Goal: Task Accomplishment & Management: Complete application form

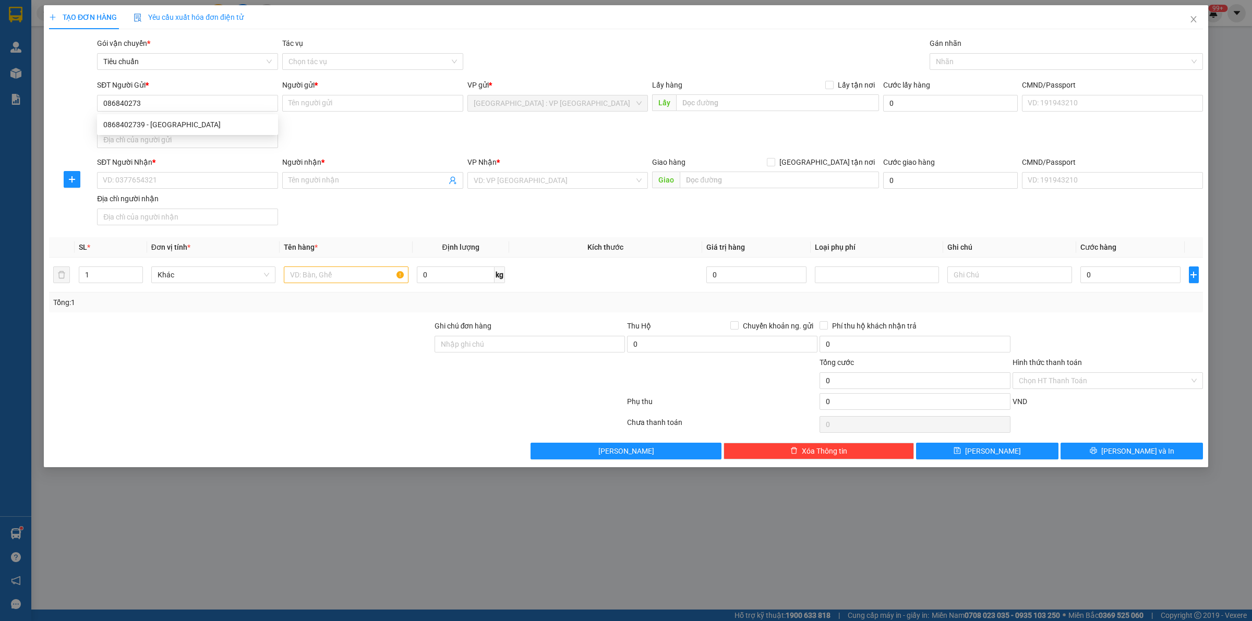
type input "0868402739"
type input "Cty [GEOGRAPHIC_DATA]"
type input "0868402739"
click at [163, 178] on input "SĐT Người Nhận *" at bounding box center [187, 180] width 181 height 17
type input "0984950649"
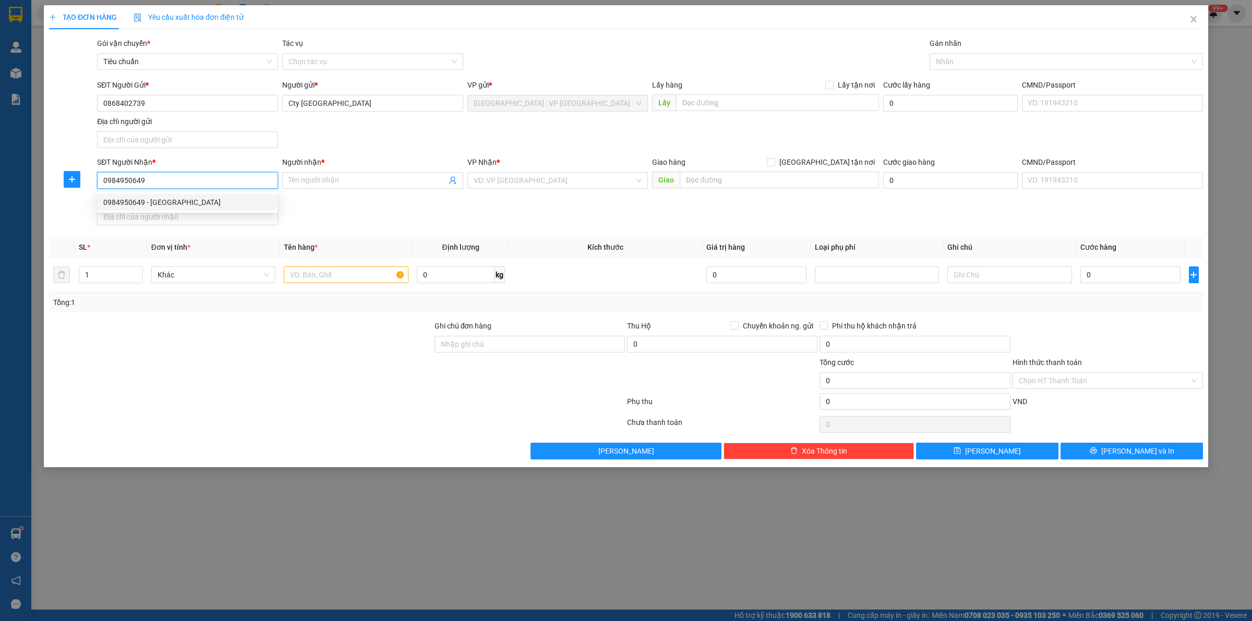
click at [165, 205] on div "0984950649 - Anh Lộc" at bounding box center [187, 202] width 169 height 11
type input "[GEOGRAPHIC_DATA]"
checkbox input "true"
type input "Đương 2/4 tt Đơn Dương, Lâm Đồng"
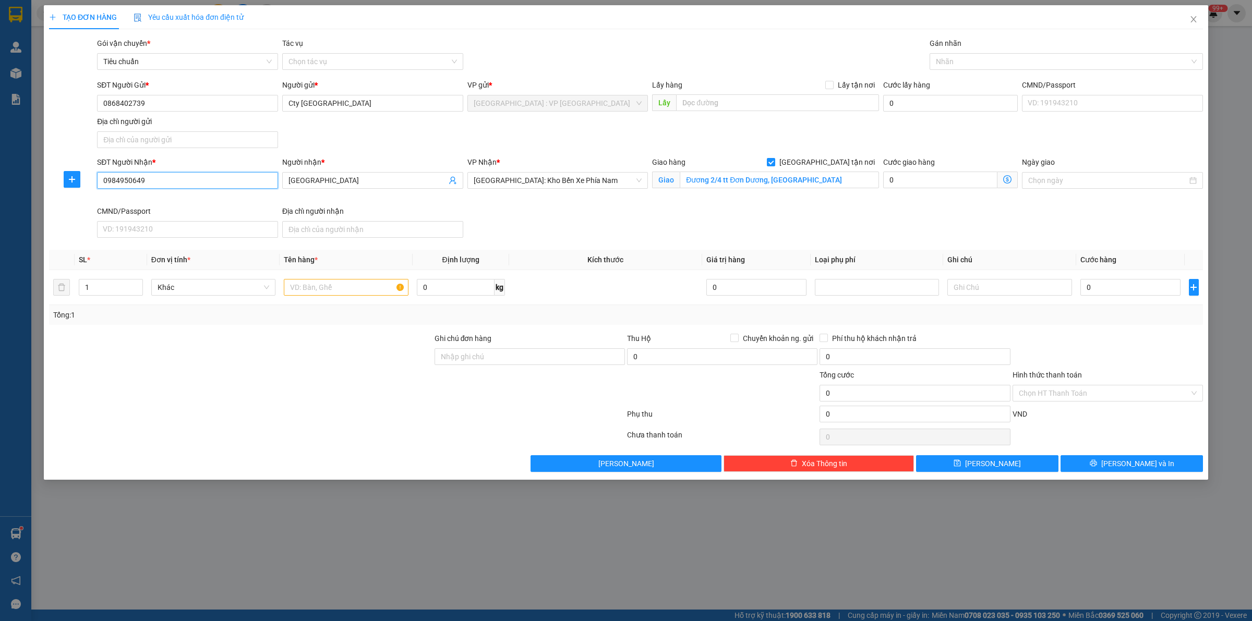
type input "0984950649"
click at [583, 243] on div "Transit Pickup Surcharge Ids Transit Deliver Surcharge Ids Transit Deliver Surc…" at bounding box center [626, 255] width 1154 height 435
click at [603, 222] on div "SĐT Người Nhận * 0984950649 Người nhận * Anh Lộc VP Nhận * Nha Trang: Kho Bến X…" at bounding box center [650, 200] width 1110 height 86
click at [353, 288] on input "text" at bounding box center [346, 287] width 124 height 17
type input "1 thùng giấy"
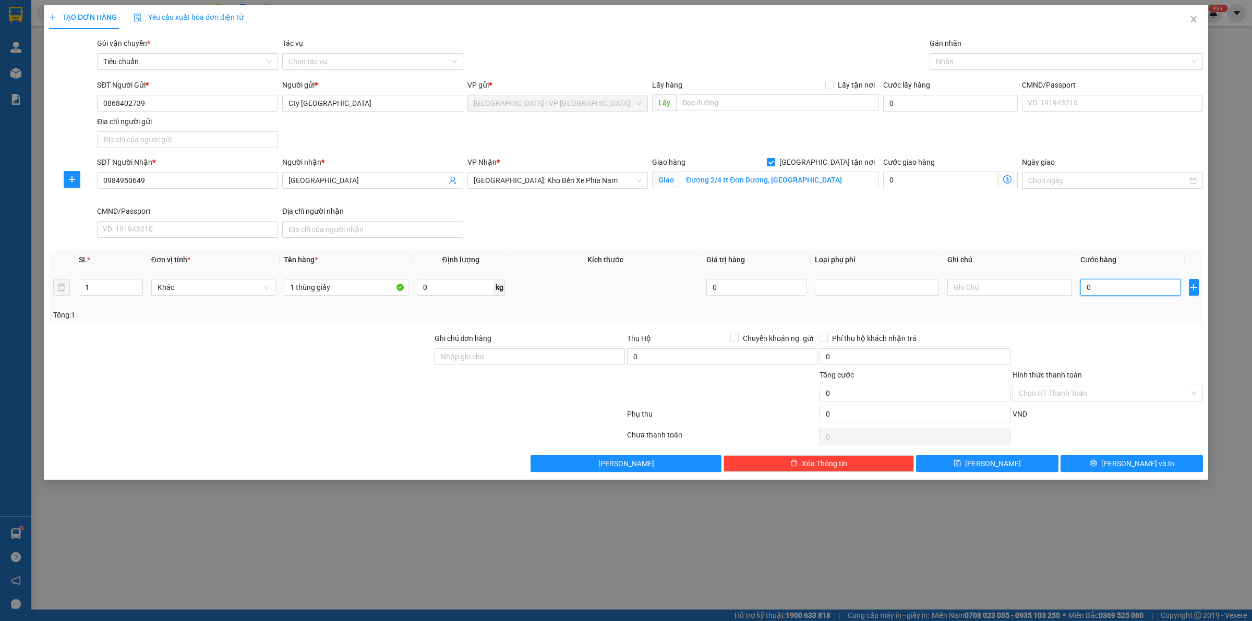
click at [1097, 285] on input "0" at bounding box center [1131, 287] width 100 height 17
type input "2"
type input "20"
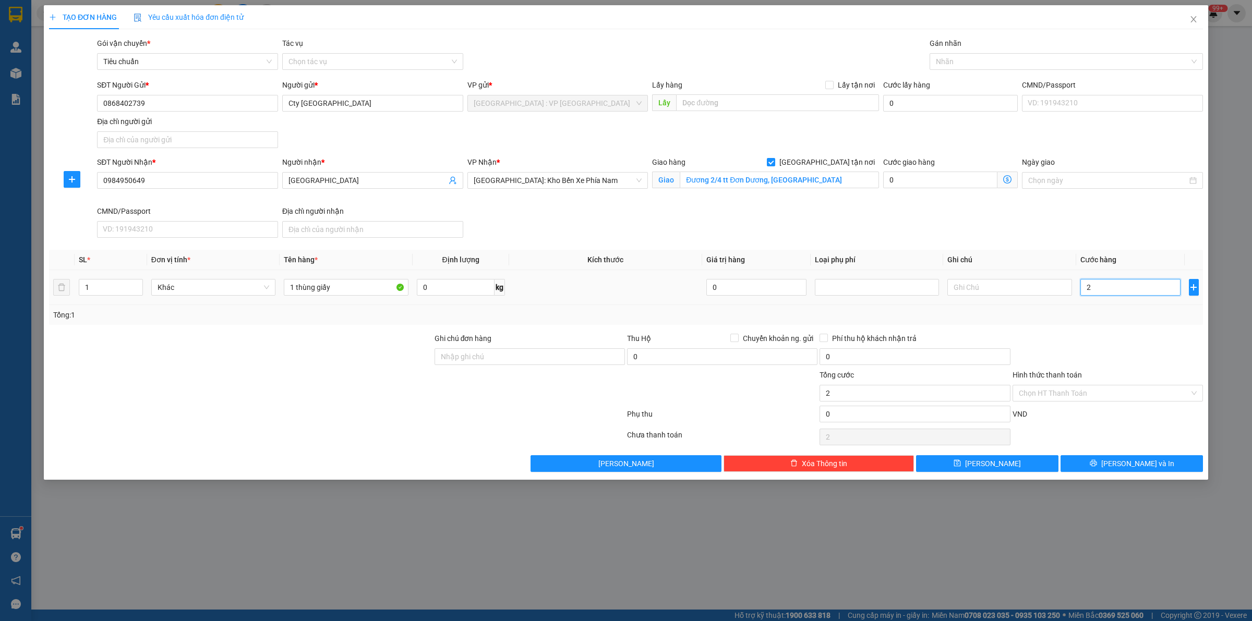
type input "20"
type input "200"
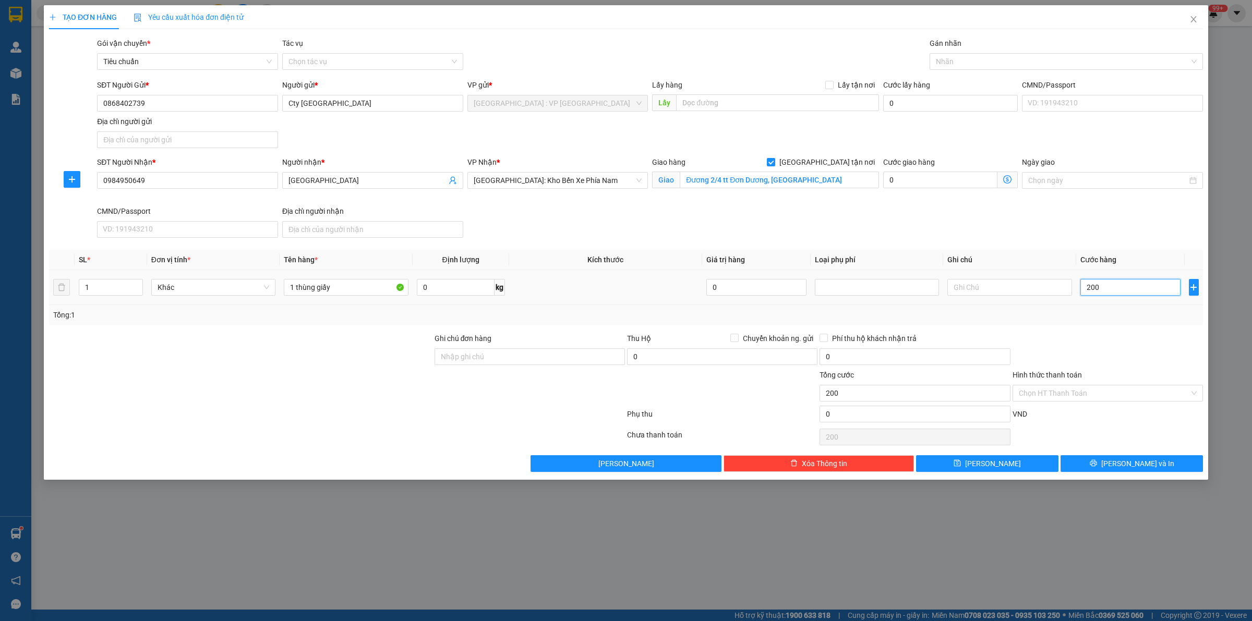
type input "2.000"
type input "20.000"
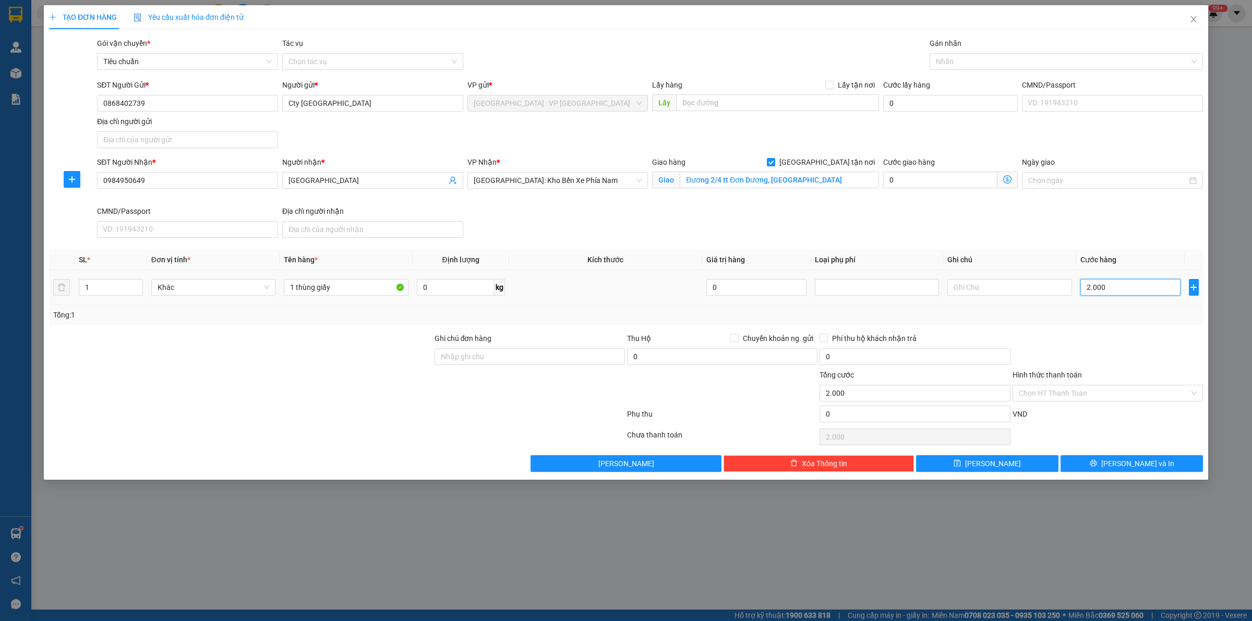
type input "20.000"
type input "200.000"
click at [1010, 68] on div "Nhãn" at bounding box center [1066, 61] width 273 height 17
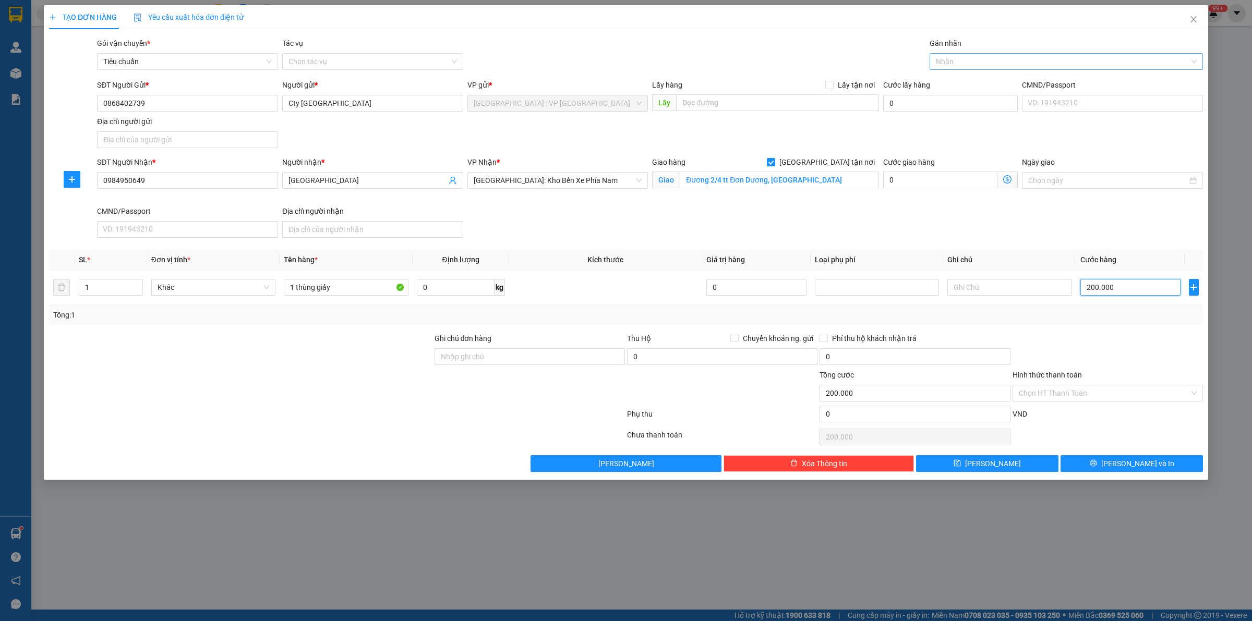
type input "200.000"
type input "gia"
drag, startPoint x: 1115, startPoint y: 479, endPoint x: 1118, endPoint y: 460, distance: 19.1
click at [1115, 478] on div "TẠO ĐƠN HÀNG Yêu cầu xuất hóa đơn điện tử Transit Pickup Surcharge Ids Transit …" at bounding box center [626, 242] width 1165 height 475
click at [1118, 460] on button "[PERSON_NAME] và In" at bounding box center [1132, 464] width 142 height 17
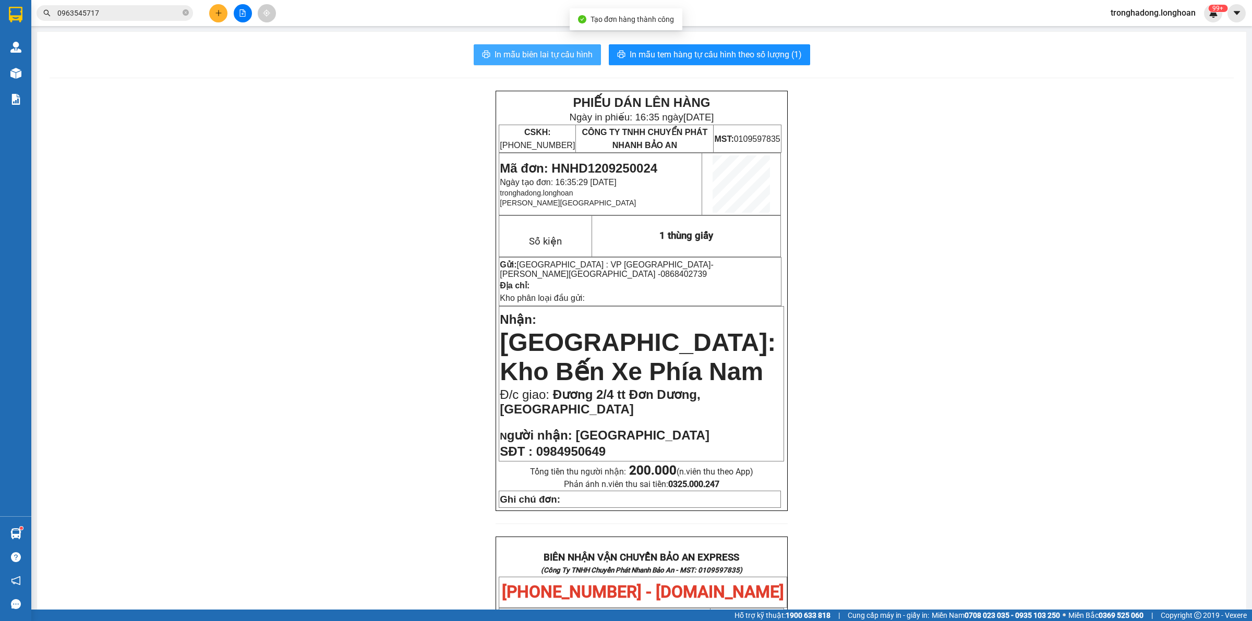
click at [548, 60] on span "In mẫu biên lai tự cấu hình" at bounding box center [544, 54] width 98 height 13
click at [666, 53] on span "In mẫu tem hàng tự cấu hình theo số lượng (1)" at bounding box center [716, 54] width 172 height 13
click at [220, 13] on icon "plus" at bounding box center [218, 13] width 6 height 1
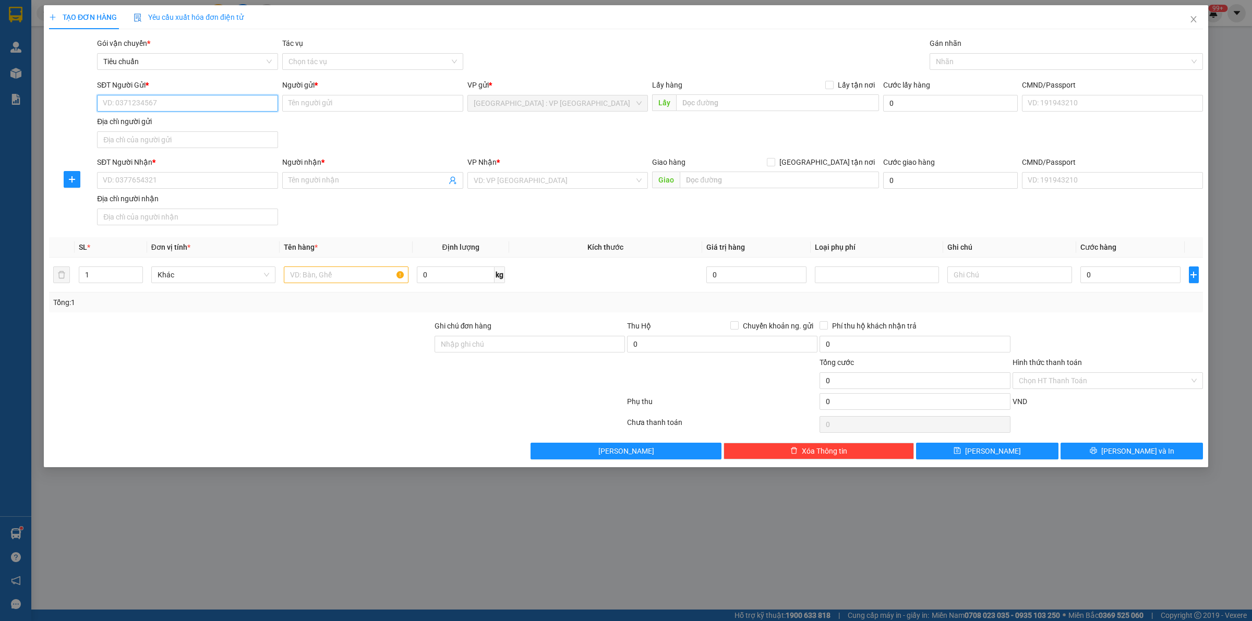
click at [183, 100] on input "SĐT Người Gửi *" at bounding box center [187, 103] width 181 height 17
type input "0362722699"
type input "Dung cty ppr"
type input "0362722699"
click at [233, 187] on input "SĐT Người Nhận *" at bounding box center [187, 180] width 181 height 17
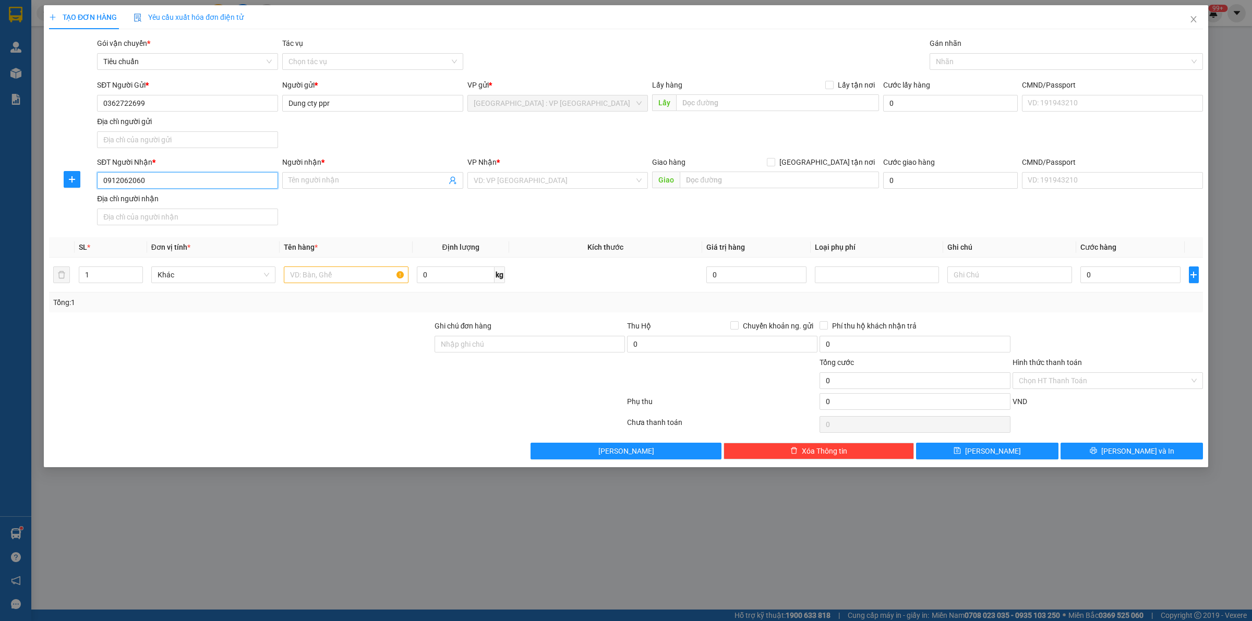
type input "0912062060"
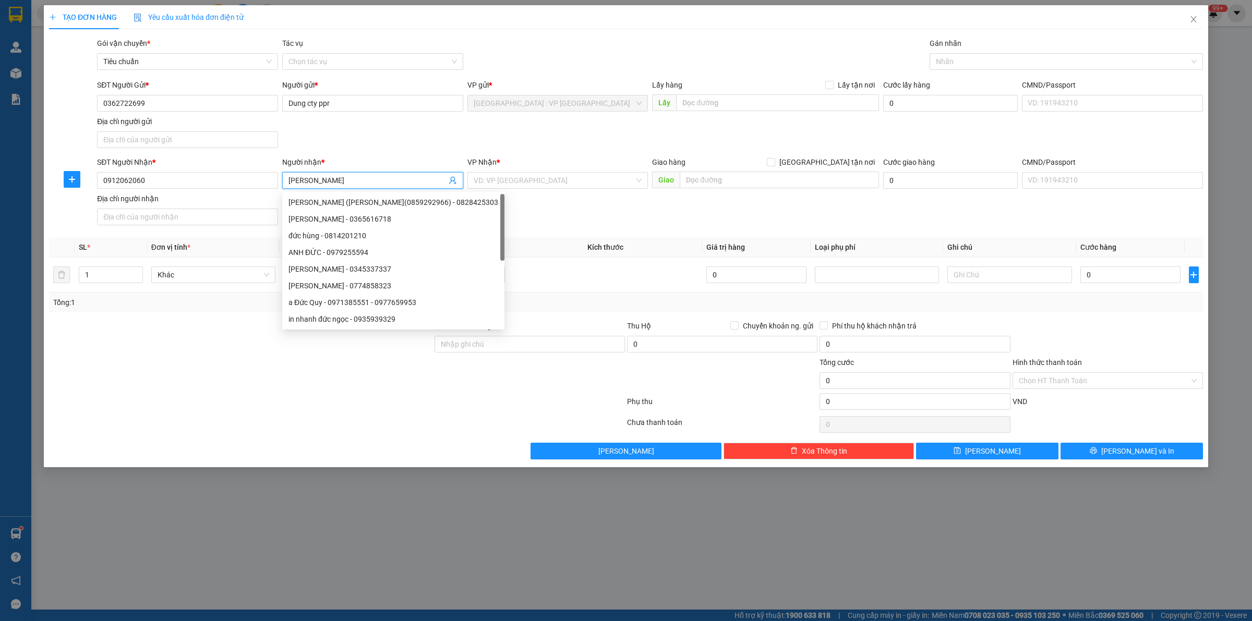
type input "[PERSON_NAME]"
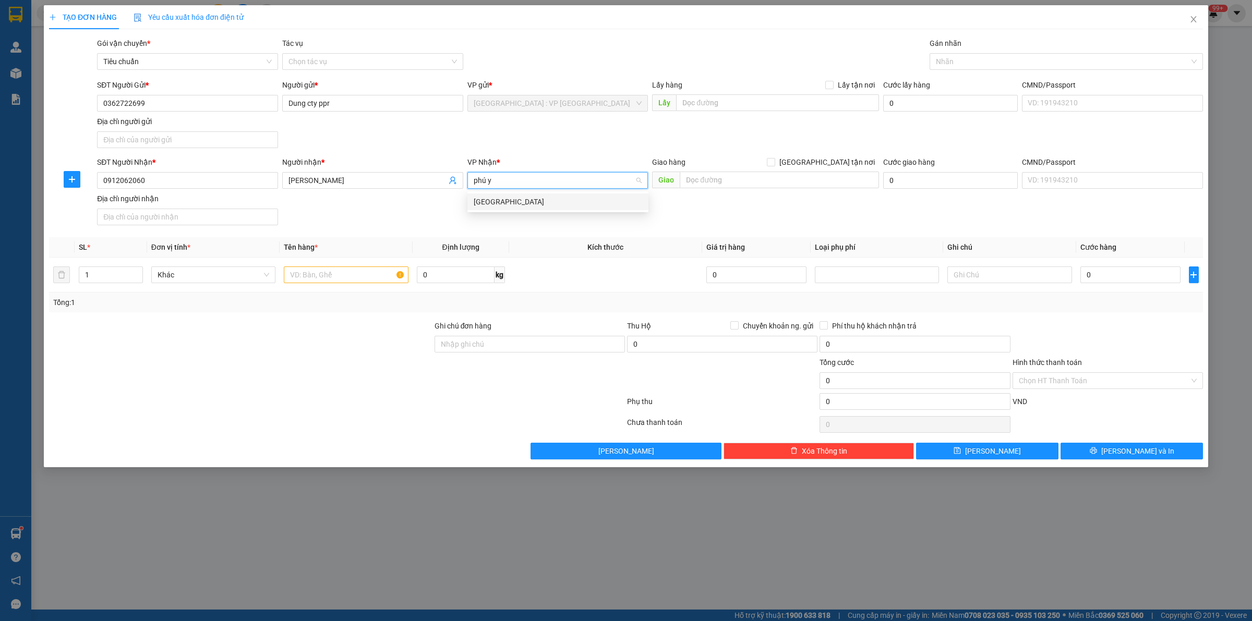
type input "phú ye"
click at [767, 158] on input "[GEOGRAPHIC_DATA] tận nơi" at bounding box center [770, 161] width 7 height 7
checkbox input "true"
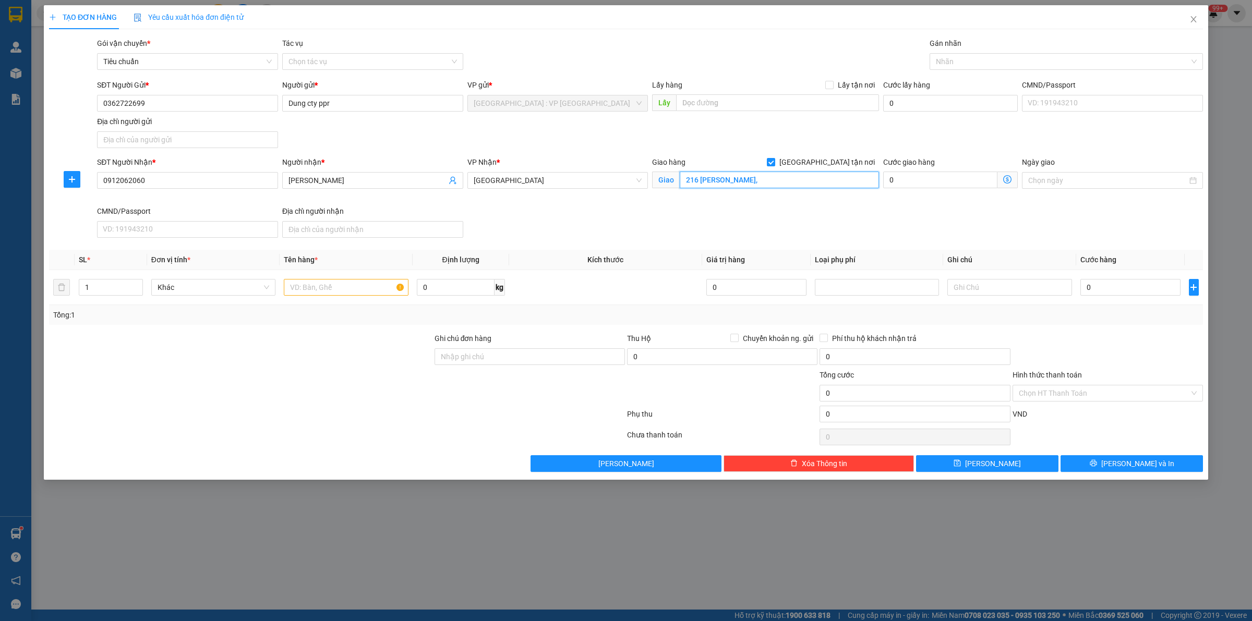
click at [742, 187] on input "216 LÊ Lợi," at bounding box center [779, 180] width 199 height 17
type input "[STREET_ADDRESS][PERSON_NAME]"
click at [342, 293] on input "text" at bounding box center [346, 287] width 124 height 17
type input "1 thùng bọc xốp"
click at [953, 64] on div at bounding box center [1061, 61] width 258 height 13
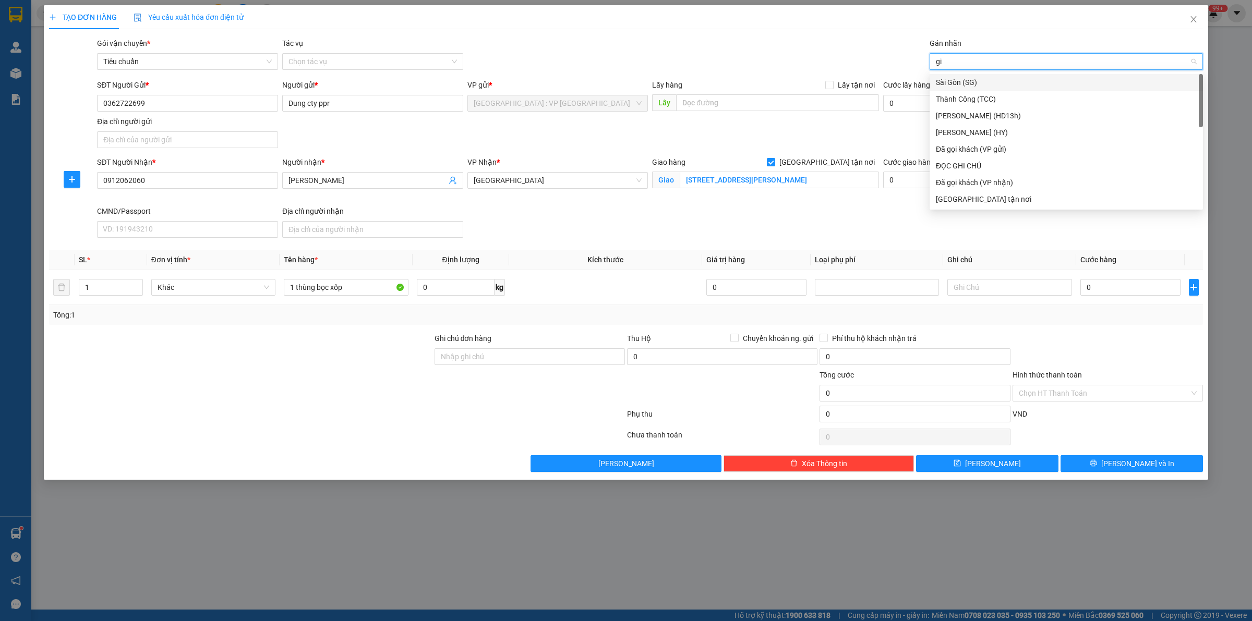
type input "gia"
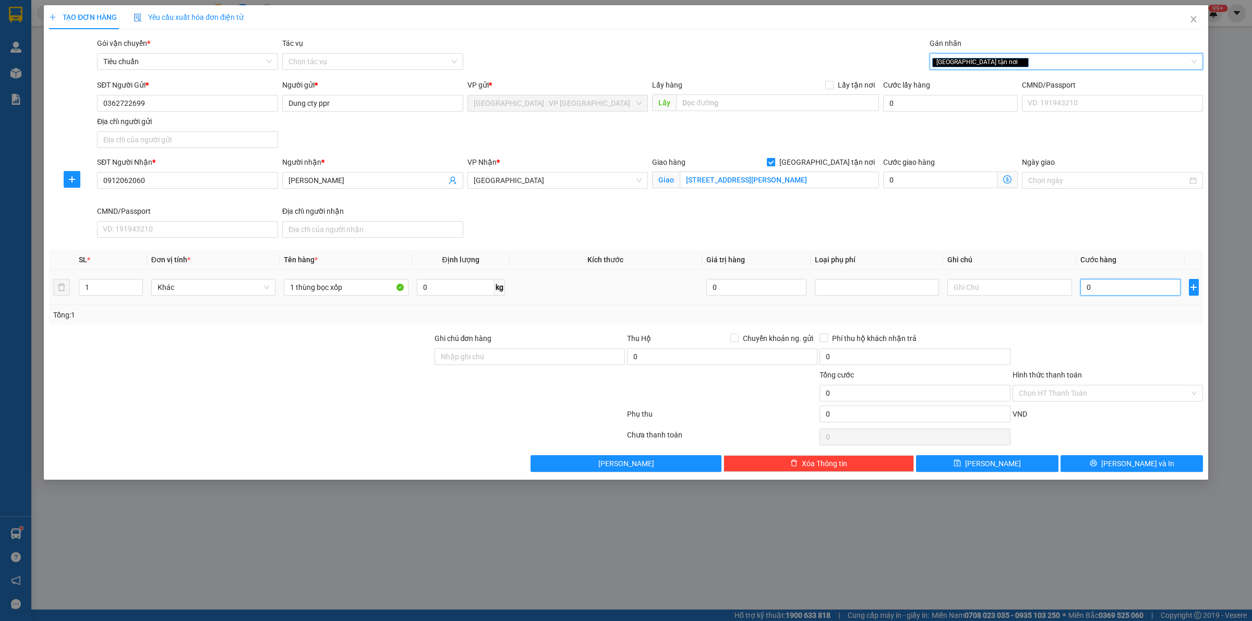
click at [1118, 283] on input "0" at bounding box center [1131, 287] width 100 height 17
type input "1"
type input "10"
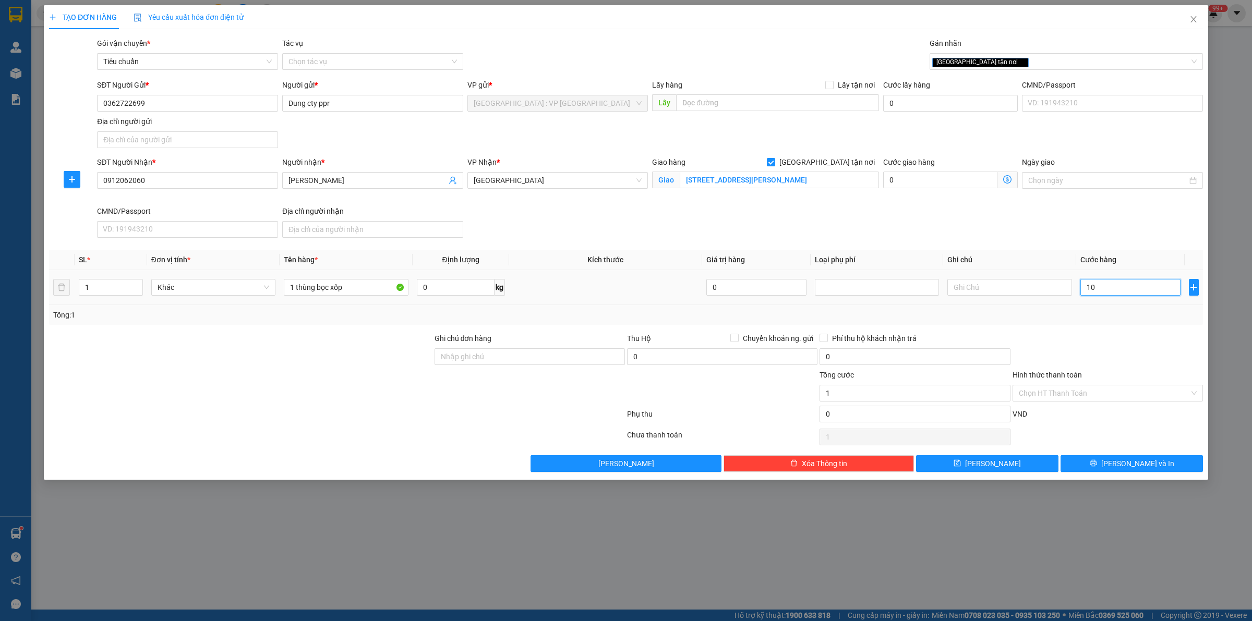
type input "10"
type input "100"
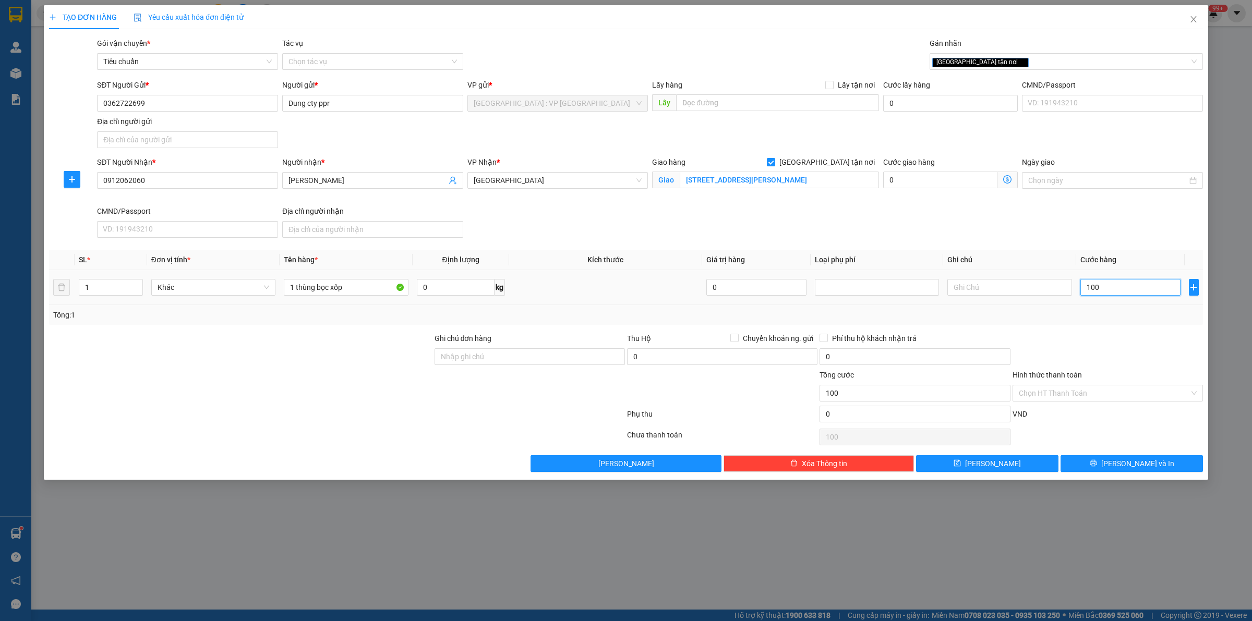
type input "1.000"
type input "10.000"
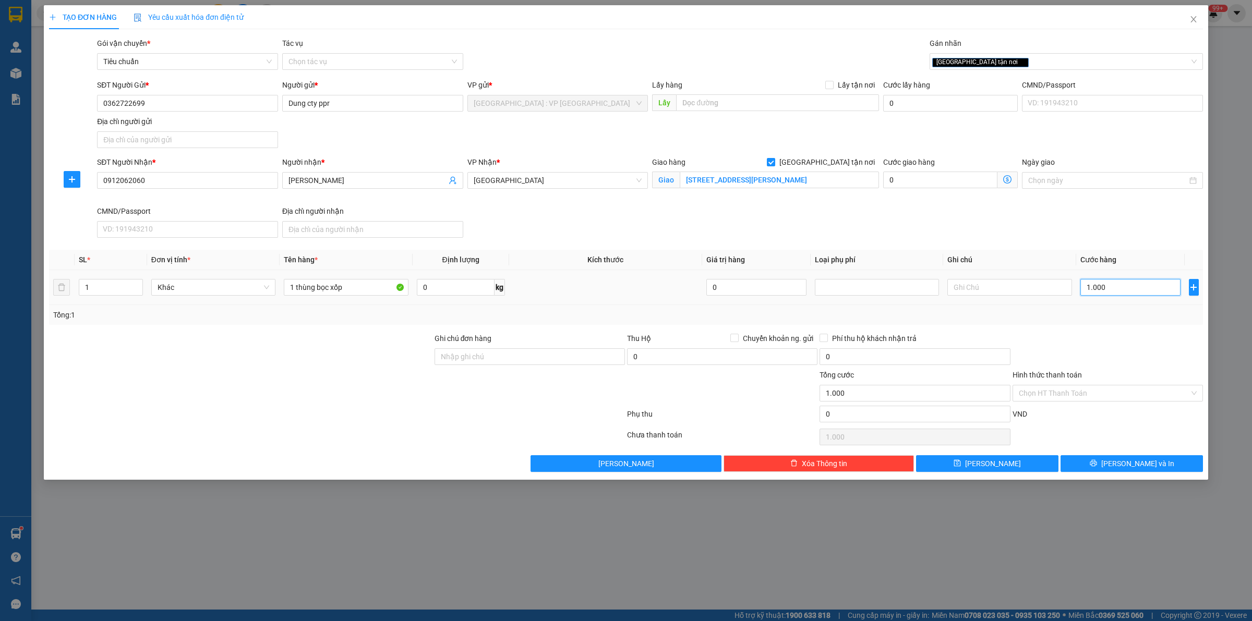
type input "10.000"
type input "100.000"
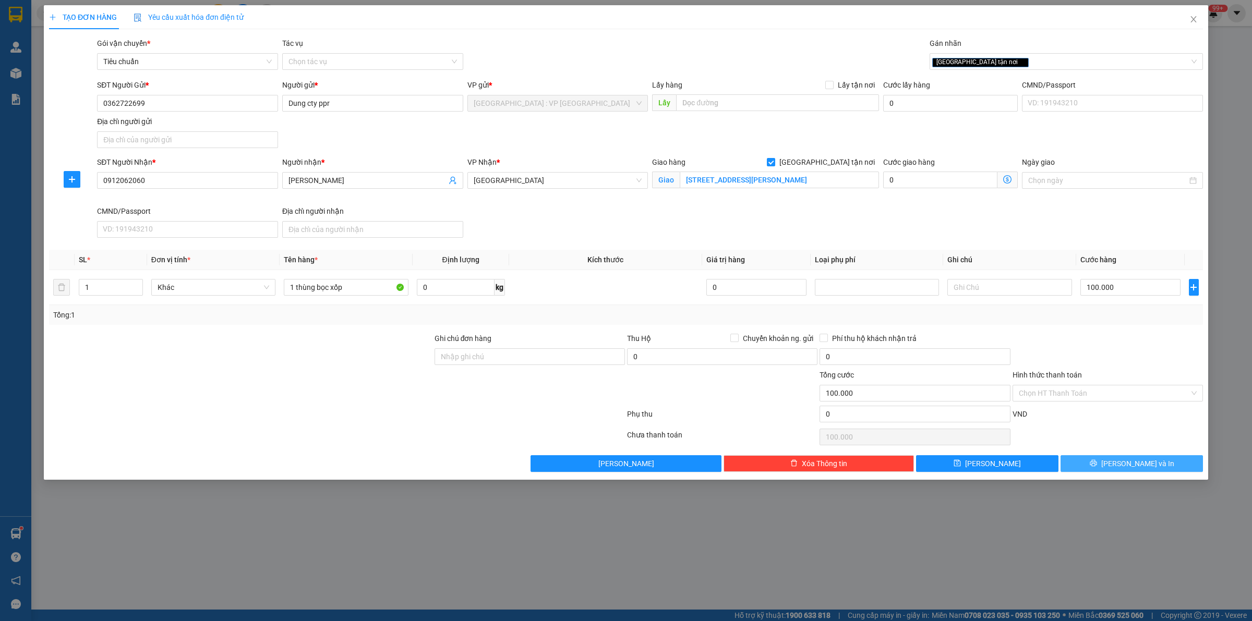
click at [1097, 465] on icon "printer" at bounding box center [1093, 463] width 7 height 7
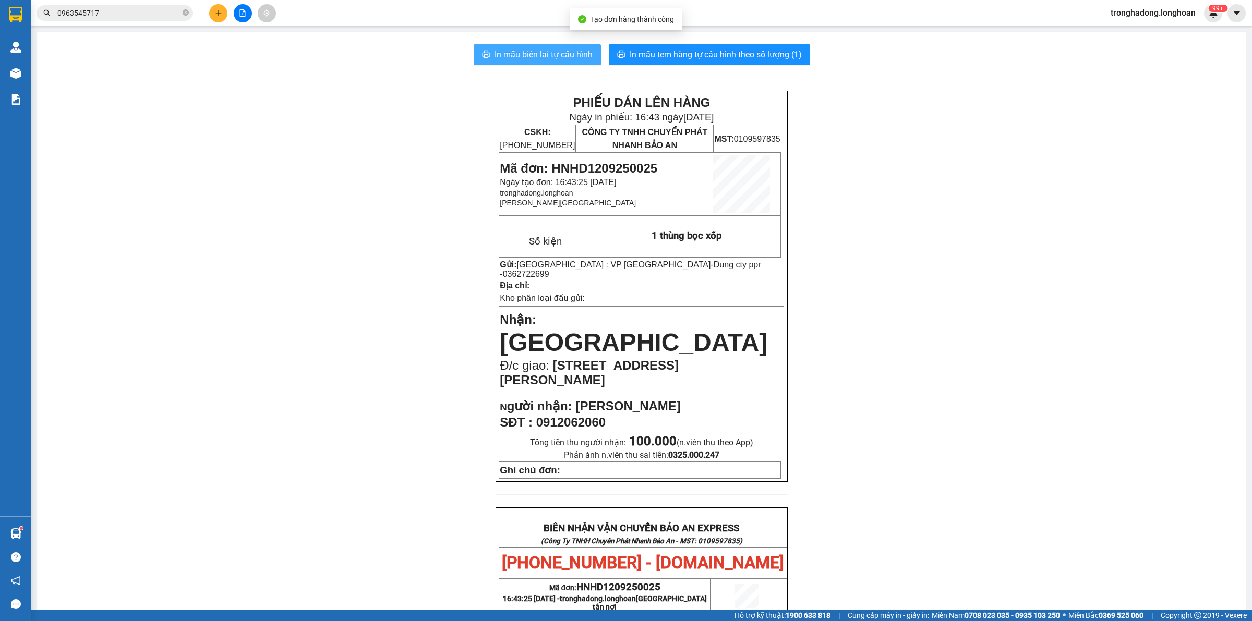
click at [535, 58] on span "In mẫu biên lai tự cấu hình" at bounding box center [544, 54] width 98 height 13
click at [744, 38] on div "In mẫu biên lai tự cấu hình In mẫu tem hàng tự cấu hình theo số lượng (1) PHIẾU…" at bounding box center [642, 527] width 1210 height 991
click at [744, 56] on span "In mẫu tem hàng tự cấu hình theo số lượng (1)" at bounding box center [716, 54] width 172 height 13
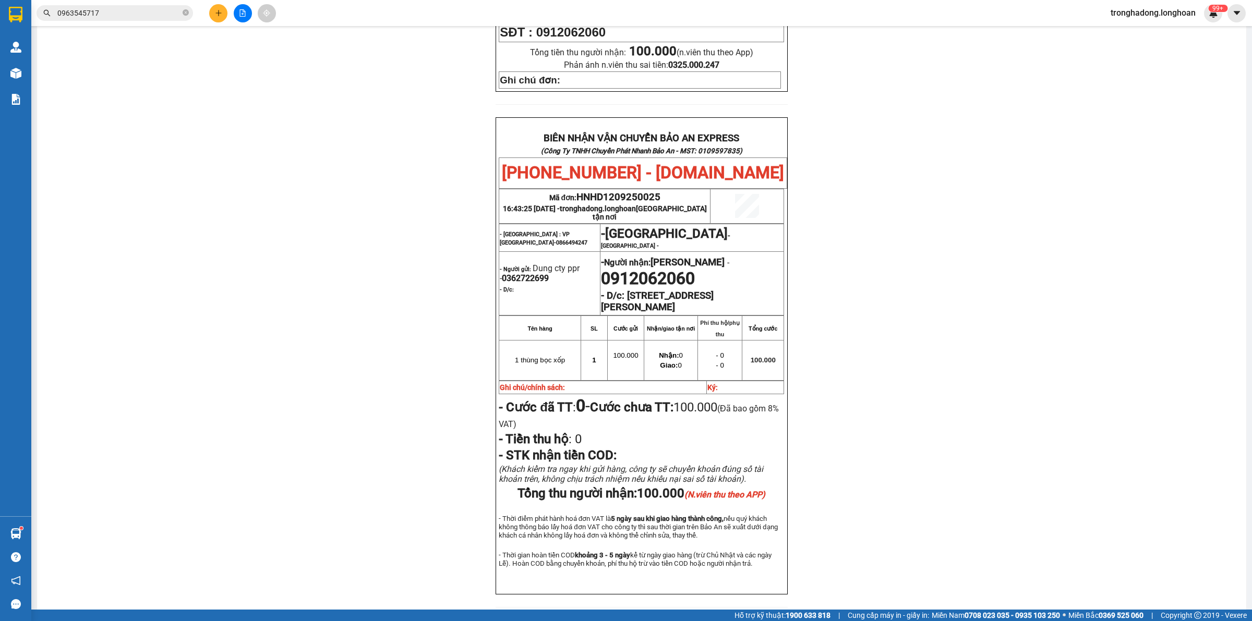
click at [406, 251] on div "PHIẾU DÁN LÊN HÀNG Ngày in phiếu: 16:43 ngày 12-09-2025 CSKH: 1900.06.88.33 CÔN…" at bounding box center [642, 160] width 1184 height 920
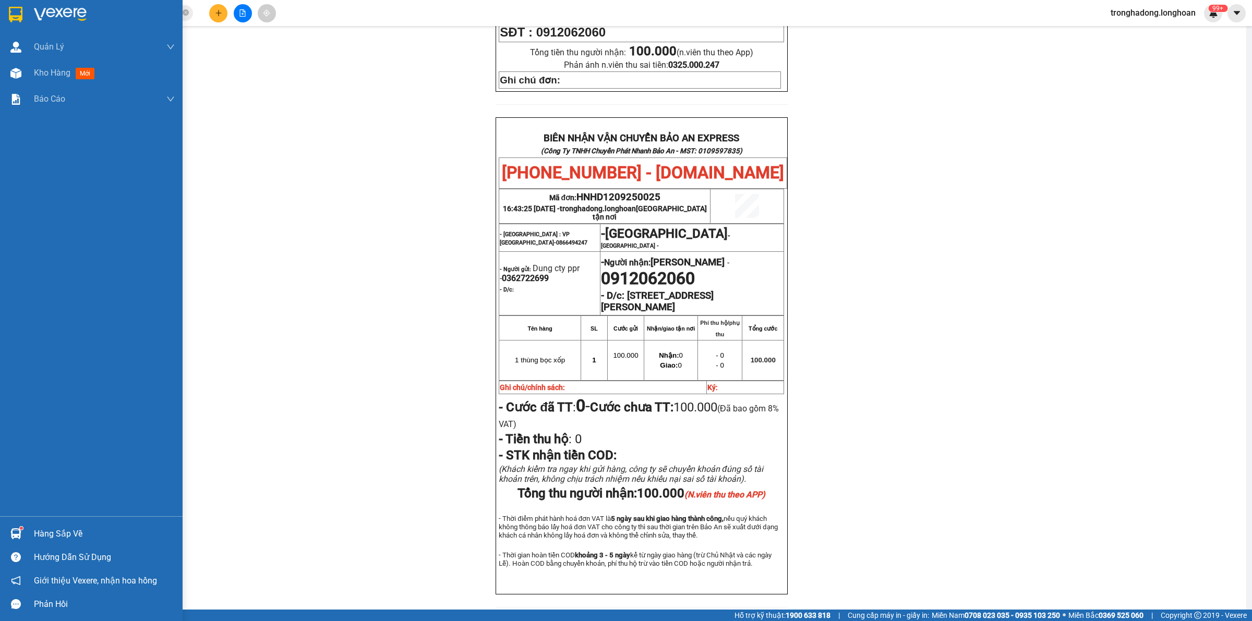
click at [14, 15] on img at bounding box center [16, 15] width 14 height 16
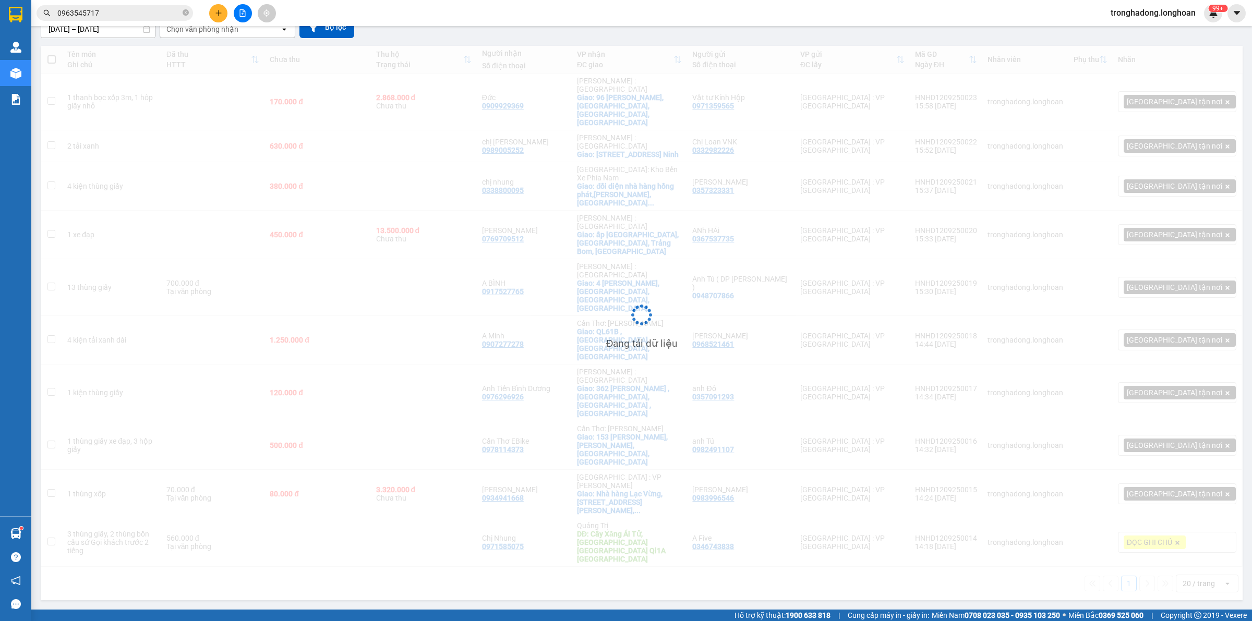
scroll to position [48, 0]
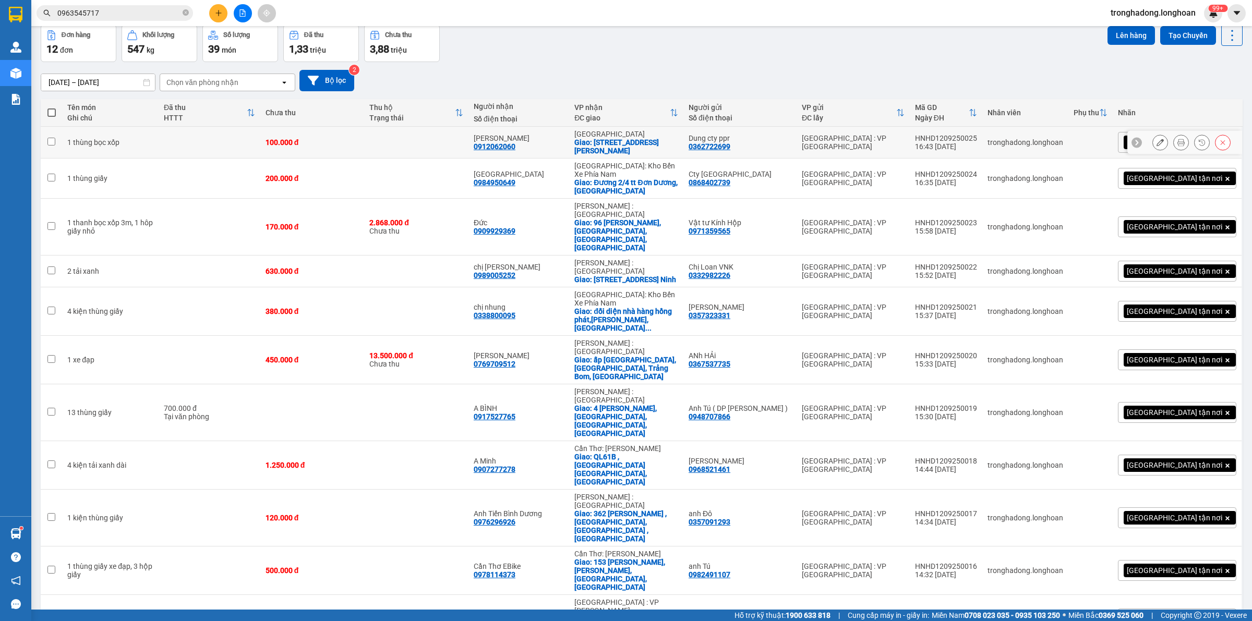
click at [1157, 139] on icon at bounding box center [1160, 142] width 7 height 7
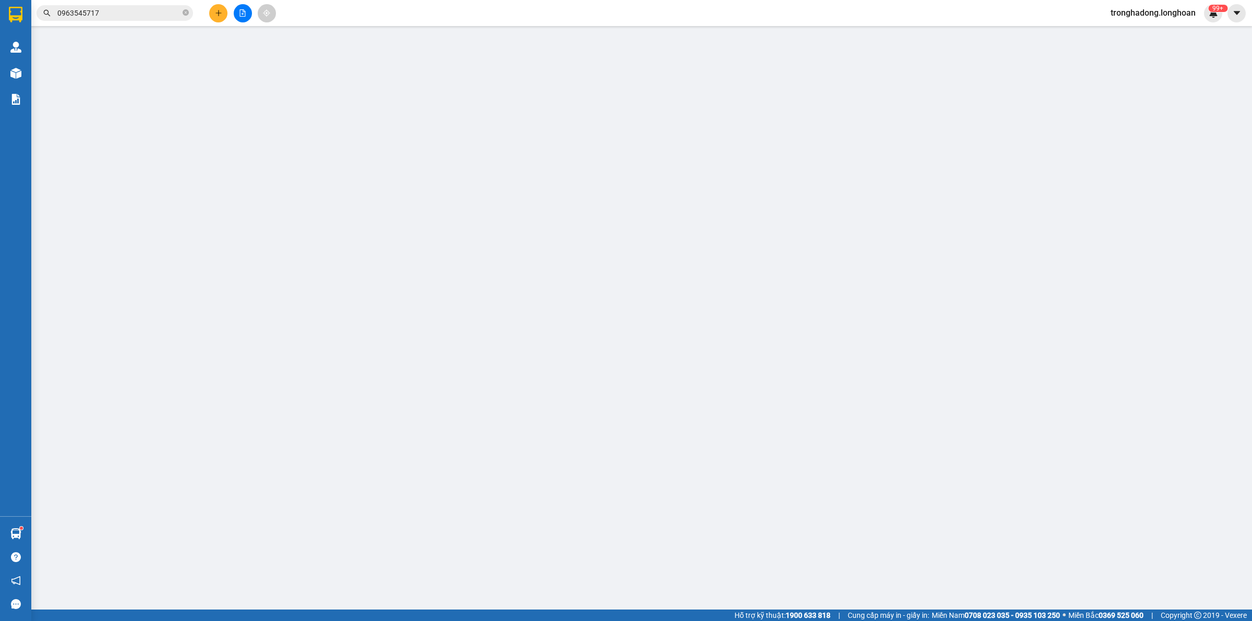
type input "0362722699"
type input "Dung cty ppr"
type input "0912062060"
type input "[PERSON_NAME]"
checkbox input "true"
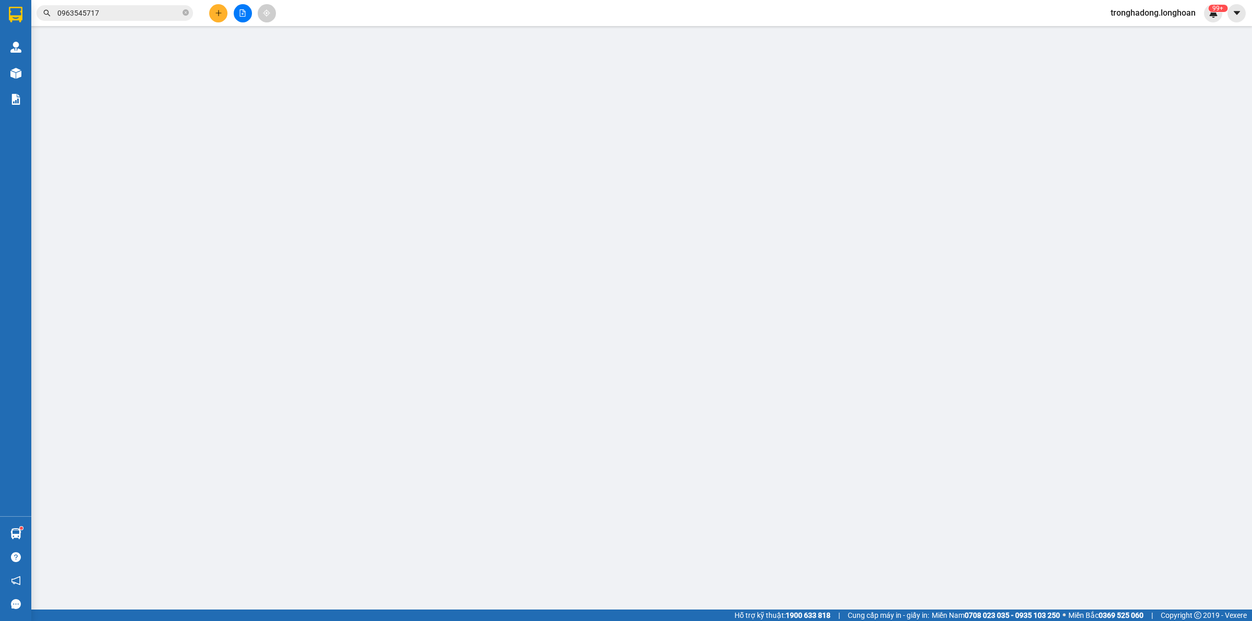
type input "[STREET_ADDRESS][PERSON_NAME]"
type input "100.000"
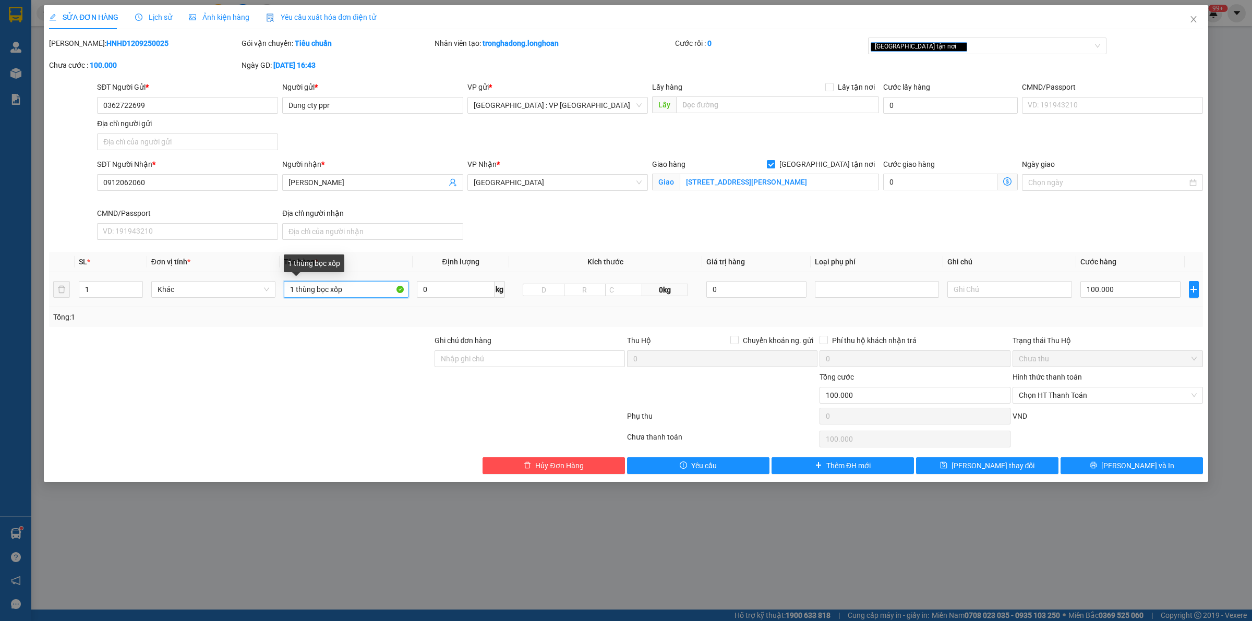
click at [295, 291] on input "1 thùng bọc xốp" at bounding box center [346, 289] width 124 height 17
type input "3 thùng bọc xốp"
click at [432, 290] on input "0" at bounding box center [456, 289] width 78 height 17
type input "75"
click at [110, 296] on input "1" at bounding box center [110, 290] width 63 height 16
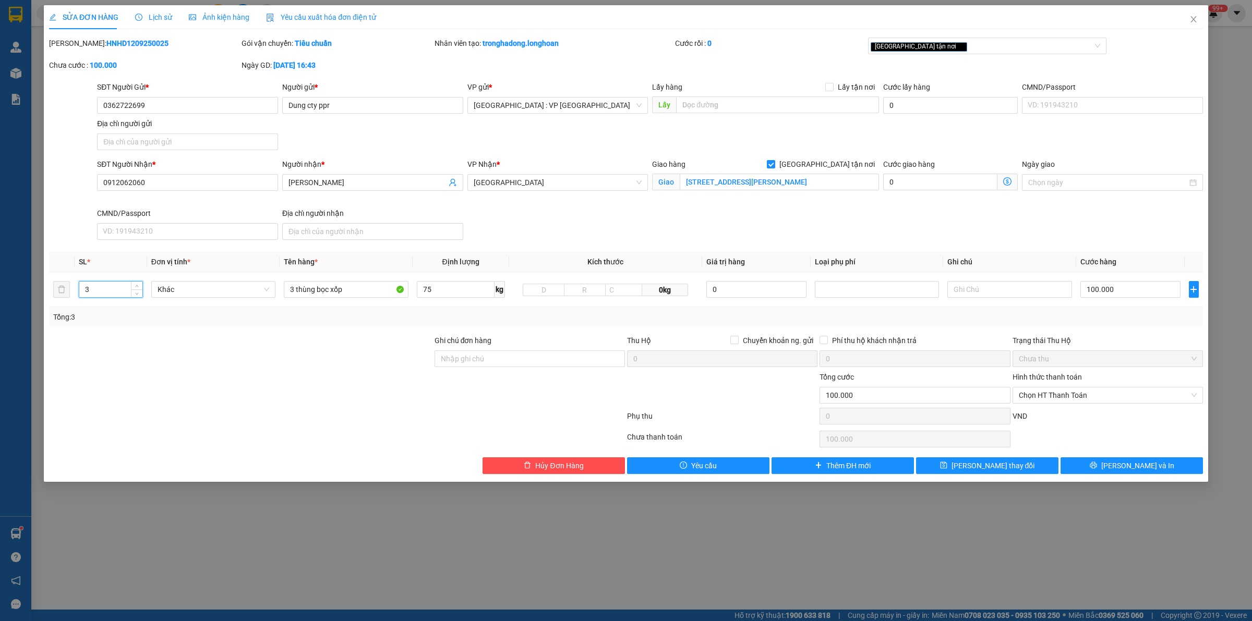
type input "3"
click at [1122, 284] on input "100.000" at bounding box center [1131, 289] width 100 height 17
type input "4"
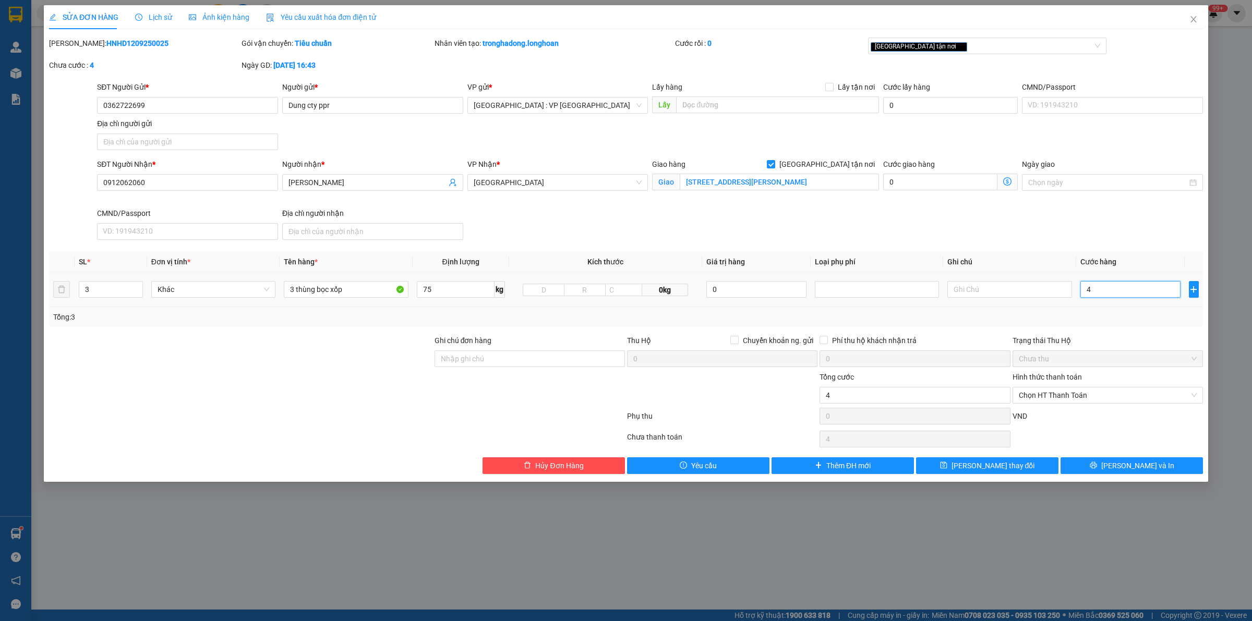
type input "47"
type input "470"
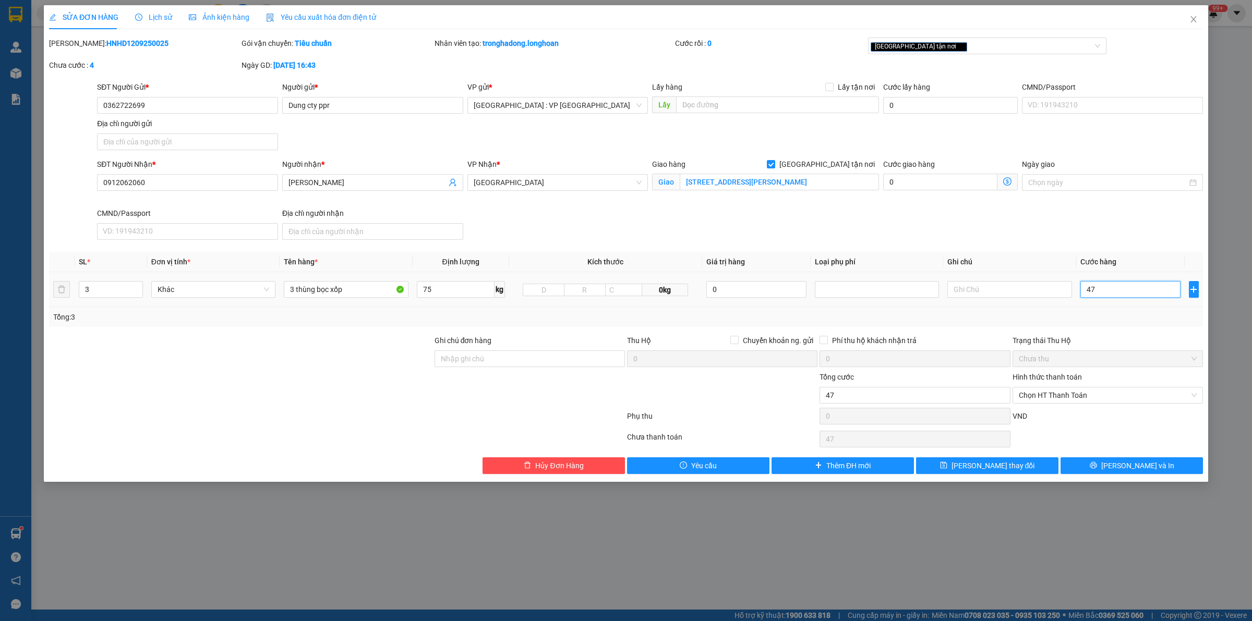
type input "470"
type input "4.700"
type input "47.000"
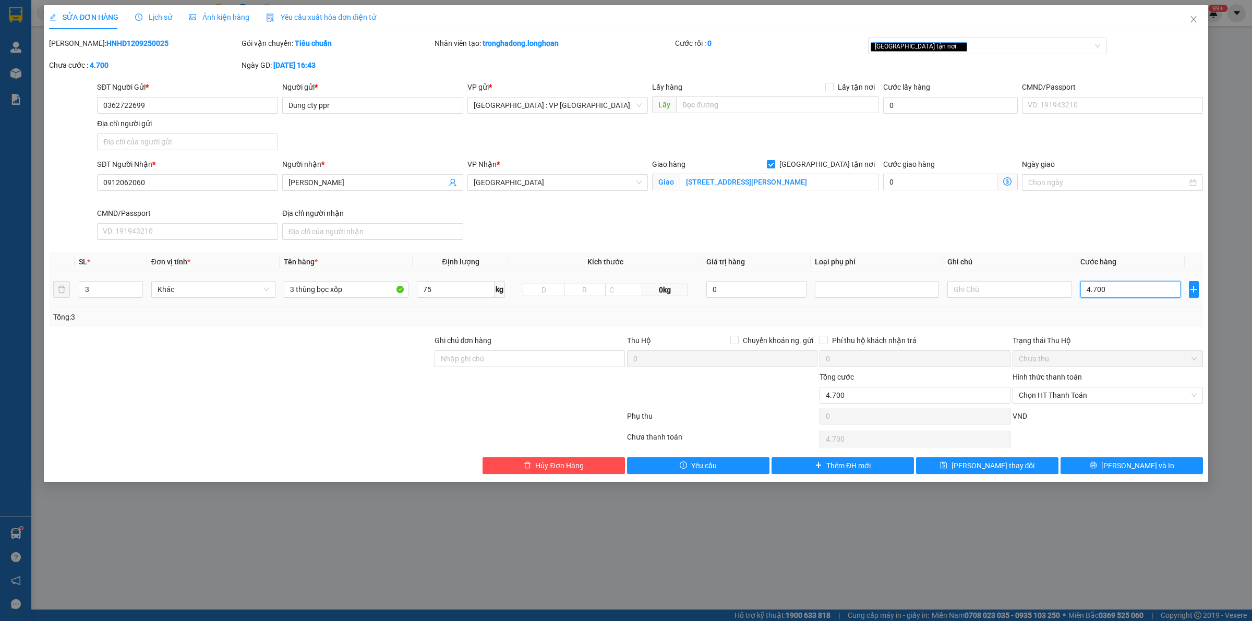
type input "47.000"
type input "470.000"
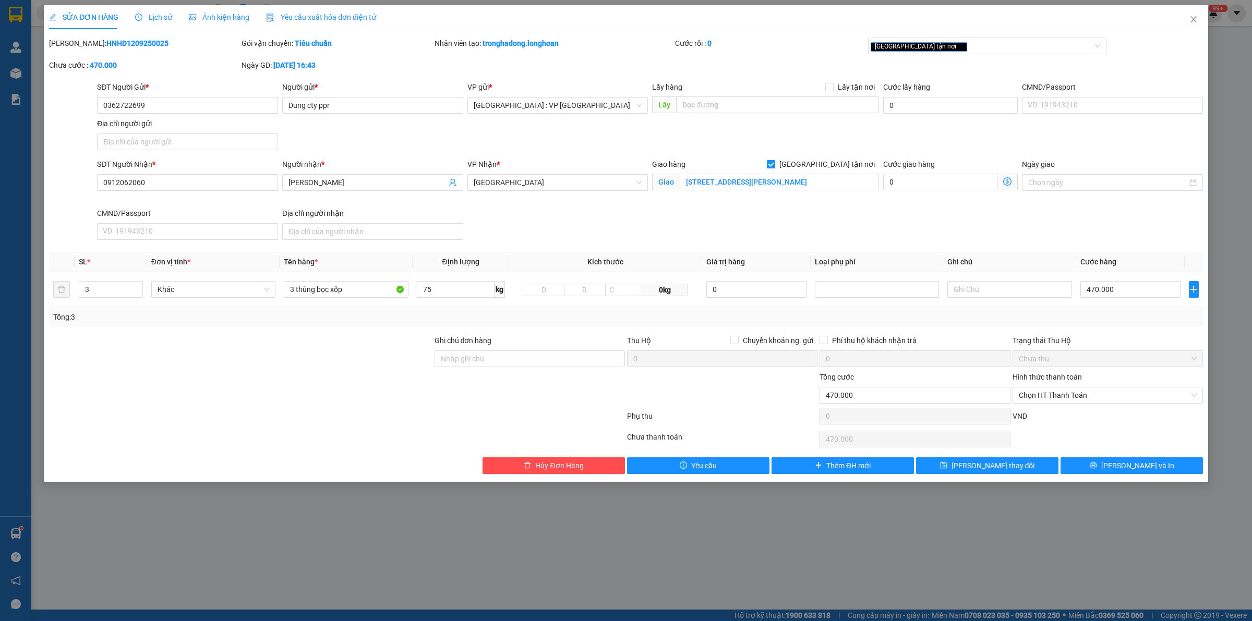
click at [1110, 457] on div "Total Paid Fee 0 Total UnPaid Fee 100.000 Cash Collection Total Fee Mã ĐH: HNHD…" at bounding box center [626, 256] width 1154 height 437
click at [1084, 461] on button "[PERSON_NAME] và In" at bounding box center [1132, 466] width 142 height 17
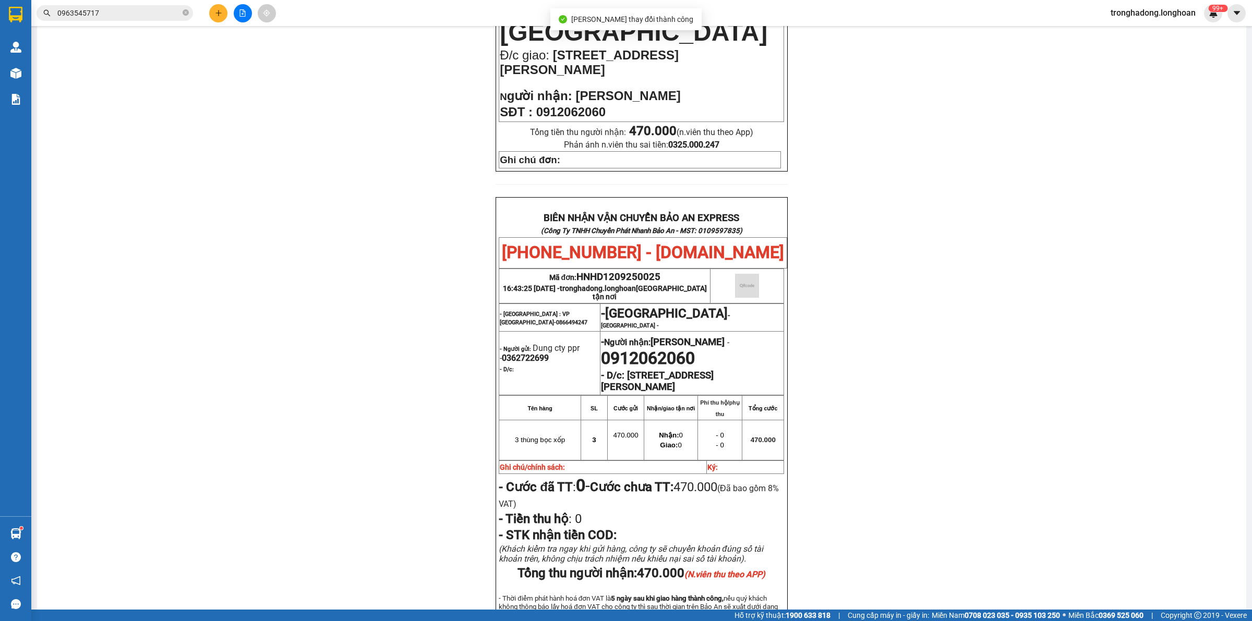
scroll to position [390, 0]
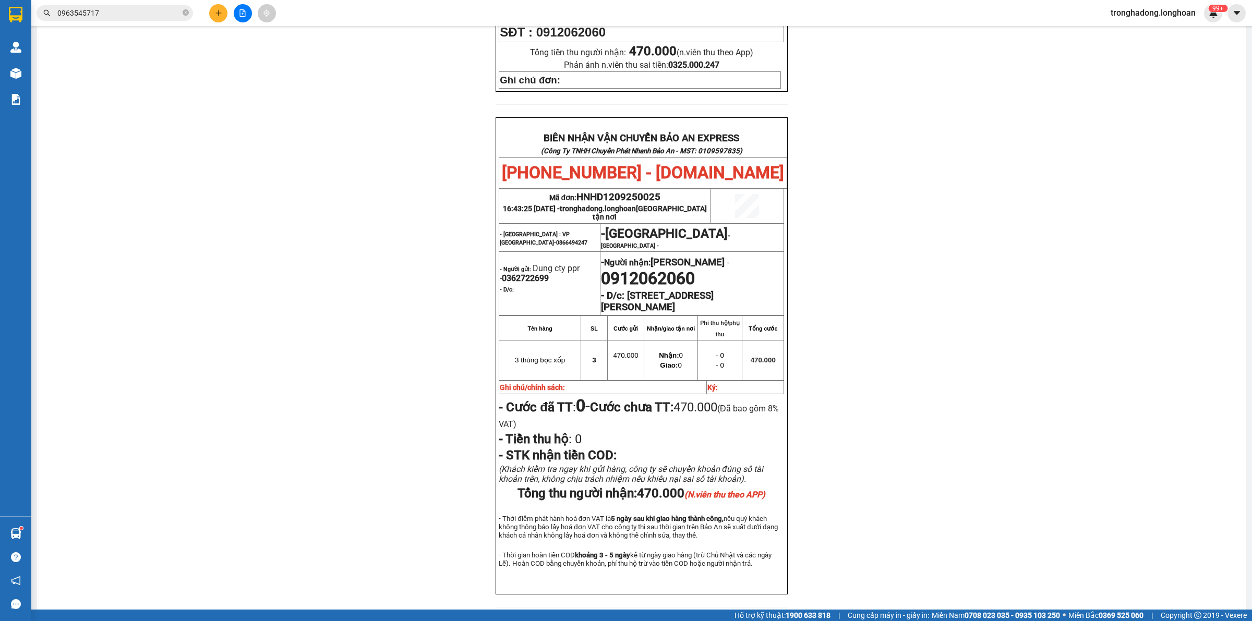
click at [332, 322] on div "PHIẾU DÁN LÊN HÀNG Ngày in phiếu: 16:44 ngày 12-09-2025 CSKH: 1900.06.88.33 CÔN…" at bounding box center [642, 160] width 1184 height 920
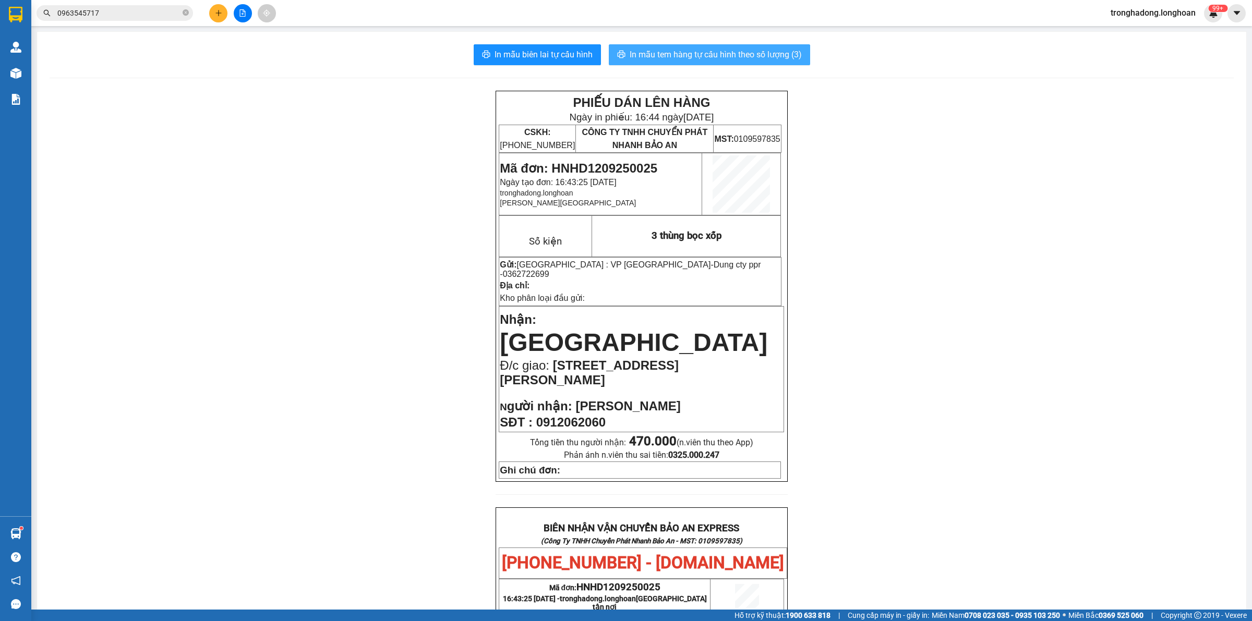
click at [714, 64] on button "In mẫu tem hàng tự cấu hình theo số lượng (3)" at bounding box center [709, 54] width 201 height 21
click at [211, 5] on div at bounding box center [242, 13] width 78 height 18
click at [215, 12] on icon "plus" at bounding box center [218, 12] width 7 height 7
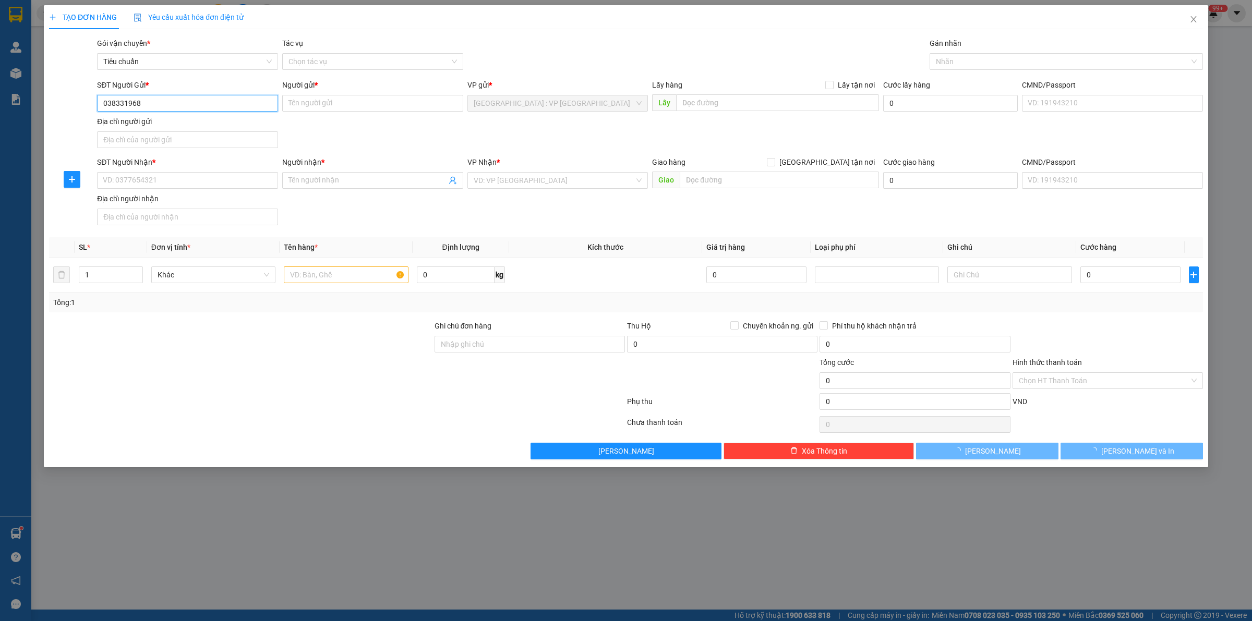
type input "0383319686"
type input "Vân PPR"
type input "0383319686"
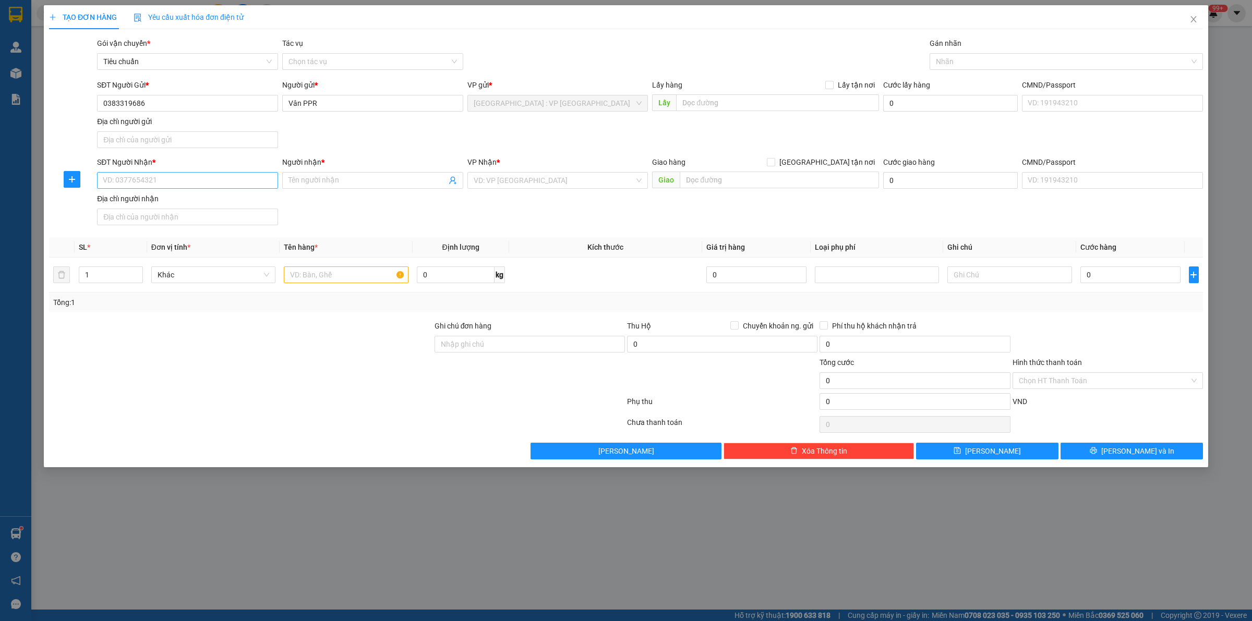
click at [231, 189] on div "SĐT Người Nhận * VD: 0377654321" at bounding box center [187, 175] width 181 height 37
click at [232, 186] on input "SĐT Người Nhận *" at bounding box center [187, 180] width 181 height 17
type input "0935270590"
click at [324, 178] on input "Người nhận *" at bounding box center [368, 180] width 158 height 11
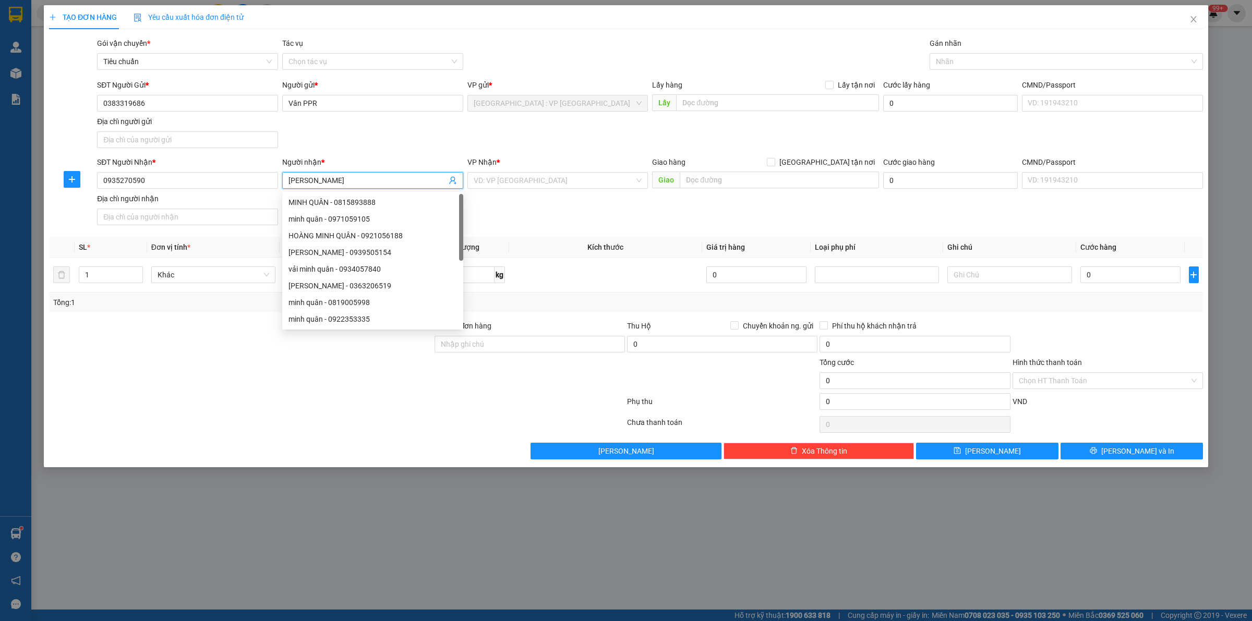
type input "[PERSON_NAME]"
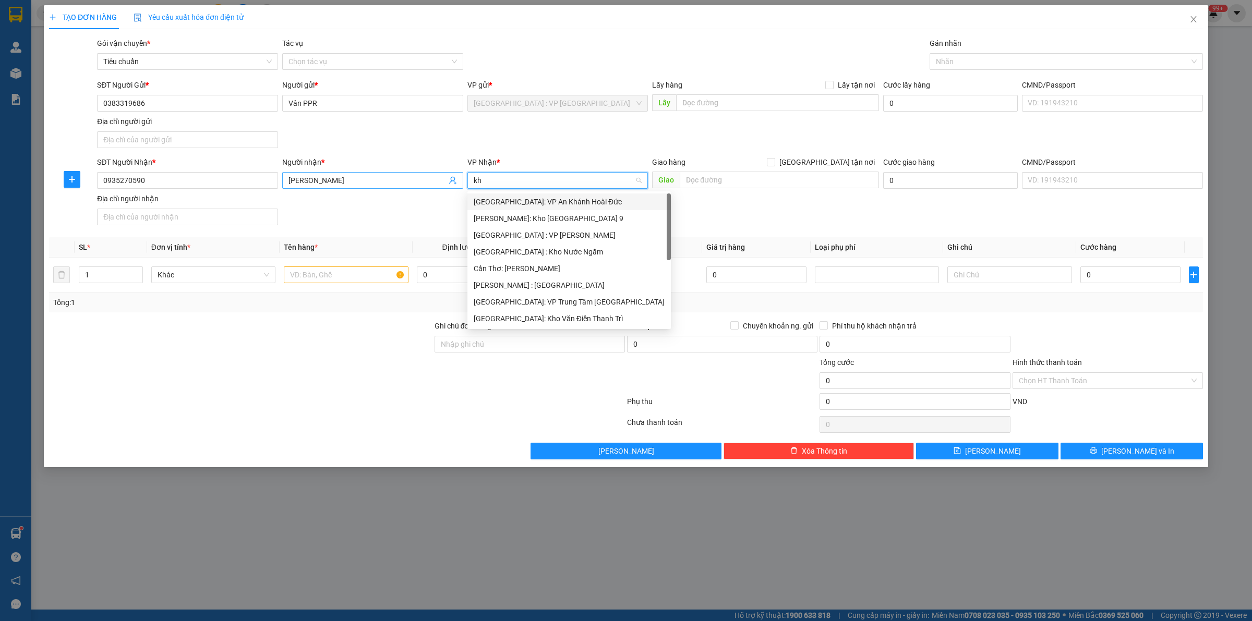
type input "khe"
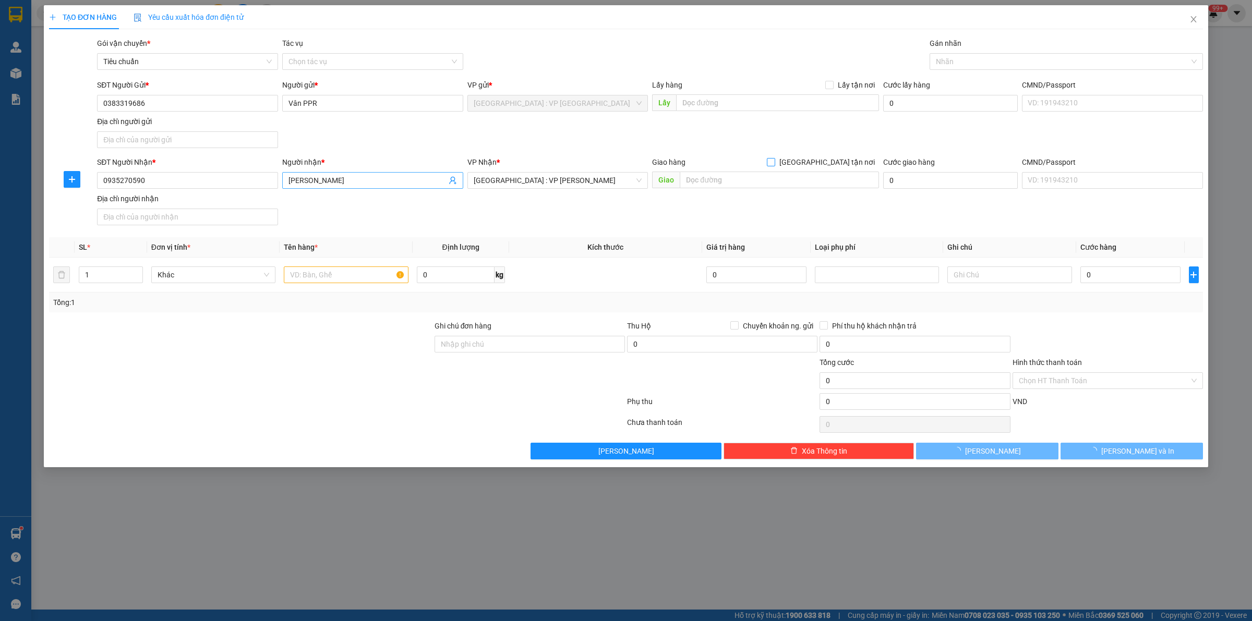
click at [767, 158] on input "[GEOGRAPHIC_DATA] tận nơi" at bounding box center [770, 161] width 7 height 7
checkbox input "true"
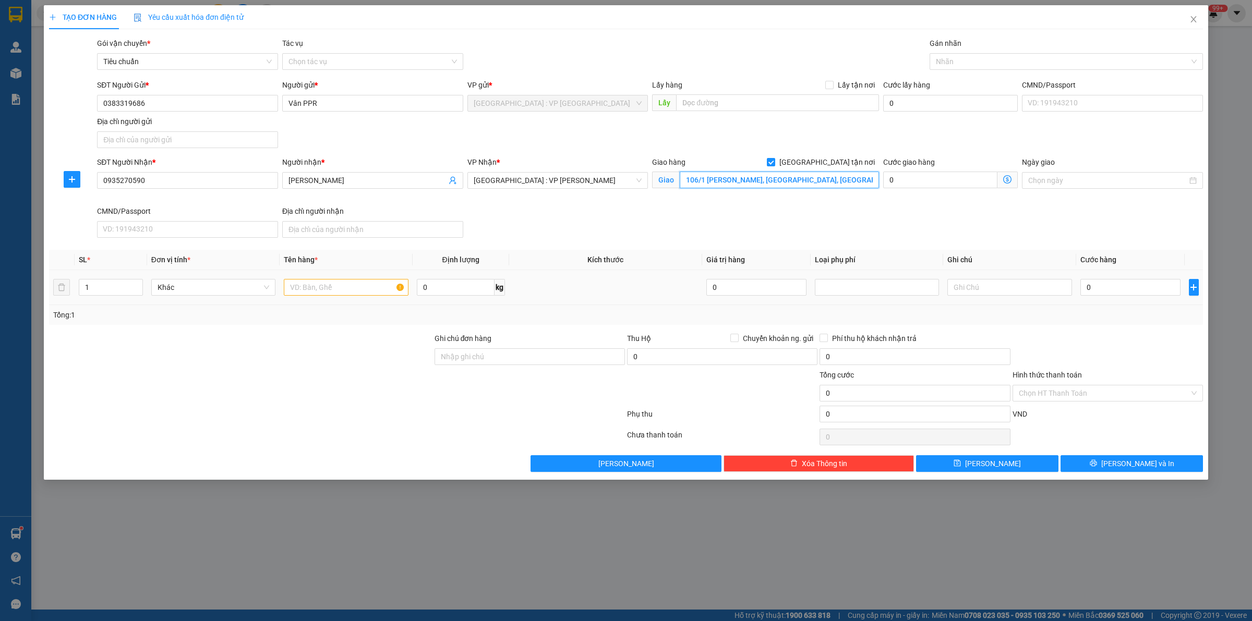
type input "106/1 [PERSON_NAME], [GEOGRAPHIC_DATA], [GEOGRAPHIC_DATA],"
click at [297, 297] on div at bounding box center [346, 287] width 124 height 21
click at [302, 288] on input "text" at bounding box center [346, 287] width 124 height 17
type input "1 thùng bọc xốp"
click at [1003, 52] on div "Gán nhãn" at bounding box center [1066, 46] width 273 height 16
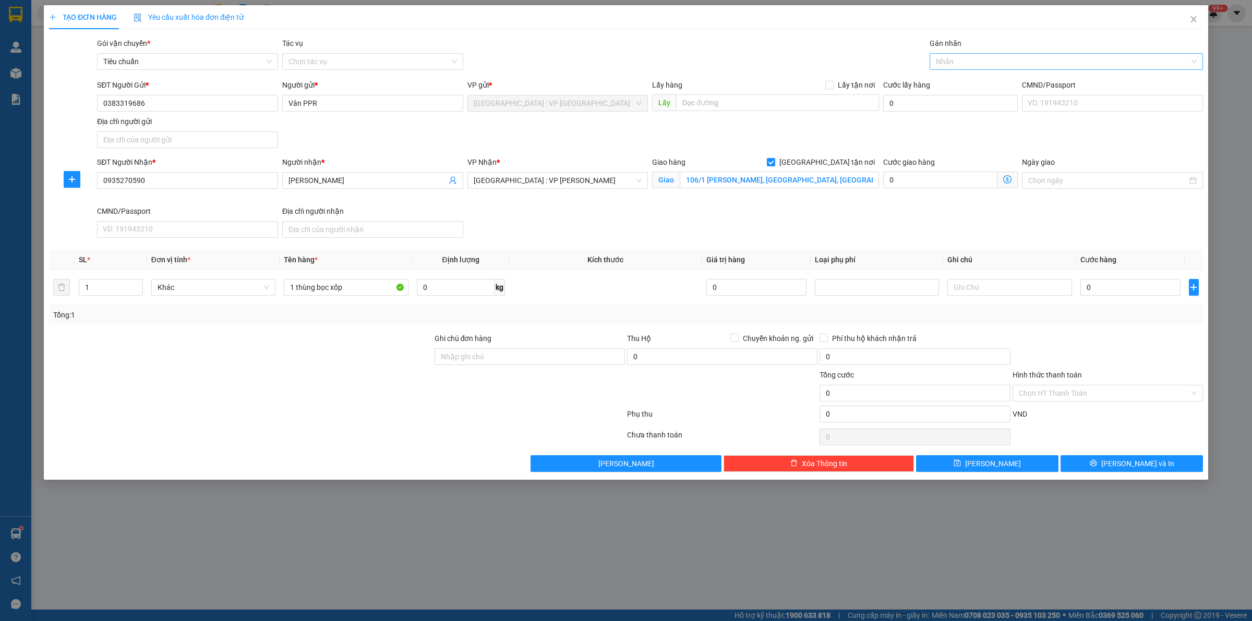
click at [1001, 61] on div at bounding box center [1061, 61] width 258 height 13
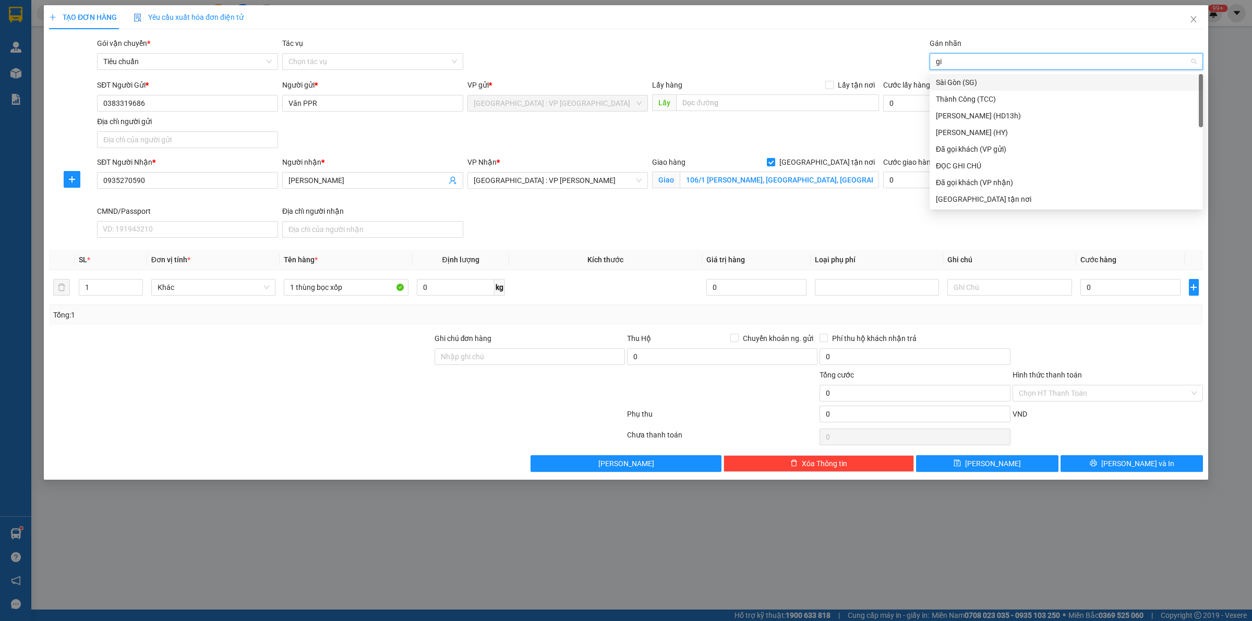
type input "gia"
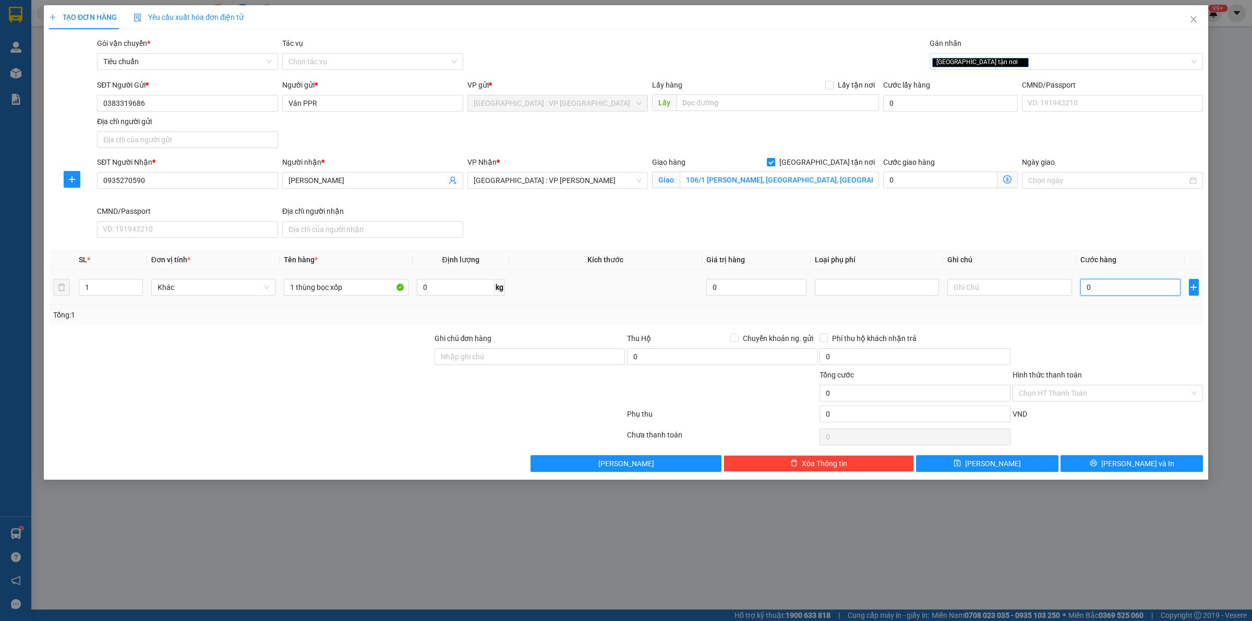
click at [1118, 285] on input "0" at bounding box center [1131, 287] width 100 height 17
type input "1"
type input "10"
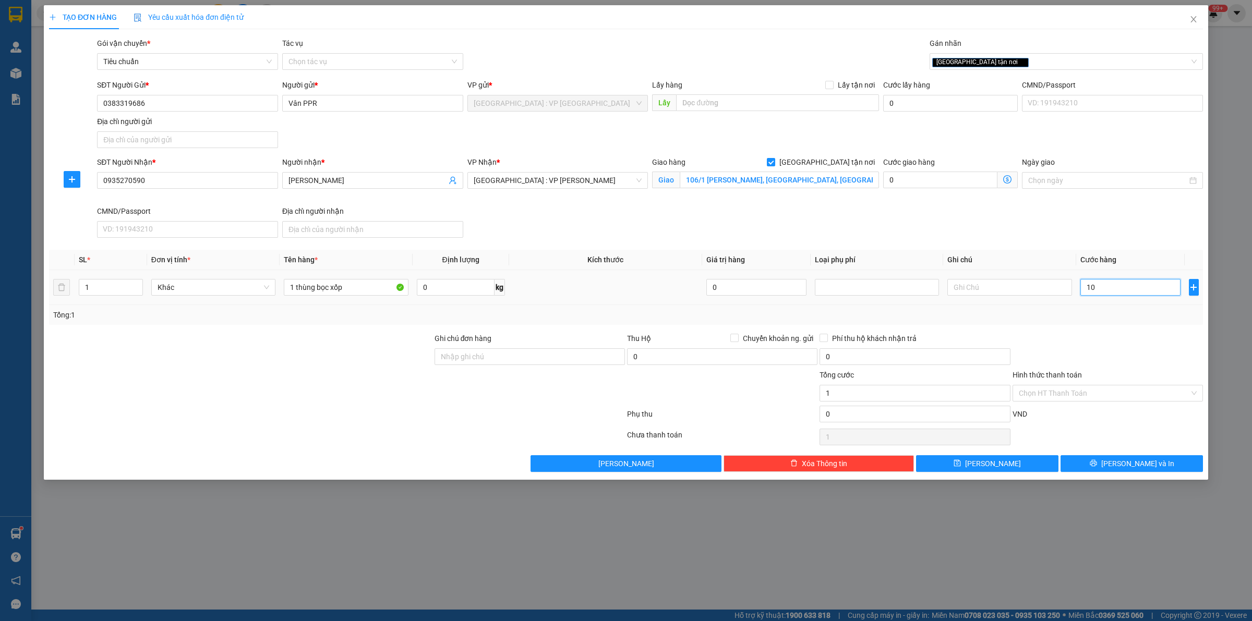
type input "10"
type input "100"
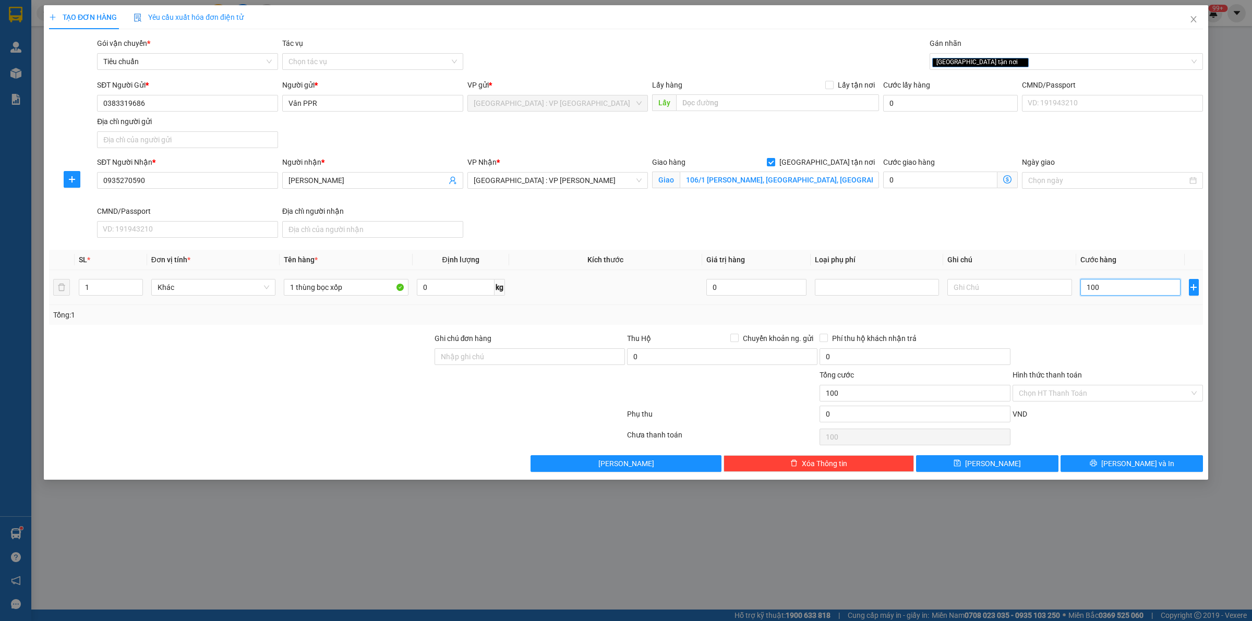
type input "1.000"
type input "10.000"
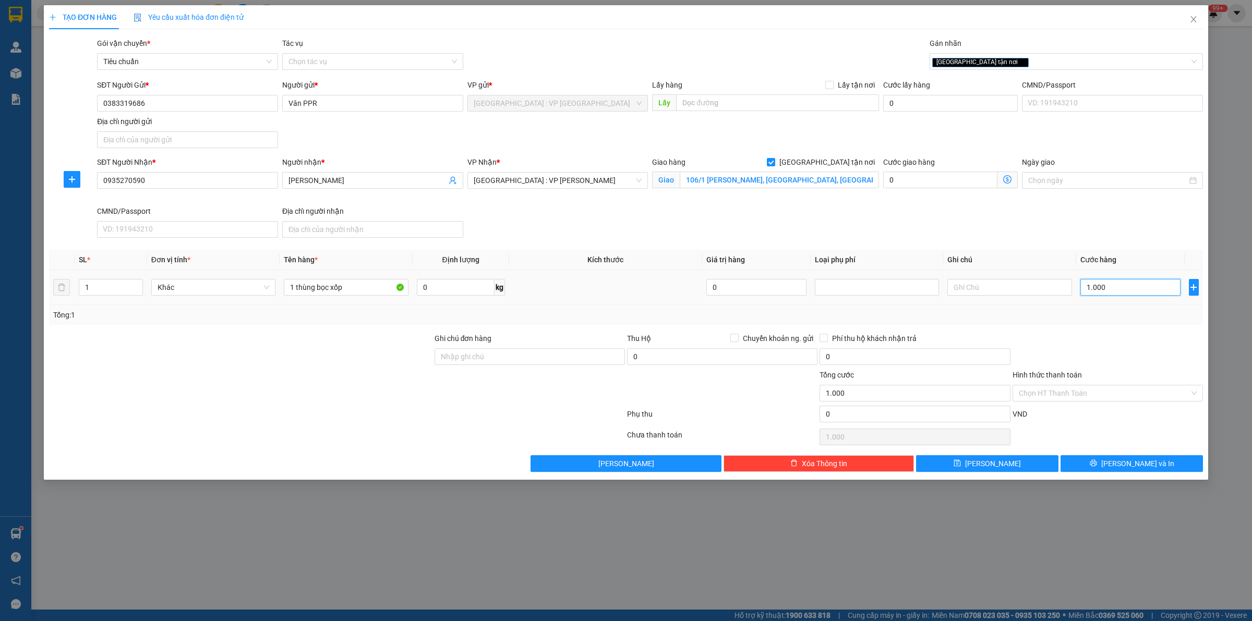
type input "10.000"
type input "100.000"
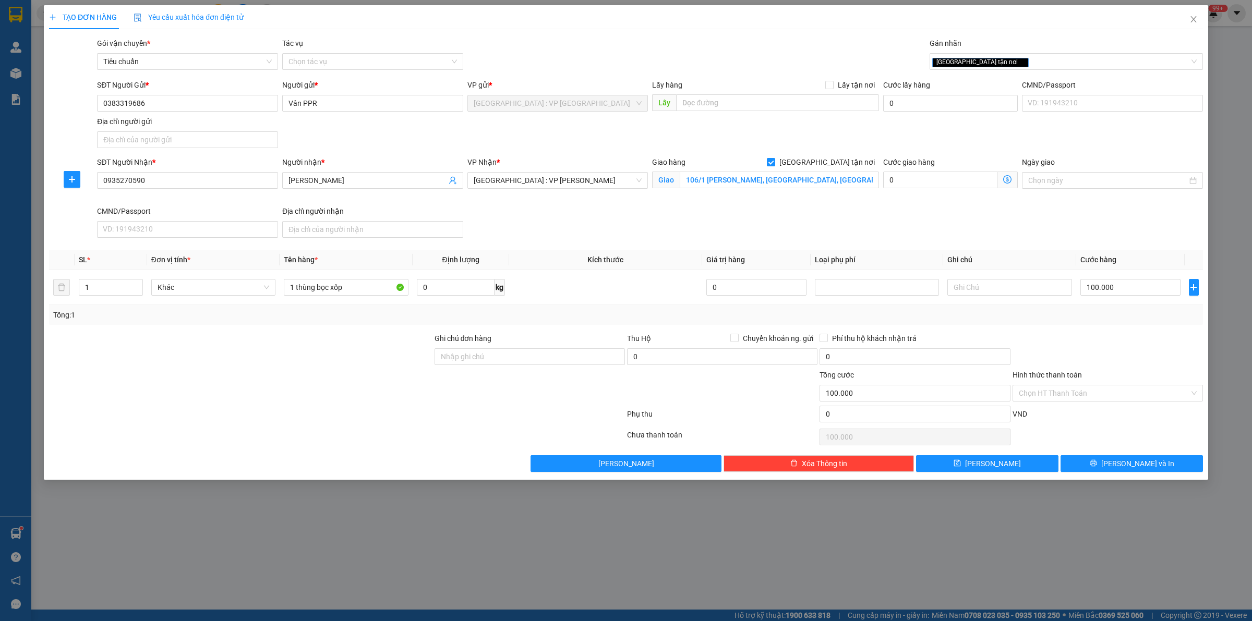
click at [1099, 476] on div "TẠO ĐƠN HÀNG Yêu cầu xuất hóa đơn điện tử Transit Pickup Surcharge Ids Transit …" at bounding box center [626, 242] width 1165 height 475
click at [1097, 470] on button "[PERSON_NAME] và In" at bounding box center [1132, 464] width 142 height 17
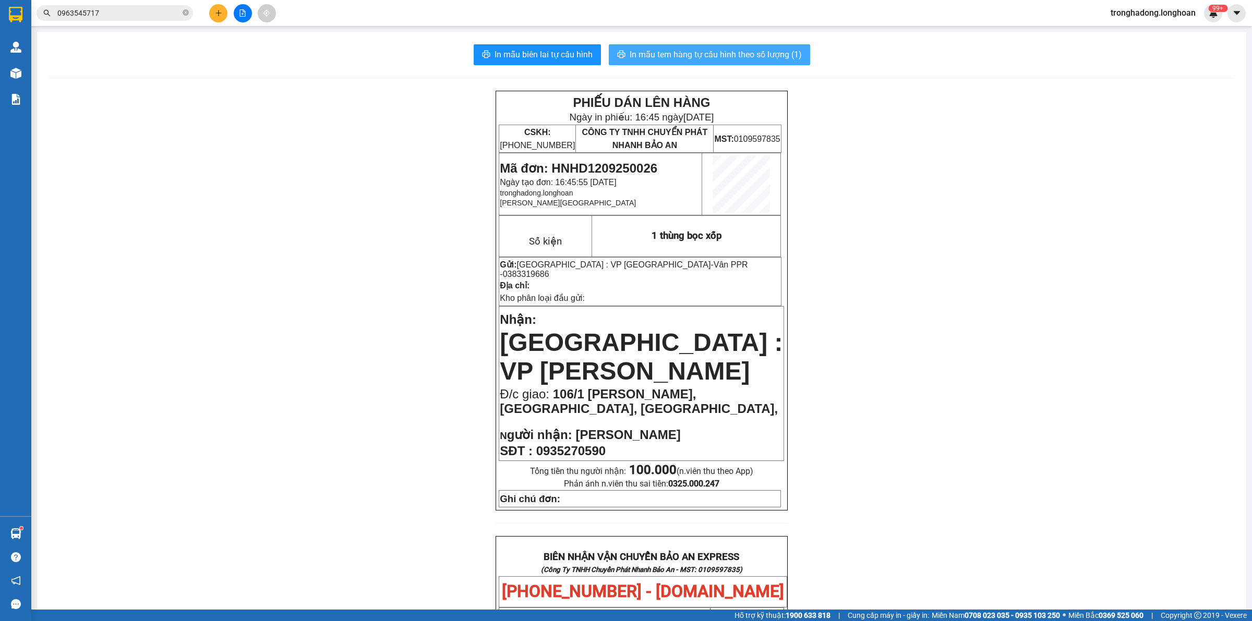
click at [760, 53] on span "In mẫu tem hàng tự cấu hình theo số lượng (1)" at bounding box center [716, 54] width 172 height 13
click at [251, 225] on div "PHIẾU DÁN LÊN HÀNG Ngày in phiếu: 16:46 ngày 12-09-2025 CSKH: 1900.06.88.33 CÔN…" at bounding box center [642, 578] width 1184 height 975
click at [214, 17] on button at bounding box center [218, 13] width 18 height 18
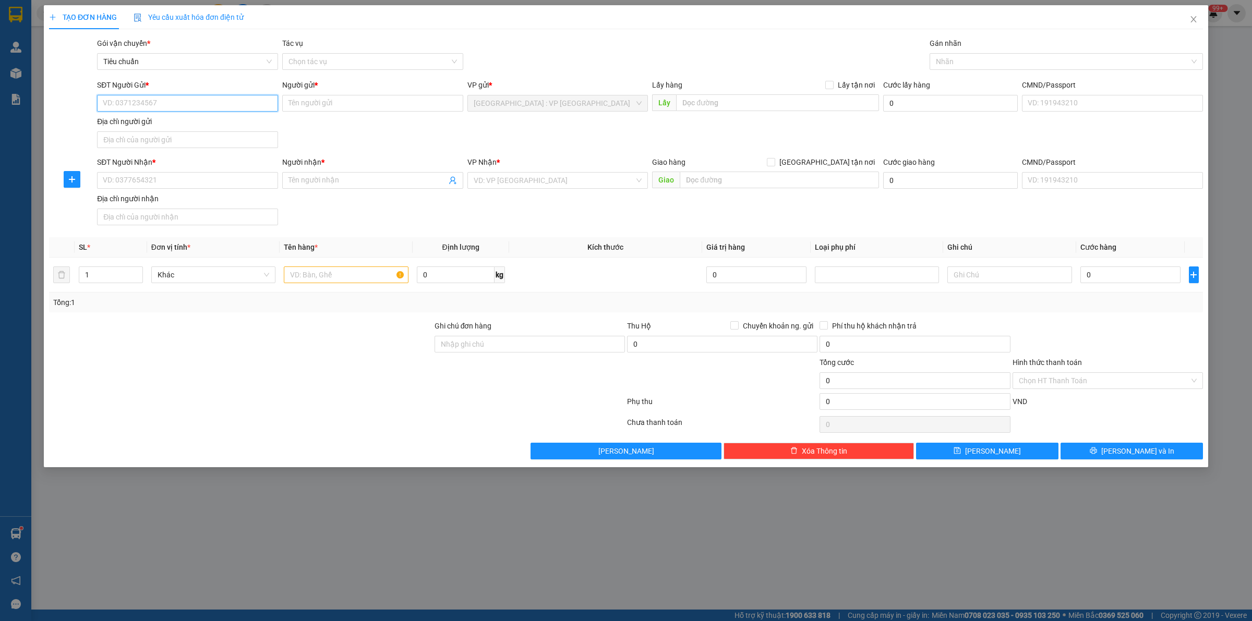
click at [206, 102] on input "SĐT Người Gửi *" at bounding box center [187, 103] width 181 height 17
type input "0339768696"
click at [192, 126] on div "0339768696 - Hoàng Gia" at bounding box center [187, 124] width 169 height 11
type input "[PERSON_NAME]"
type input "0339768696"
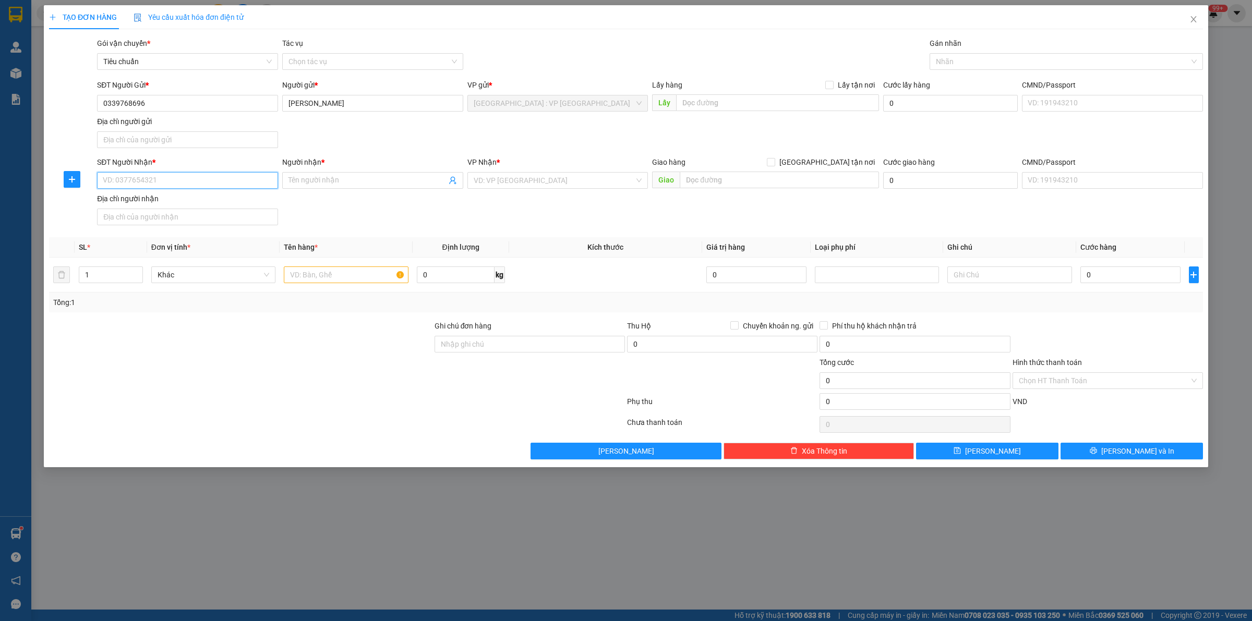
click at [208, 180] on input "SĐT Người Nhận *" at bounding box center [187, 180] width 181 height 17
type input "0335963131"
click at [311, 181] on input "Người nhận *" at bounding box center [368, 180] width 158 height 11
type input "Anh NAm"
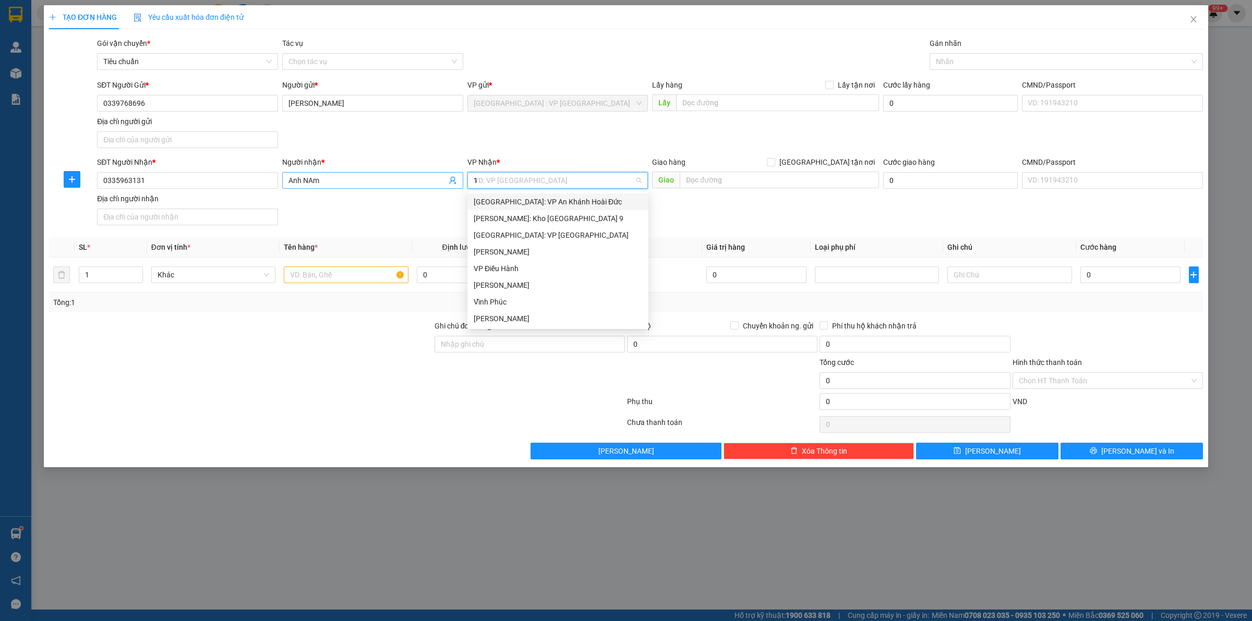
type input "12"
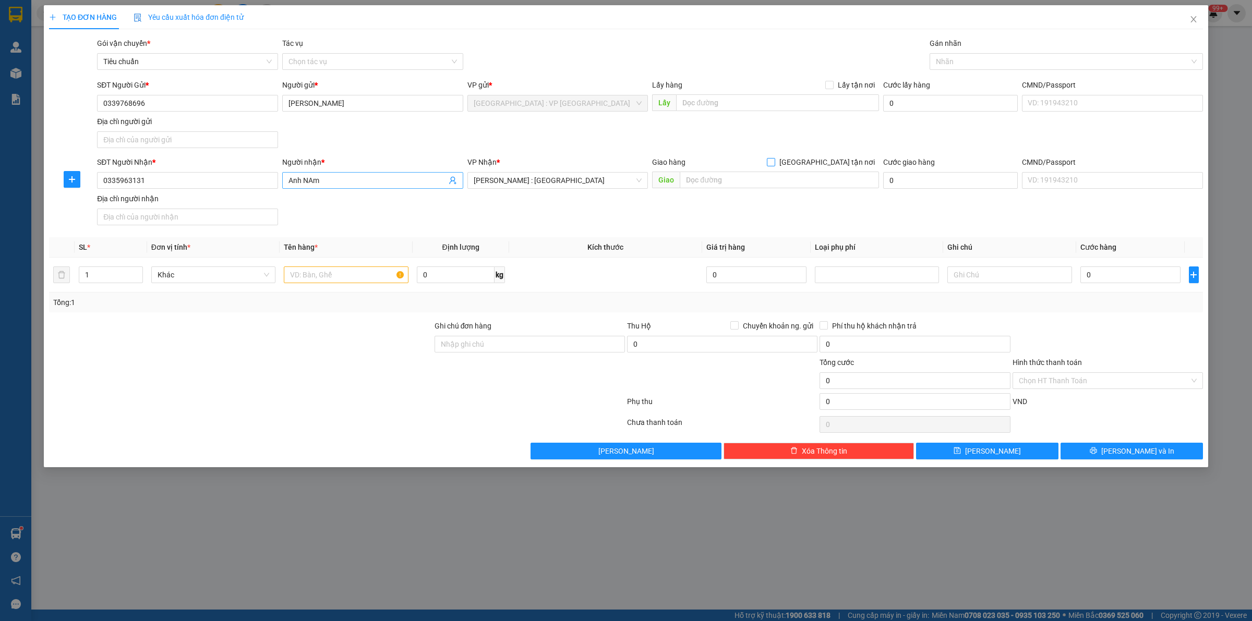
click at [767, 158] on input "[GEOGRAPHIC_DATA] tận nơi" at bounding box center [770, 161] width 7 height 7
checkbox input "true"
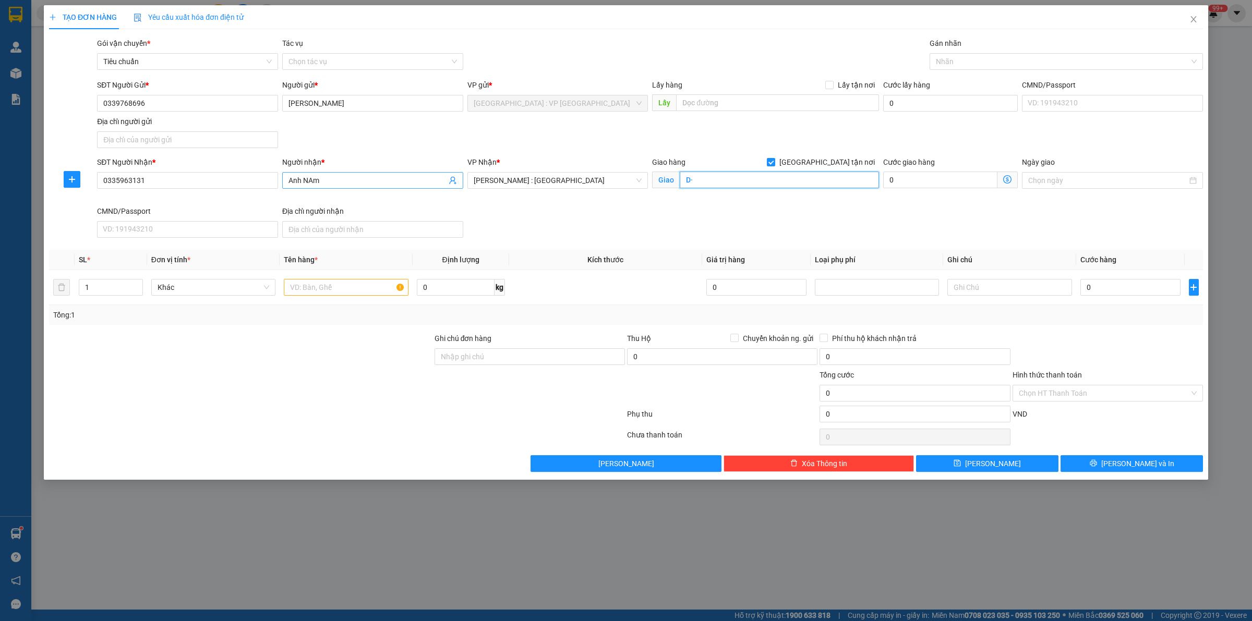
type input "D"
click at [948, 56] on div at bounding box center [1061, 61] width 258 height 13
type input "[PERSON_NAME], [GEOGRAPHIC_DATA], TD1 [GEOGRAPHIC_DATA]"
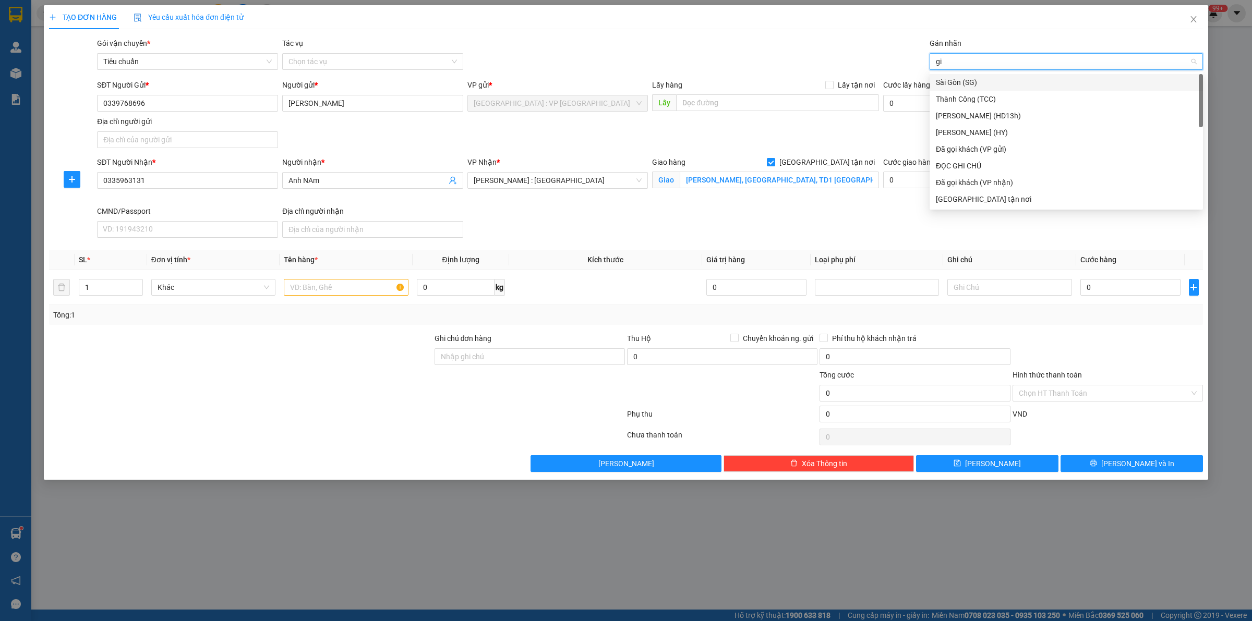
type input "gia"
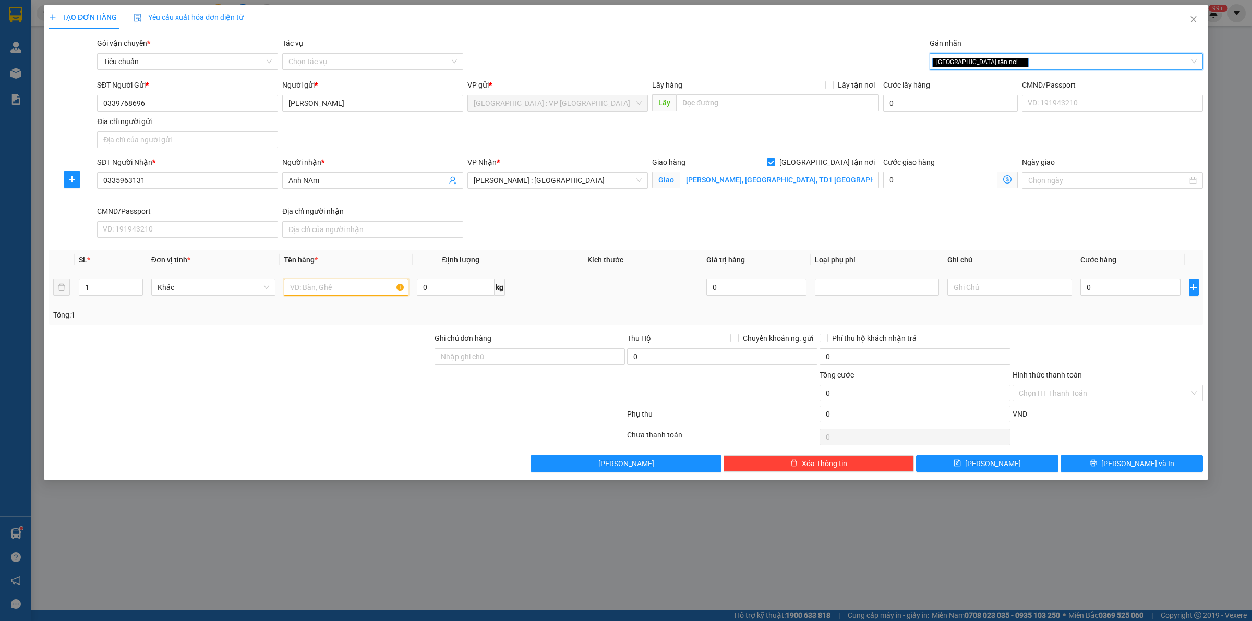
click at [341, 292] on input "text" at bounding box center [346, 287] width 124 height 17
type input "2 thùng bọc xốp"
click at [113, 285] on input "1" at bounding box center [110, 288] width 63 height 16
type input "2"
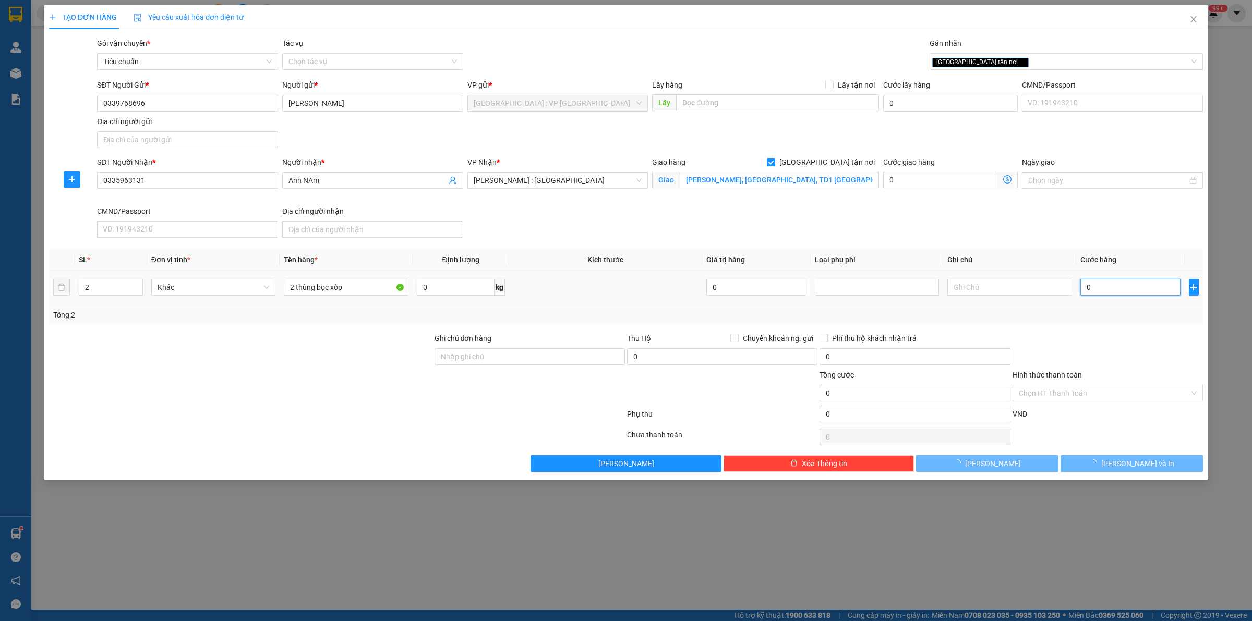
click at [1126, 285] on input "0" at bounding box center [1131, 287] width 100 height 17
type input "1"
type input "16"
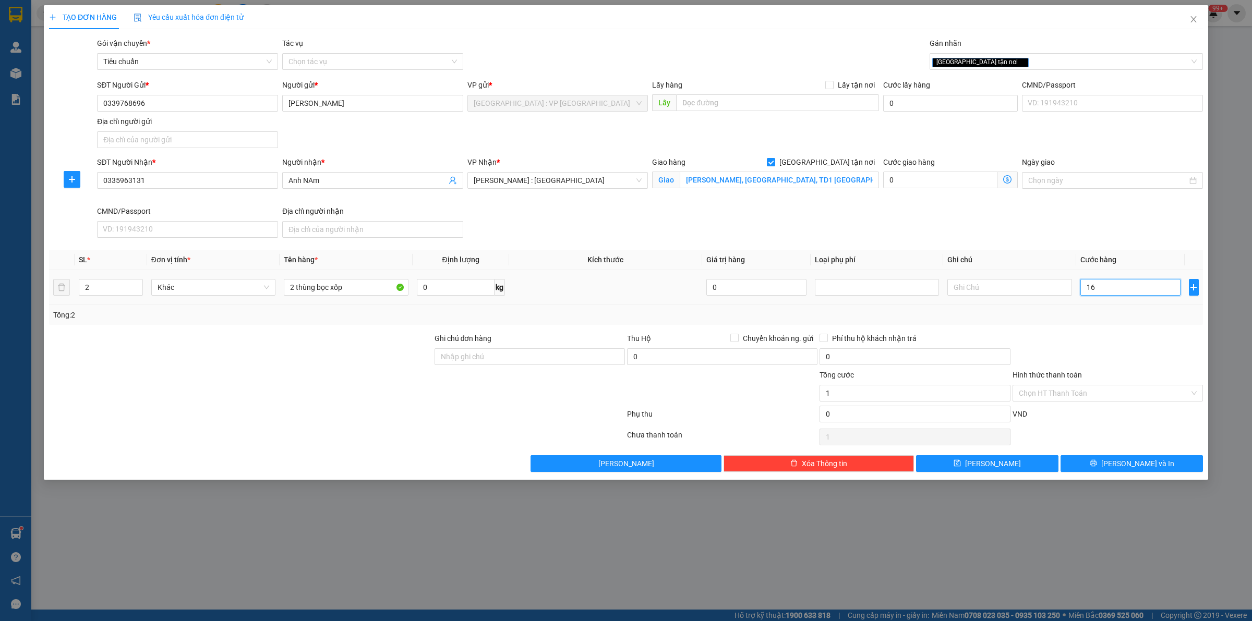
type input "16"
type input "160"
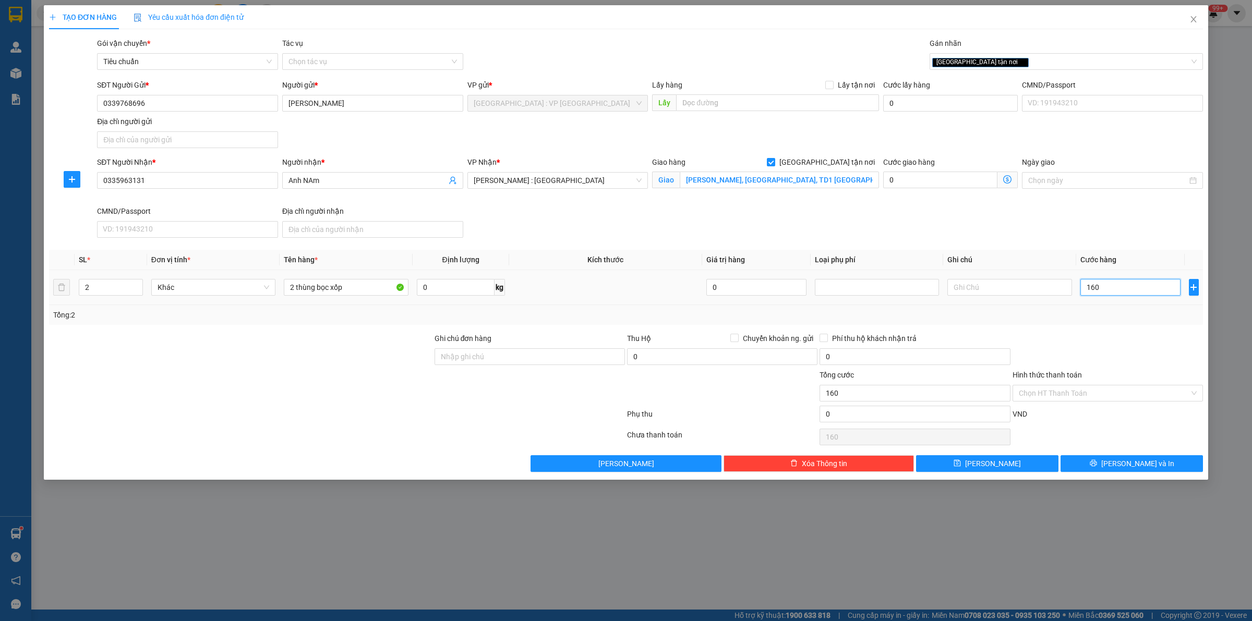
type input "1.600"
type input "16.000"
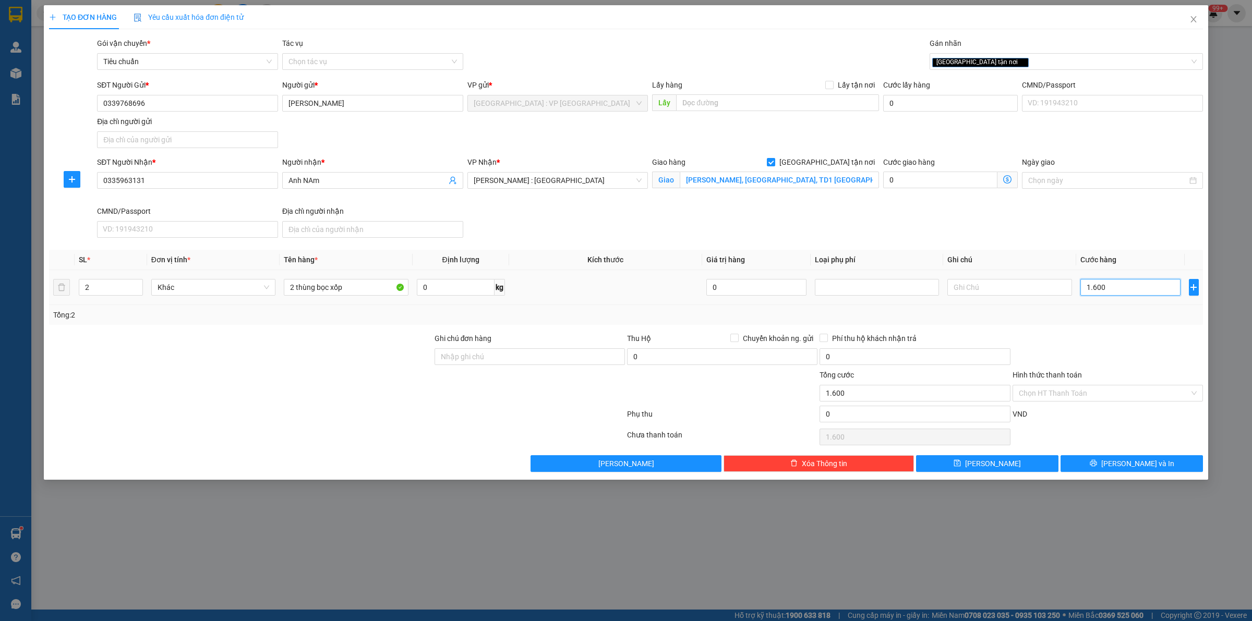
type input "16.000"
type input "160.000"
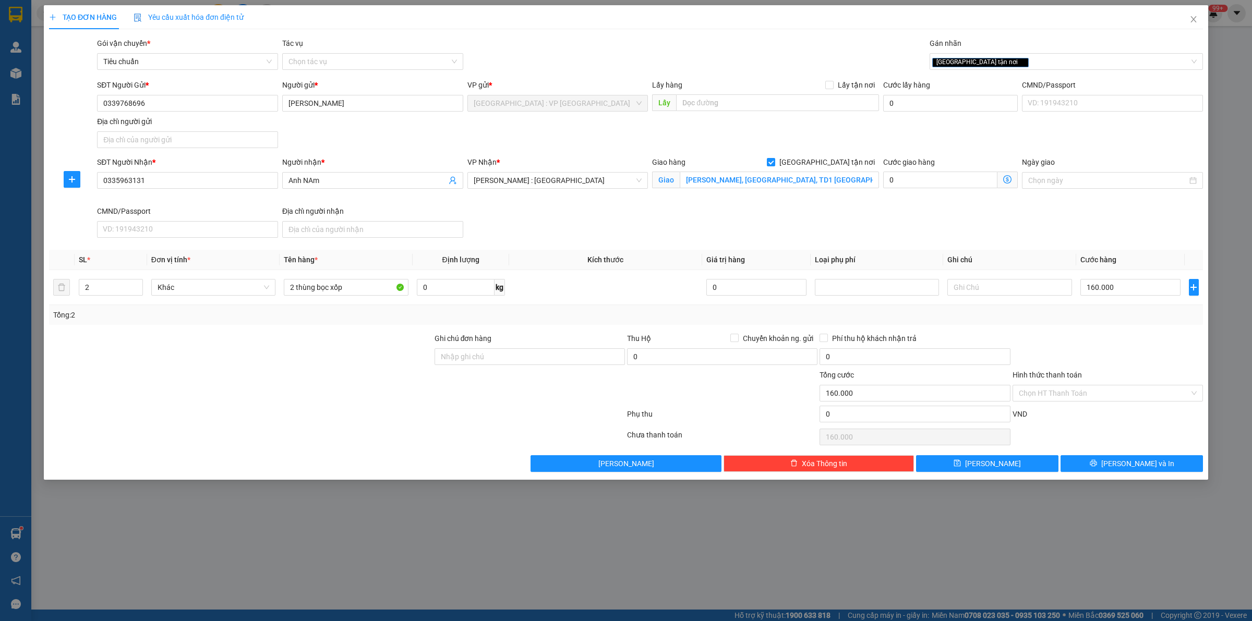
click at [1128, 320] on div "Tổng: 2" at bounding box center [626, 314] width 1146 height 11
click at [1135, 457] on button "[PERSON_NAME] và In" at bounding box center [1132, 464] width 142 height 17
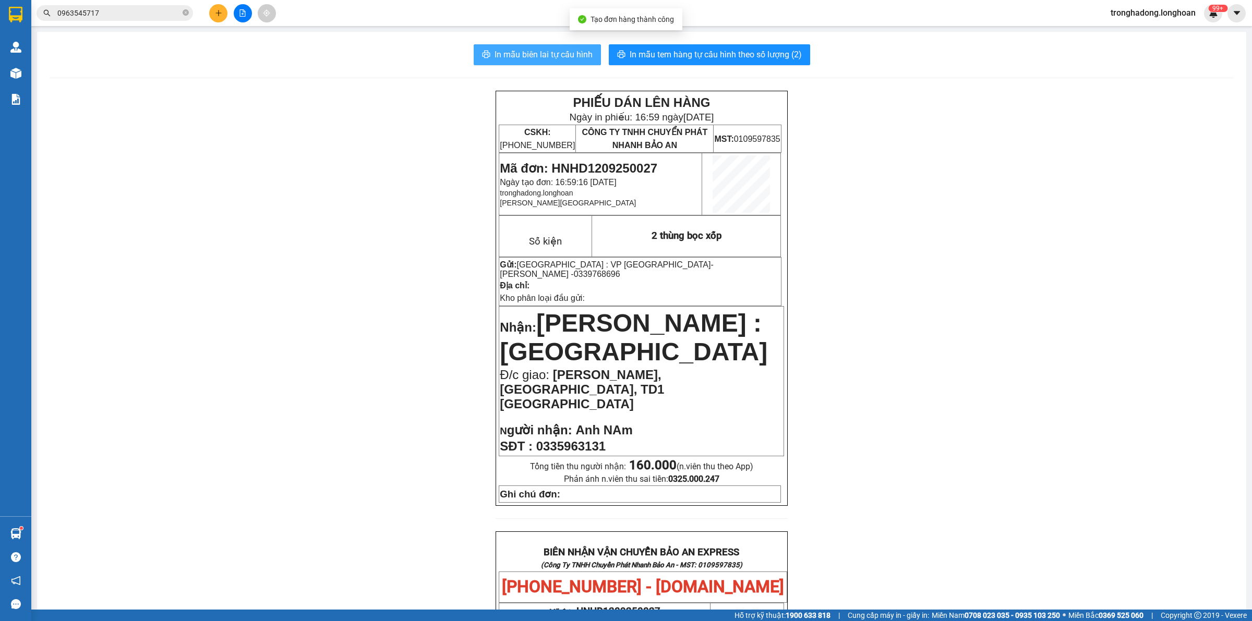
drag, startPoint x: 579, startPoint y: 59, endPoint x: 647, endPoint y: 71, distance: 69.0
click at [648, 74] on div "In mẫu biên lai tự cấu hình In mẫu tem hàng tự cấu hình theo số lượng (2) PHIẾU…" at bounding box center [642, 552] width 1210 height 1041
click at [559, 51] on span "In mẫu biên lai tự cấu hình" at bounding box center [544, 54] width 98 height 13
click at [621, 58] on button "In mẫu tem hàng tự cấu hình theo số lượng (2)" at bounding box center [709, 54] width 201 height 21
click at [214, 3] on div "Kết quả tìm kiếm ( 2 ) Bộ lọc Mã ĐH Trạng thái Món hàng Thu hộ Tổng cước Chưa c…" at bounding box center [626, 13] width 1252 height 26
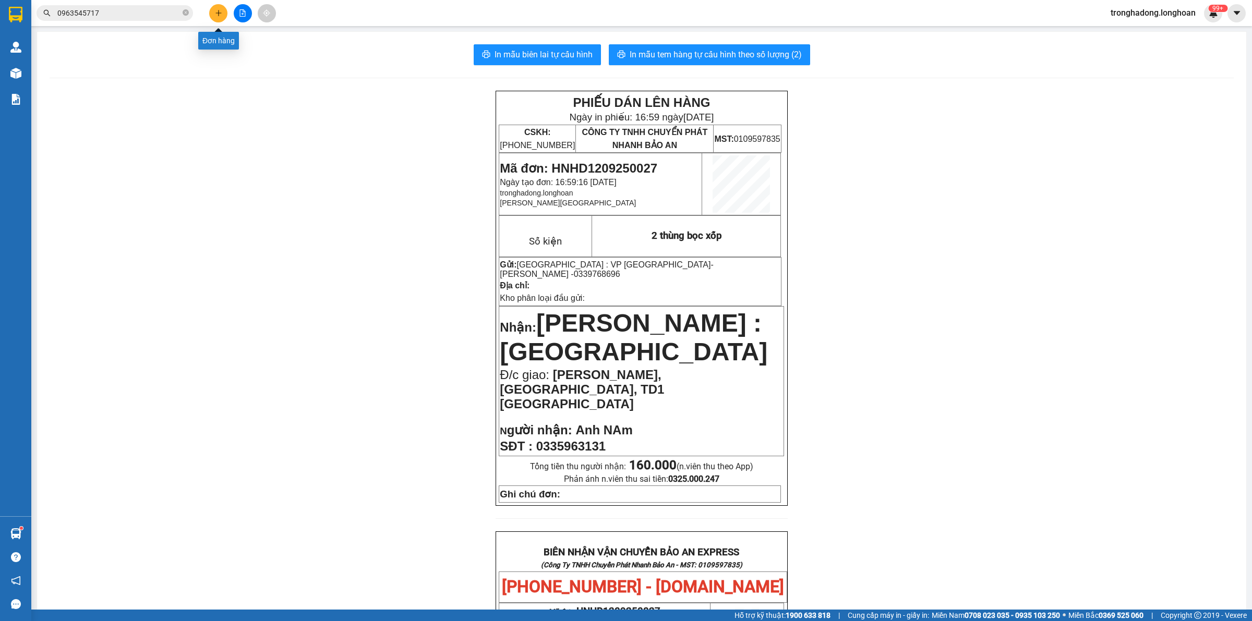
click at [215, 13] on icon "plus" at bounding box center [218, 12] width 7 height 7
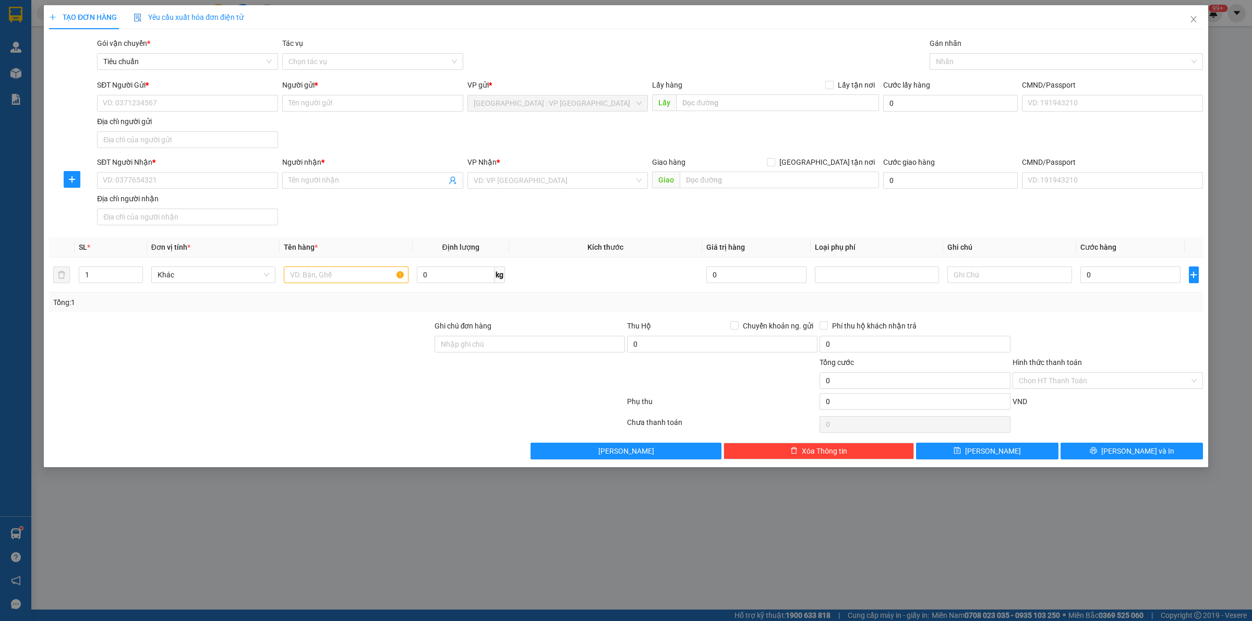
drag, startPoint x: 353, startPoint y: 456, endPoint x: 348, endPoint y: 441, distance: 15.3
click at [352, 452] on div "Lưu nháp Xóa Thông tin Lưu Lưu và In" at bounding box center [626, 451] width 1156 height 17
click at [209, 105] on input "SĐT Người Gửi *" at bounding box center [187, 103] width 181 height 17
click at [220, 112] on div "SĐT Người Gửi * 74372" at bounding box center [187, 97] width 181 height 37
click at [220, 111] on input "74372" at bounding box center [187, 103] width 181 height 17
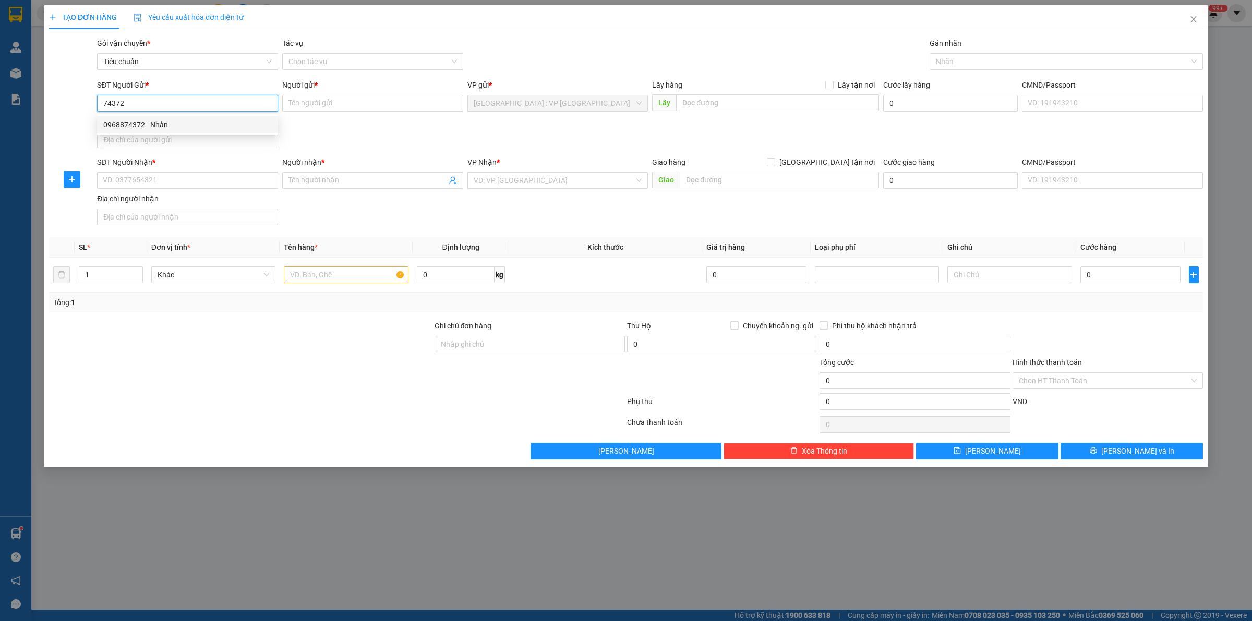
click at [201, 121] on div "0968874372 - Nhàn" at bounding box center [187, 124] width 169 height 11
type input "0968874372"
type input "Nhàn"
type input "040303007560"
checkbox input "true"
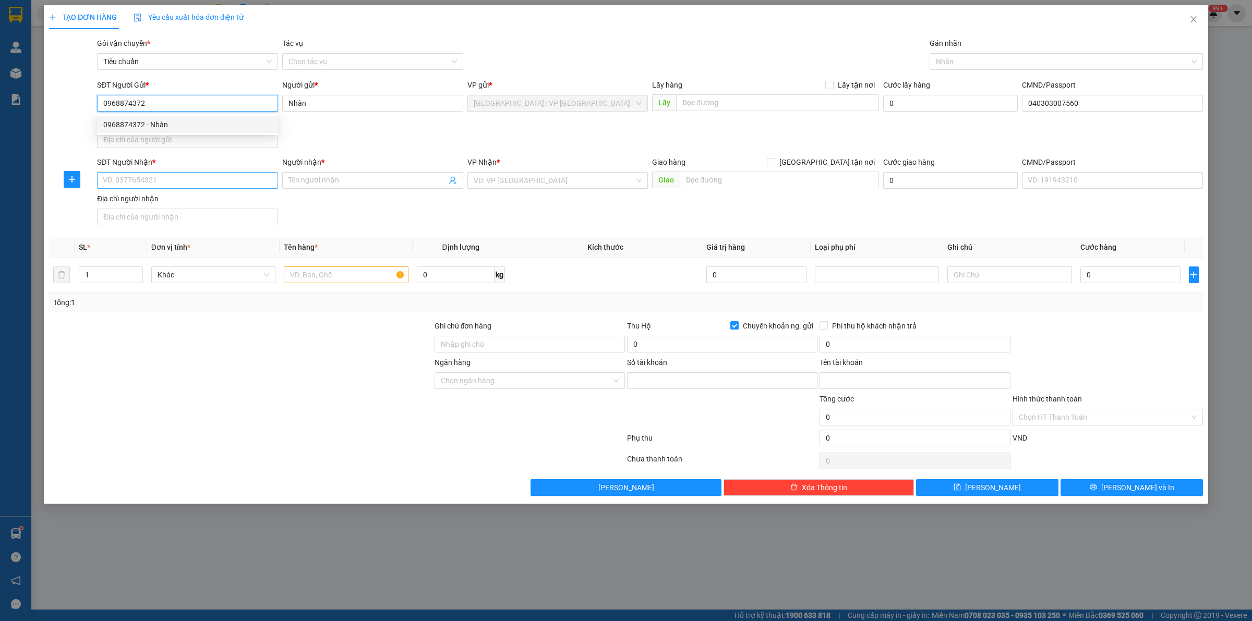
type input "10078581"
type input "Tang thi nhan"
click at [220, 176] on input "SĐT Người Nhận *" at bounding box center [187, 180] width 181 height 17
paste input "0385098936"
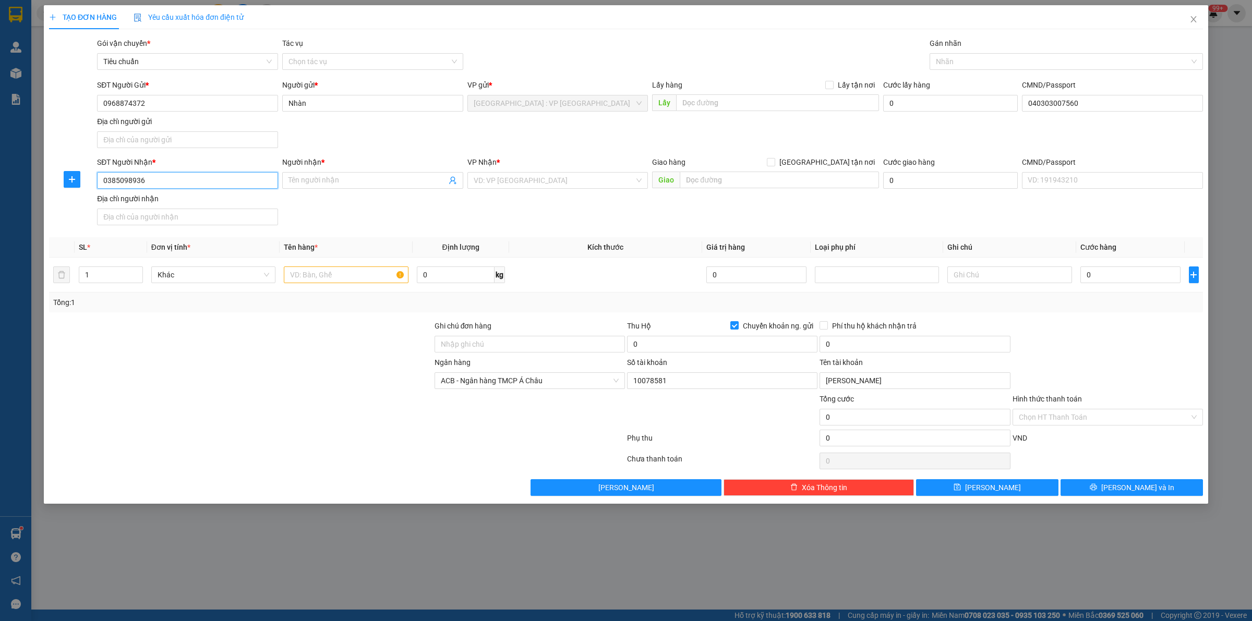
click at [220, 176] on input "0385098936" at bounding box center [187, 180] width 181 height 17
type input "0385098936"
click at [312, 189] on span at bounding box center [372, 180] width 181 height 17
paste input "[PERSON_NAME]"
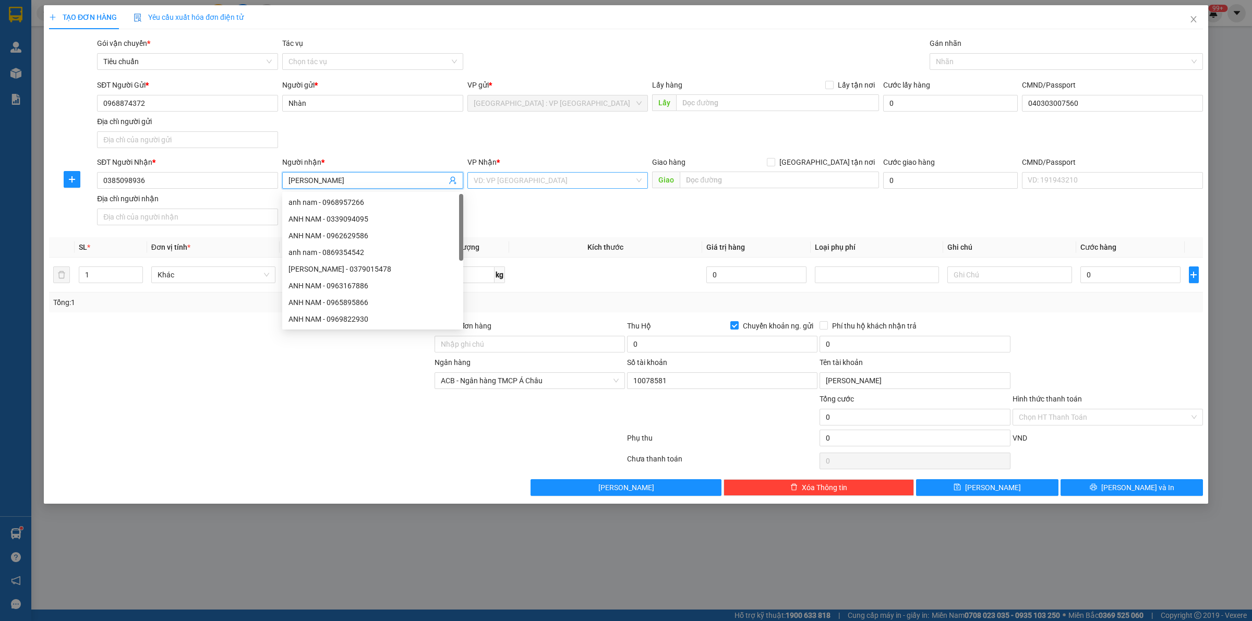
type input "[PERSON_NAME]"
click at [574, 186] on input "search" at bounding box center [554, 181] width 161 height 16
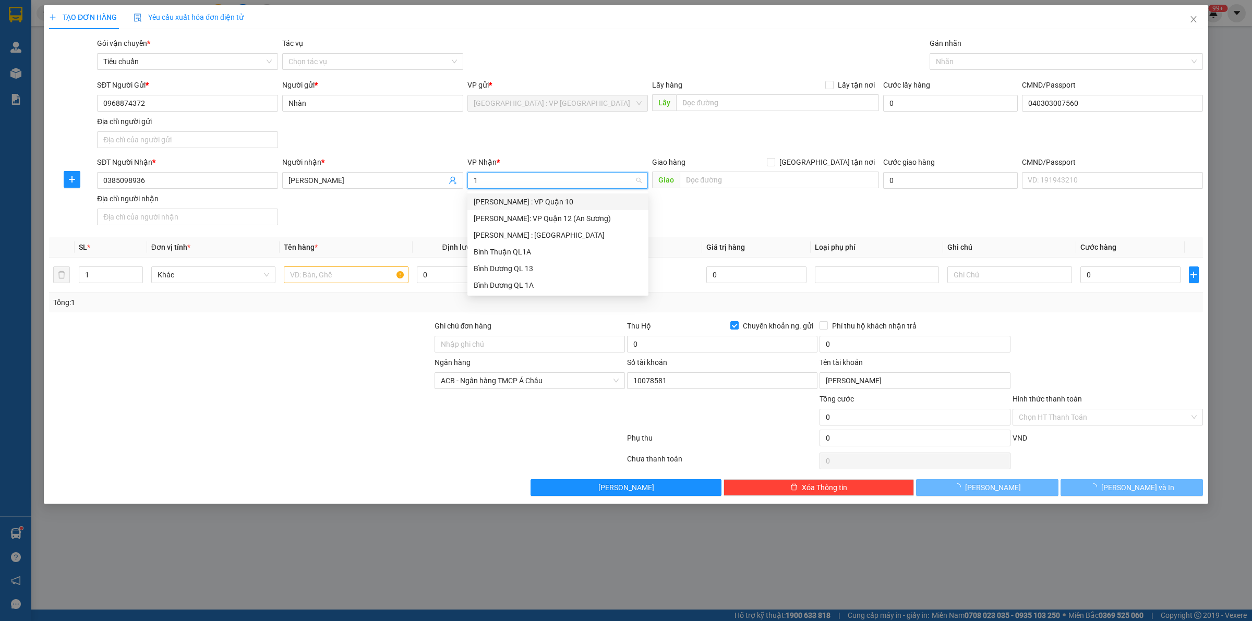
type input "12"
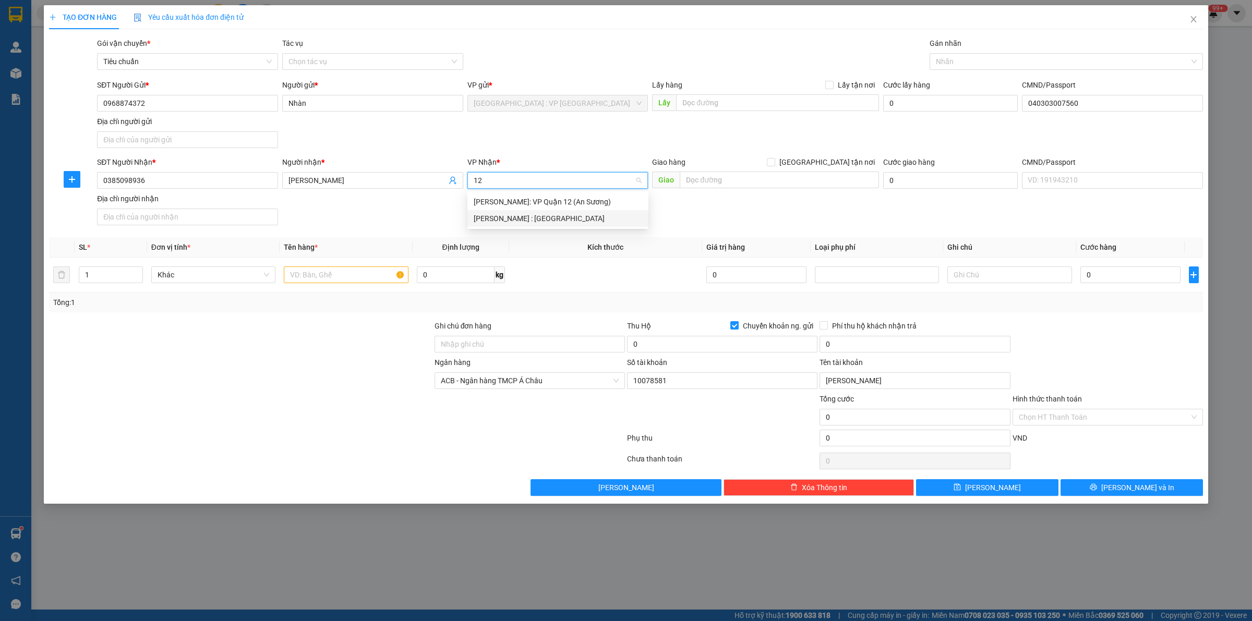
click at [567, 218] on div "[PERSON_NAME] : [GEOGRAPHIC_DATA]" at bounding box center [558, 218] width 169 height 11
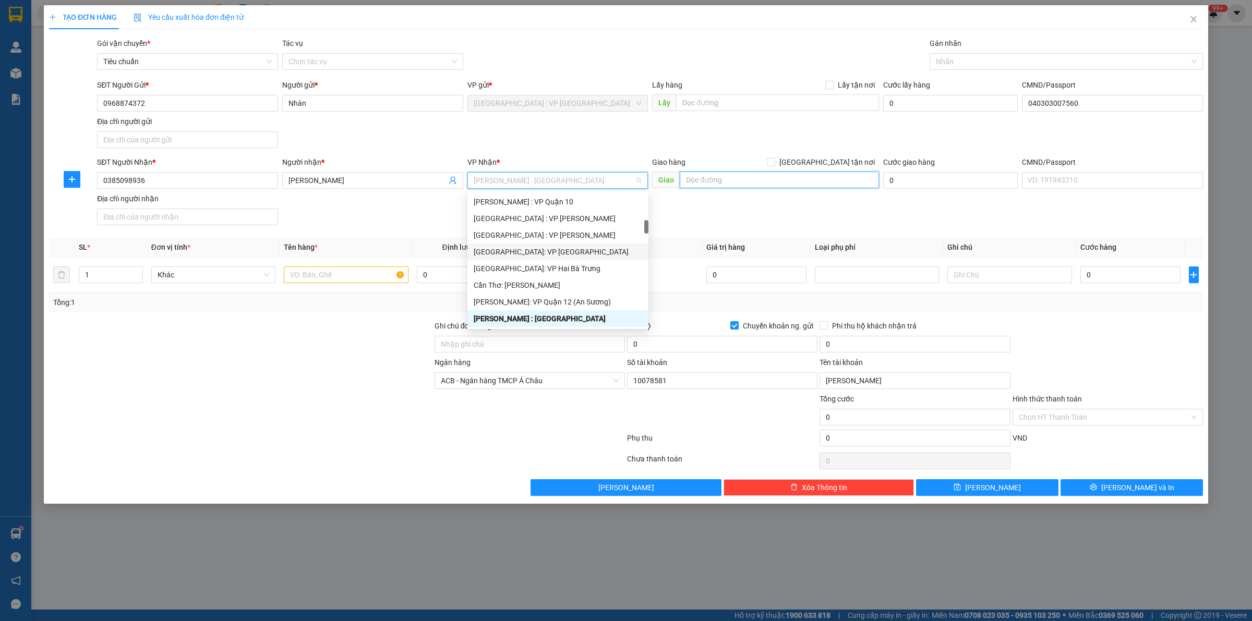
click at [766, 186] on input "text" at bounding box center [779, 180] width 199 height 17
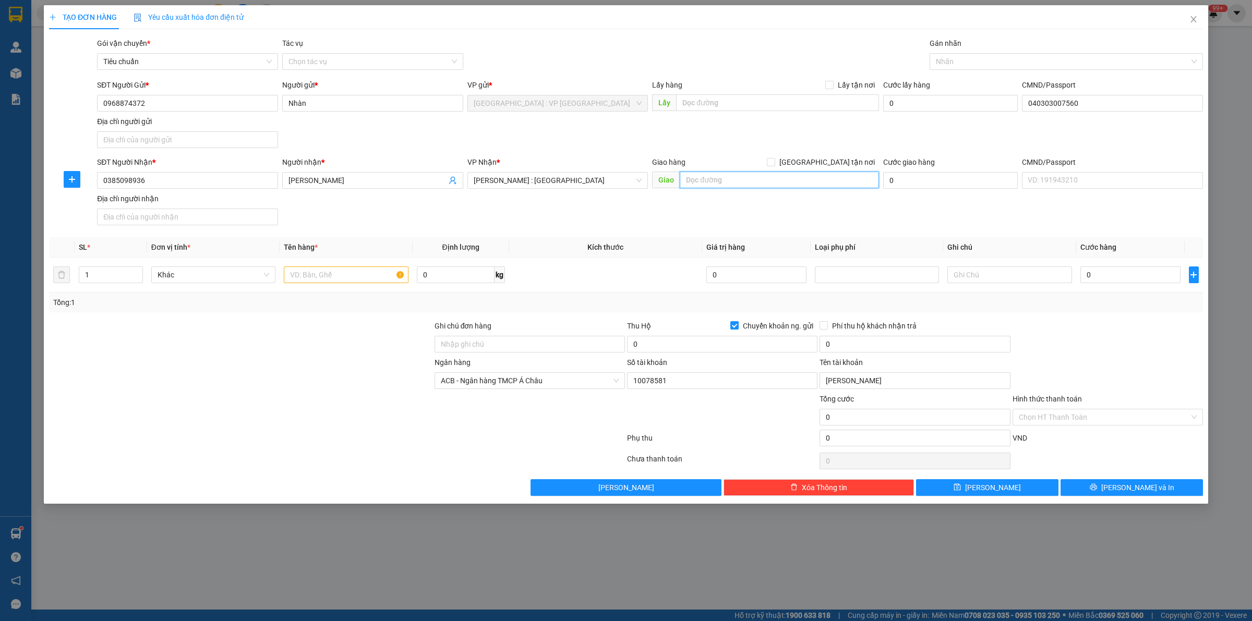
paste input "Ấp kinh12 xã Mỹ Phước Tây Thị xã cay lây Tiền Gian"
type input "Ấp kinh12 xã [GEOGRAPHIC_DATA] [GEOGRAPHIC_DATA]"
click at [774, 162] on input "[GEOGRAPHIC_DATA] tận nơi" at bounding box center [770, 161] width 7 height 7
checkbox input "true"
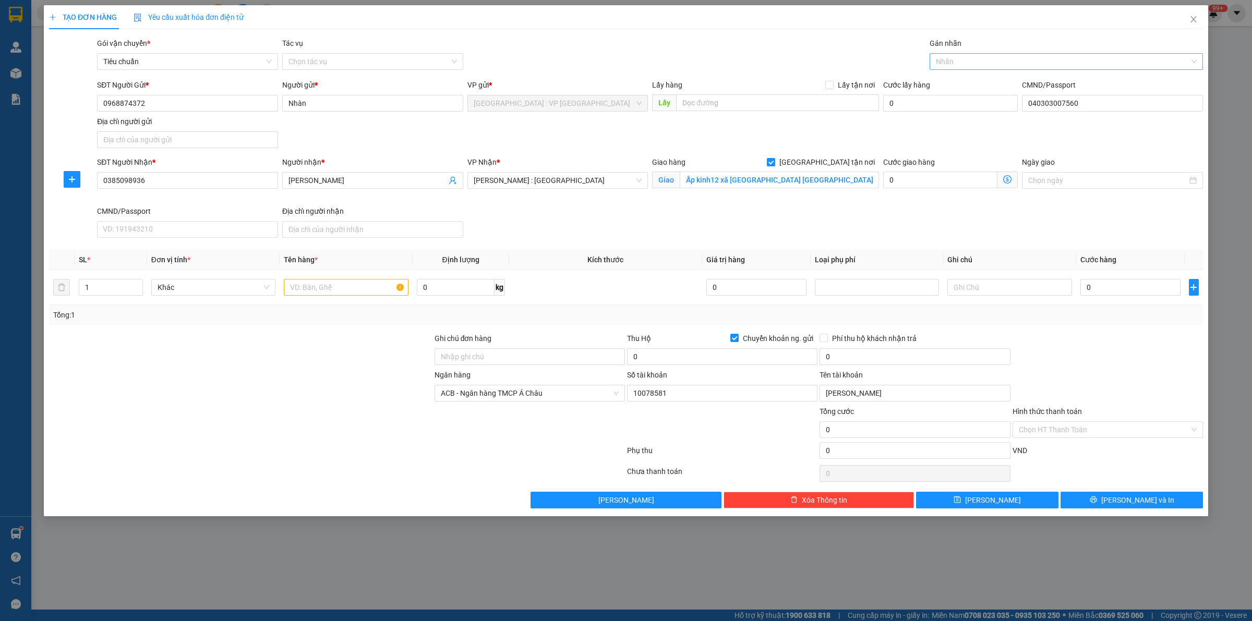
click at [967, 58] on div at bounding box center [1061, 61] width 258 height 13
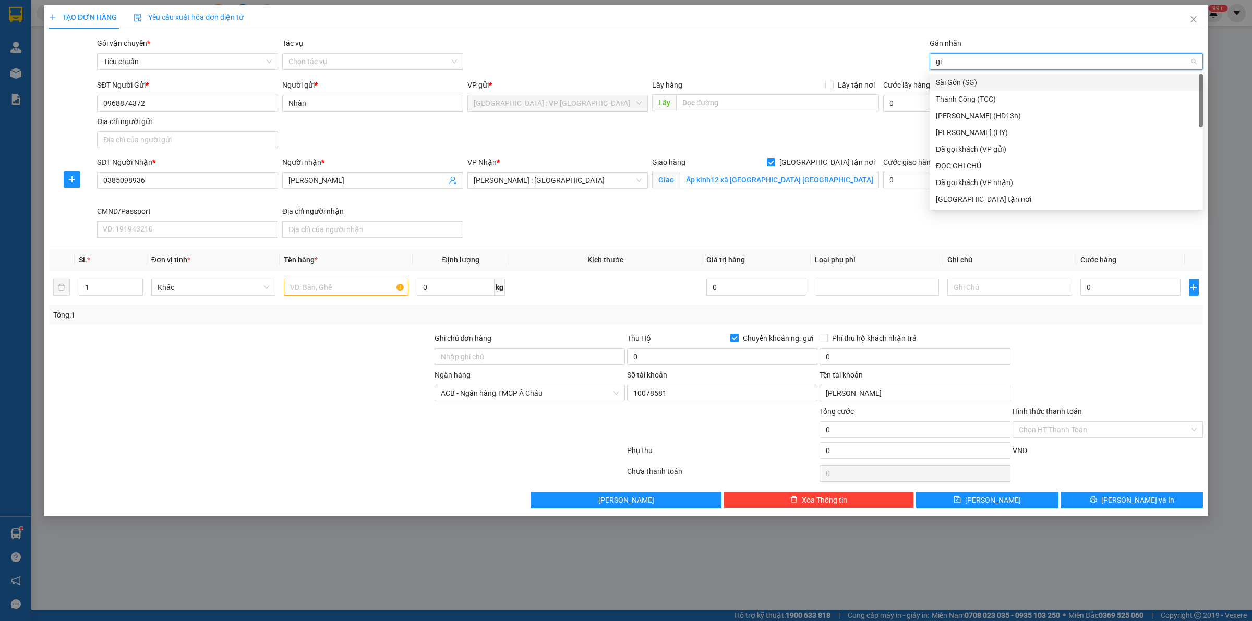
type input "gia"
drag, startPoint x: 655, startPoint y: 235, endPoint x: 625, endPoint y: 236, distance: 29.7
click at [655, 235] on div "SĐT Người Nhận * 0385098936 Người nhận * anh thuần VP Nhận * Hồ Chí Minh : Kho …" at bounding box center [650, 200] width 1110 height 86
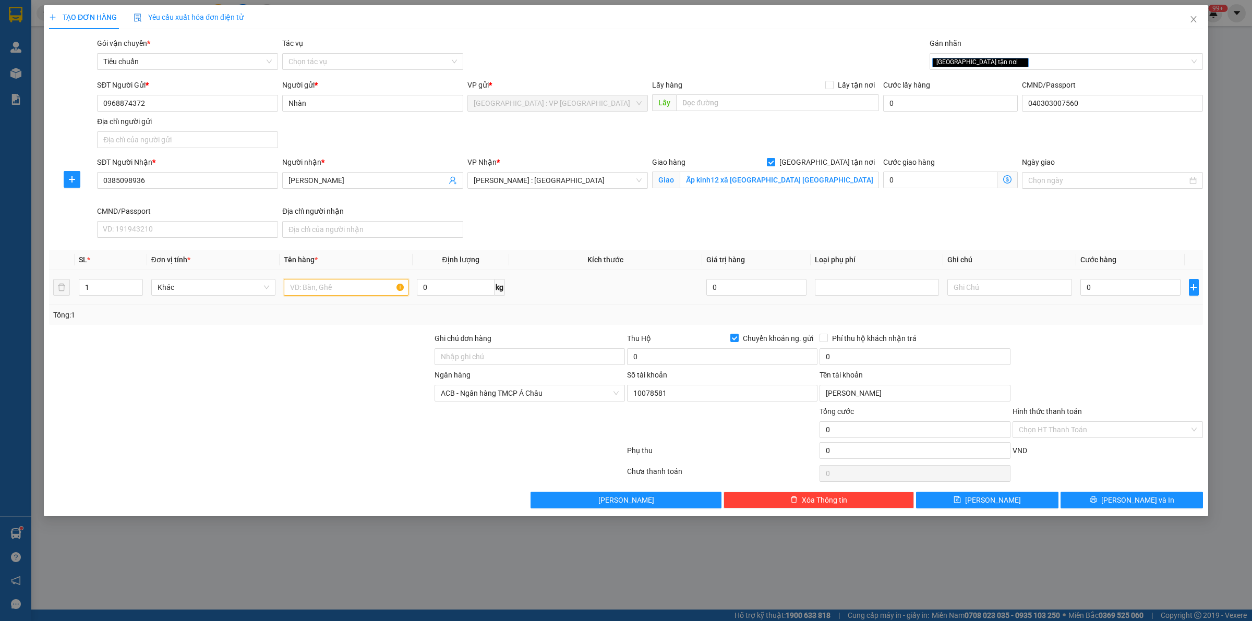
click at [385, 292] on input "text" at bounding box center [346, 287] width 124 height 17
type input "1 kiện tranh bọc giấy"
click at [1103, 286] on input "0" at bounding box center [1131, 287] width 100 height 17
type input "2"
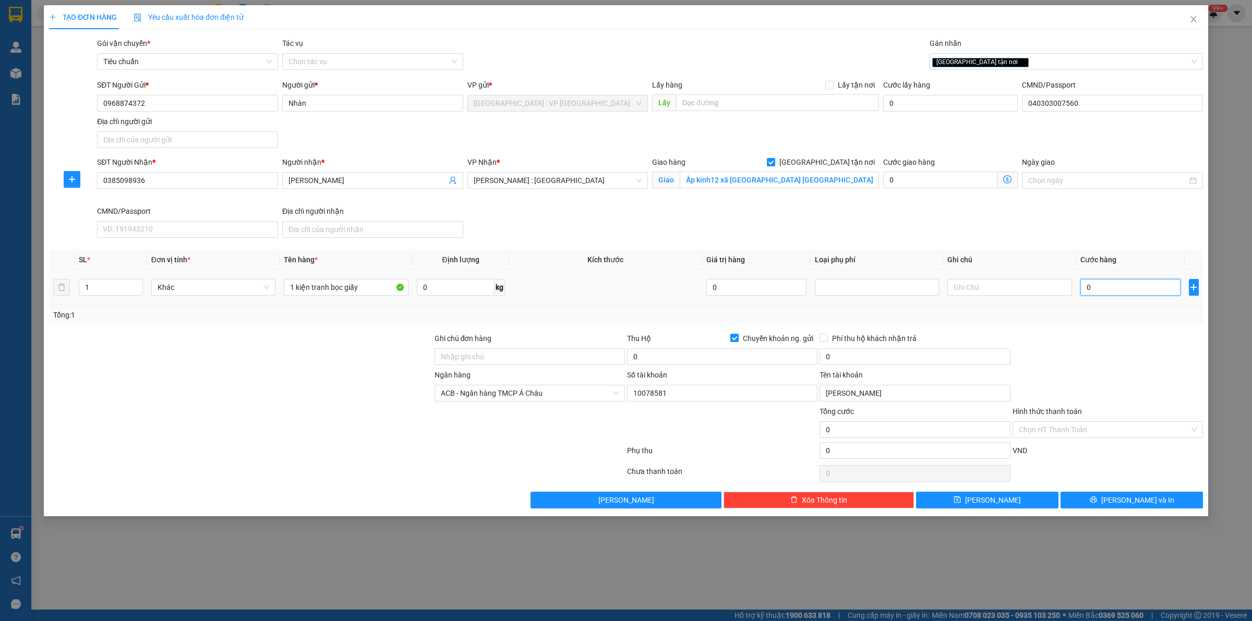
type input "2"
type input "24"
type input "240"
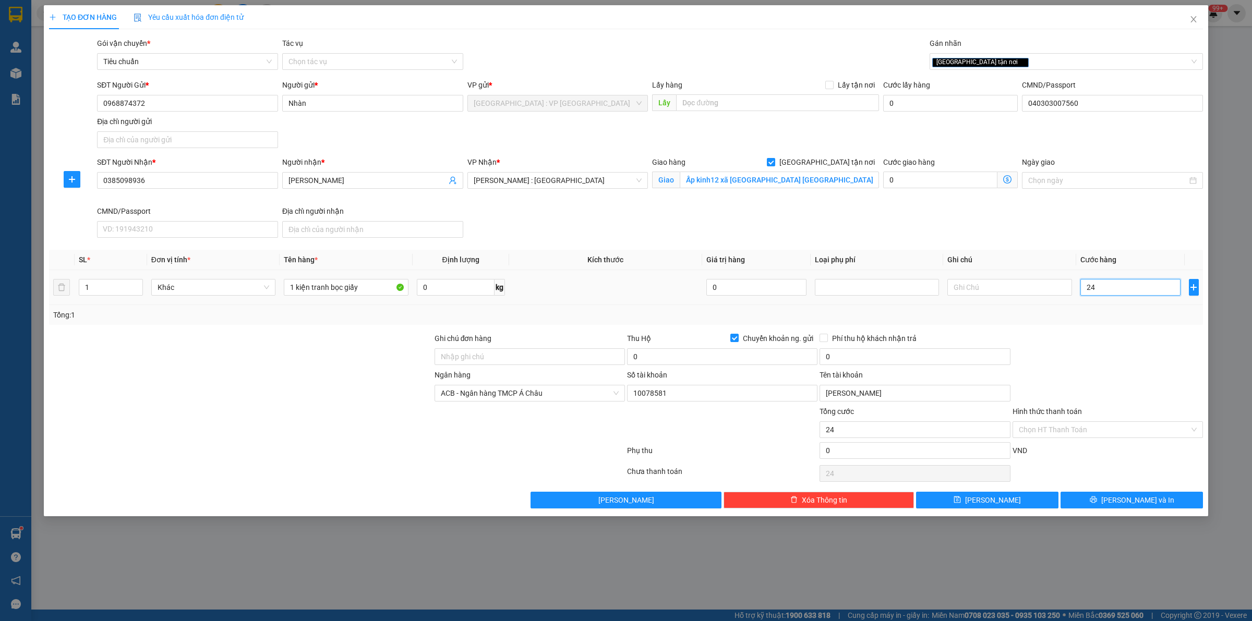
type input "240"
type input "2.400"
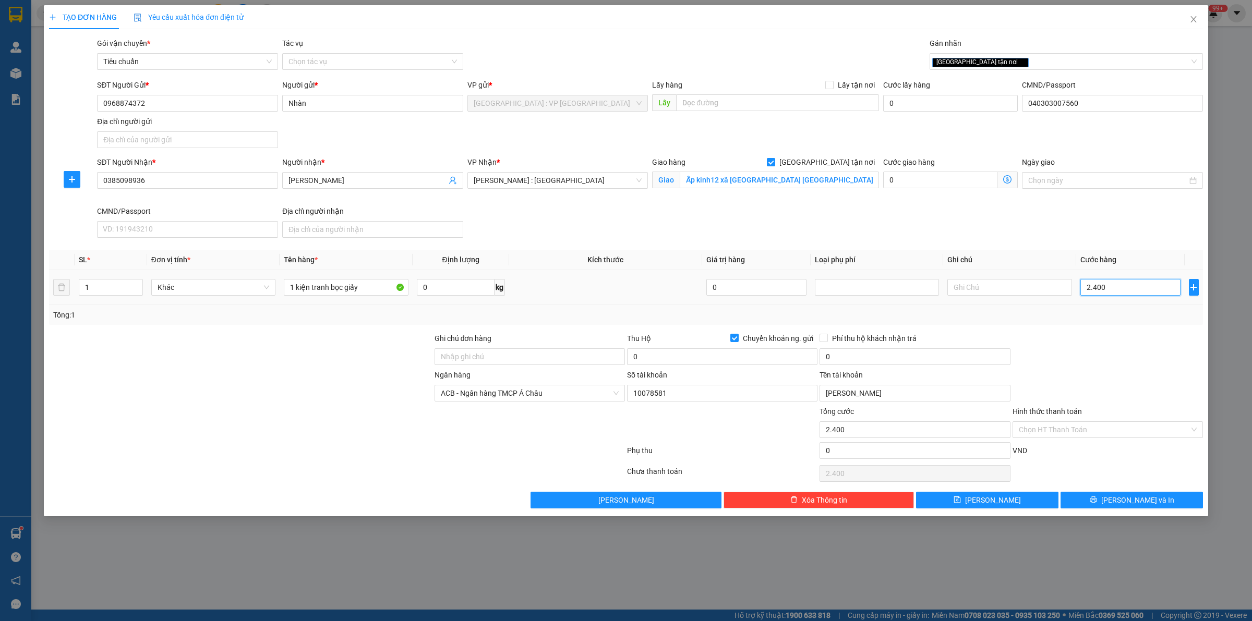
type input "24.000"
type input "240.000"
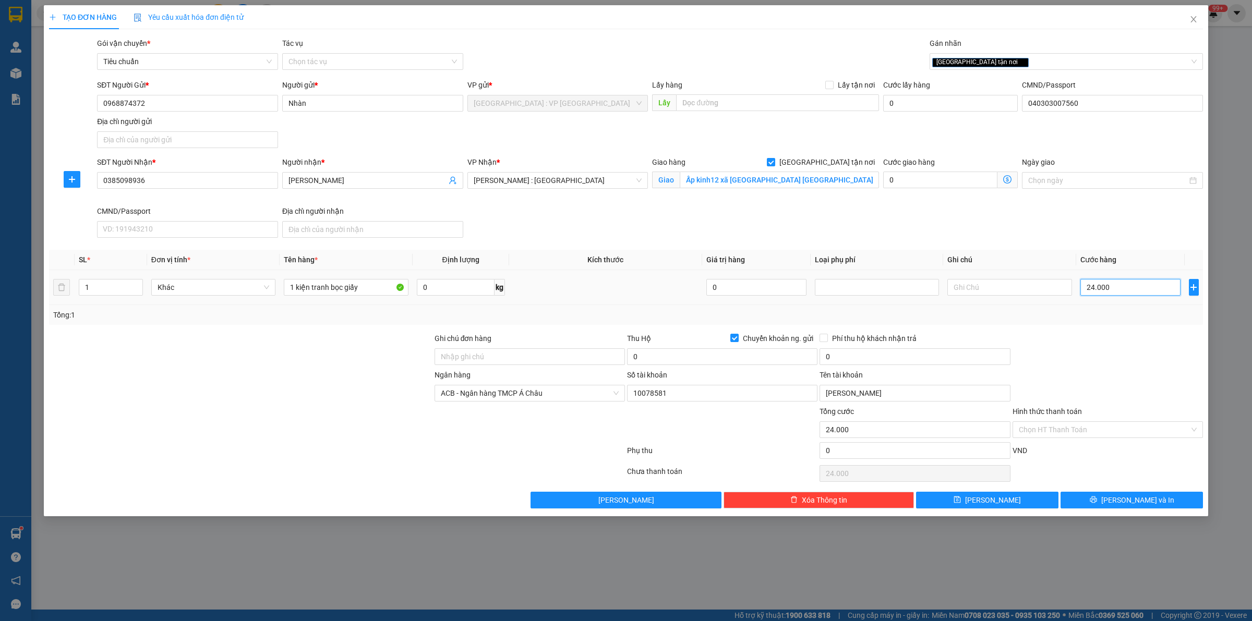
type input "240.000"
click at [647, 356] on input "0" at bounding box center [722, 357] width 190 height 17
type input "2.260.000"
click at [881, 359] on input "0" at bounding box center [915, 357] width 190 height 17
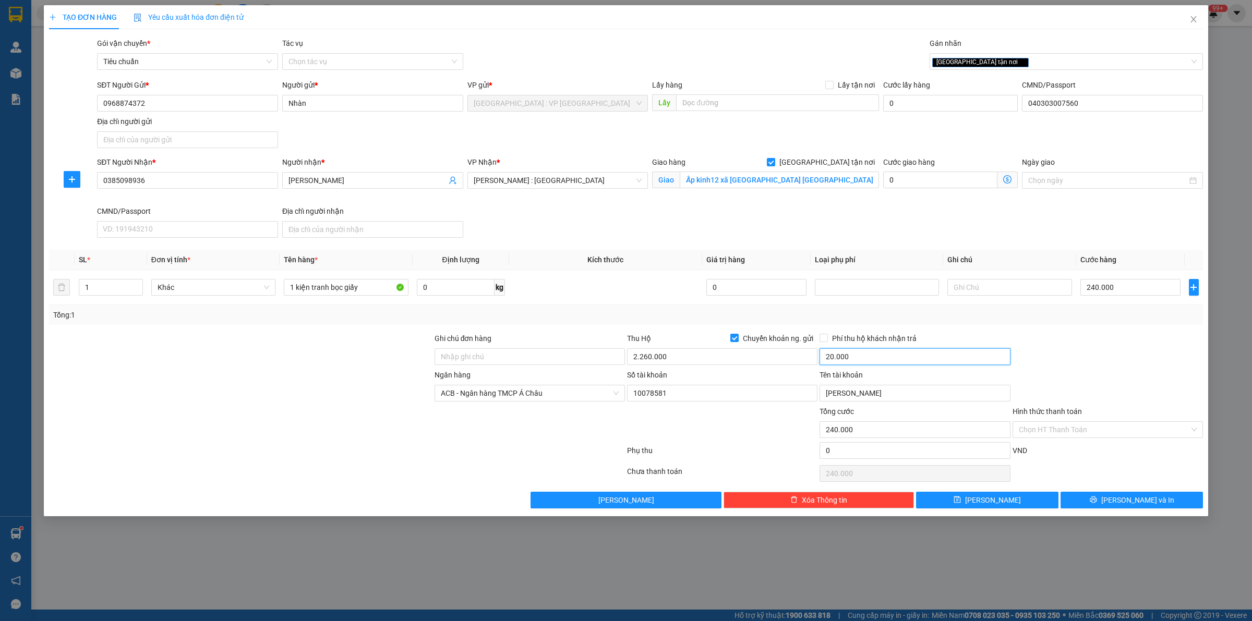
type input "20.000"
click at [582, 314] on div "Tổng: 1" at bounding box center [626, 314] width 1146 height 11
click at [1086, 501] on button "[PERSON_NAME] và In" at bounding box center [1132, 500] width 142 height 17
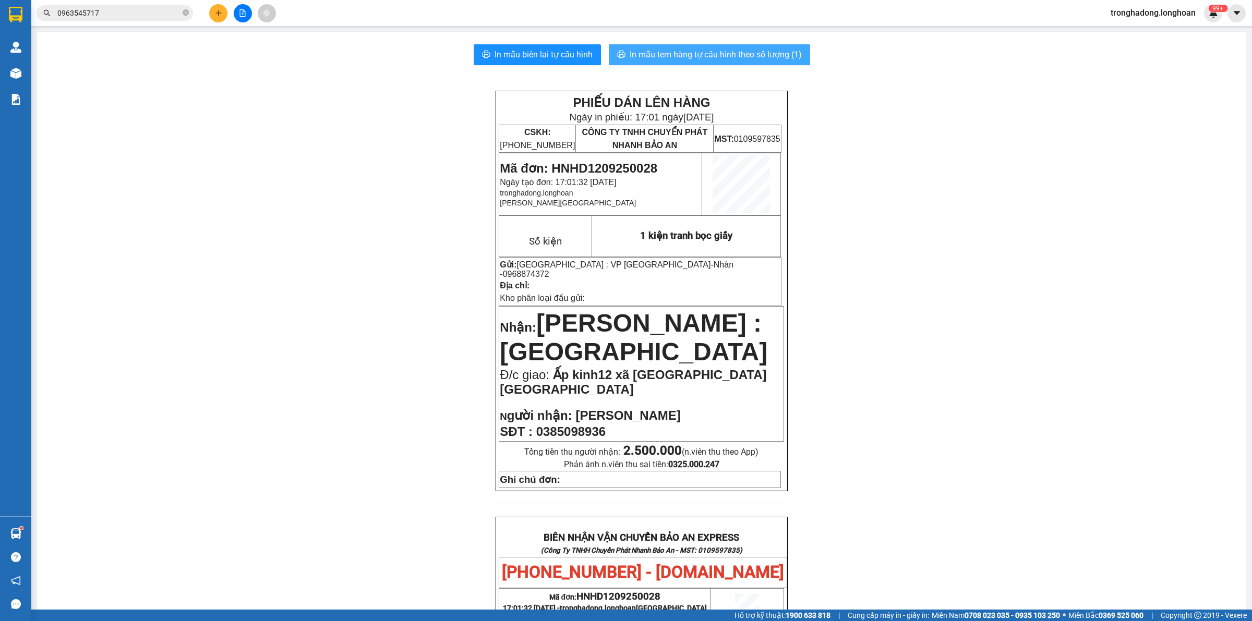
click at [708, 58] on span "In mẫu tem hàng tự cấu hình theo số lượng (1)" at bounding box center [716, 54] width 172 height 13
drag, startPoint x: 672, startPoint y: 267, endPoint x: 630, endPoint y: 269, distance: 41.3
click at [630, 269] on p "Gửi: Hà Nội : VP Hà Đông - Nhàn - 0968874372" at bounding box center [640, 269] width 281 height 19
copy span "0968874372"
click at [217, 18] on button at bounding box center [218, 13] width 18 height 18
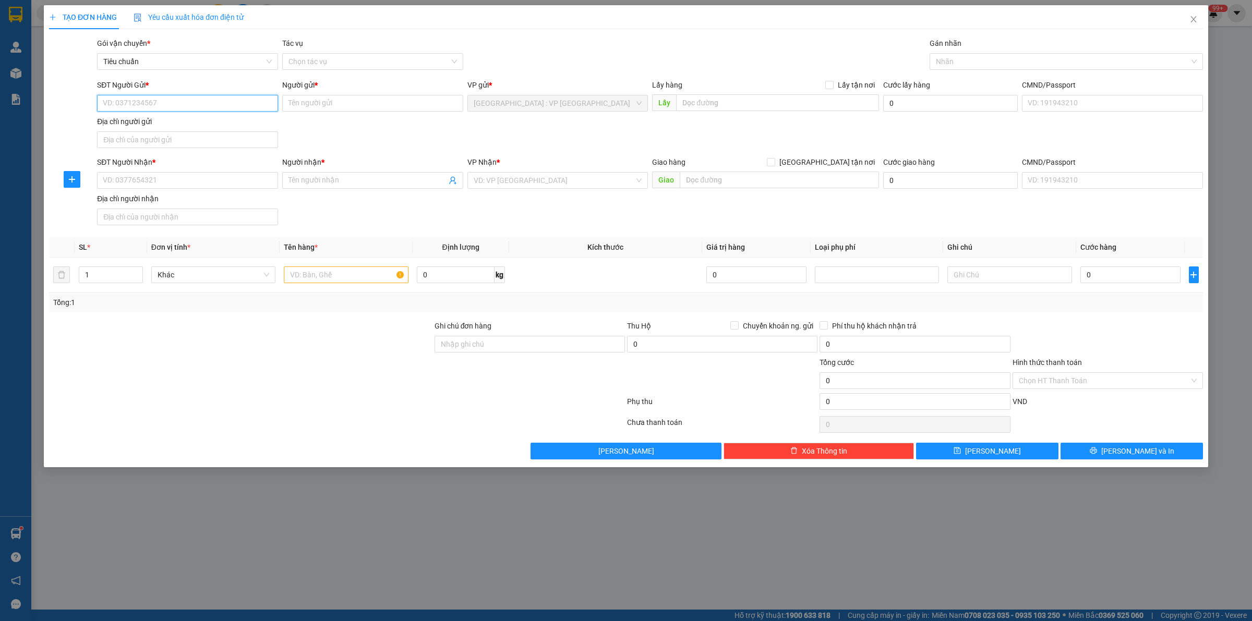
click at [196, 103] on input "SĐT Người Gửi *" at bounding box center [187, 103] width 181 height 17
paste input "0968874372"
type input "0968874372"
click at [189, 109] on input "0968874372" at bounding box center [187, 103] width 181 height 17
click at [210, 123] on div "0968874372 - Nhàn" at bounding box center [187, 124] width 169 height 11
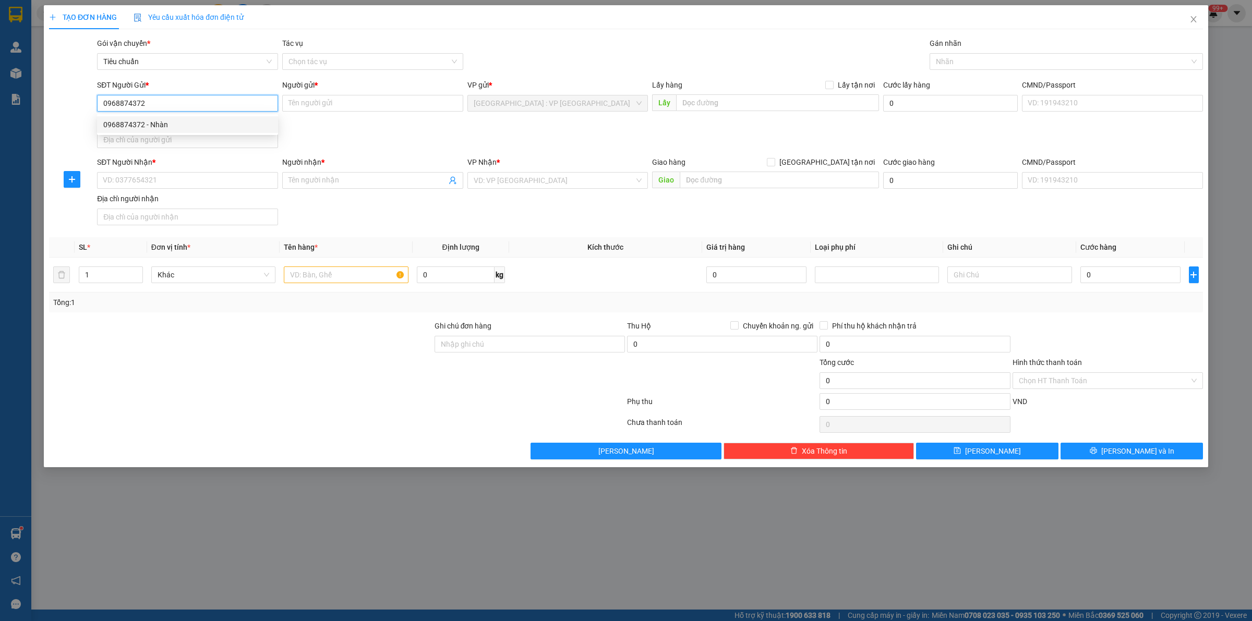
type input "Nhàn"
type input "040303007560"
checkbox input "true"
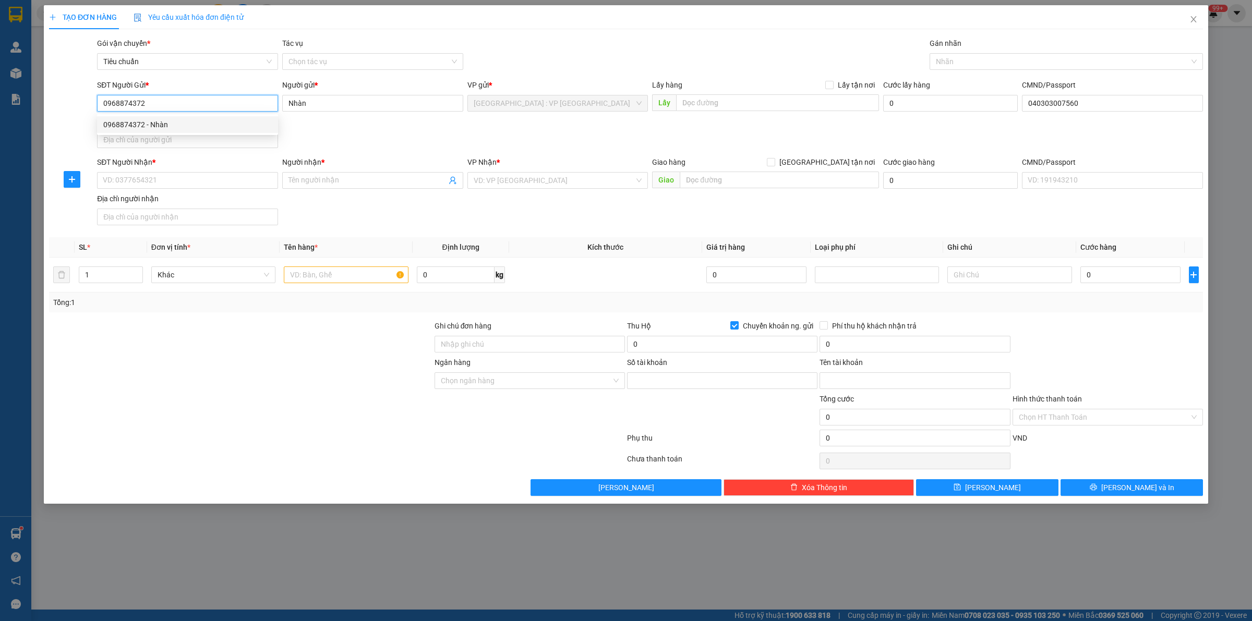
type input "10078581"
type input "Tang thi nhan"
type input "0968874372"
click at [385, 139] on div "SĐT Người Gửi * 0968874372 0968874372 Người gửi * Nhàn VP gửi * Hà Nội : VP Hà …" at bounding box center [650, 115] width 1110 height 73
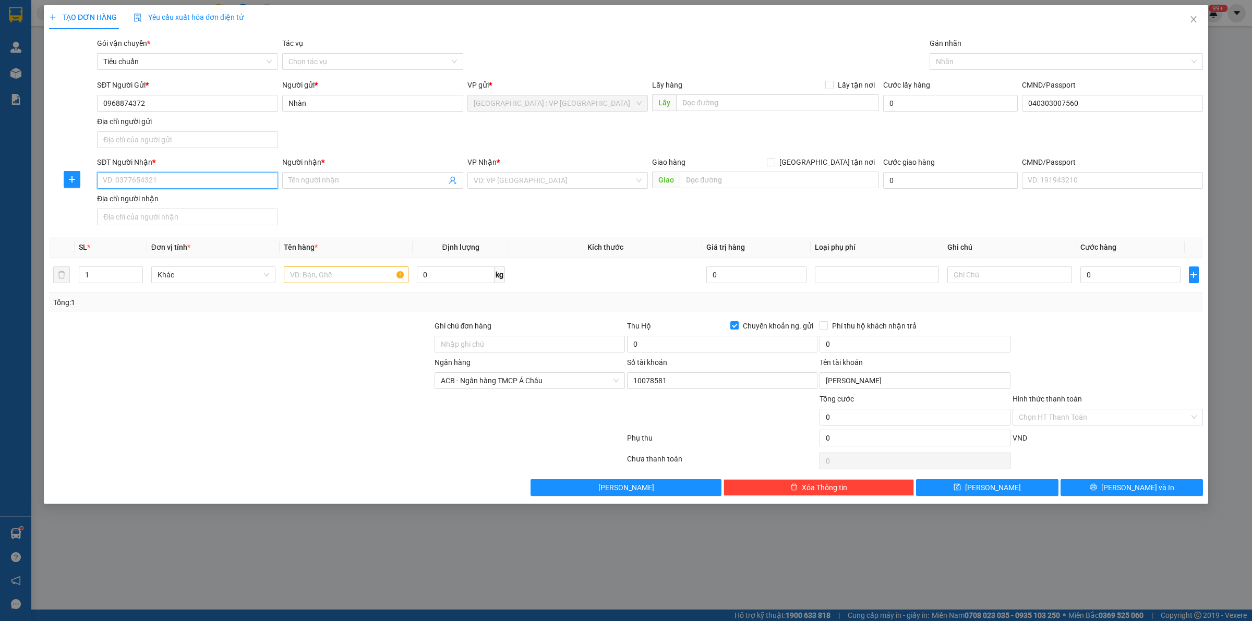
click at [212, 189] on input "SĐT Người Nhận *" at bounding box center [187, 180] width 181 height 17
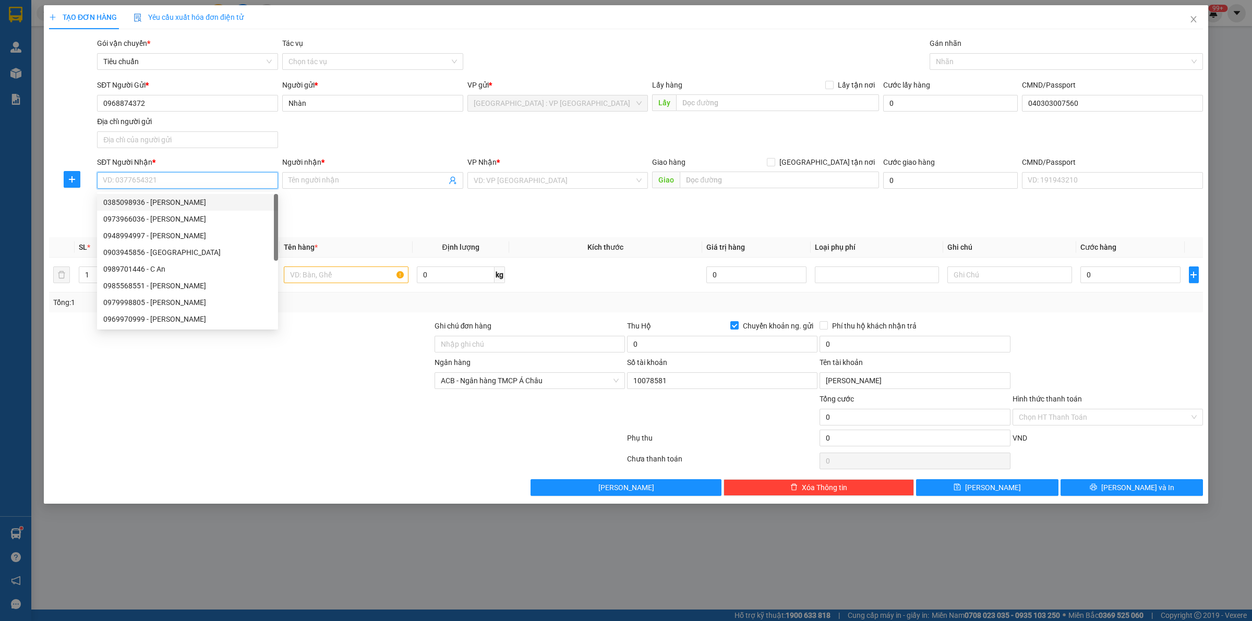
paste input "0962315486"
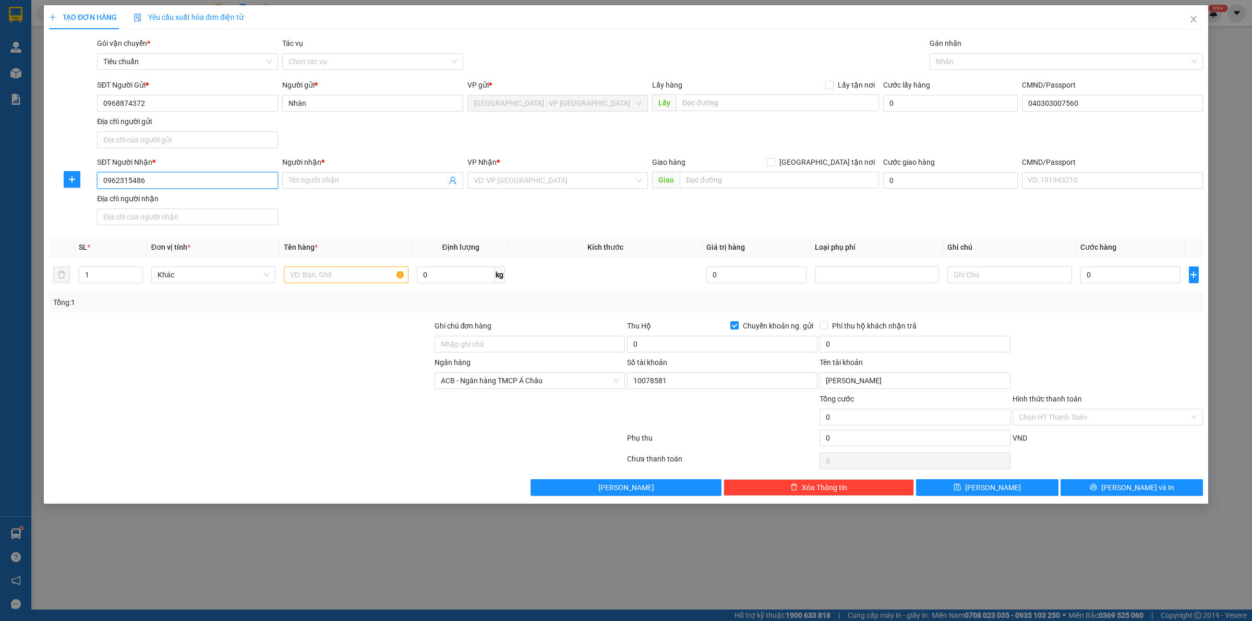
type input "0962315486"
click at [409, 183] on input "Người nhận *" at bounding box center [368, 180] width 158 height 11
paste input "[PERSON_NAME]"
type input "[PERSON_NAME]"
click at [705, 184] on input "text" at bounding box center [779, 180] width 199 height 17
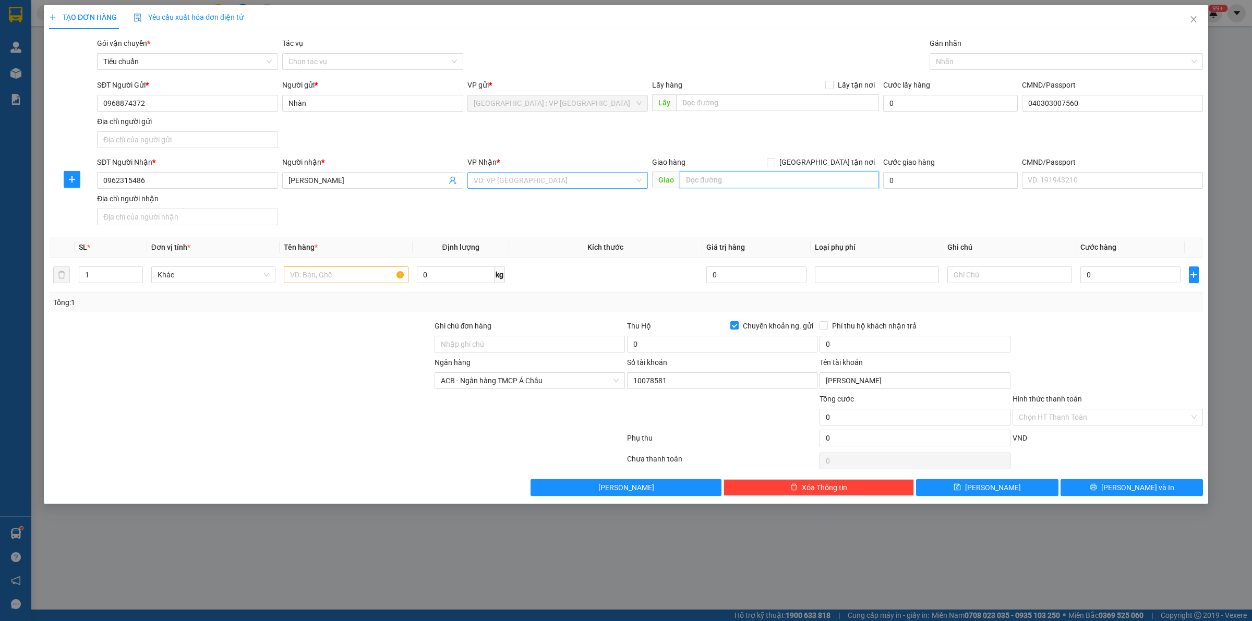
paste input "Cầu cây bứa. Quốc lộ 1A, đội 6. [GEOGRAPHIC_DATA], xã [GEOGRAPHIC_DATA], huyện …"
type input "Cầu cây bứa. Quốc lộ 1A, đội 6. [GEOGRAPHIC_DATA], xã [GEOGRAPHIC_DATA], huyện …"
click at [556, 190] on div "VP Nhận * VD: VP Sài Gòn" at bounding box center [558, 175] width 181 height 37
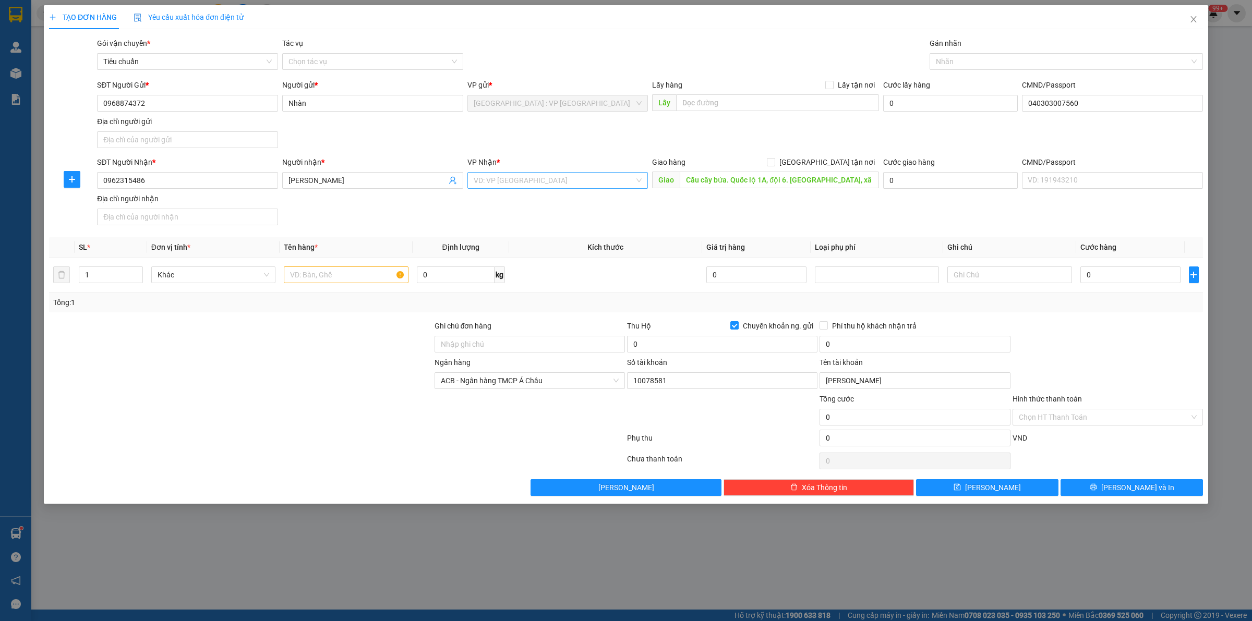
click at [552, 183] on input "search" at bounding box center [554, 181] width 161 height 16
click at [774, 163] on input "[GEOGRAPHIC_DATA] tận nơi" at bounding box center [770, 161] width 7 height 7
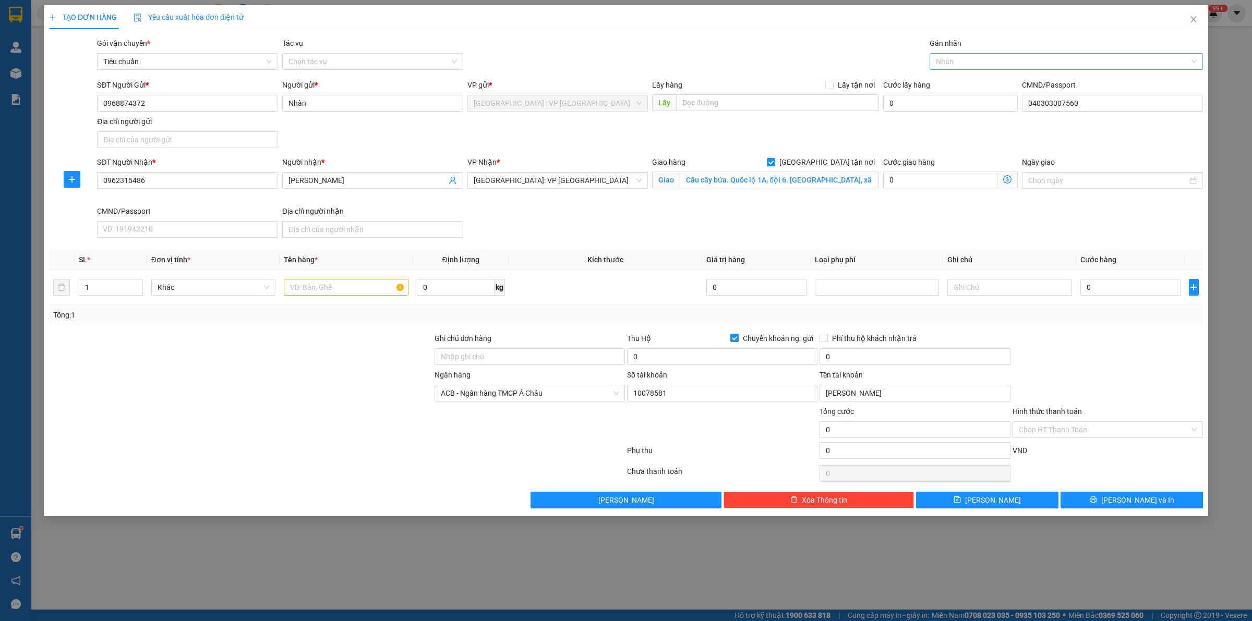
click at [974, 63] on div at bounding box center [1061, 61] width 258 height 13
click at [319, 291] on input "text" at bounding box center [346, 287] width 124 height 17
click at [1106, 288] on input "0" at bounding box center [1131, 287] width 100 height 17
click at [661, 364] on input "0" at bounding box center [722, 357] width 190 height 17
click at [859, 360] on input "0" at bounding box center [915, 357] width 190 height 17
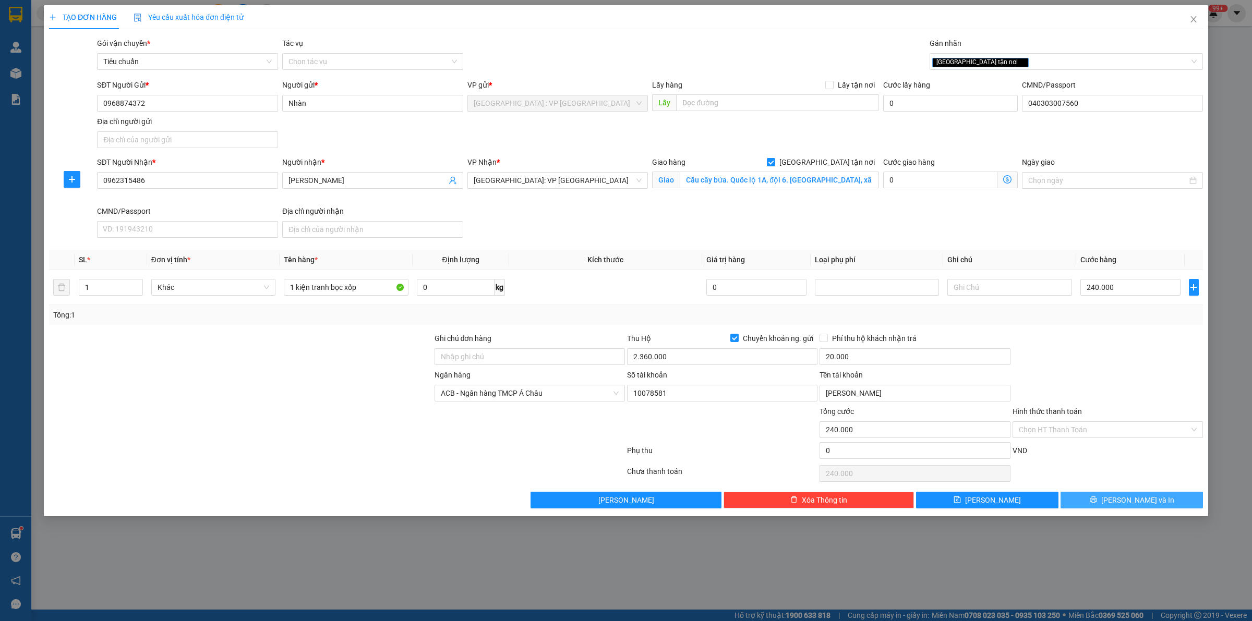
drag, startPoint x: 1130, startPoint y: 506, endPoint x: 1117, endPoint y: 509, distance: 12.8
click at [1128, 506] on span "[PERSON_NAME] và In" at bounding box center [1137, 500] width 73 height 11
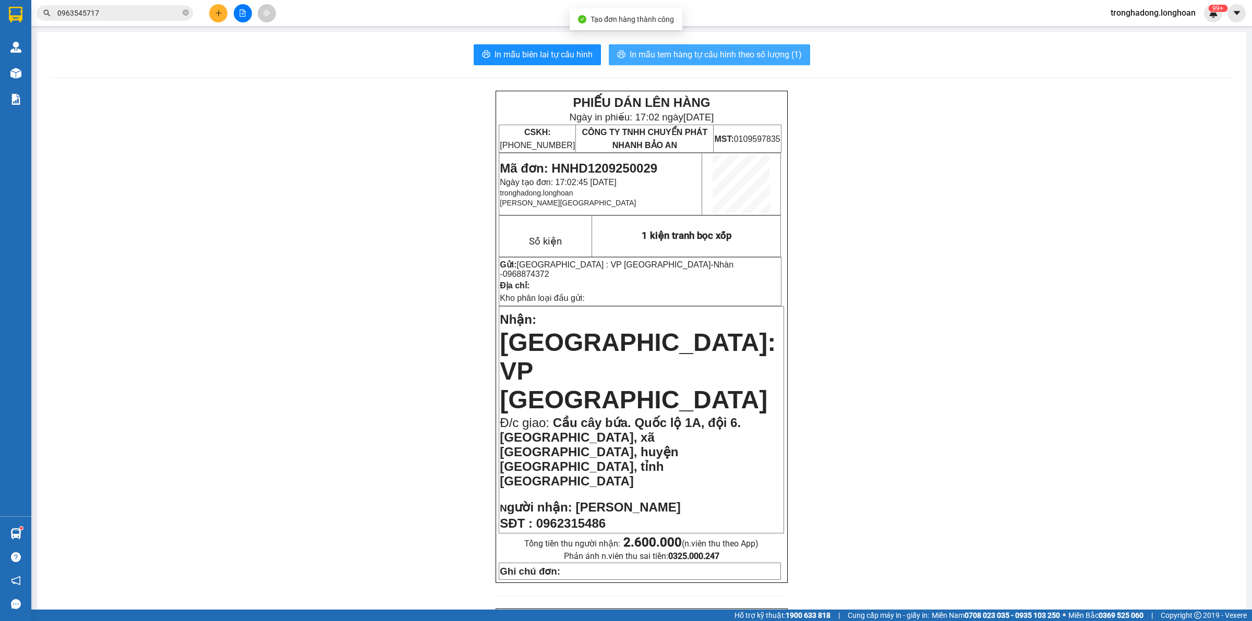
click at [622, 60] on button "In mẫu tem hàng tự cấu hình theo số lượng (1)" at bounding box center [709, 54] width 201 height 21
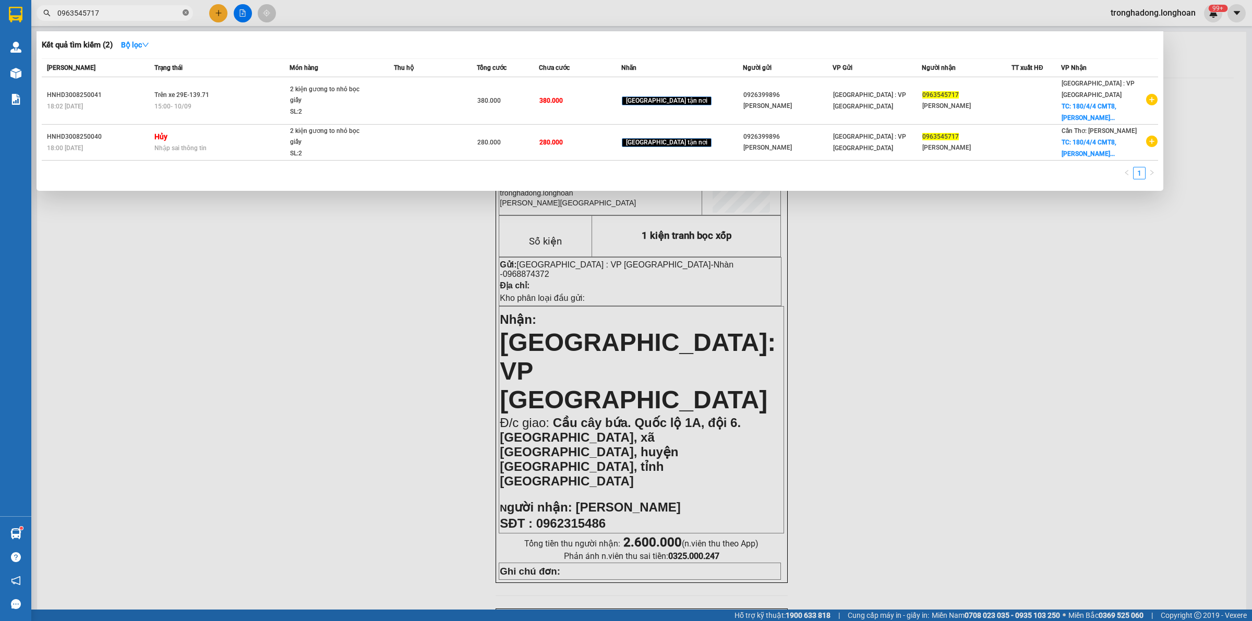
click at [186, 16] on icon "close-circle" at bounding box center [186, 12] width 6 height 6
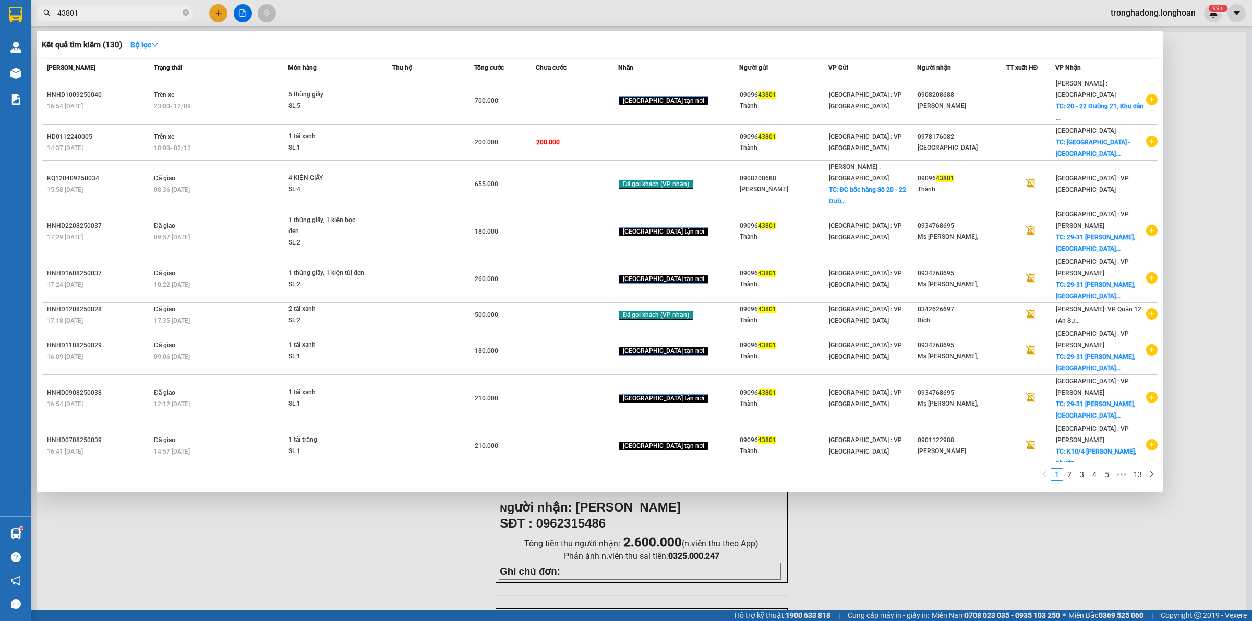
click at [831, 489] on div at bounding box center [626, 310] width 1252 height 621
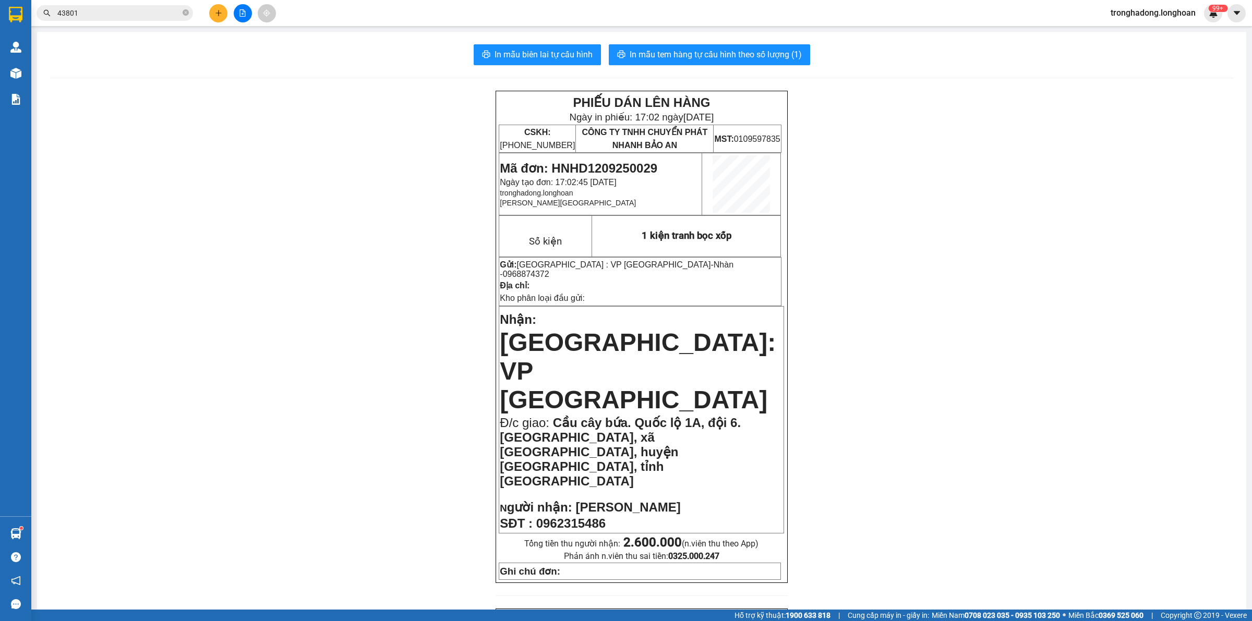
click at [826, 457] on div "PHIẾU DÁN LÊN HÀNG Ngày in phiếu: 17:02 ngày 12-09-2025 CSKH: 1900.06.88.33 CÔN…" at bounding box center [642, 633] width 1184 height 1085
drag, startPoint x: 856, startPoint y: 309, endPoint x: 864, endPoint y: 334, distance: 26.1
click at [856, 308] on div "PHIẾU DÁN LÊN HÀNG Ngày in phiếu: 17:02 ngày 12-09-2025 CSKH: 1900.06.88.33 CÔN…" at bounding box center [642, 633] width 1184 height 1085
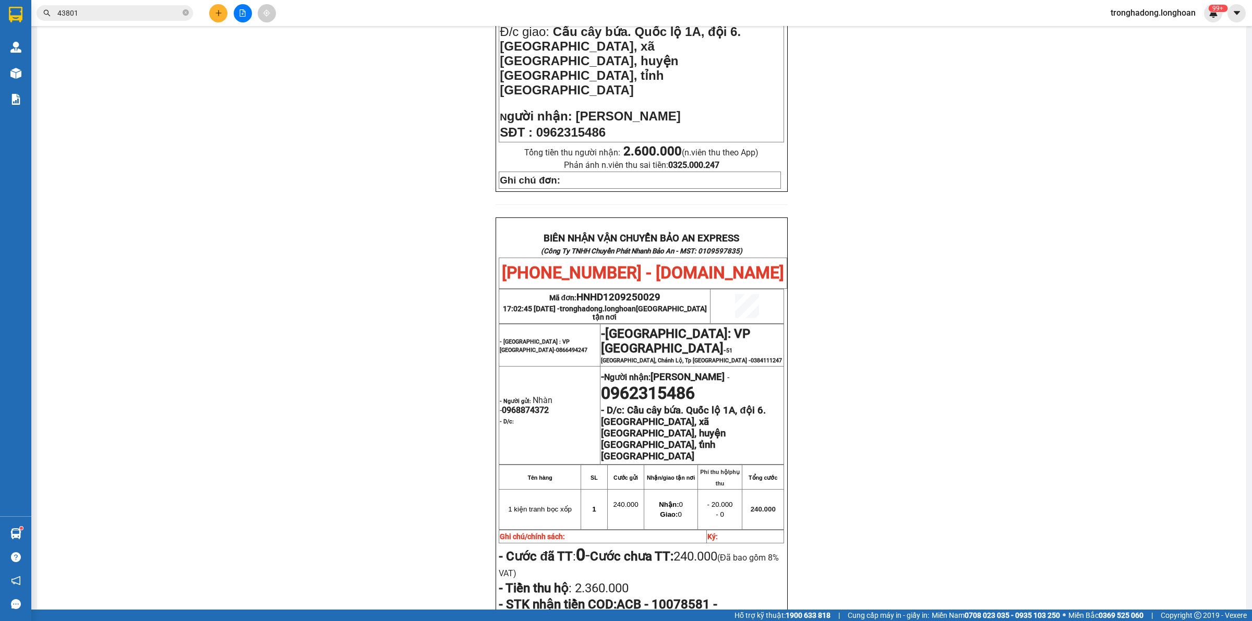
scroll to position [457, 0]
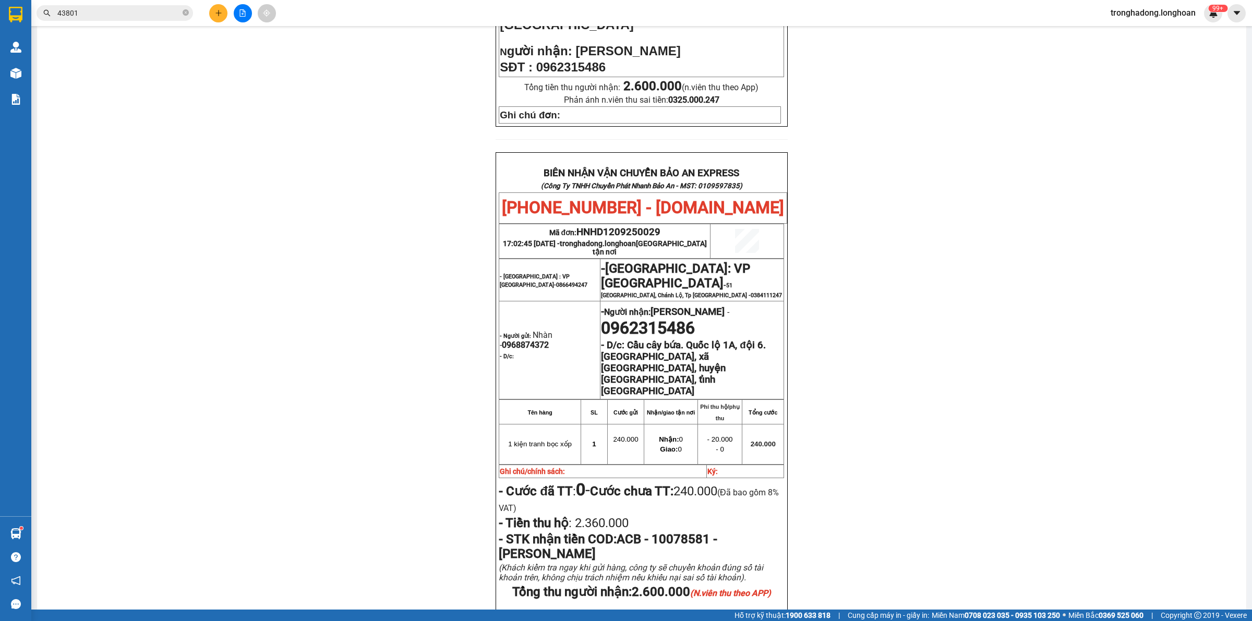
click at [219, 18] on button at bounding box center [218, 13] width 18 height 18
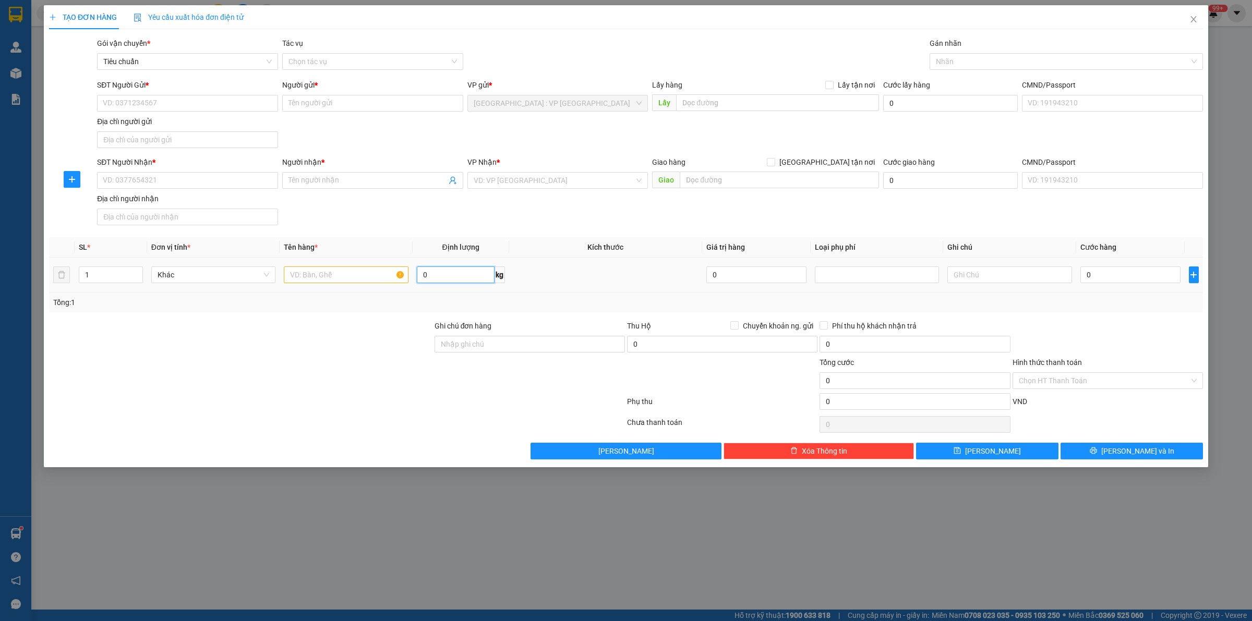
click at [462, 272] on input "0" at bounding box center [456, 275] width 78 height 17
click at [329, 274] on input "text" at bounding box center [346, 275] width 124 height 17
click at [100, 277] on input "1" at bounding box center [110, 275] width 63 height 16
click at [155, 104] on input "SĐT Người Gửi *" at bounding box center [187, 103] width 181 height 17
click at [167, 182] on input "SĐT Người Nhận *" at bounding box center [187, 180] width 181 height 17
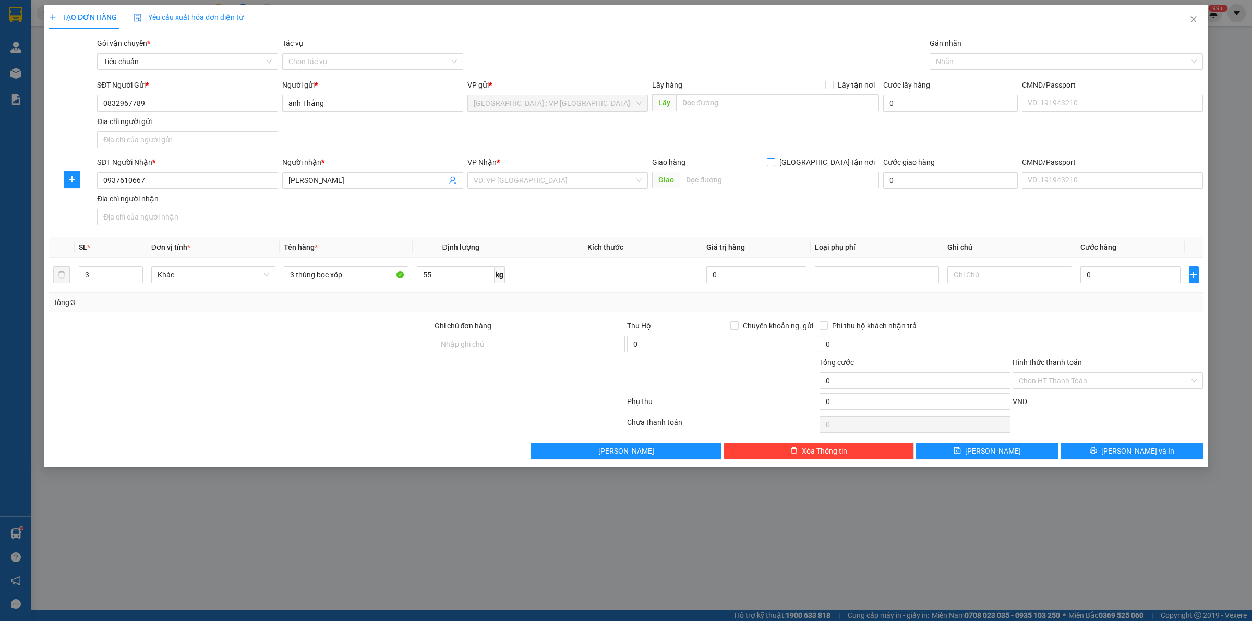
click at [767, 158] on input "[GEOGRAPHIC_DATA] tận nơi" at bounding box center [770, 161] width 7 height 7
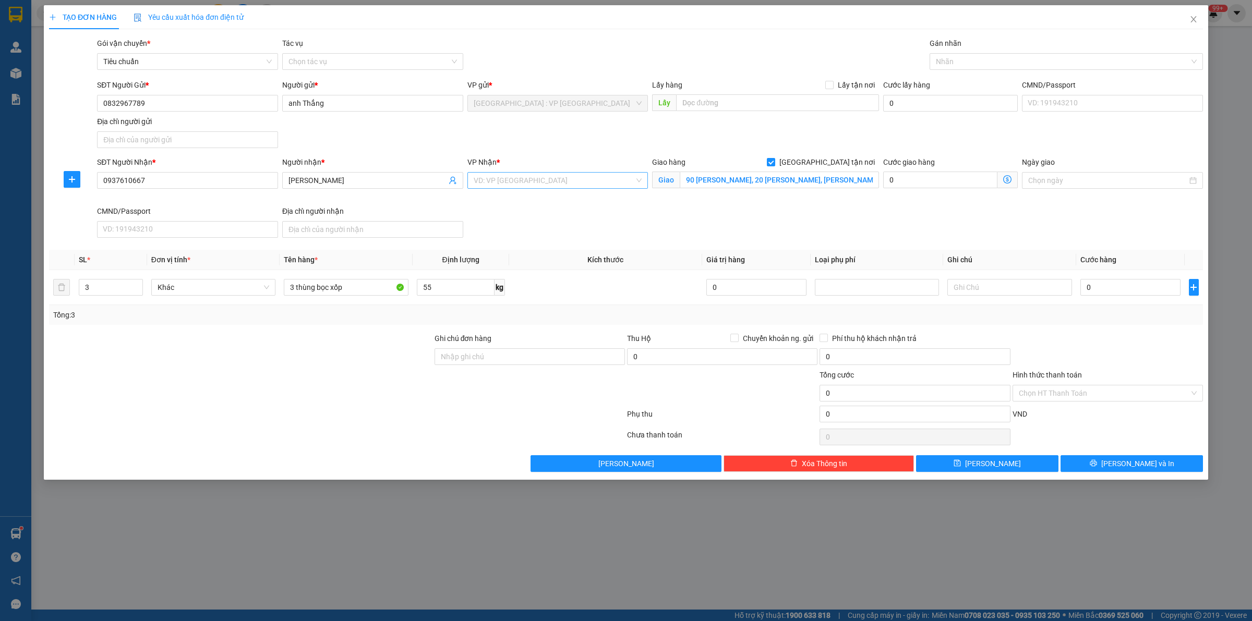
click at [494, 183] on input "search" at bounding box center [554, 181] width 161 height 16
click at [1013, 56] on div at bounding box center [1061, 61] width 258 height 13
click at [1093, 286] on input "0" at bounding box center [1131, 287] width 100 height 17
drag, startPoint x: 1124, startPoint y: 334, endPoint x: 1110, endPoint y: 335, distance: 14.6
click at [1122, 334] on div at bounding box center [1108, 351] width 193 height 37
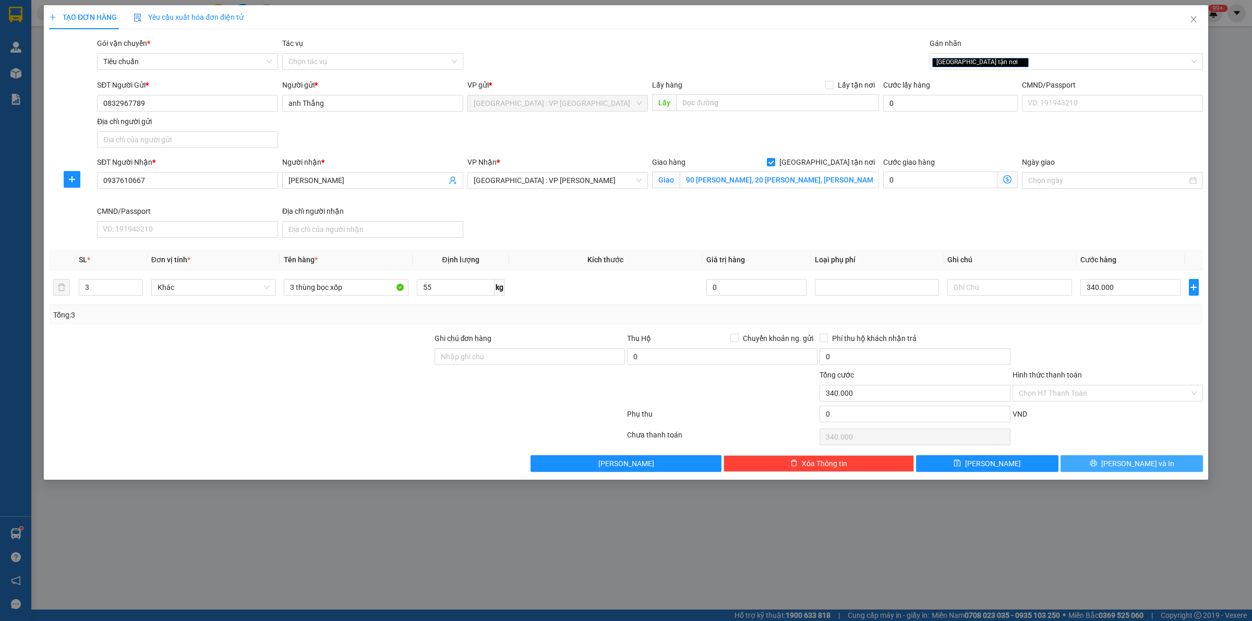
click at [1096, 464] on button "[PERSON_NAME] và In" at bounding box center [1132, 464] width 142 height 17
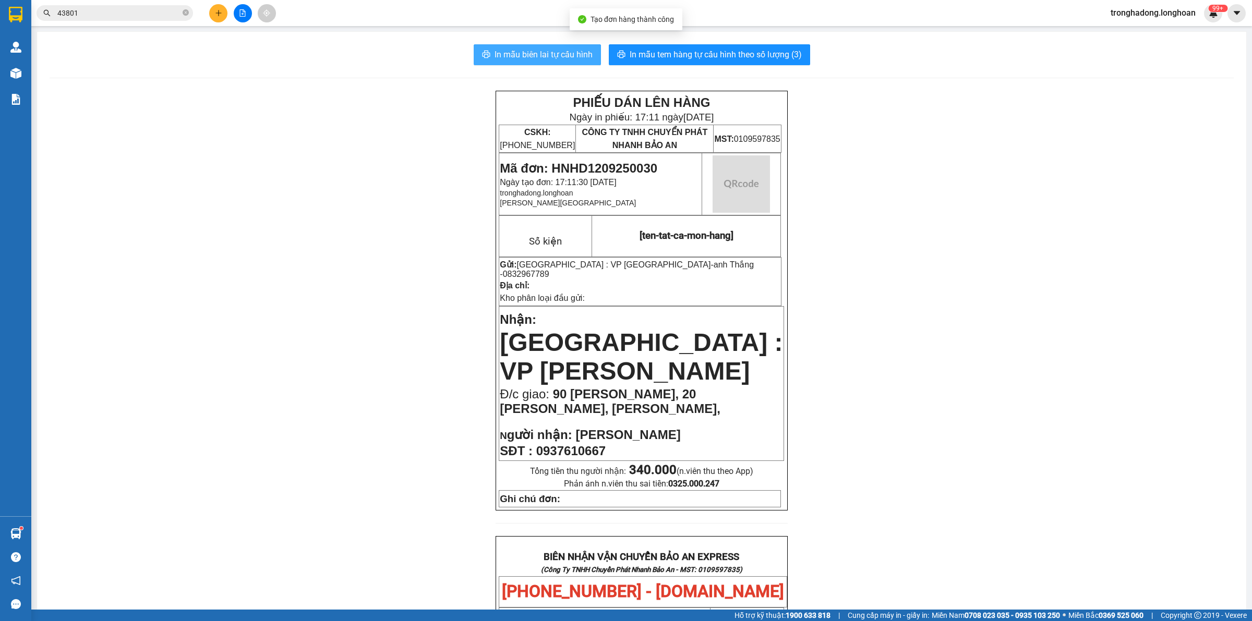
click at [528, 47] on button "In mẫu biên lai tự cấu hình" at bounding box center [537, 54] width 127 height 21
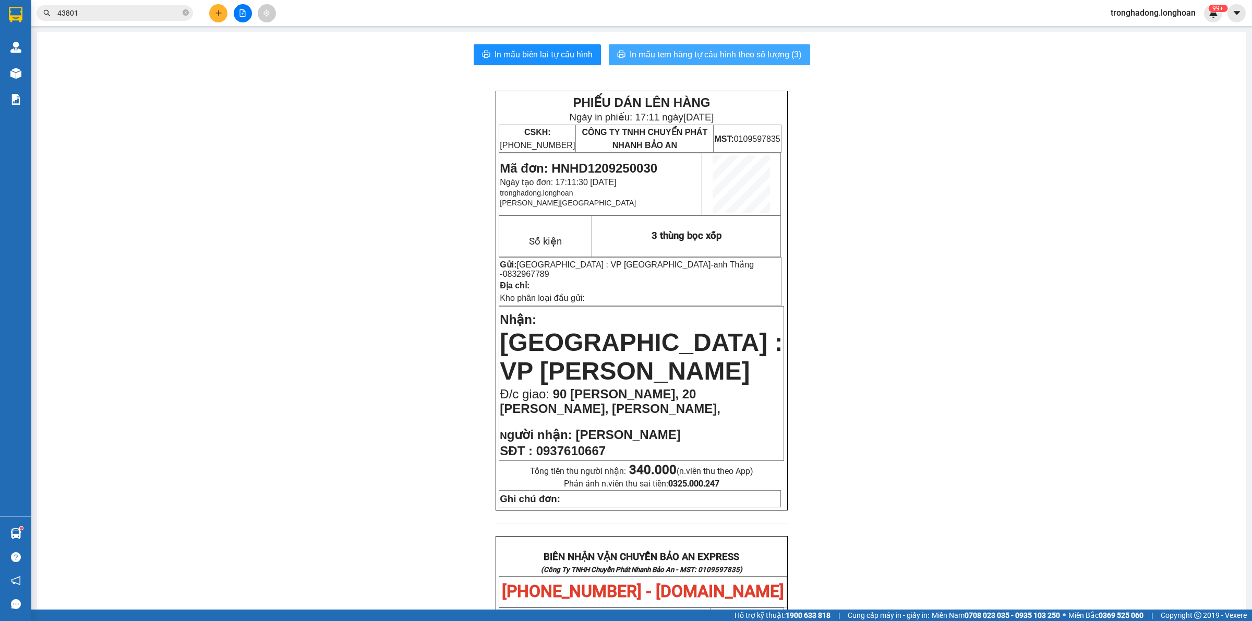
click at [675, 45] on button "In mẫu tem hàng tự cấu hình theo số lượng (3)" at bounding box center [709, 54] width 201 height 21
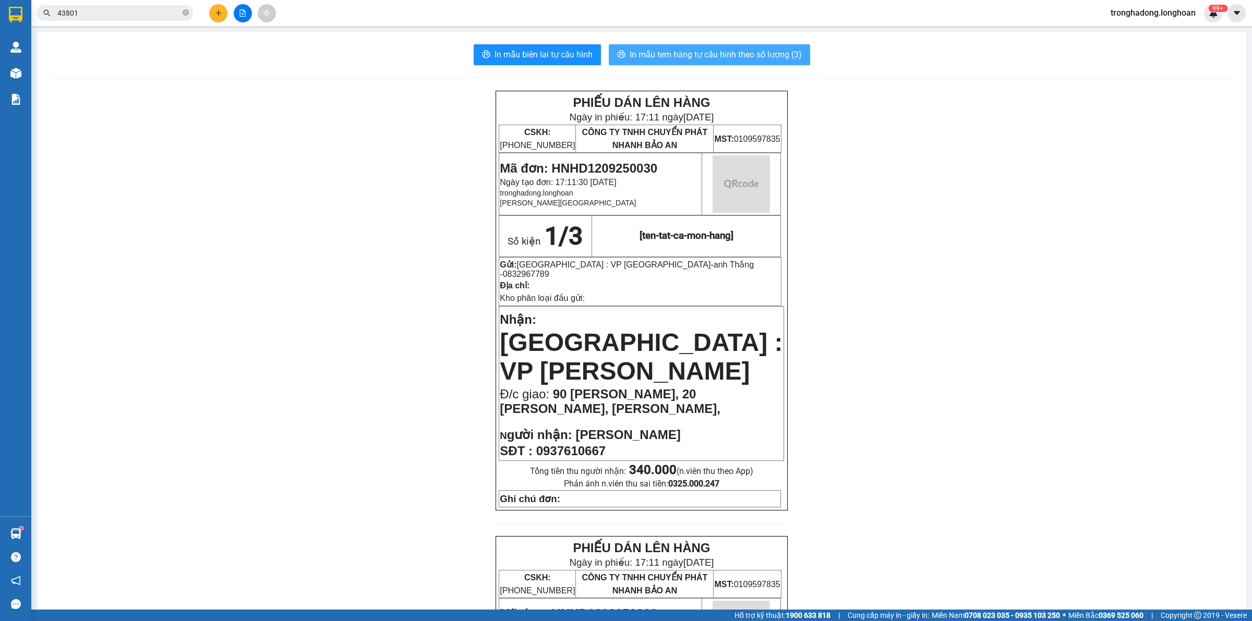
click at [672, 59] on span "In mẫu tem hàng tự cấu hình theo số lượng (3)" at bounding box center [716, 54] width 172 height 13
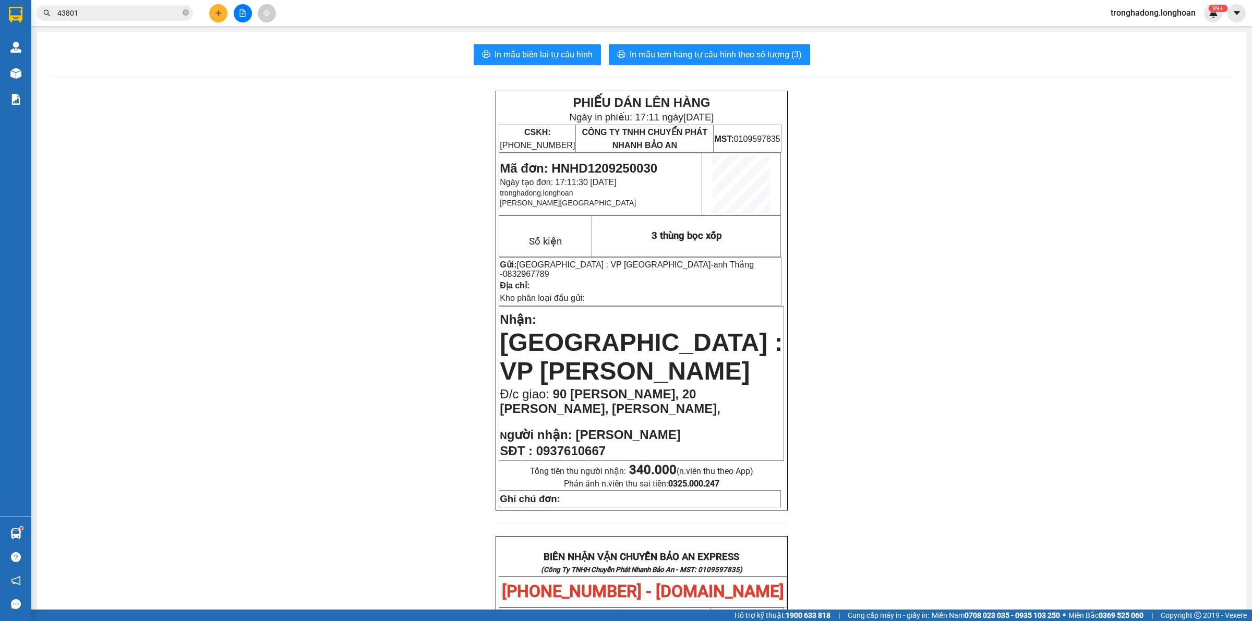
click at [350, 617] on div "Hỗ trợ kỹ thuật: 1900 633 818 | Cung cấp máy in - giấy in: Miền Nam 0708 023 03…" at bounding box center [623, 615] width 1247 height 11
click at [355, 368] on div "PHIẾU DÁN LÊN HÀNG Ngày in phiếu: 17:11 ngày 12-09-2025 CSKH: 1900.06.88.33 CÔN…" at bounding box center [642, 572] width 1184 height 963
click at [422, 345] on div "PHIẾU DÁN LÊN HÀNG Ngày in phiếu: 17:11 ngày 12-09-2025 CSKH: 1900.06.88.33 CÔN…" at bounding box center [642, 572] width 1184 height 963
click at [219, 11] on icon "plus" at bounding box center [218, 12] width 7 height 7
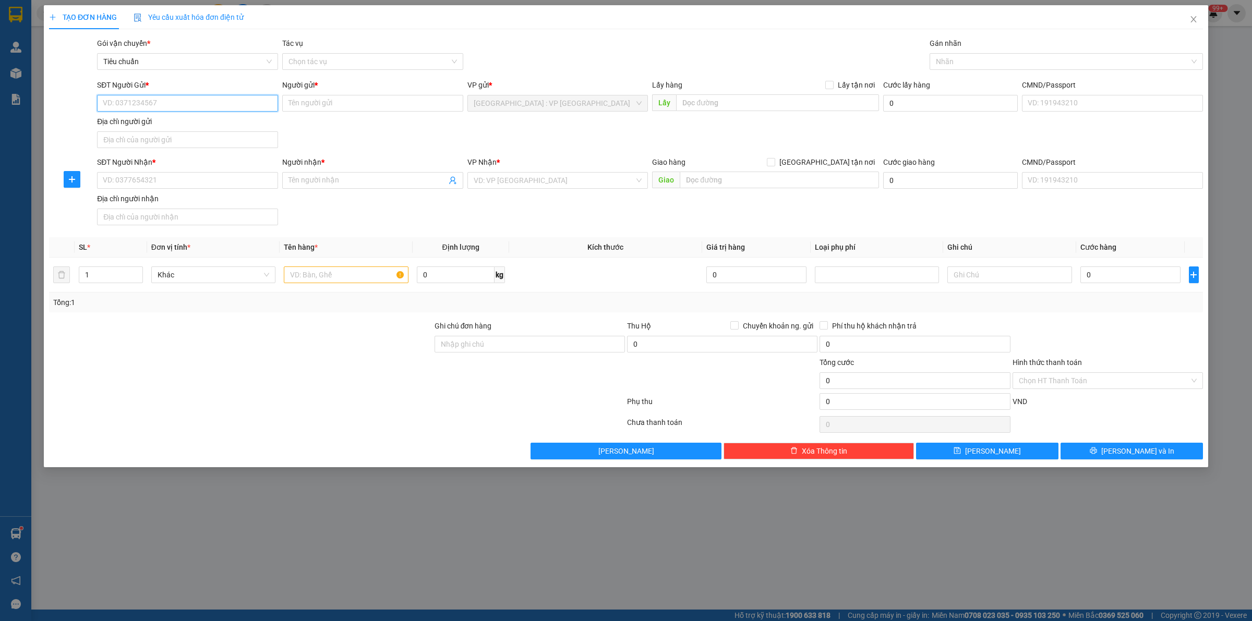
click at [208, 103] on input "SĐT Người Gửi *" at bounding box center [187, 103] width 181 height 17
click at [208, 103] on input "13405" at bounding box center [187, 103] width 181 height 17
click at [190, 121] on div "0961813405 - c Chiến" at bounding box center [187, 124] width 169 height 11
click at [205, 181] on input "SĐT Người Nhận *" at bounding box center [187, 180] width 181 height 17
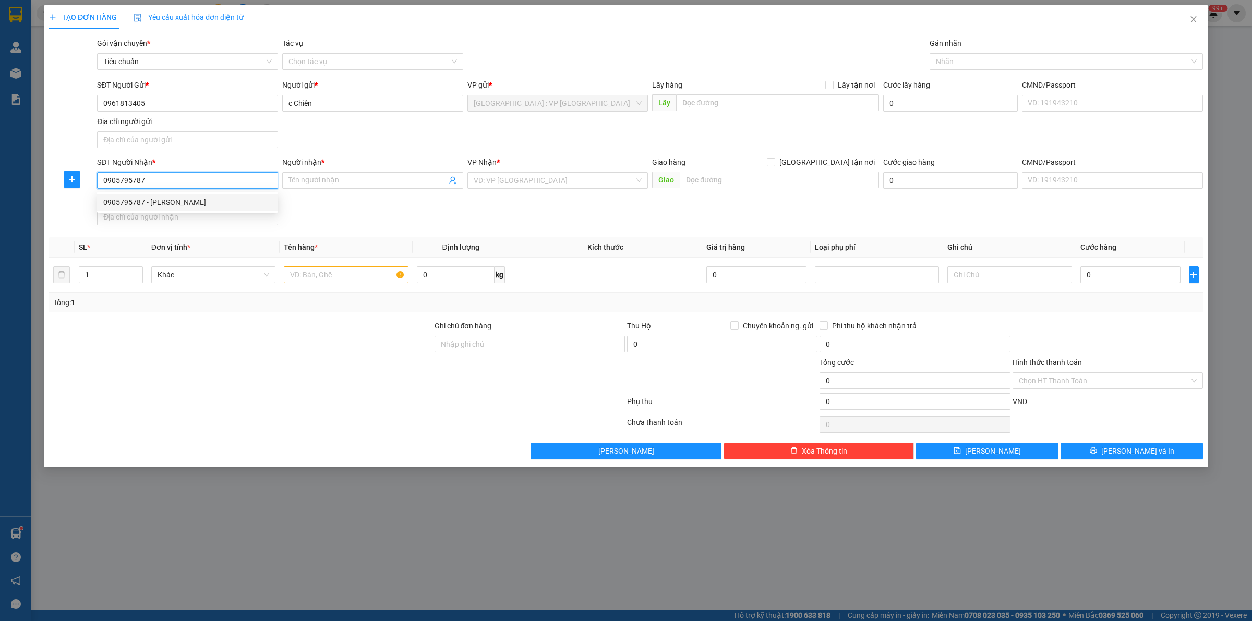
click at [196, 199] on div "0905795787 - Huỳnh hà thạch" at bounding box center [187, 202] width 169 height 11
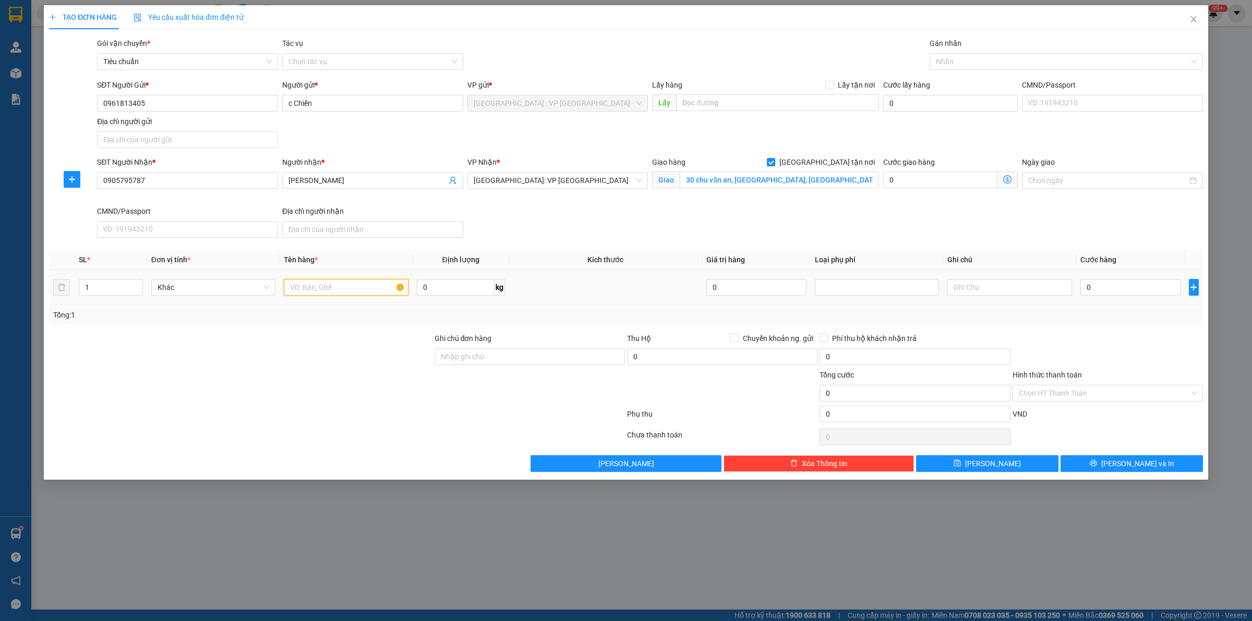
click at [335, 288] on input "text" at bounding box center [346, 287] width 124 height 17
click at [451, 291] on input "0" at bounding box center [456, 287] width 78 height 17
click at [95, 291] on input "1" at bounding box center [110, 288] width 63 height 16
click at [1132, 289] on input "0" at bounding box center [1131, 287] width 100 height 17
click at [1031, 61] on div at bounding box center [1061, 61] width 258 height 13
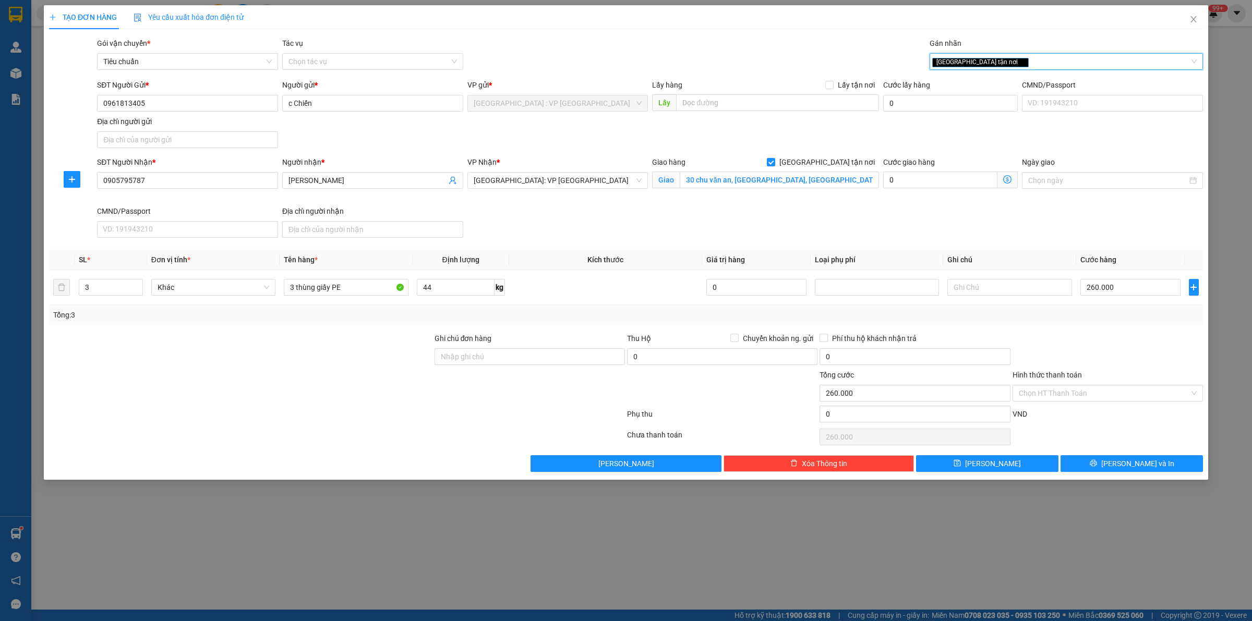
click at [620, 312] on div "Tổng: 3" at bounding box center [626, 314] width 1146 height 11
click at [1099, 472] on button "[PERSON_NAME] và In" at bounding box center [1132, 464] width 142 height 17
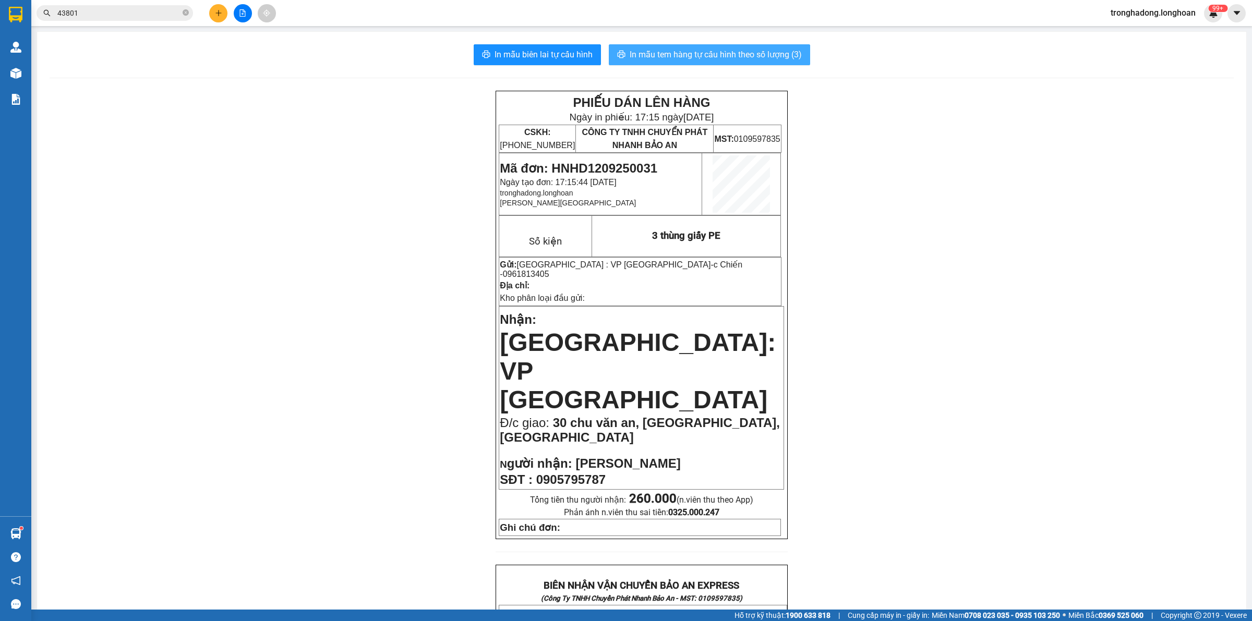
click at [732, 63] on button "In mẫu tem hàng tự cấu hình theo số lượng (3)" at bounding box center [709, 54] width 201 height 21
click at [372, 392] on div "PHIẾU DÁN LÊN HÀNG Ngày in phiếu: 17:15 ngày 12-09-2025 CSKH: 1900.06.88.33 CÔN…" at bounding box center [642, 592] width 1184 height 1003
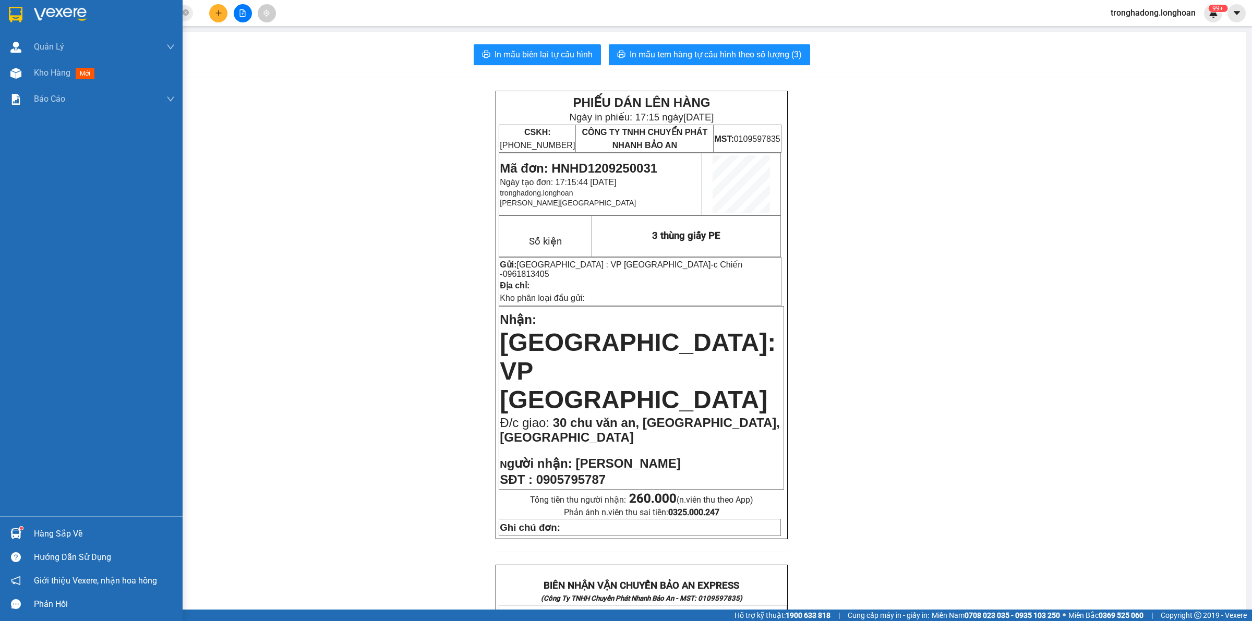
click at [7, 14] on div at bounding box center [16, 14] width 18 height 18
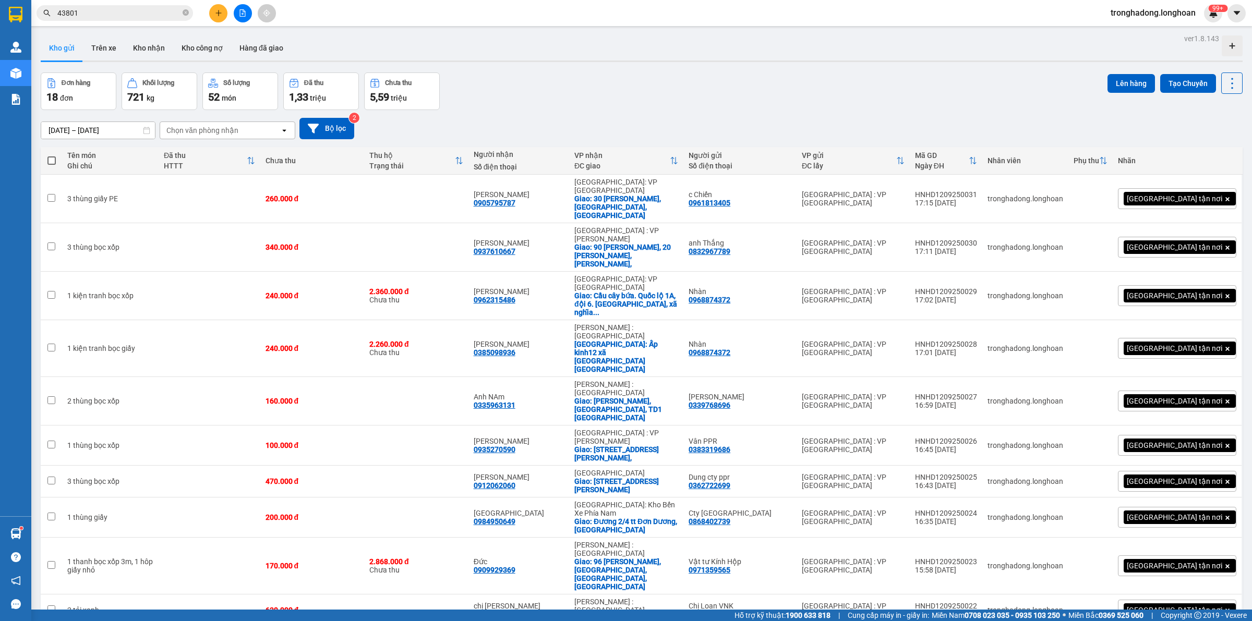
click at [489, 94] on div "Đơn hàng 18 đơn Khối lượng 721 kg Số lượng 52 món Đã thu 1,33 triệu Chưa thu 5,…" at bounding box center [642, 92] width 1202 height 38
click at [571, 87] on div "Đơn hàng 18 đơn Khối lượng 721 kg Số lượng 52 món Đã thu 1,33 triệu Chưa thu 5,…" at bounding box center [642, 92] width 1202 height 38
click at [210, 12] on button at bounding box center [218, 13] width 18 height 18
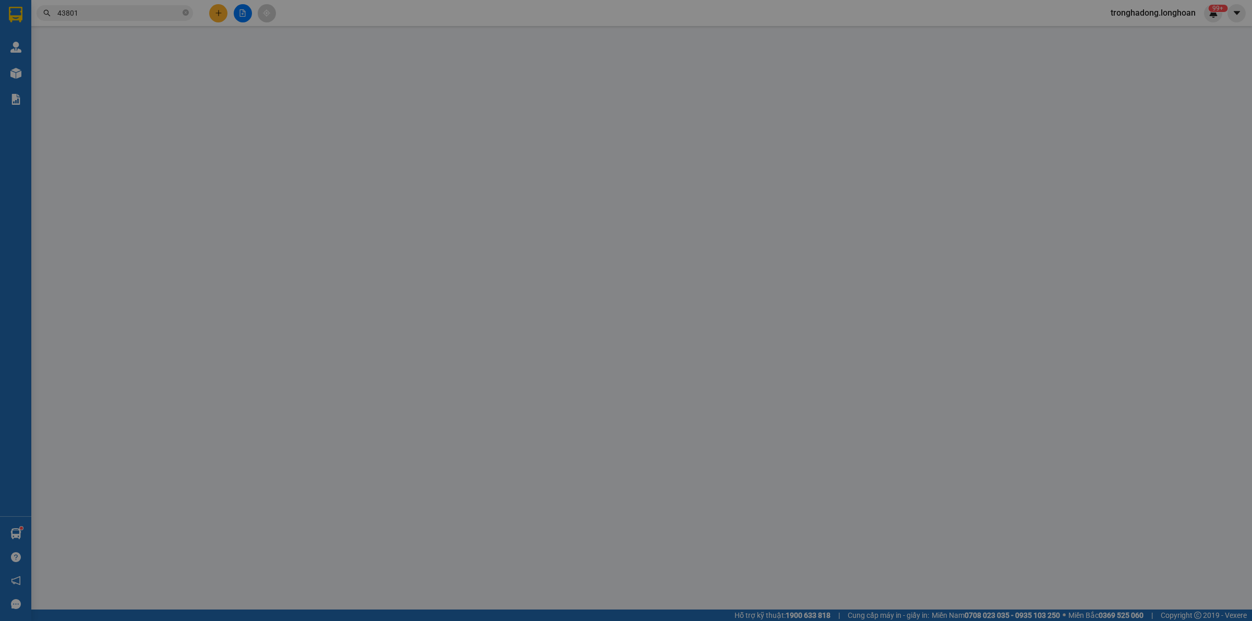
click at [222, 13] on div "TẠO ĐƠN HÀNG Yêu cầu xuất hóa đơn điện tử" at bounding box center [626, 17] width 1154 height 24
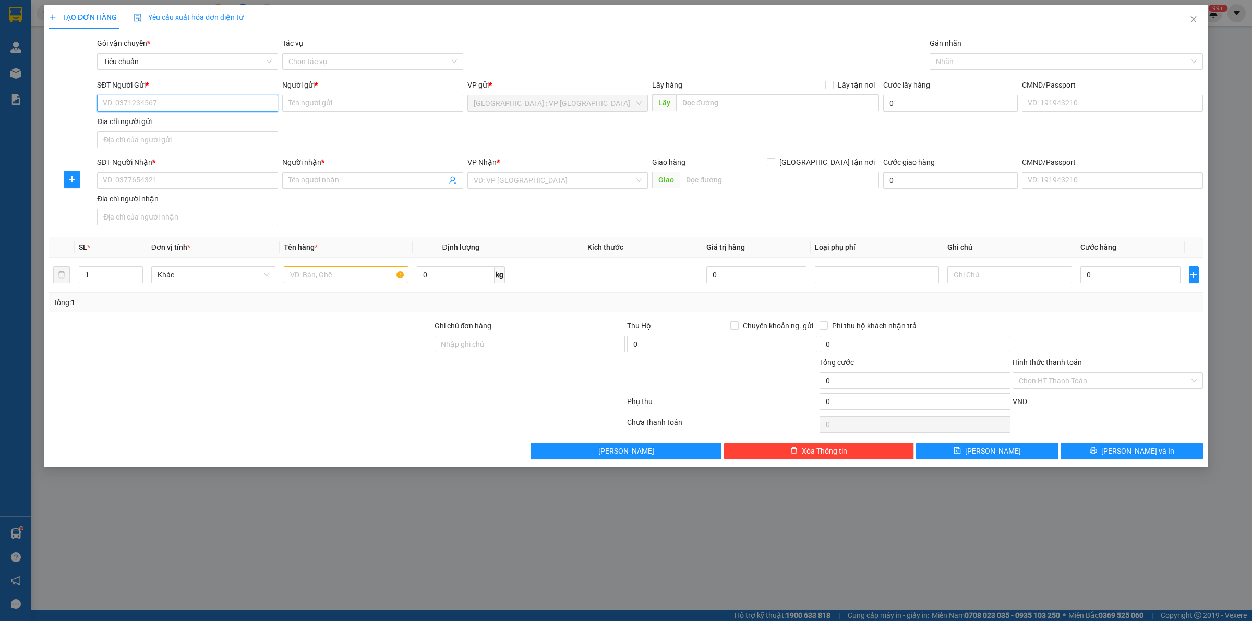
click at [155, 102] on input "SĐT Người Gửi *" at bounding box center [187, 103] width 181 height 17
paste input "0909643801"
click at [181, 103] on input "0909643801" at bounding box center [187, 103] width 181 height 17
click at [191, 123] on div "0909643801 - Thành" at bounding box center [187, 124] width 169 height 11
click at [180, 178] on input "SĐT Người Nhận *" at bounding box center [187, 180] width 181 height 17
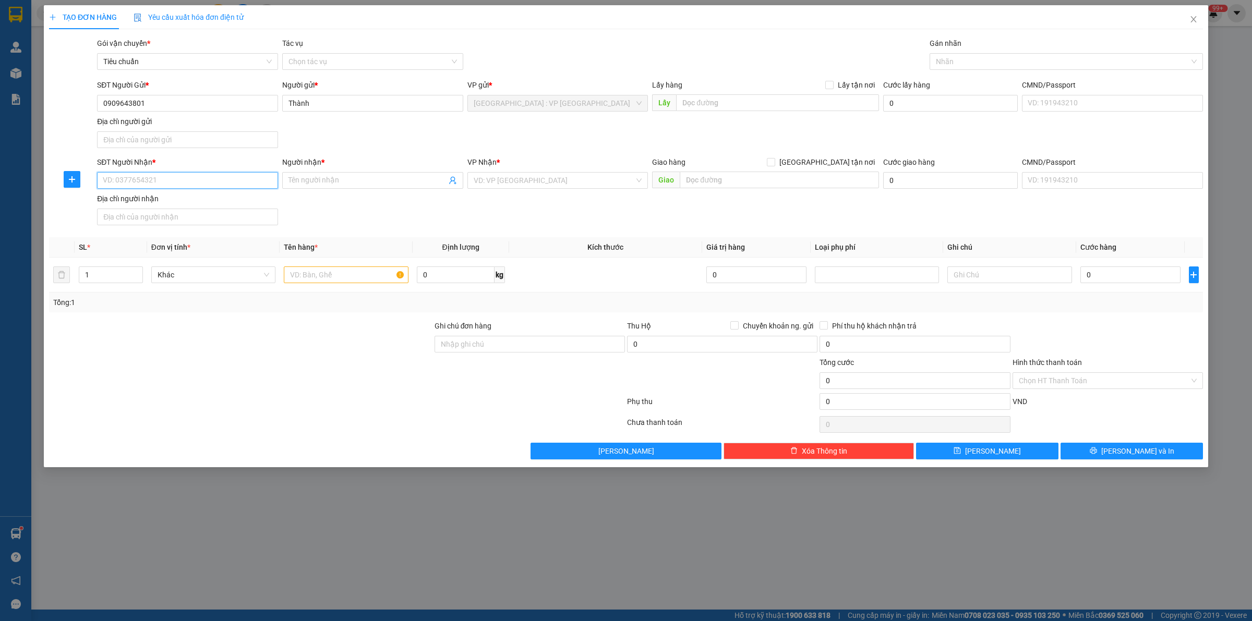
paste input "0342626697"
click at [139, 202] on div "0342626697 - Bích" at bounding box center [187, 202] width 169 height 11
click at [345, 269] on input "text" at bounding box center [346, 275] width 124 height 17
click at [113, 278] on input "1" at bounding box center [110, 275] width 63 height 16
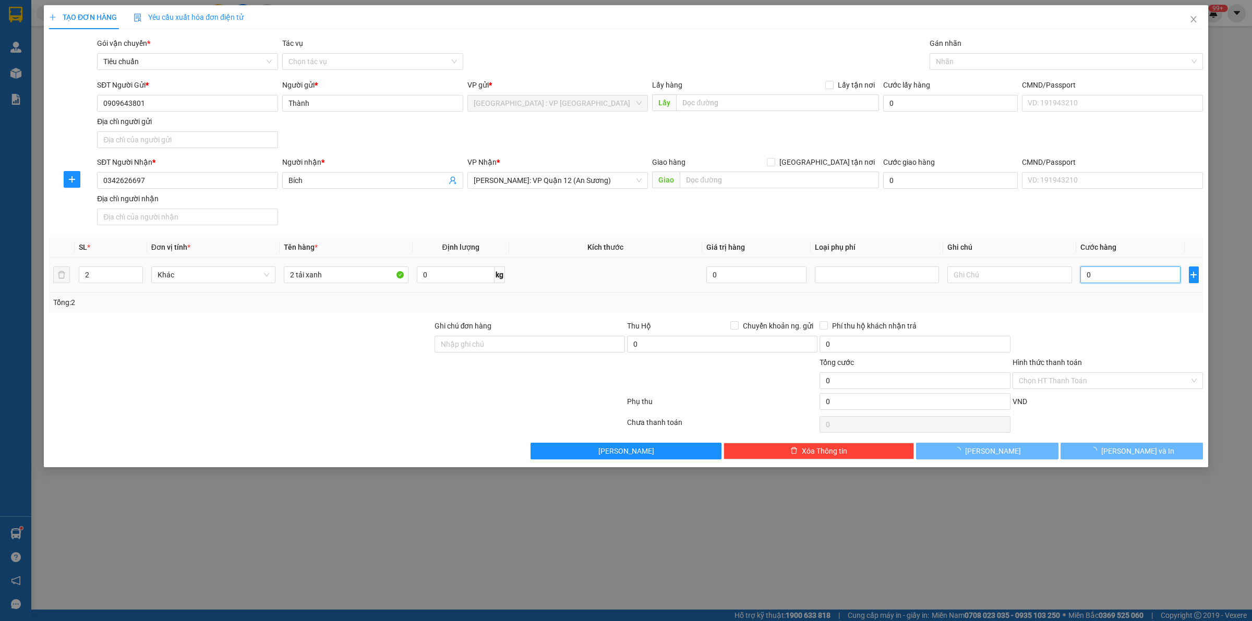
click at [1139, 276] on input "0" at bounding box center [1131, 275] width 100 height 17
drag, startPoint x: 607, startPoint y: 301, endPoint x: 1094, endPoint y: 398, distance: 496.9
click at [610, 301] on div "Tổng: 2" at bounding box center [626, 302] width 1146 height 11
click at [1153, 333] on div at bounding box center [1108, 338] width 193 height 37
click at [1133, 448] on span "[PERSON_NAME] và In" at bounding box center [1137, 451] width 73 height 11
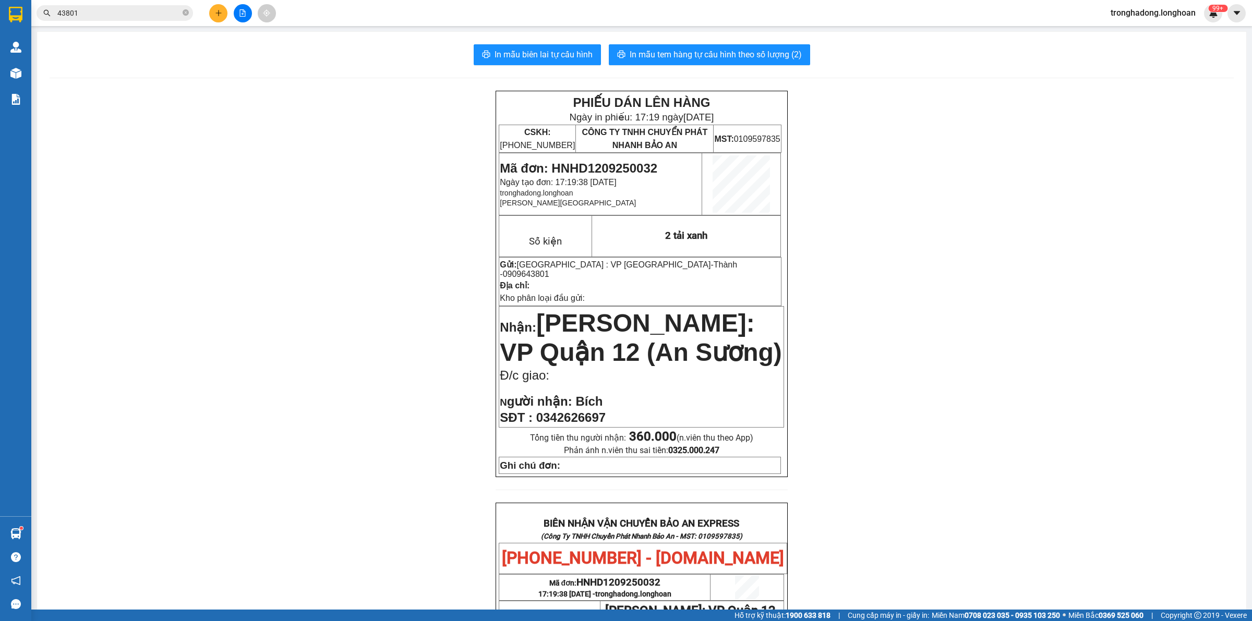
click at [421, 218] on div "PHIẾU DÁN LÊN HÀNG Ngày in phiếu: 17:19 ngày 12-09-2025 CSKH: 1900.06.88.33 CÔN…" at bounding box center [642, 538] width 1184 height 894
click at [412, 376] on div "PHIẾU DÁN LÊN HÀNG Ngày in phiếu: 17:19 ngày 12-09-2025 CSKH: 1900.06.88.33 CÔN…" at bounding box center [642, 538] width 1184 height 894
click at [418, 344] on div "PHIẾU DÁN LÊN HÀNG Ngày in phiếu: 17:19 ngày 12-09-2025 CSKH: 1900.06.88.33 CÔN…" at bounding box center [642, 538] width 1184 height 894
click at [412, 336] on div "PHIẾU DÁN LÊN HÀNG Ngày in phiếu: 17:19 ngày 12-09-2025 CSKH: 1900.06.88.33 CÔN…" at bounding box center [642, 538] width 1184 height 894
click at [385, 355] on div "PHIẾU DÁN LÊN HÀNG Ngày in phiếu: 17:19 ngày 12-09-2025 CSKH: 1900.06.88.33 CÔN…" at bounding box center [642, 538] width 1184 height 894
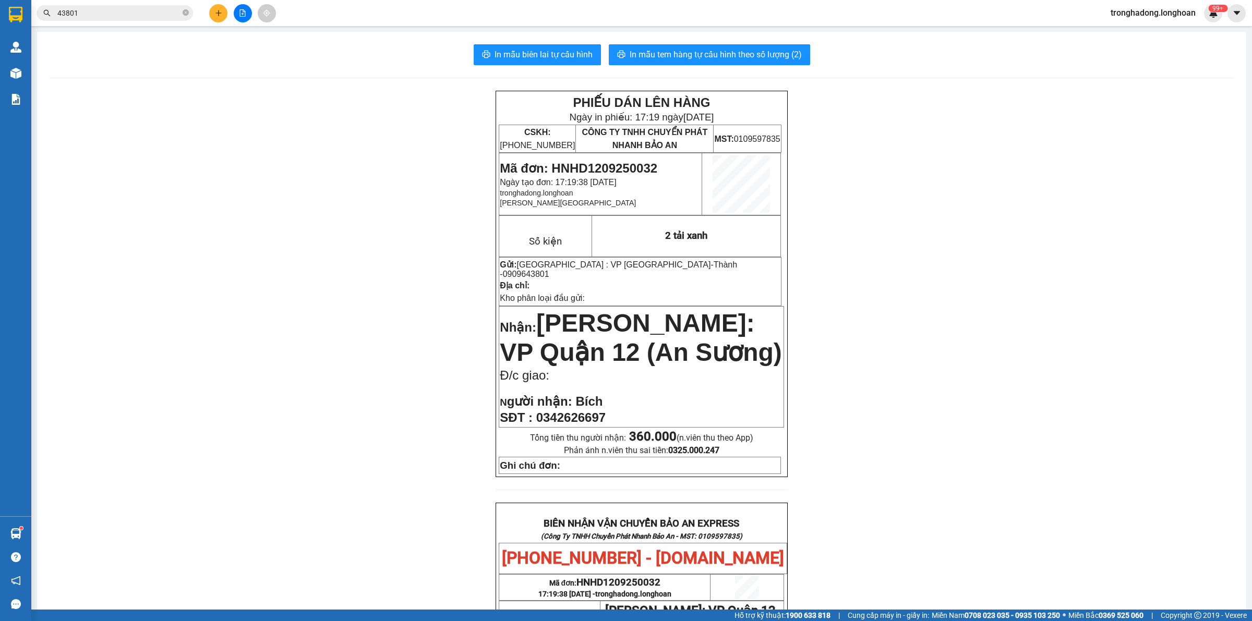
click at [415, 299] on div "PHIẾU DÁN LÊN HÀNG Ngày in phiếu: 17:19 ngày 12-09-2025 CSKH: 1900.06.88.33 CÔN…" at bounding box center [642, 538] width 1184 height 894
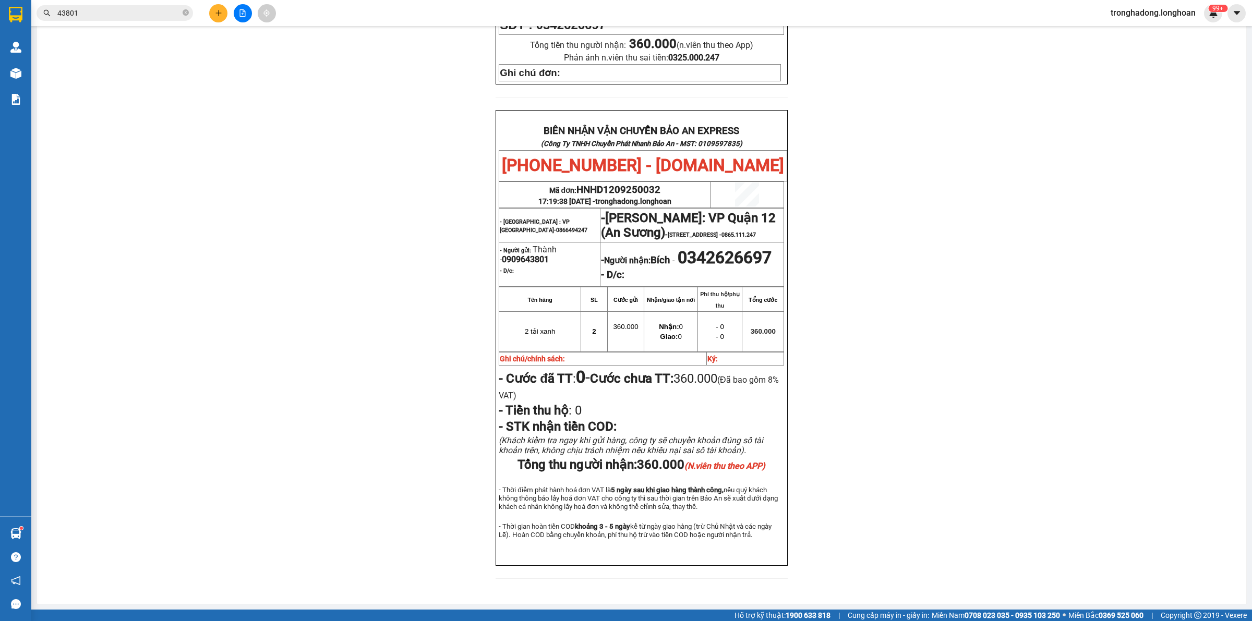
click at [797, 340] on div "PHIẾU DÁN LÊN HÀNG Ngày in phiếu: 17:19 ngày 12-09-2025 CSKH: 1900.06.88.33 CÔN…" at bounding box center [642, 145] width 1184 height 894
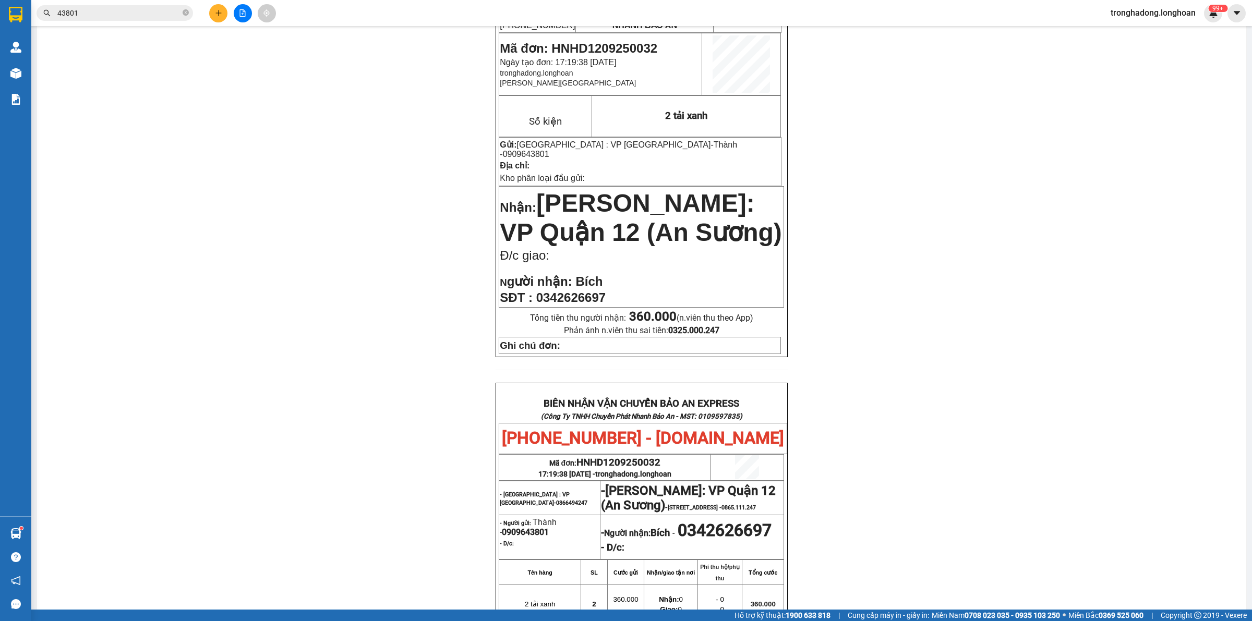
scroll to position [0, 0]
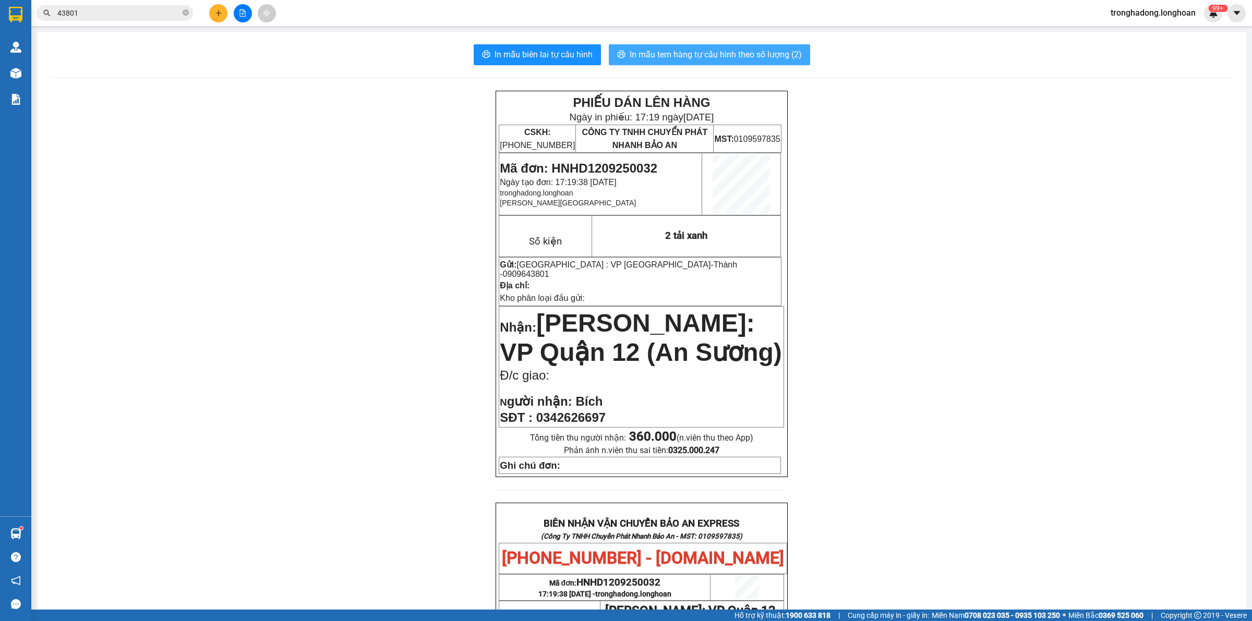
click at [752, 53] on span "In mẫu tem hàng tự cấu hình theo số lượng (2)" at bounding box center [716, 54] width 172 height 13
click at [215, 9] on icon "plus" at bounding box center [218, 12] width 7 height 7
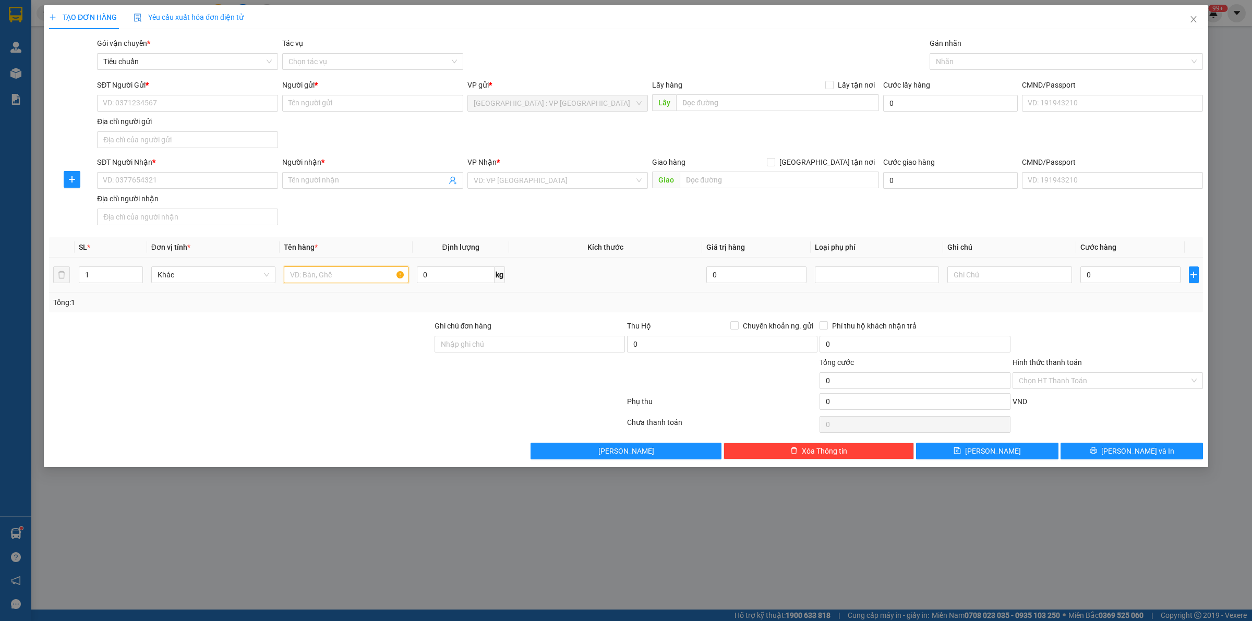
drag, startPoint x: 322, startPoint y: 272, endPoint x: 341, endPoint y: 273, distance: 18.3
click at [341, 273] on input "text" at bounding box center [346, 275] width 124 height 17
click at [460, 277] on input "0" at bounding box center [456, 275] width 78 height 17
click at [347, 268] on input "text" at bounding box center [346, 275] width 124 height 17
click at [154, 90] on div "SĐT Người Gửi *" at bounding box center [187, 84] width 181 height 11
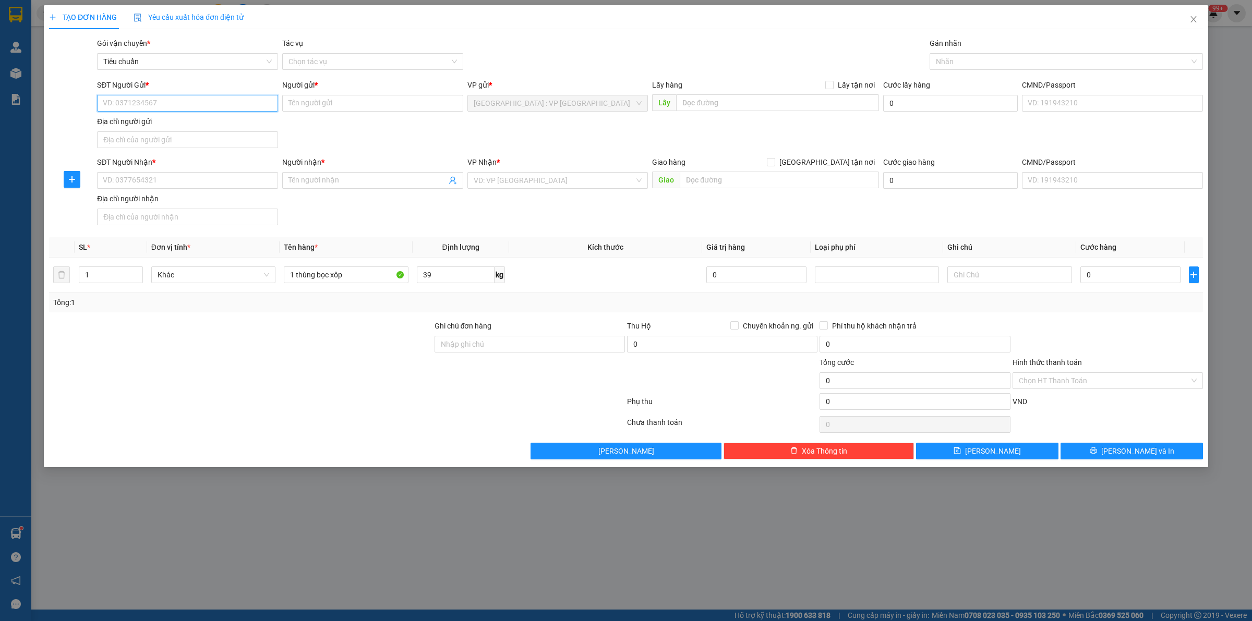
click at [154, 95] on input "SĐT Người Gửi *" at bounding box center [187, 103] width 181 height 17
click at [155, 98] on input "SĐT Người Gửi *" at bounding box center [187, 103] width 181 height 17
click at [295, 272] on input "1 thùng bọc xôp" at bounding box center [346, 275] width 124 height 17
click at [103, 273] on input "1" at bounding box center [110, 275] width 63 height 16
click at [151, 107] on input "SĐT Người Gửi *" at bounding box center [187, 103] width 181 height 17
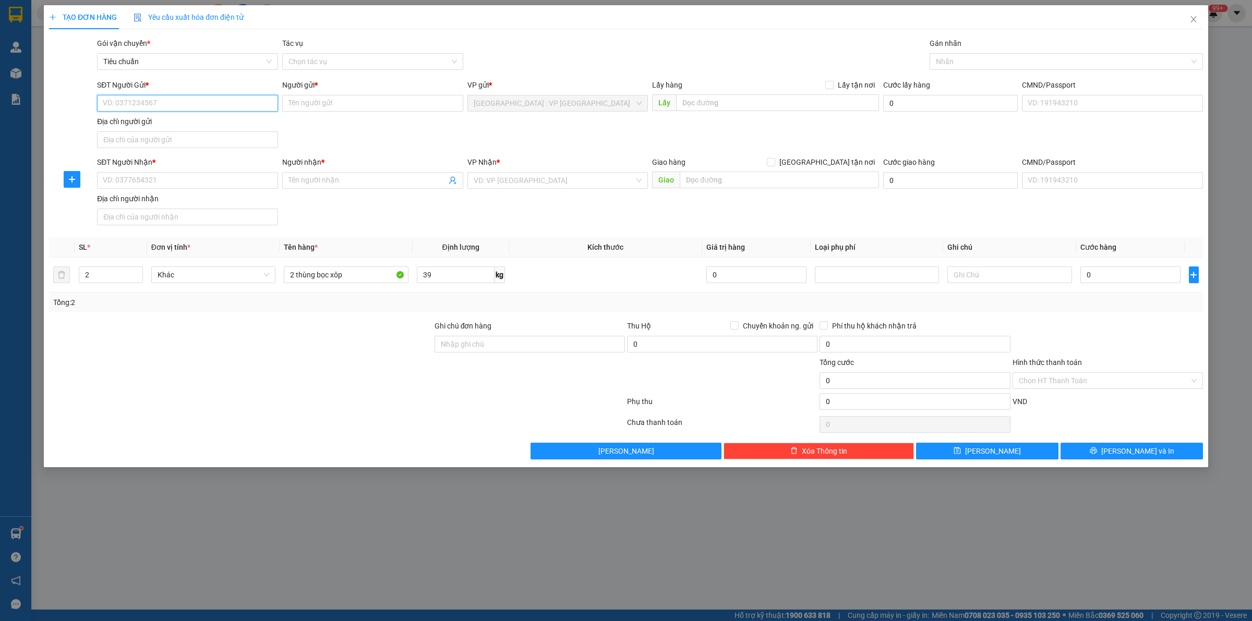
paste input "0832967789"
click at [196, 102] on input "0832967789" at bounding box center [187, 103] width 181 height 17
click at [187, 116] on div "0832967789 - anh Thắng" at bounding box center [187, 124] width 181 height 17
drag, startPoint x: 159, startPoint y: 182, endPoint x: 759, endPoint y: 267, distance: 606.1
click at [165, 190] on div "SĐT Người Nhận * VD: 0377654321" at bounding box center [187, 175] width 181 height 37
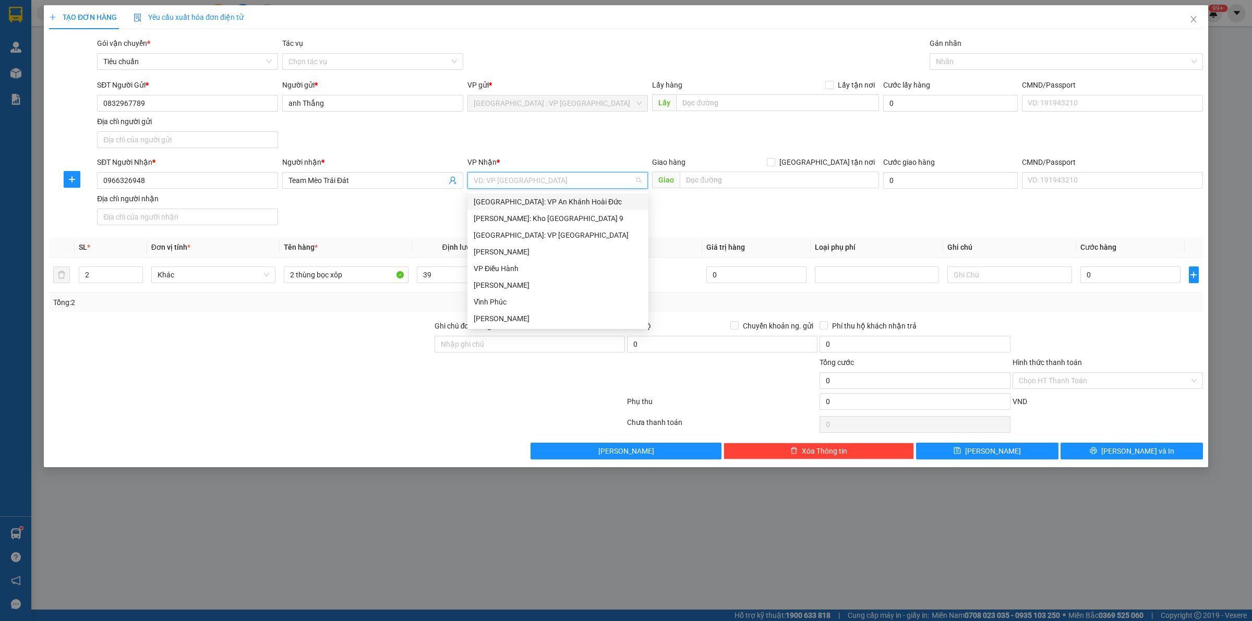
click at [510, 181] on input "search" at bounding box center [554, 181] width 161 height 16
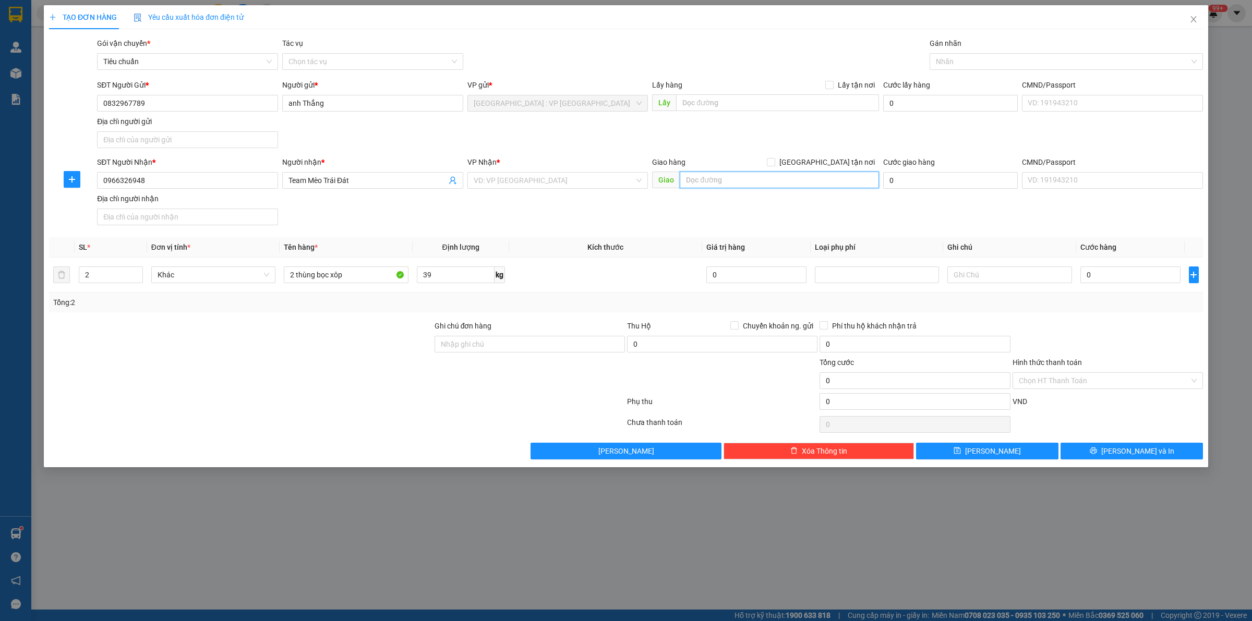
click at [744, 176] on input "text" at bounding box center [779, 180] width 199 height 17
click at [825, 170] on div "Giao hàng Giao tận nơi" at bounding box center [765, 165] width 227 height 16
click at [774, 159] on input "[GEOGRAPHIC_DATA] tận nơi" at bounding box center [770, 161] width 7 height 7
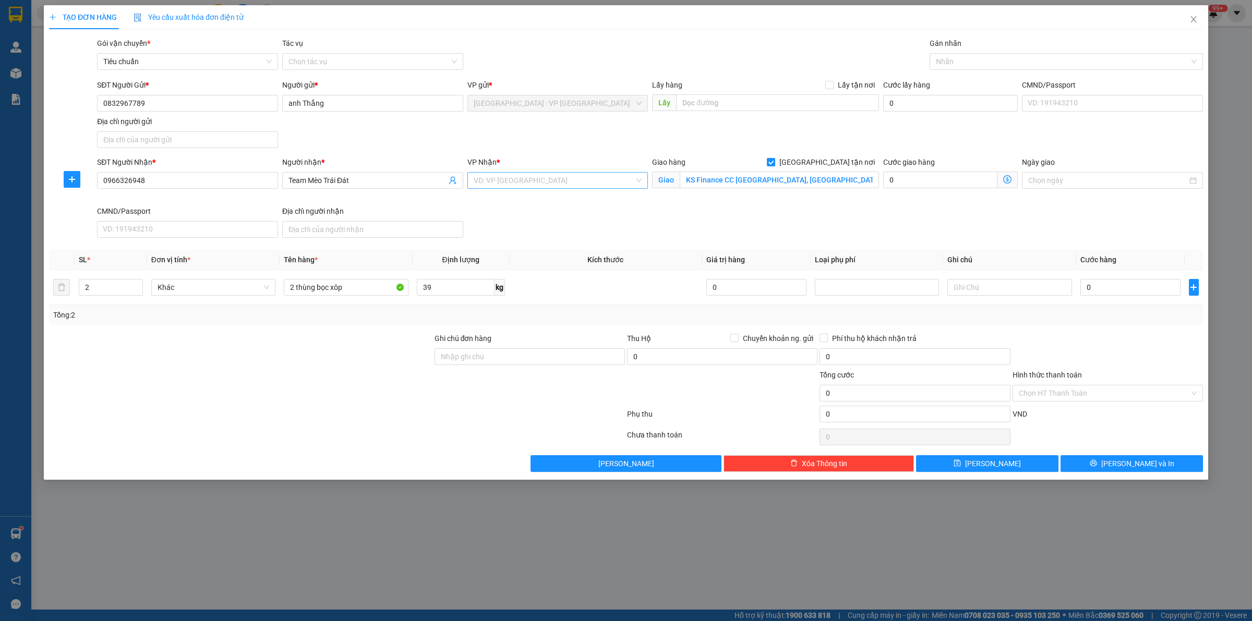
drag, startPoint x: 541, startPoint y: 165, endPoint x: 530, endPoint y: 182, distance: 19.5
click at [531, 180] on div "VP Nhận * VD: VP Sài Gòn" at bounding box center [558, 175] width 181 height 37
click at [530, 182] on input "search" at bounding box center [554, 181] width 161 height 16
click at [524, 214] on div "[PERSON_NAME] : [GEOGRAPHIC_DATA]" at bounding box center [558, 218] width 169 height 11
click at [981, 62] on div at bounding box center [1061, 61] width 258 height 13
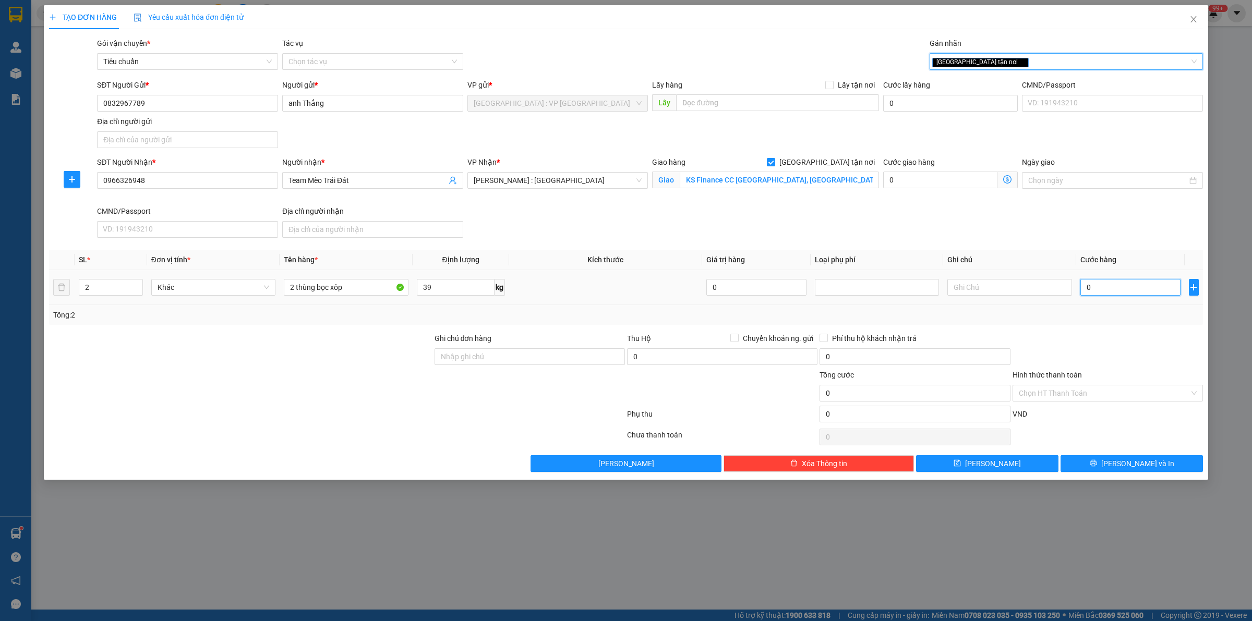
click at [1112, 287] on input "0" at bounding box center [1131, 287] width 100 height 17
click at [1068, 397] on input "Hình thức thanh toán" at bounding box center [1104, 394] width 171 height 16
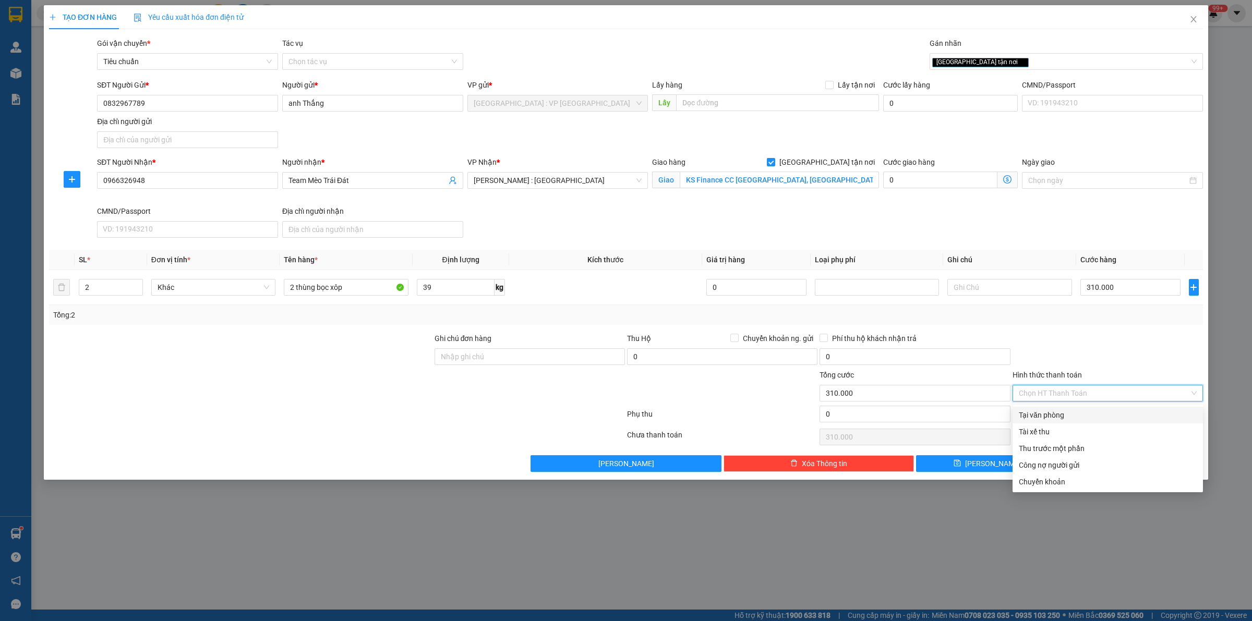
click at [1061, 415] on div "Tại văn phòng" at bounding box center [1108, 415] width 178 height 11
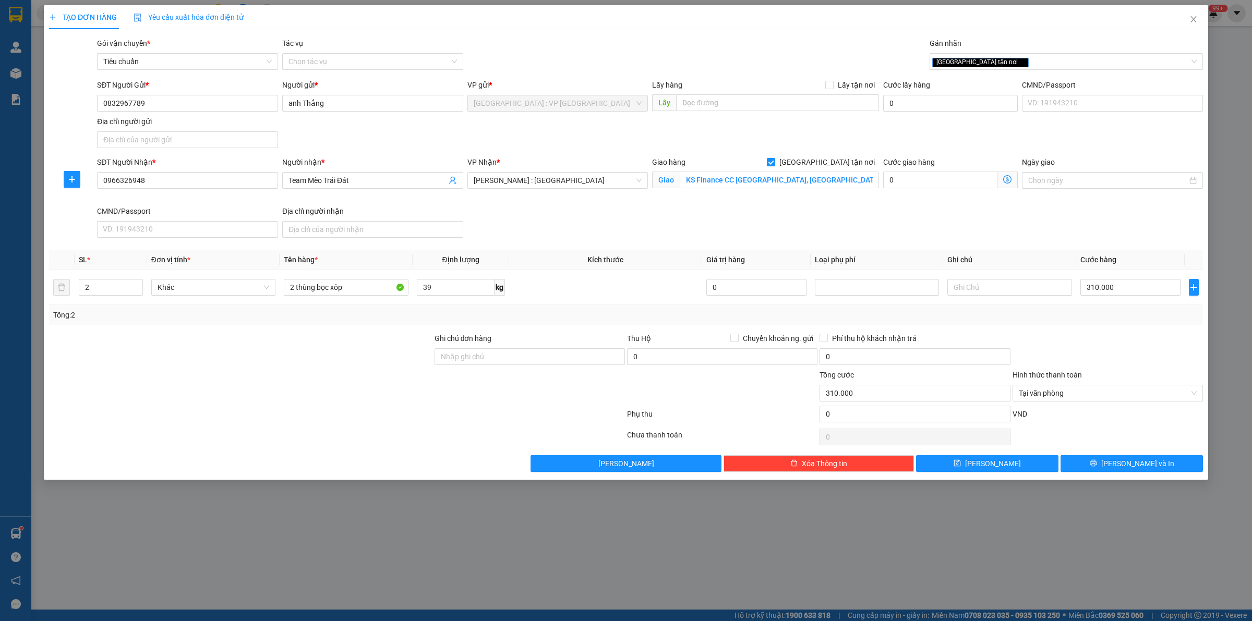
drag, startPoint x: 1081, startPoint y: 359, endPoint x: 1092, endPoint y: 440, distance: 81.5
click at [1082, 360] on div at bounding box center [1108, 351] width 193 height 37
click at [1102, 465] on button "[PERSON_NAME] và In" at bounding box center [1132, 464] width 142 height 17
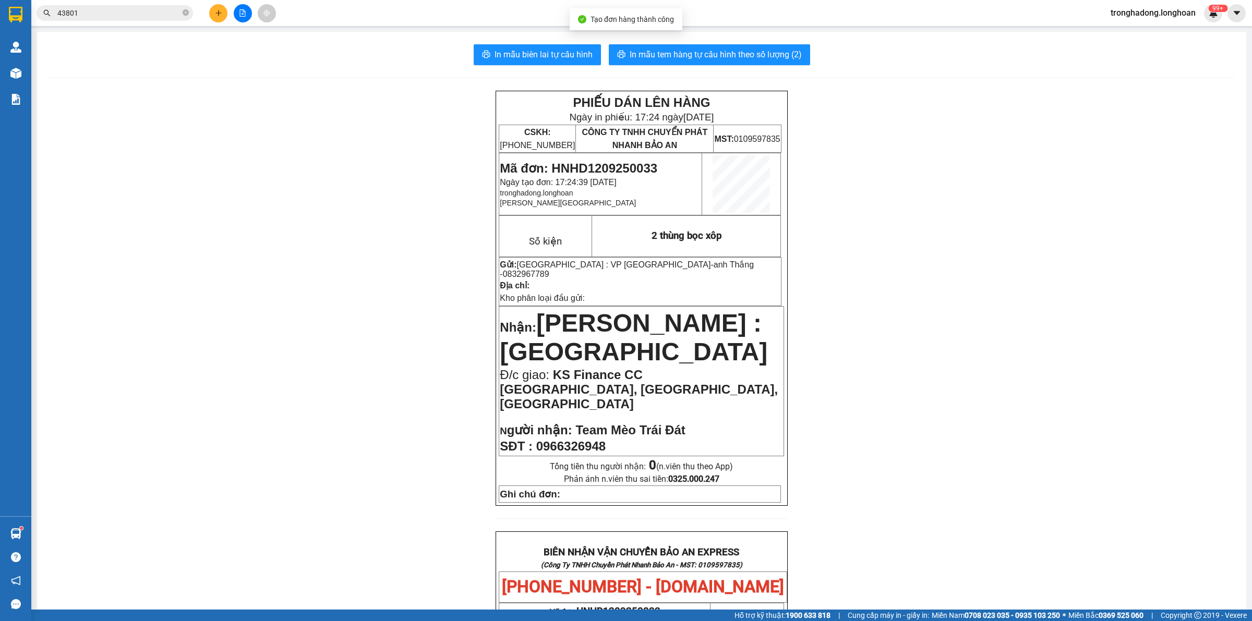
drag, startPoint x: 846, startPoint y: 257, endPoint x: 464, endPoint y: 16, distance: 451.9
click at [839, 252] on div "PHIẾU DÁN LÊN HÀNG Ngày in phiếu: 17:24 ngày 12-09-2025 CSKH: 1900.06.88.33 CÔN…" at bounding box center [642, 581] width 1184 height 981
click at [359, 231] on div "PHIẾU DÁN LÊN HÀNG Ngày in phiếu: 17:24 ngày 12-09-2025 CSKH: 1900.06.88.33 CÔN…" at bounding box center [642, 581] width 1184 height 981
click at [569, 47] on button "In mẫu biên lai tự cấu hình" at bounding box center [537, 54] width 127 height 21
click at [405, 212] on div "PHIẾU DÁN LÊN HÀNG Ngày in phiếu: 17:24 ngày 12-09-2025 CSKH: 1900.06.88.33 CÔN…" at bounding box center [642, 581] width 1184 height 981
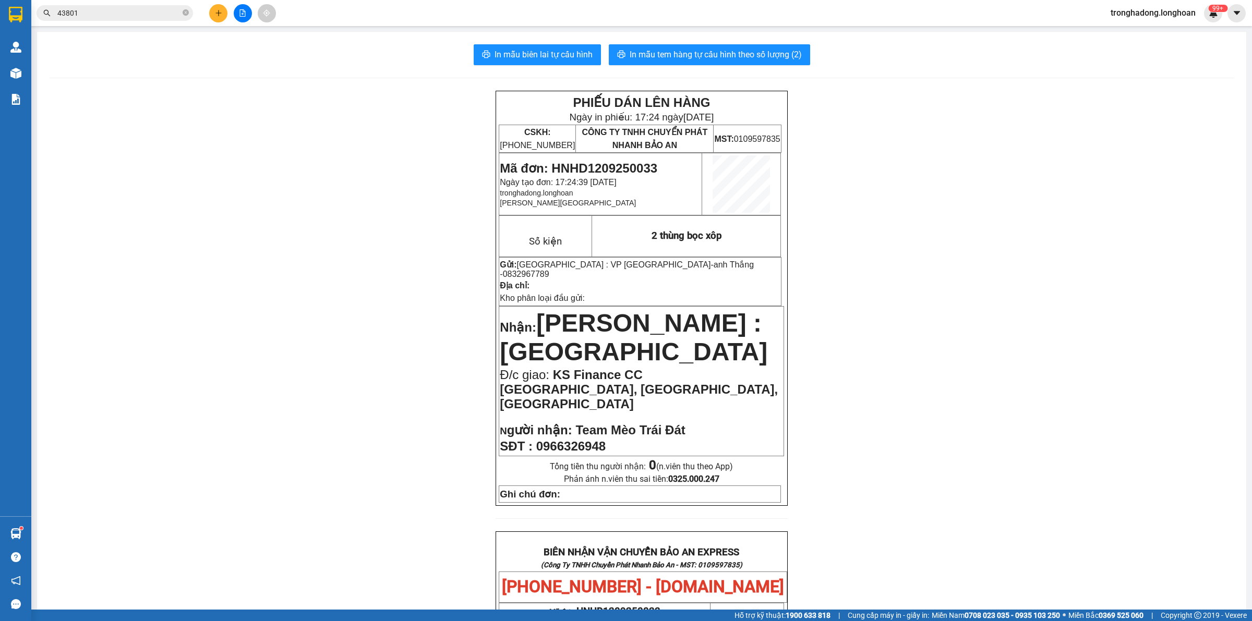
drag, startPoint x: 429, startPoint y: 226, endPoint x: 411, endPoint y: 230, distance: 19.1
click at [426, 227] on div "PHIẾU DÁN LÊN HÀNG Ngày in phiếu: 17:24 ngày 12-09-2025 CSKH: 1900.06.88.33 CÔN…" at bounding box center [642, 581] width 1184 height 981
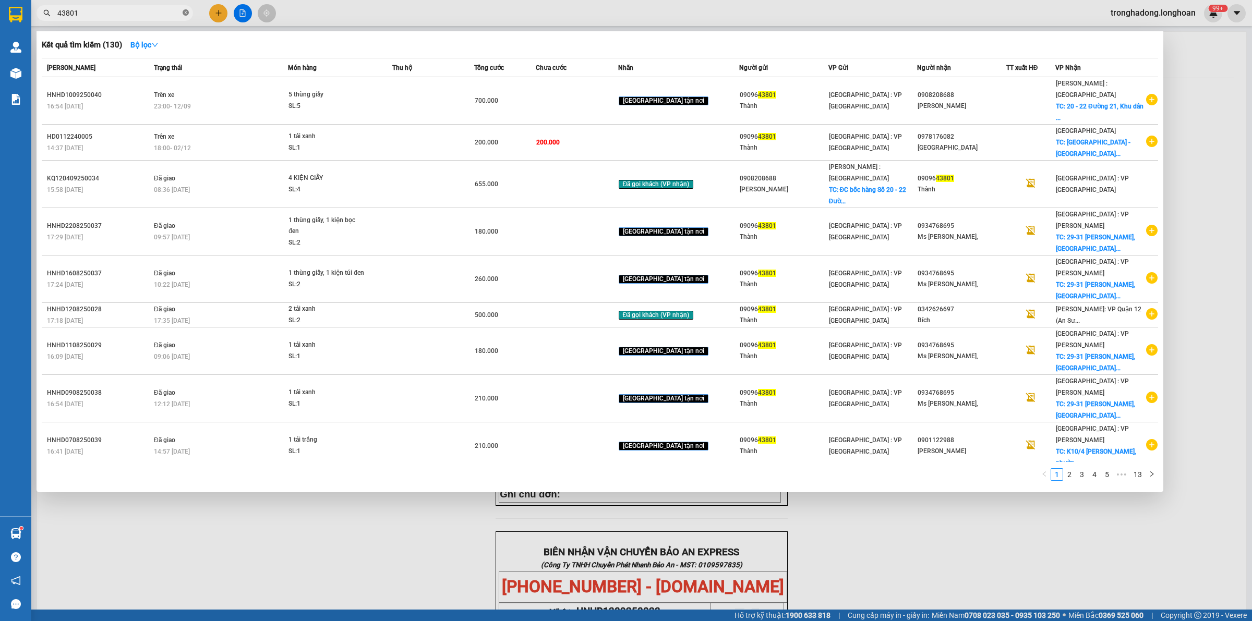
click at [184, 16] on icon "close-circle" at bounding box center [186, 12] width 6 height 6
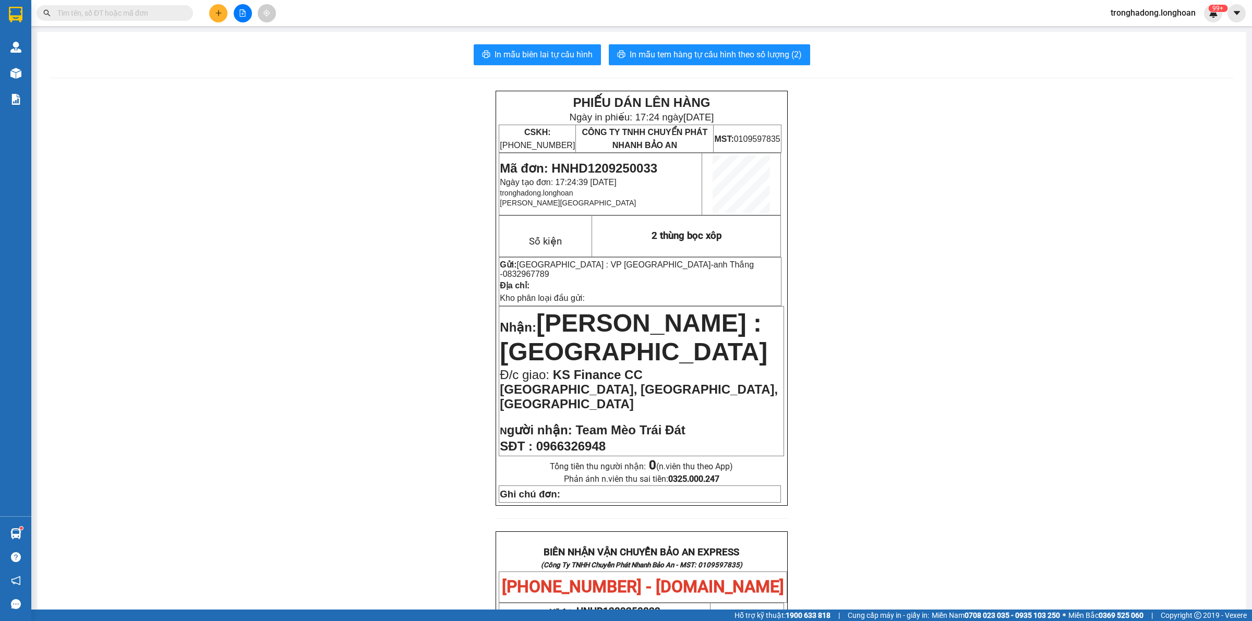
click at [184, 16] on span at bounding box center [186, 12] width 6 height 11
click at [163, 11] on input "text" at bounding box center [118, 12] width 123 height 11
click at [225, 17] on button at bounding box center [218, 13] width 18 height 18
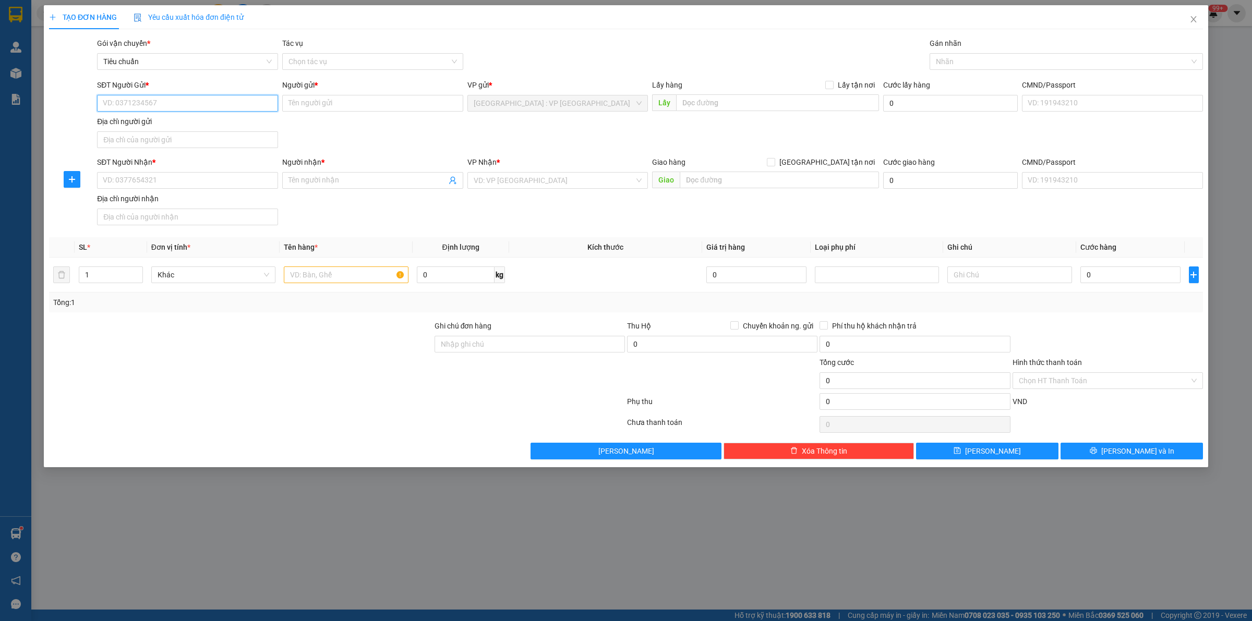
click at [181, 107] on input "SĐT Người Gửi *" at bounding box center [187, 103] width 181 height 17
paste input "0832967789"
click at [178, 100] on input "0832967789" at bounding box center [187, 103] width 181 height 17
click at [169, 127] on div "0832967789 - anh Thắng" at bounding box center [187, 124] width 169 height 11
click at [183, 170] on div "SĐT Người Nhận *" at bounding box center [187, 165] width 181 height 16
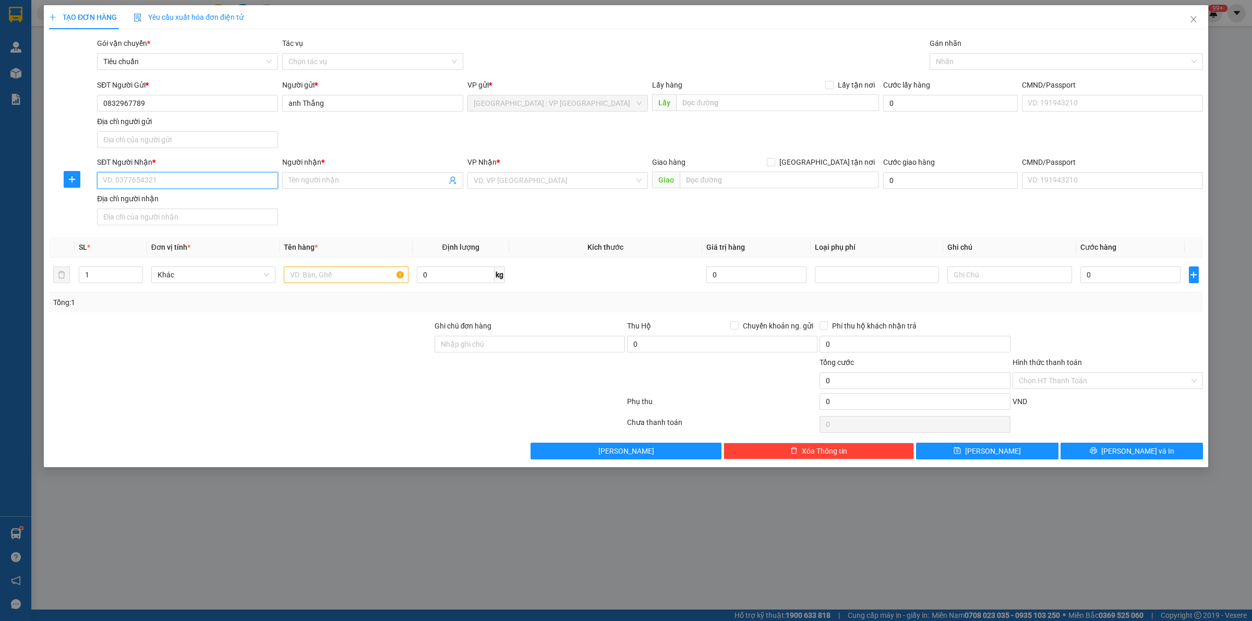
click at [183, 177] on input "SĐT Người Nhận *" at bounding box center [187, 180] width 181 height 17
paste input "0937610667"
click at [191, 198] on div "0937610667 - Lê Khánh" at bounding box center [187, 202] width 169 height 11
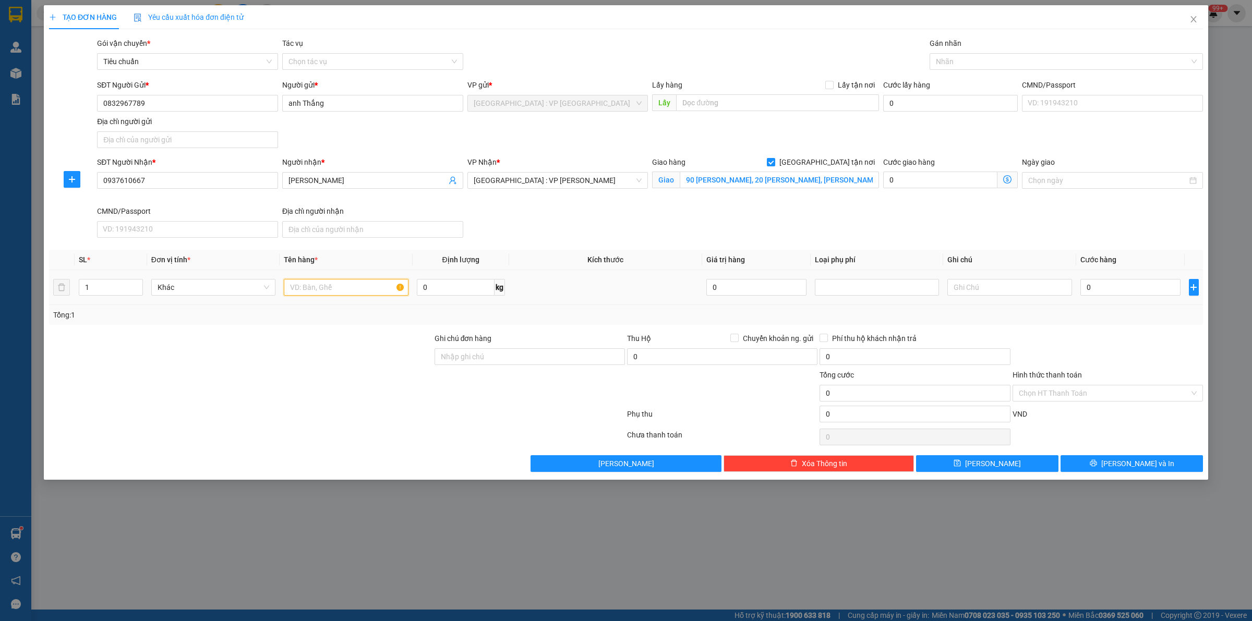
click at [329, 293] on input "text" at bounding box center [346, 287] width 124 height 17
paste input "3 thùng bọc xốp"
click at [111, 288] on input "1" at bounding box center [110, 288] width 63 height 16
click at [445, 285] on input "0" at bounding box center [456, 287] width 78 height 17
click at [1110, 292] on input "0" at bounding box center [1131, 287] width 100 height 17
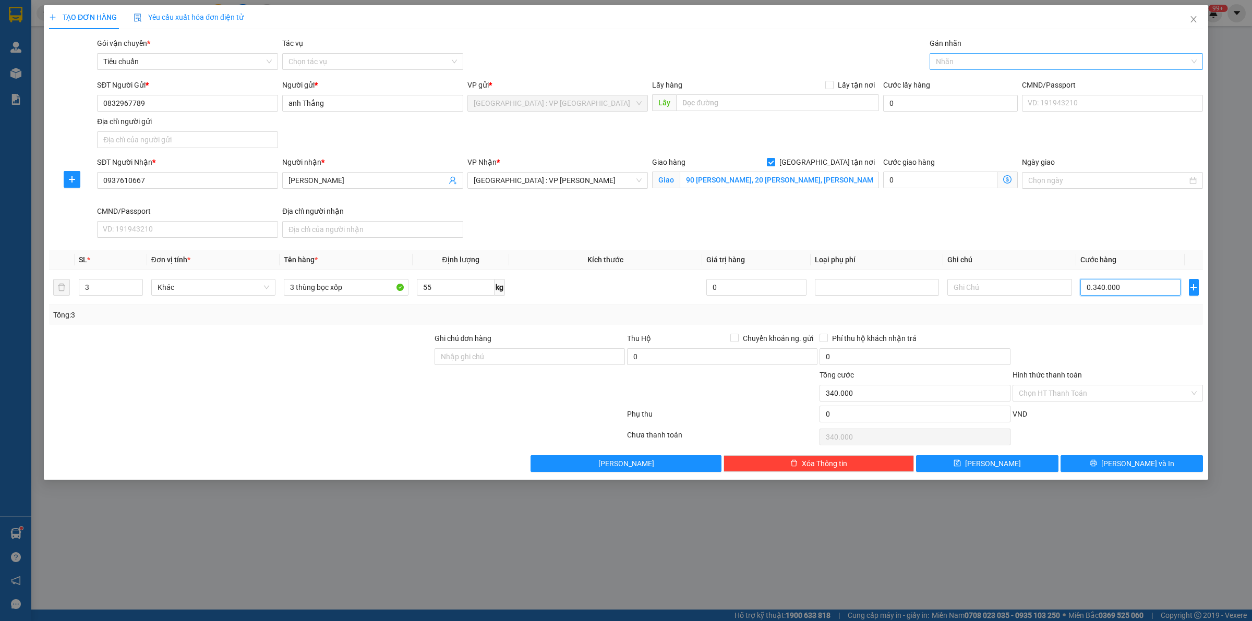
click at [988, 65] on div at bounding box center [1061, 61] width 258 height 13
click at [640, 353] on input "0" at bounding box center [722, 357] width 190 height 17
click at [749, 332] on div "Transit Pickup Surcharge Ids Transit Deliver Surcharge Ids Transit Deliver Surc…" at bounding box center [626, 255] width 1154 height 435
click at [749, 334] on span "Chuyển khoản ng. gửi" at bounding box center [778, 338] width 79 height 11
click at [738, 334] on input "Chuyển khoản ng. gửi" at bounding box center [734, 337] width 7 height 7
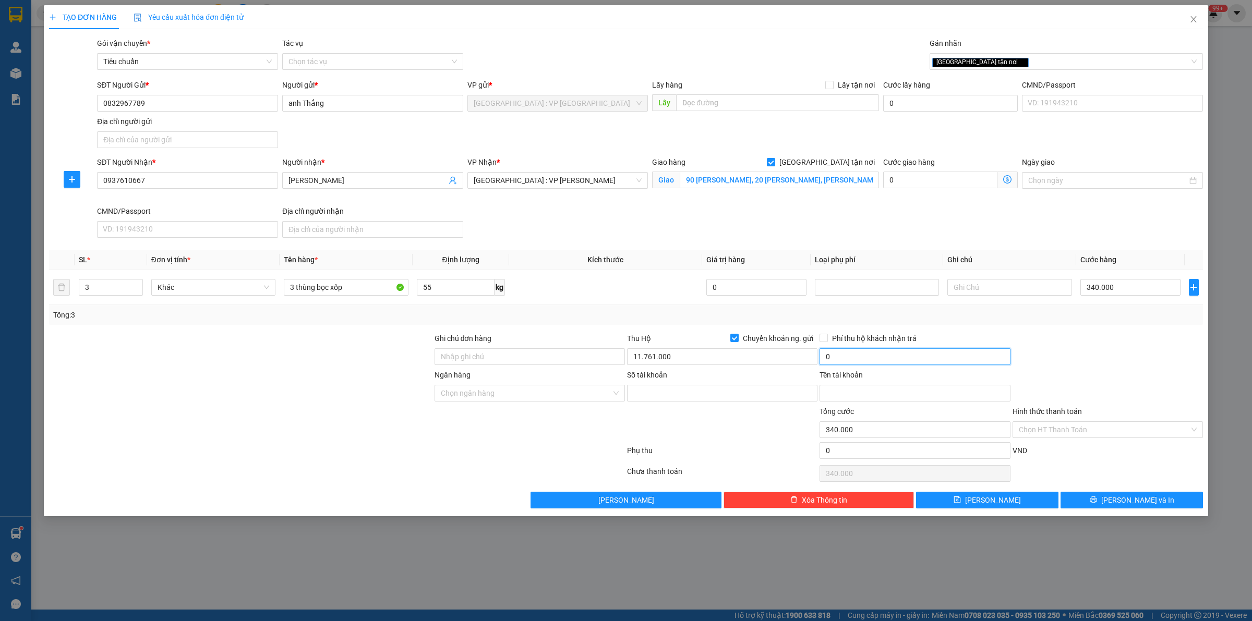
click at [845, 354] on input "0" at bounding box center [915, 357] width 190 height 17
click at [701, 389] on input "Số tài khoản" at bounding box center [722, 393] width 190 height 17
click at [520, 398] on input "Ngân hàng" at bounding box center [526, 394] width 171 height 16
click at [521, 416] on div "Techcombank - Ngân hàng TMCP Kỹ thương Việt Nam" at bounding box center [549, 415] width 216 height 11
click at [835, 397] on input "Tên tài khoản" at bounding box center [915, 393] width 190 height 17
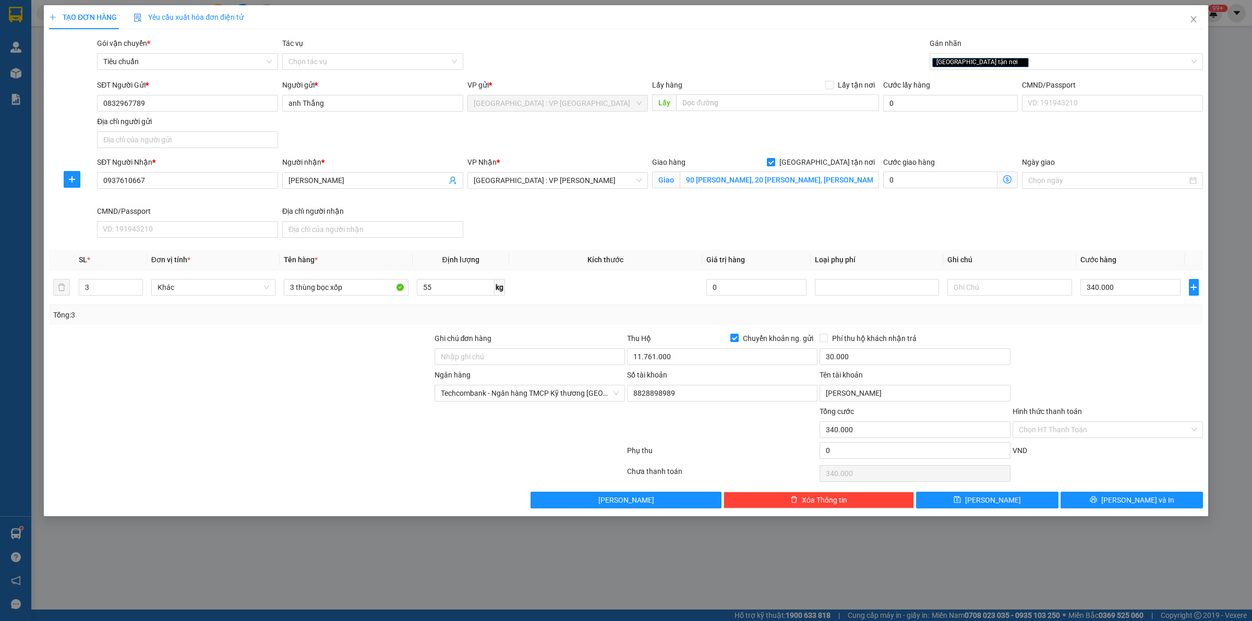
click at [738, 422] on div at bounding box center [722, 424] width 193 height 37
drag, startPoint x: 1104, startPoint y: 507, endPoint x: 1059, endPoint y: 494, distance: 46.2
click at [1103, 507] on button "[PERSON_NAME] và In" at bounding box center [1132, 500] width 142 height 17
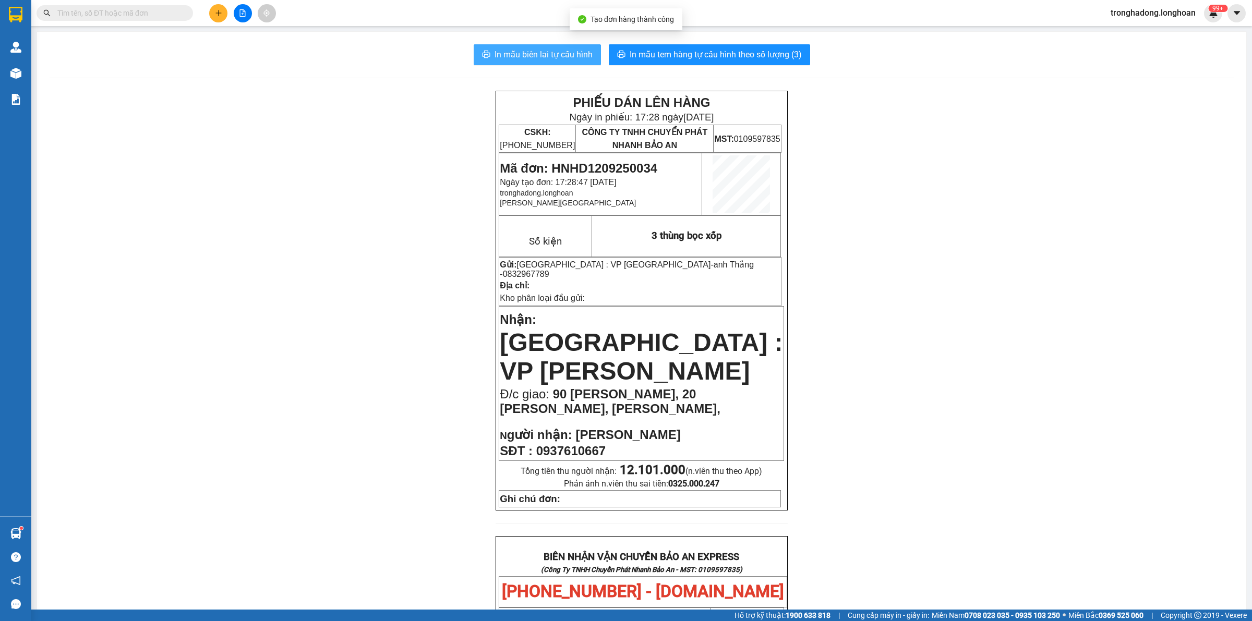
click at [525, 57] on span "In mẫu biên lai tự cấu hình" at bounding box center [544, 54] width 98 height 13
click at [651, 49] on span "In mẫu tem hàng tự cấu hình theo số lượng (3)" at bounding box center [716, 54] width 172 height 13
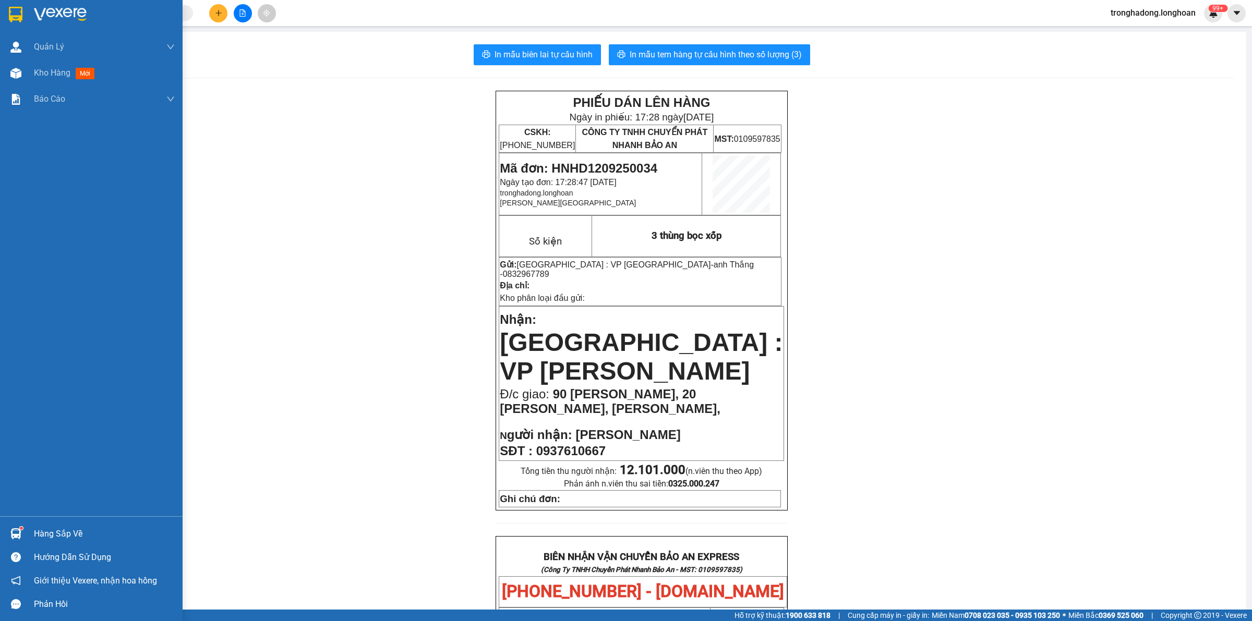
click at [14, 8] on img at bounding box center [16, 15] width 14 height 16
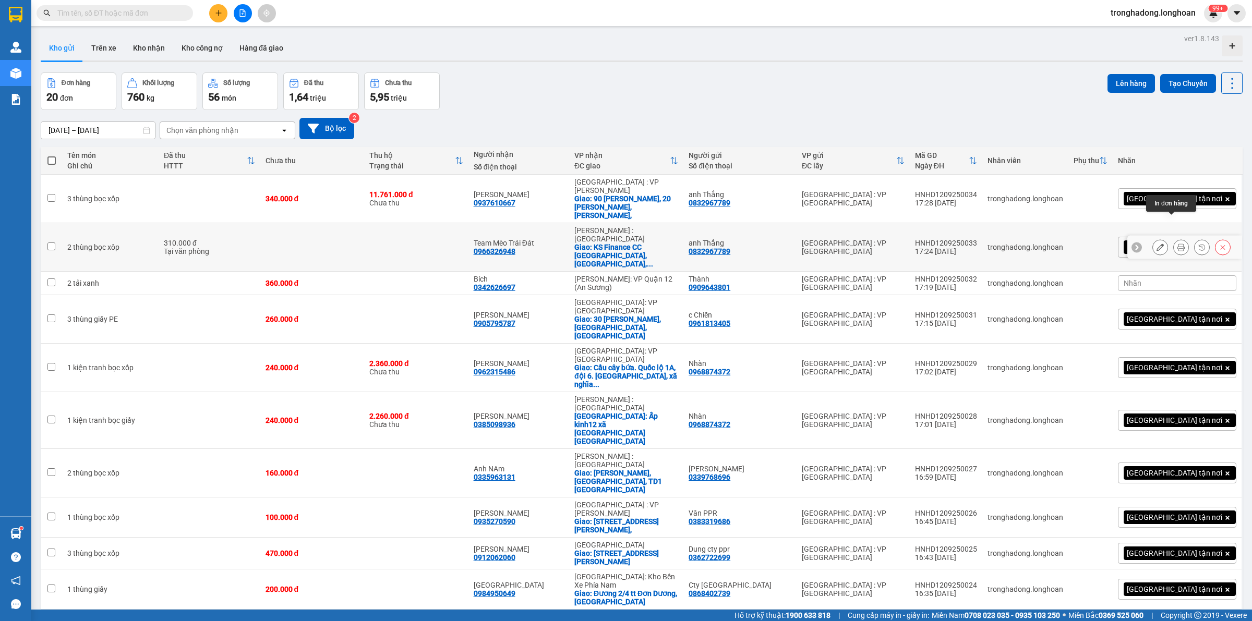
click at [1175, 238] on button at bounding box center [1181, 247] width 15 height 18
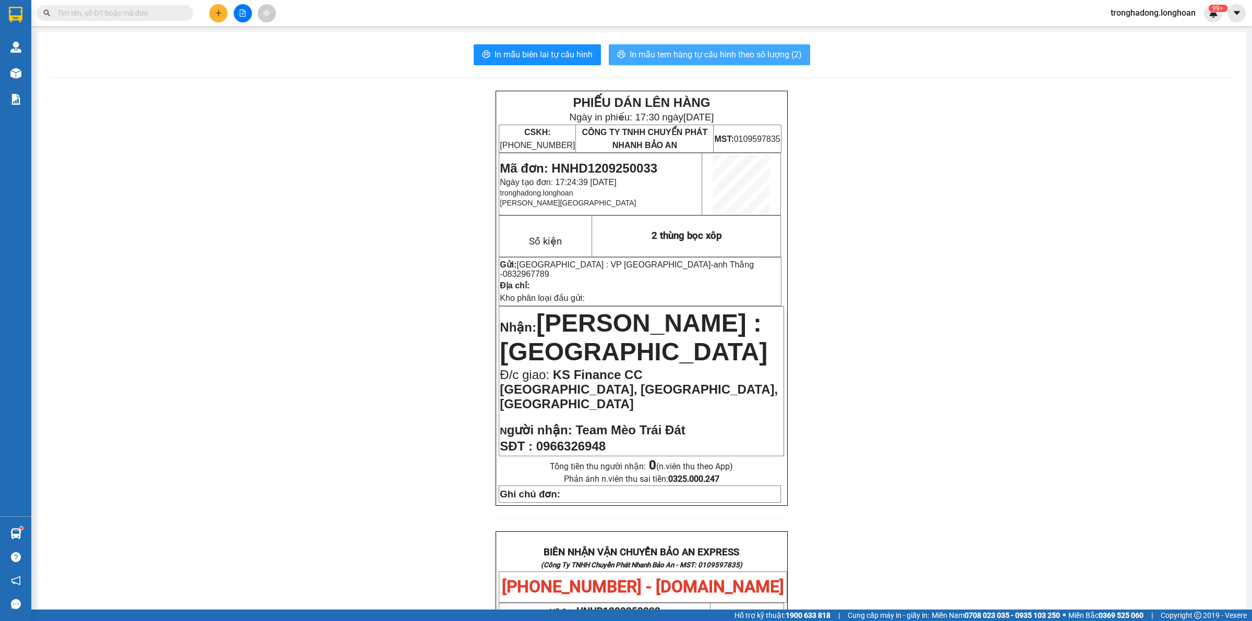
click at [756, 56] on span "In mẫu tem hàng tự cấu hình theo số lượng (2)" at bounding box center [716, 54] width 172 height 13
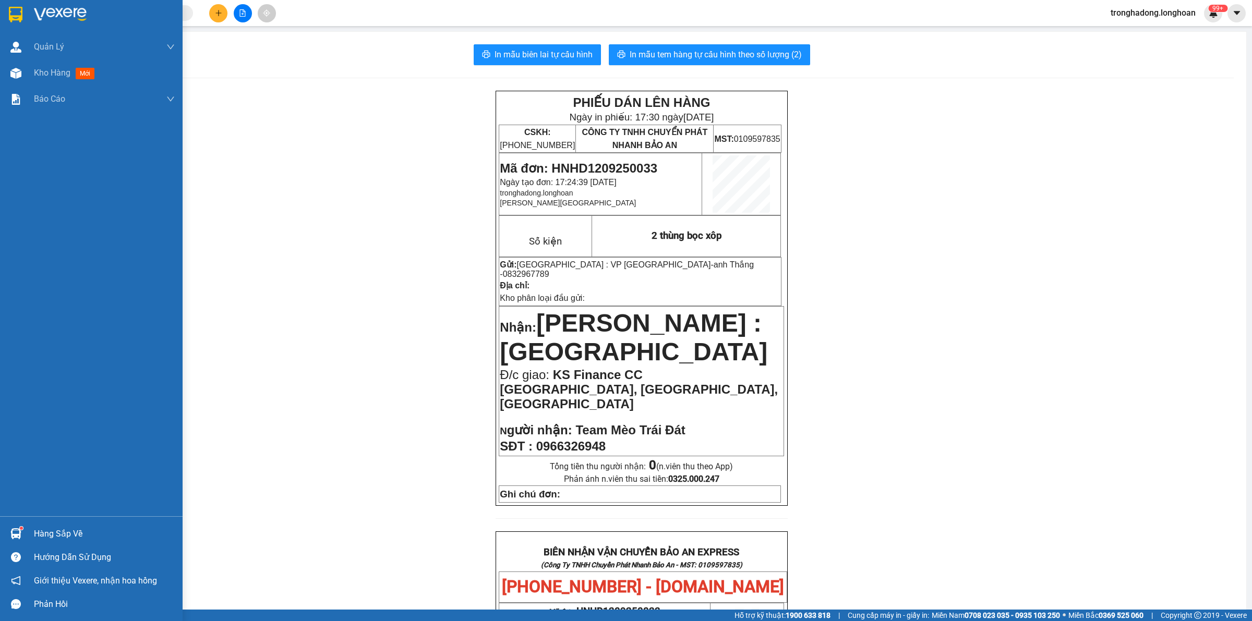
click at [17, 4] on div at bounding box center [91, 17] width 183 height 34
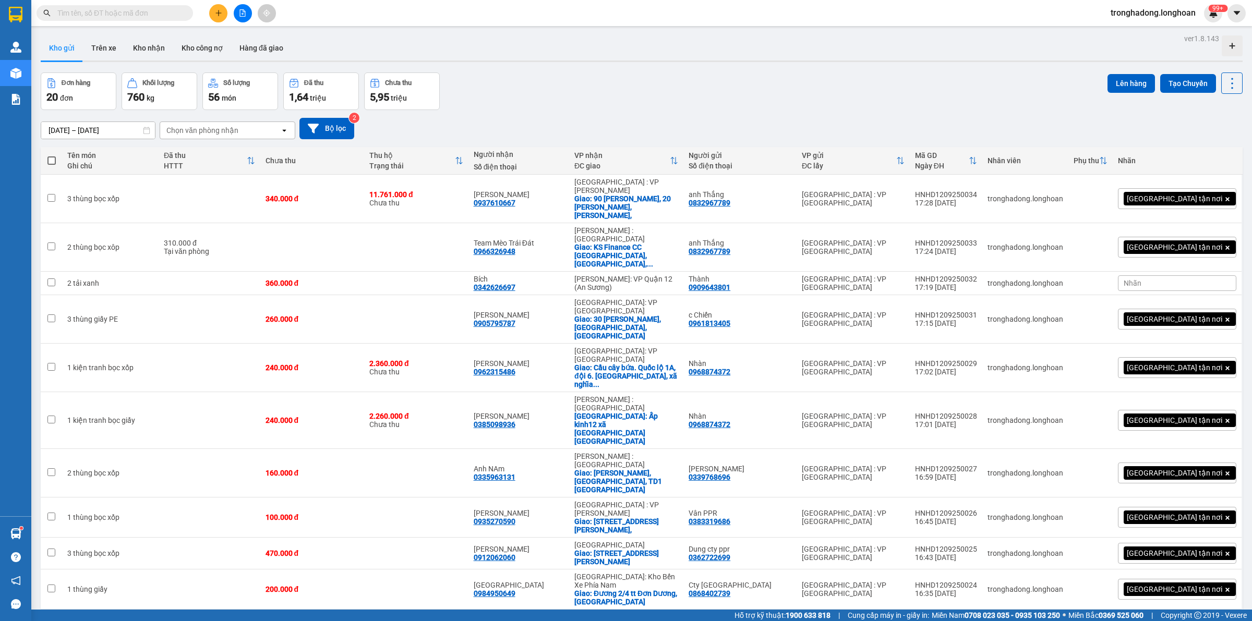
click at [224, 11] on button at bounding box center [218, 13] width 18 height 18
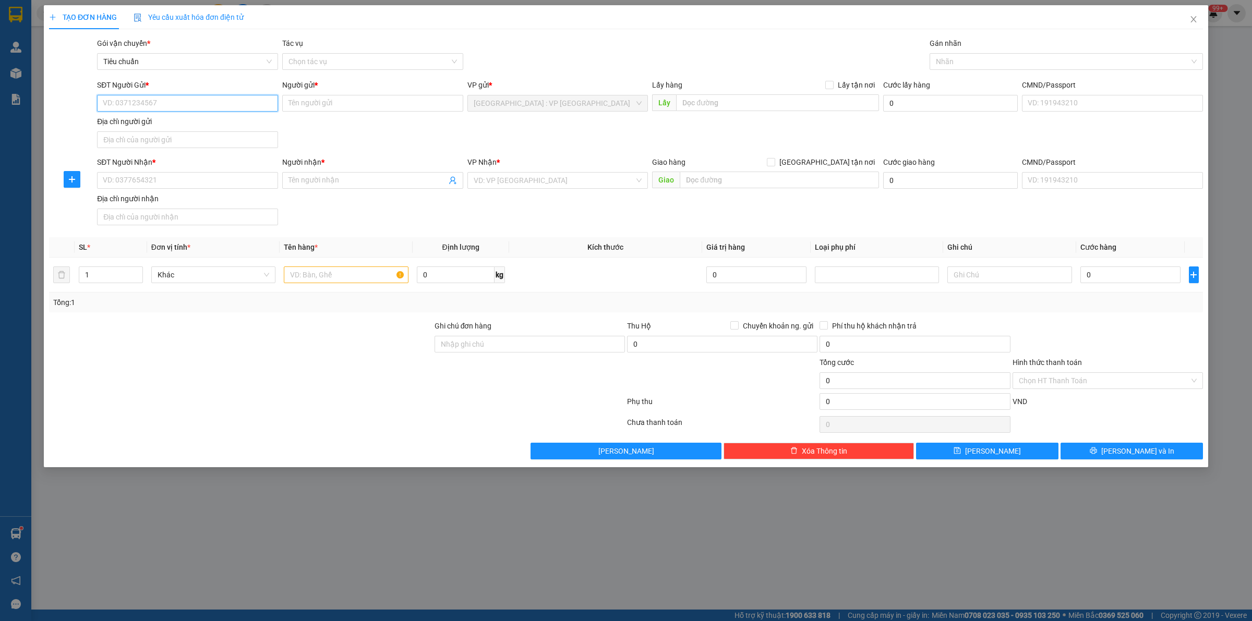
click at [211, 104] on input "SĐT Người Gửi *" at bounding box center [187, 103] width 181 height 17
drag, startPoint x: 191, startPoint y: 104, endPoint x: 38, endPoint y: 101, distance: 153.4
click at [41, 101] on div "TẠO ĐƠN HÀNG Yêu cầu xuất hóa đơn điện tử Transit Pickup Surcharge Ids Transit …" at bounding box center [626, 310] width 1252 height 621
click at [165, 176] on input "SĐT Người Nhận *" at bounding box center [187, 180] width 181 height 17
paste input "0346874458"
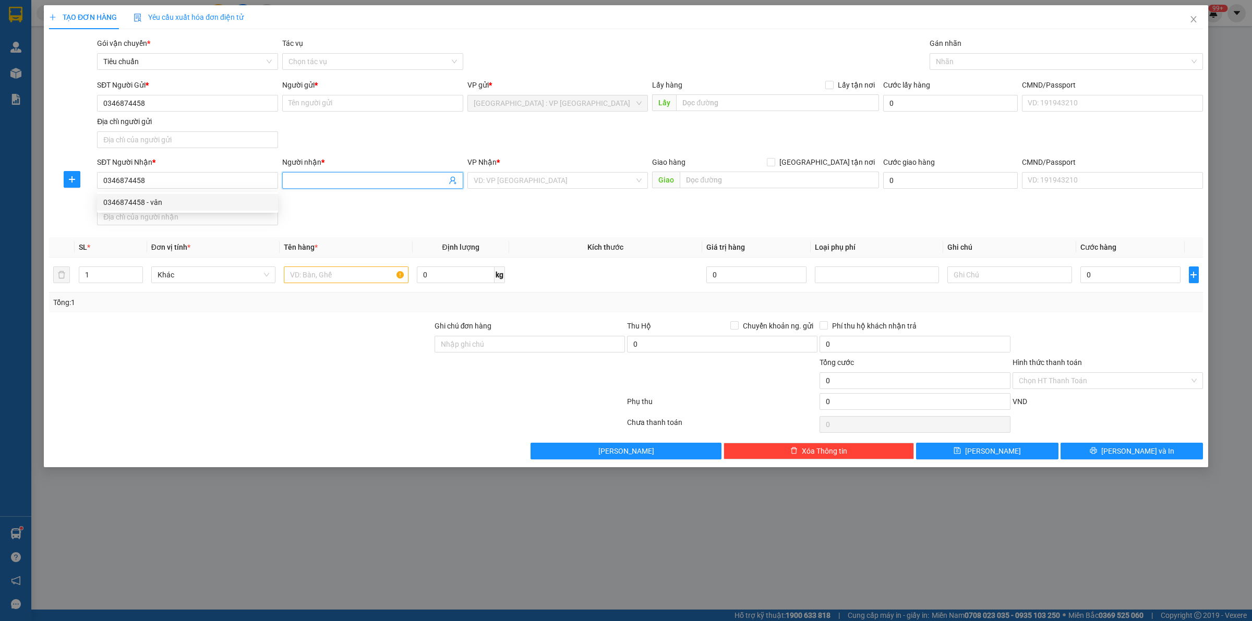
click at [354, 180] on input "Người nhận *" at bounding box center [368, 180] width 158 height 11
click at [180, 186] on input "0346874458" at bounding box center [187, 180] width 181 height 17
click at [171, 203] on div "0346874458 - vân" at bounding box center [187, 202] width 169 height 11
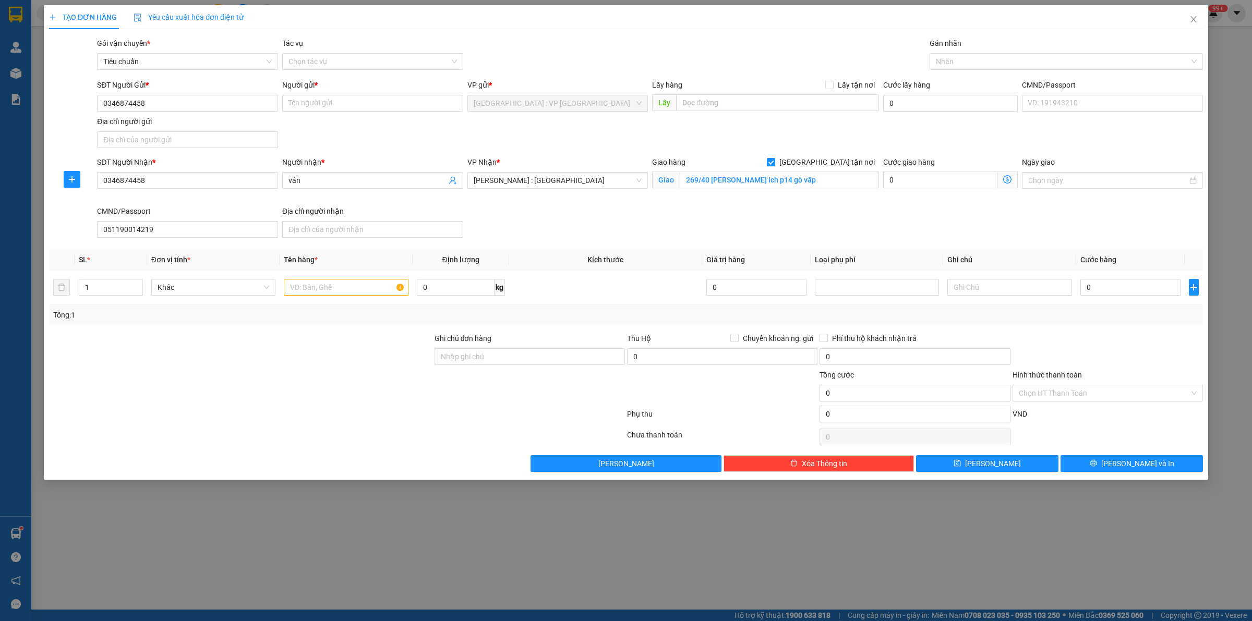
click at [526, 210] on div "SĐT Người Nhận * 0346874458 Người nhận * vân VP Nhận * Hồ Chí Minh : Kho Quận 1…" at bounding box center [650, 200] width 1110 height 86
drag, startPoint x: 128, startPoint y: 102, endPoint x: 67, endPoint y: 103, distance: 61.6
click at [67, 103] on div "SĐT Người Gửi * 0346874458 0346874458 Người gửi * Tên người gửi VP gửi * Hà Nội…" at bounding box center [626, 115] width 1156 height 73
click at [316, 300] on td at bounding box center [346, 287] width 133 height 35
drag, startPoint x: 317, startPoint y: 279, endPoint x: 314, endPoint y: 285, distance: 6.8
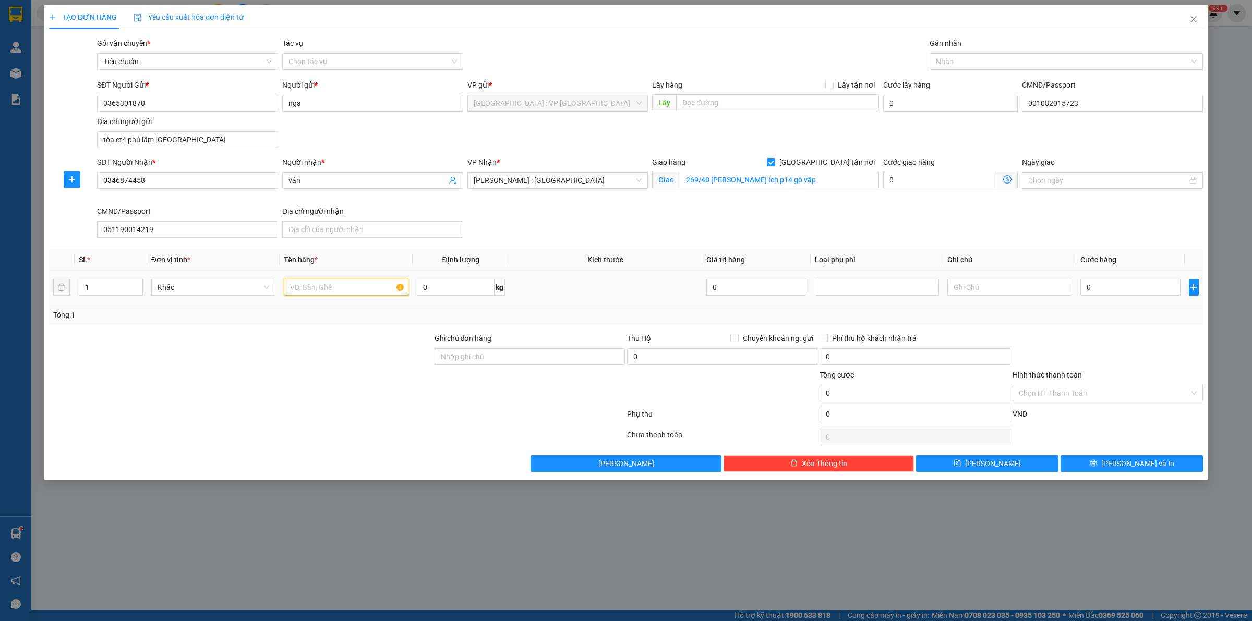
click at [317, 285] on input "text" at bounding box center [346, 287] width 124 height 17
click at [303, 289] on input "text" at bounding box center [346, 287] width 124 height 17
click at [453, 292] on input "0" at bounding box center [456, 287] width 78 height 17
click at [595, 293] on td at bounding box center [605, 287] width 193 height 35
click at [1111, 280] on input "0" at bounding box center [1131, 287] width 100 height 17
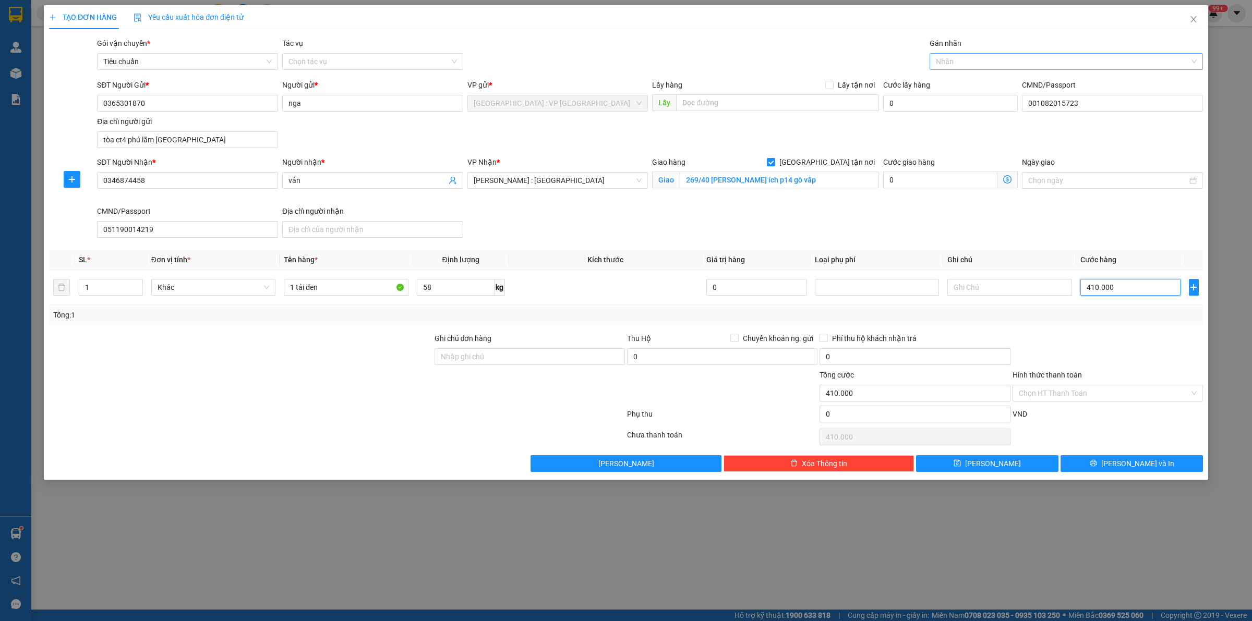
click at [964, 62] on div at bounding box center [1061, 61] width 258 height 13
click at [1094, 461] on button "[PERSON_NAME] và In" at bounding box center [1132, 464] width 142 height 17
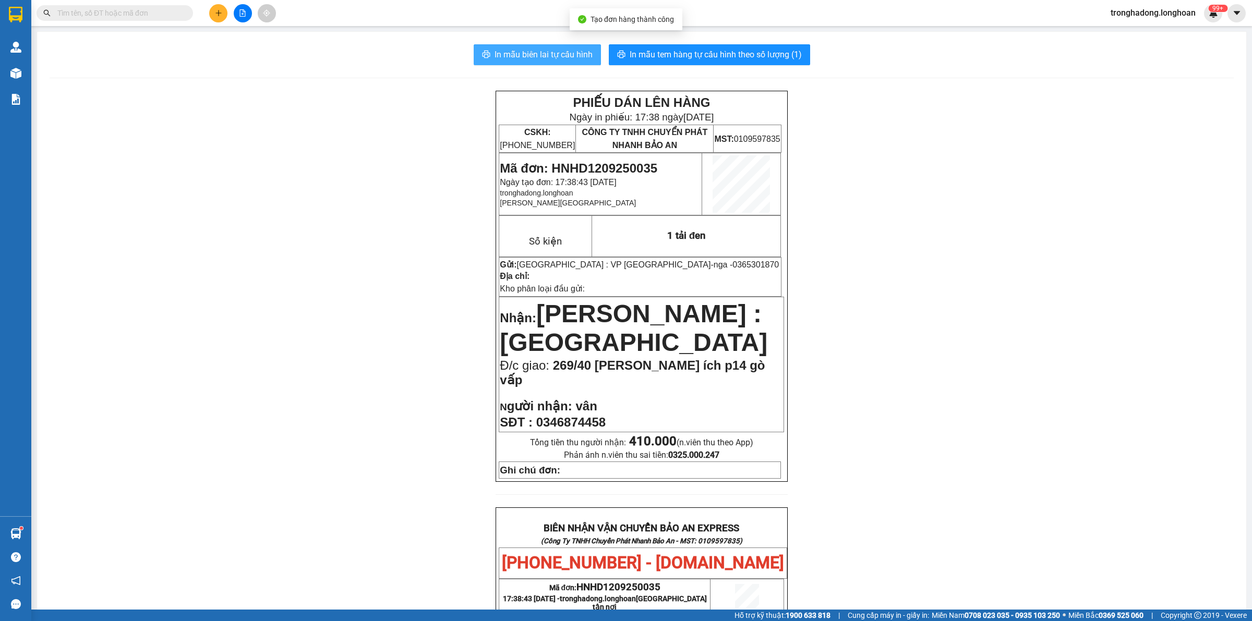
click at [537, 55] on span "In mẫu biên lai tự cấu hình" at bounding box center [544, 54] width 98 height 13
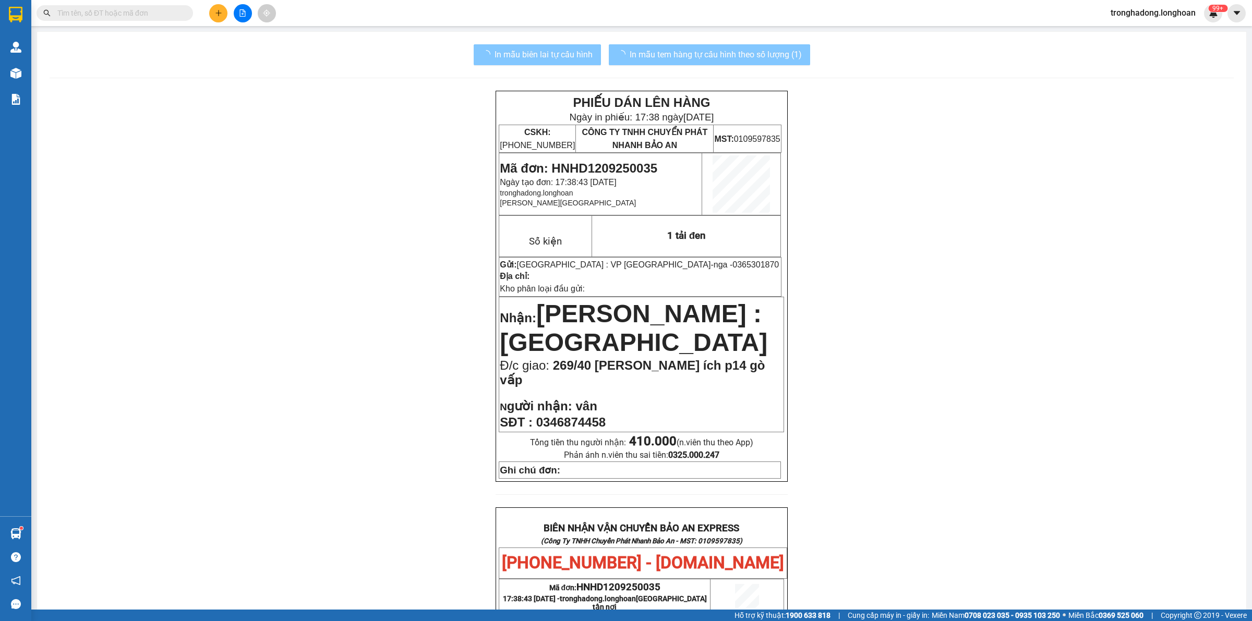
click at [670, 61] on span "In mẫu tem hàng tự cấu hình theo số lượng (1)" at bounding box center [716, 54] width 172 height 13
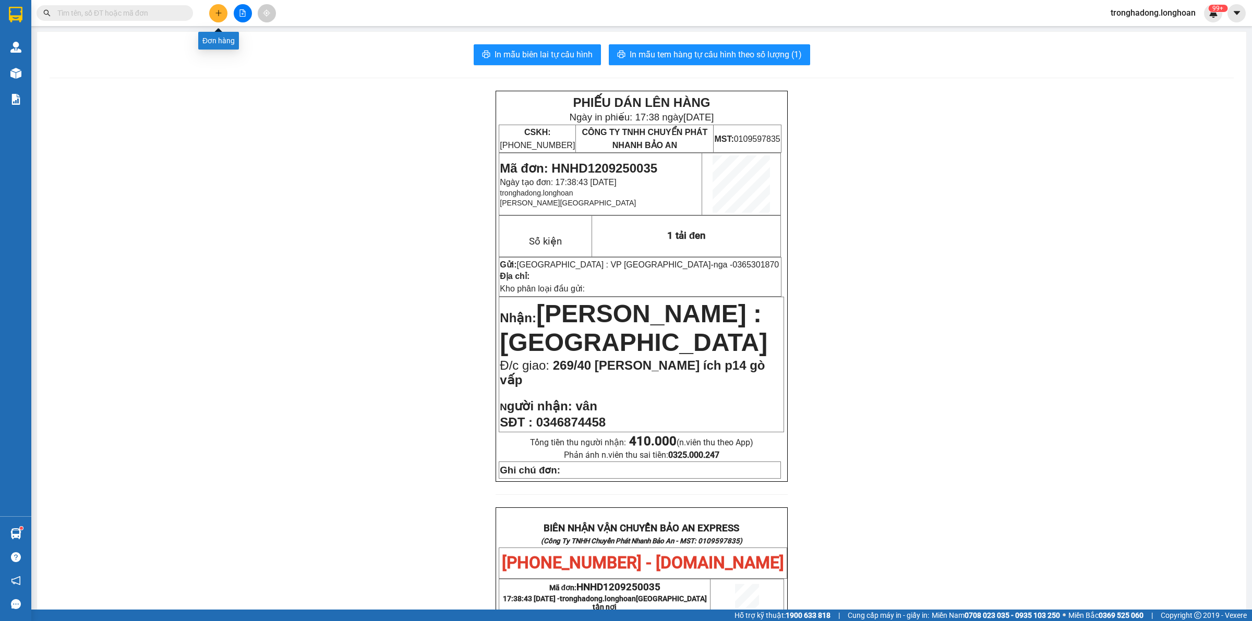
click at [219, 20] on button at bounding box center [218, 13] width 18 height 18
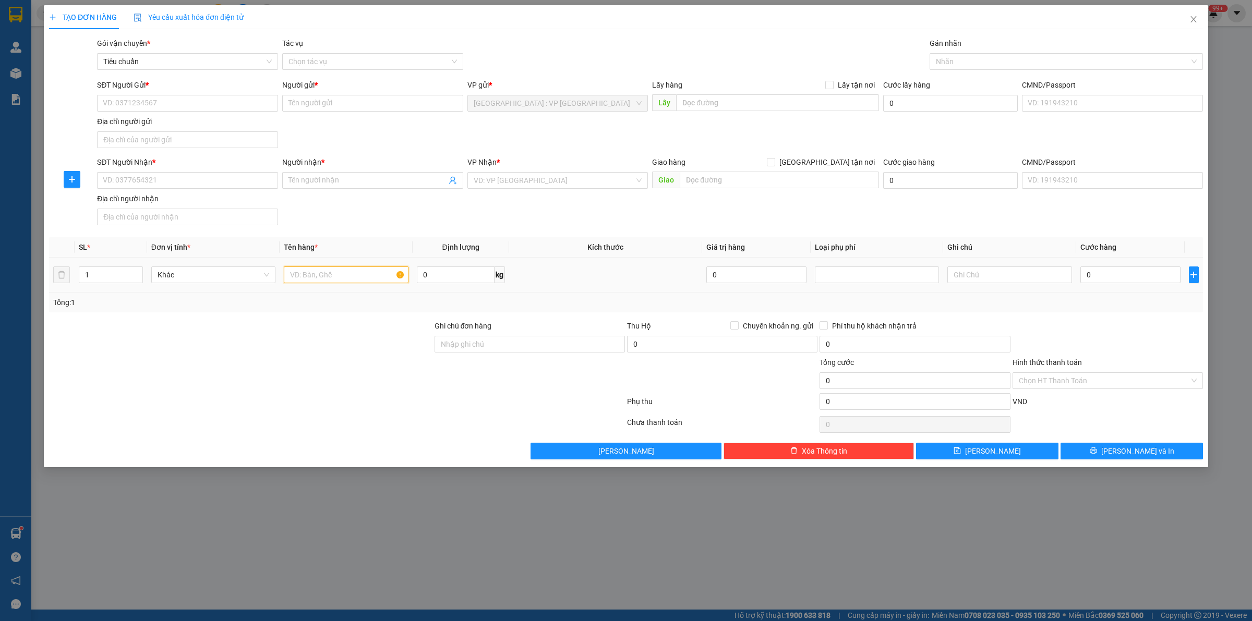
click at [308, 283] on input "text" at bounding box center [346, 275] width 124 height 17
click at [123, 278] on input "1" at bounding box center [110, 275] width 63 height 16
click at [149, 99] on input "SĐT Người Gửi *" at bounding box center [187, 103] width 181 height 17
paste input "0909643801"
click at [173, 91] on div "SĐT Người Gửi *" at bounding box center [187, 87] width 181 height 16
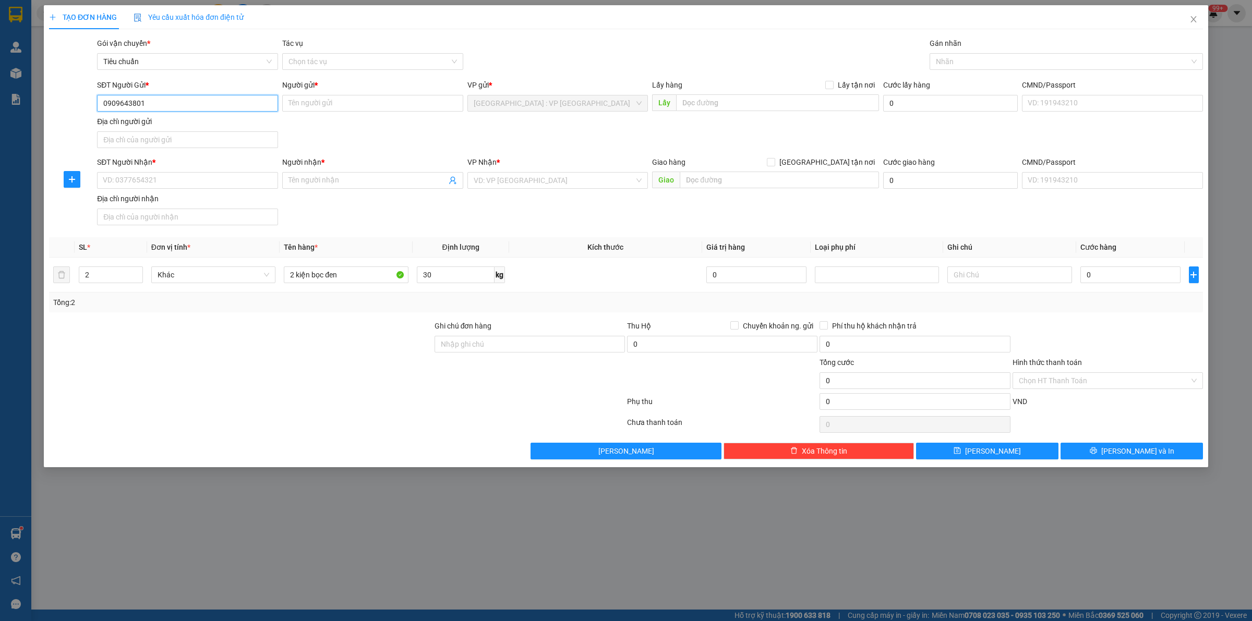
drag, startPoint x: 184, startPoint y: 105, endPoint x: 191, endPoint y: 105, distance: 7.8
click at [184, 105] on input "0909643801" at bounding box center [187, 103] width 181 height 17
click at [175, 119] on div "0909643801 - Thành" at bounding box center [187, 124] width 169 height 11
click at [194, 183] on input "SĐT Người Nhận *" at bounding box center [187, 180] width 181 height 17
paste input "0934768695"
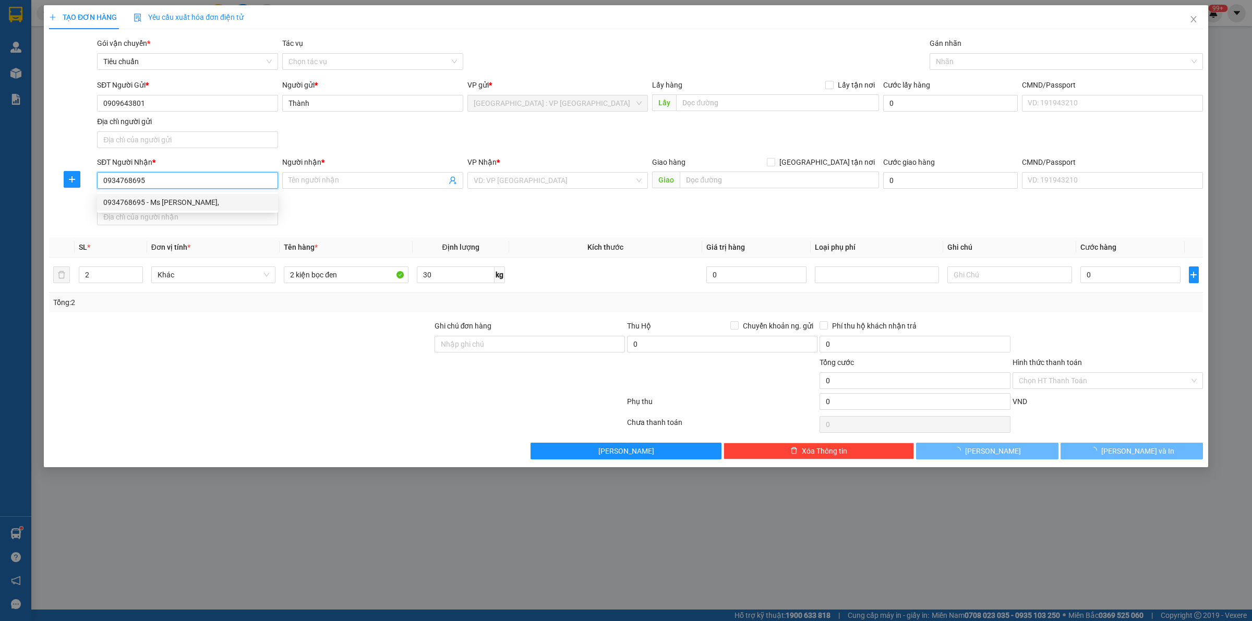
click at [146, 201] on div "0934768695 - Ms Thoại," at bounding box center [187, 202] width 169 height 11
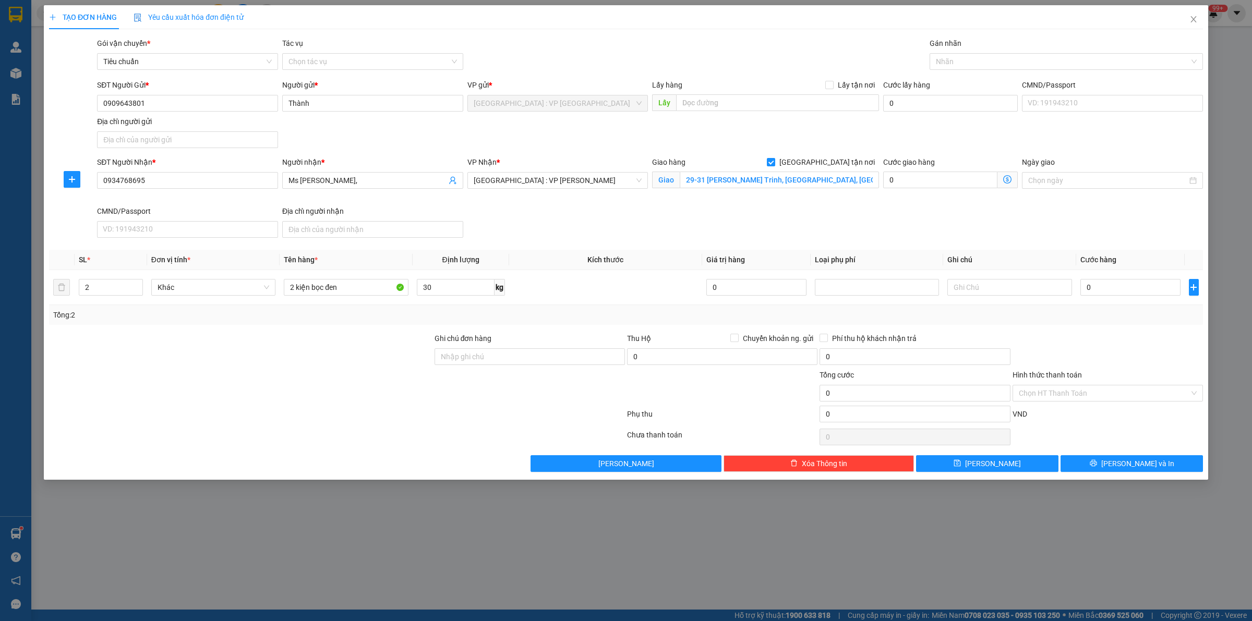
click at [591, 241] on div "SĐT Người Nhận * 0934768695 0934768695 Người nhận * Ms Thoại, VP Nhận * Đà Nẵng…" at bounding box center [650, 200] width 1110 height 86
click at [951, 58] on div at bounding box center [1061, 61] width 258 height 13
click at [1110, 293] on input "0" at bounding box center [1131, 287] width 100 height 17
drag, startPoint x: 1074, startPoint y: 334, endPoint x: 1062, endPoint y: 329, distance: 13.1
click at [1073, 334] on div at bounding box center [1108, 351] width 193 height 37
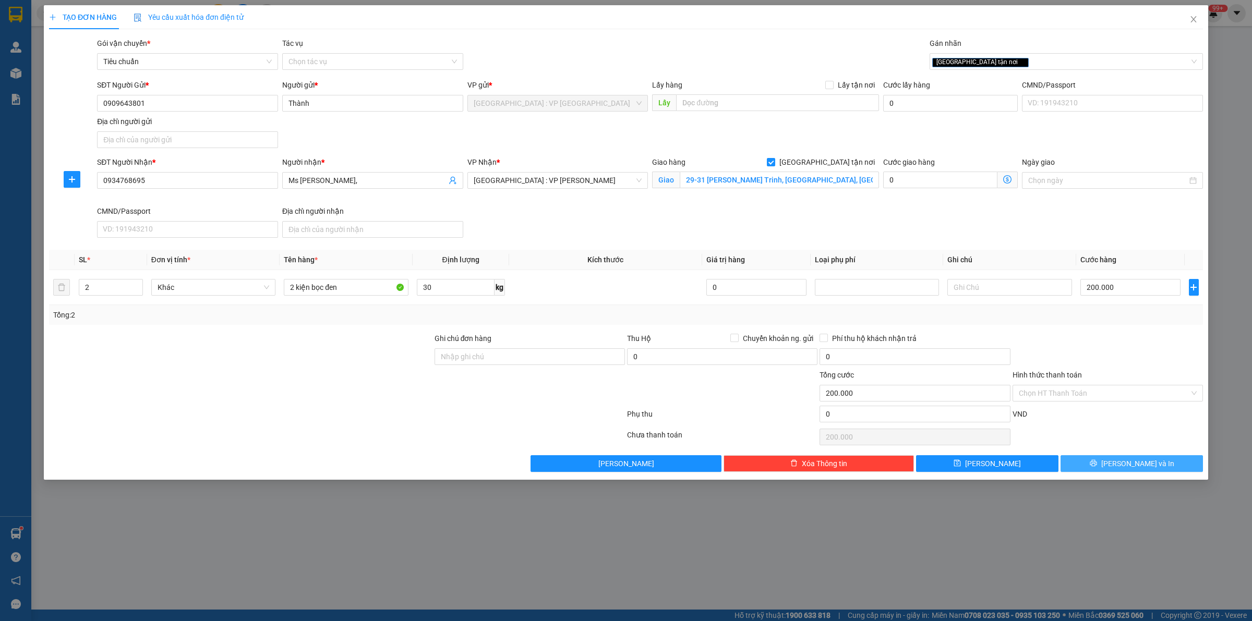
click at [1104, 465] on button "[PERSON_NAME] và In" at bounding box center [1132, 464] width 142 height 17
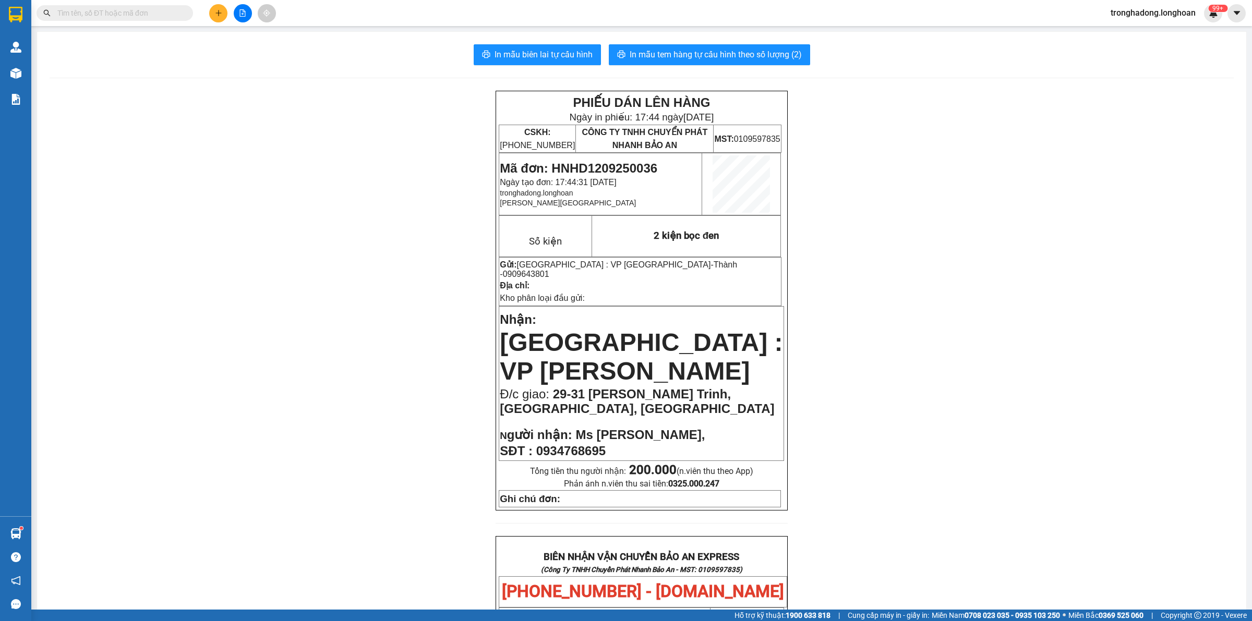
click at [692, 42] on div "In mẫu biên lai tự cấu hình In mẫu tem hàng tự cấu hình theo số lượng (2) PHIẾU…" at bounding box center [642, 555] width 1210 height 1046
click at [692, 51] on span "In mẫu tem hàng tự cấu hình theo số lượng (2)" at bounding box center [716, 54] width 172 height 13
click at [283, 205] on div "PHIẾU DÁN LÊN HÀNG Ngày in phiếu: 17:44 ngày 12-09-2025 CSKH: 1900.06.88.33 CÔN…" at bounding box center [642, 578] width 1184 height 975
click at [218, 6] on button at bounding box center [218, 13] width 18 height 18
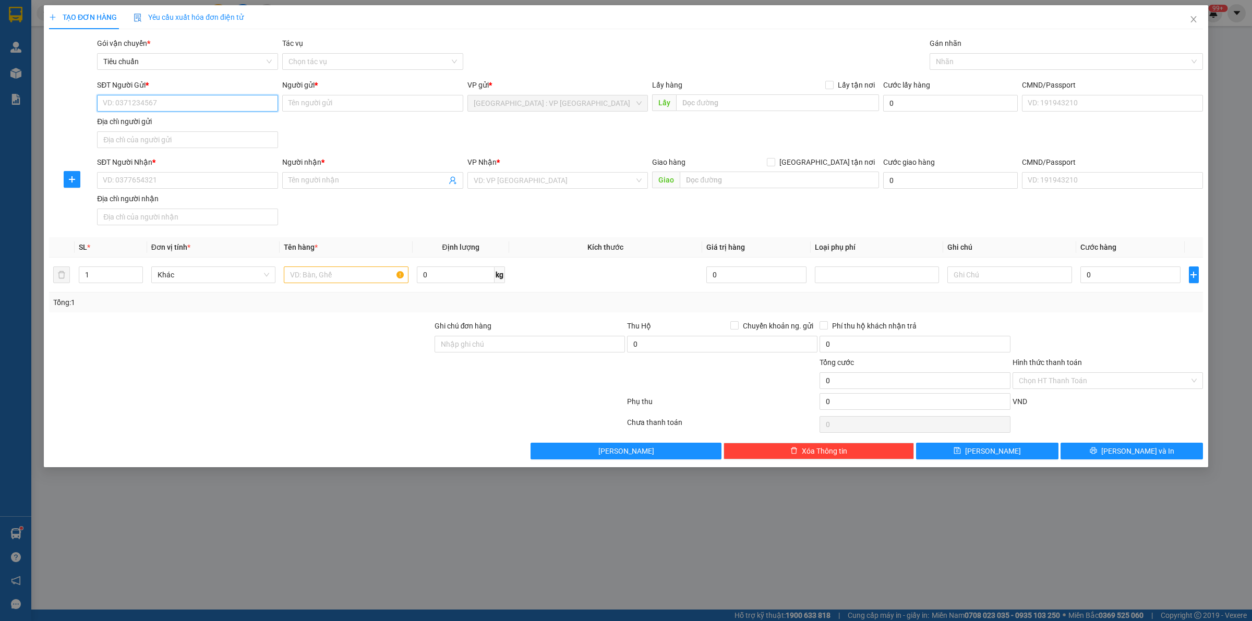
click at [218, 110] on input "SĐT Người Gửi *" at bounding box center [187, 103] width 181 height 17
drag, startPoint x: 187, startPoint y: 107, endPoint x: 58, endPoint y: 116, distance: 129.2
click at [58, 116] on div "SĐT Người Gửi * 0965753797 Người gửi * Tên người gửi VP gửi * Hà Nội : VP Hà Đô…" at bounding box center [626, 115] width 1156 height 73
click at [159, 113] on div "SĐT Người Gửi * 0965753797" at bounding box center [187, 97] width 181 height 37
click at [160, 121] on div "Địa chỉ người gửi" at bounding box center [187, 121] width 181 height 11
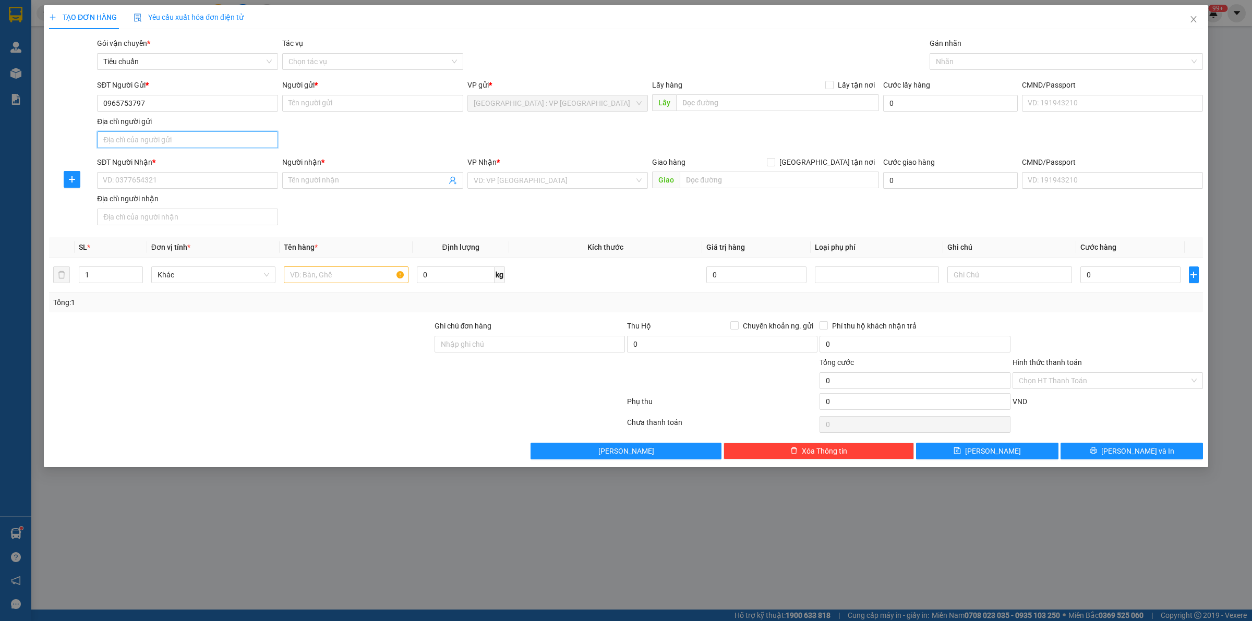
click at [160, 131] on input "Địa chỉ người gửi" at bounding box center [187, 139] width 181 height 17
click at [166, 109] on input "0965753797" at bounding box center [187, 103] width 181 height 17
click at [171, 124] on div "0965753797 - Dũng" at bounding box center [187, 124] width 169 height 11
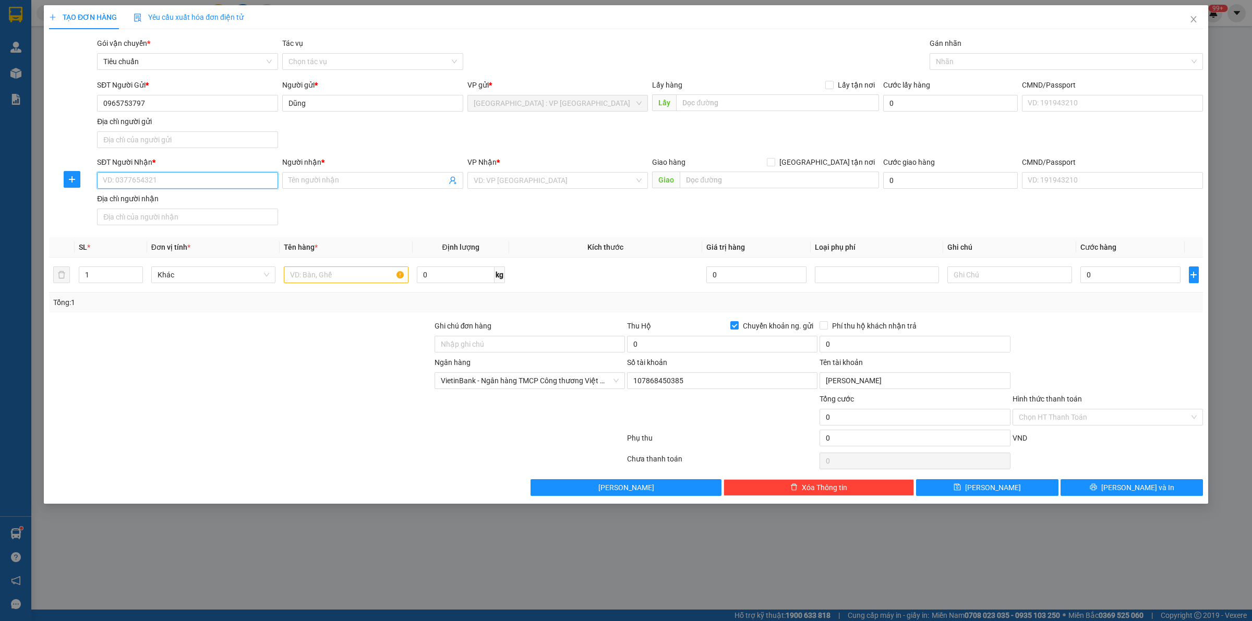
click at [193, 189] on input "SĐT Người Nhận *" at bounding box center [187, 180] width 181 height 17
click at [767, 158] on input "[GEOGRAPHIC_DATA] tận nơi" at bounding box center [770, 161] width 7 height 7
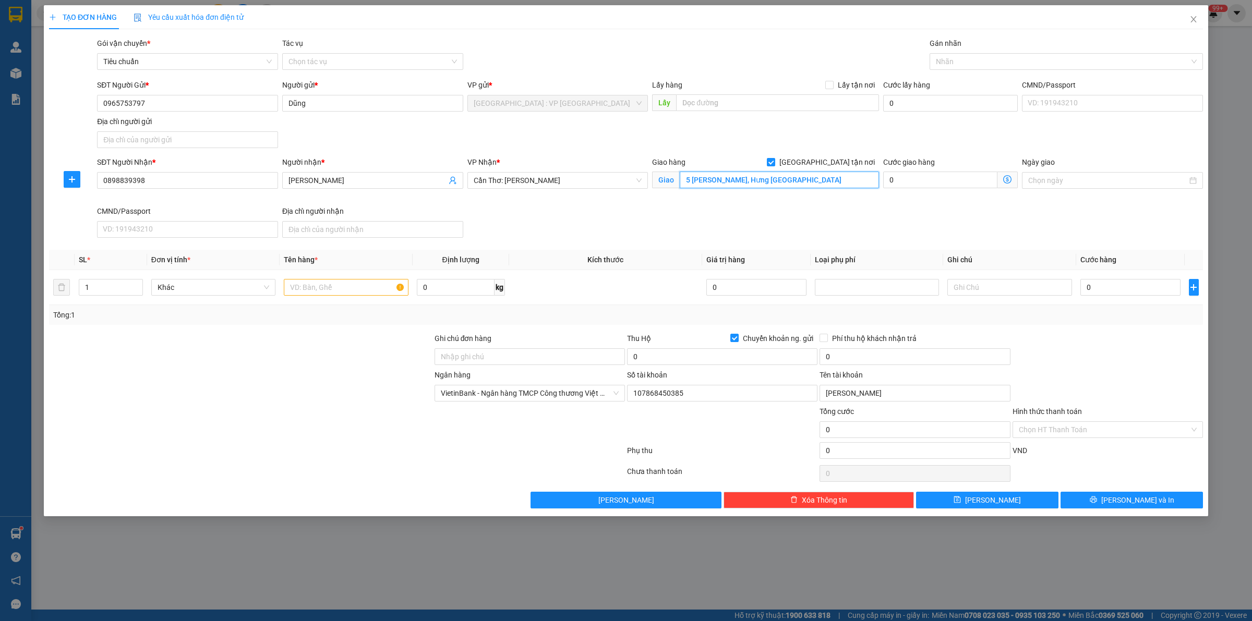
click at [765, 183] on input "5 Lý Thái Tổ, Hưng Phú Cần Thơ" at bounding box center [779, 180] width 199 height 17
click at [976, 58] on div at bounding box center [1061, 61] width 258 height 13
click at [350, 292] on input "text" at bounding box center [346, 287] width 124 height 17
click at [468, 288] on input "0" at bounding box center [456, 287] width 78 height 17
click at [105, 285] on input "1" at bounding box center [110, 288] width 63 height 16
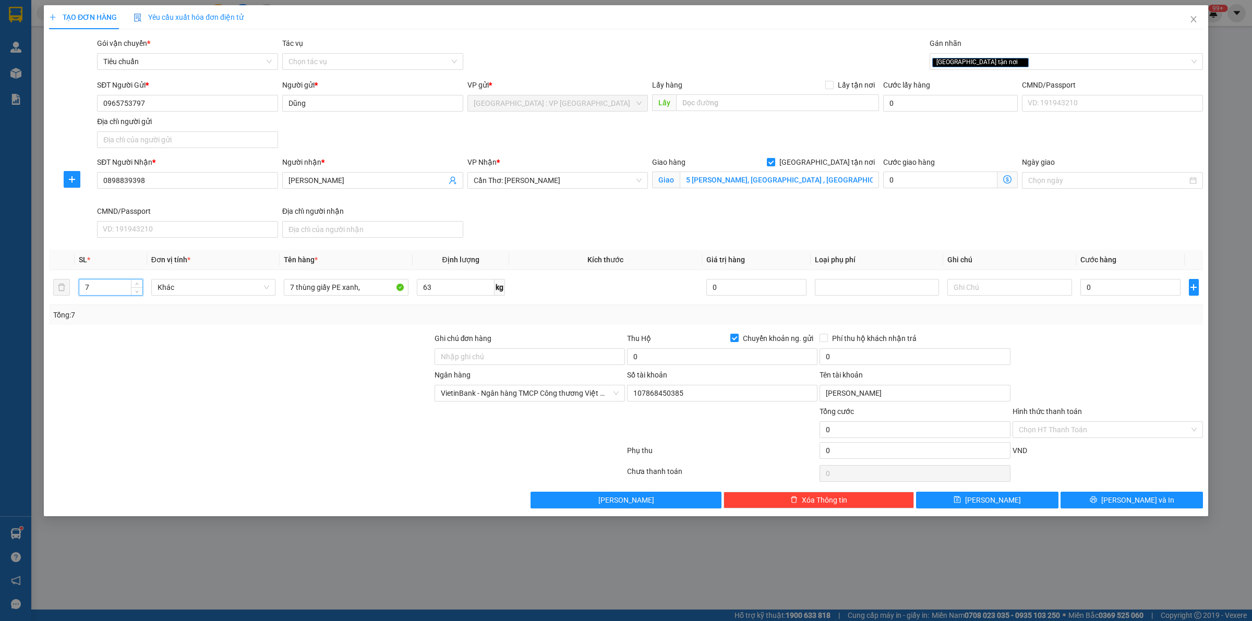
click at [274, 375] on div at bounding box center [241, 387] width 386 height 37
click at [1116, 297] on div "0" at bounding box center [1131, 287] width 100 height 21
click at [1112, 285] on input "0" at bounding box center [1131, 287] width 100 height 17
click at [669, 356] on input "0" at bounding box center [722, 357] width 190 height 17
click at [865, 358] on input "0" at bounding box center [915, 357] width 190 height 17
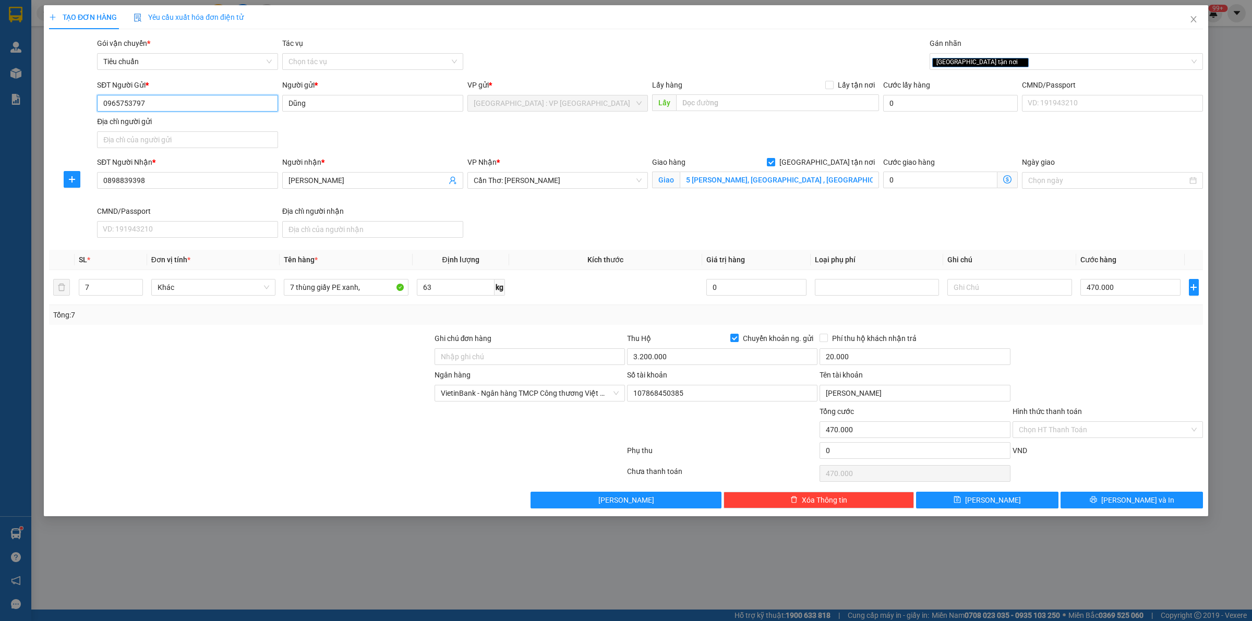
drag, startPoint x: 165, startPoint y: 95, endPoint x: 40, endPoint y: 100, distance: 125.3
click at [42, 102] on div "TẠO ĐƠN HÀNG Yêu cầu xuất hóa đơn điện tử Transit Pickup Surcharge Ids Transit …" at bounding box center [626, 310] width 1252 height 621
click at [594, 309] on div "Tổng: 7" at bounding box center [626, 315] width 1154 height 20
click at [574, 306] on div "Tổng: 7" at bounding box center [626, 315] width 1154 height 20
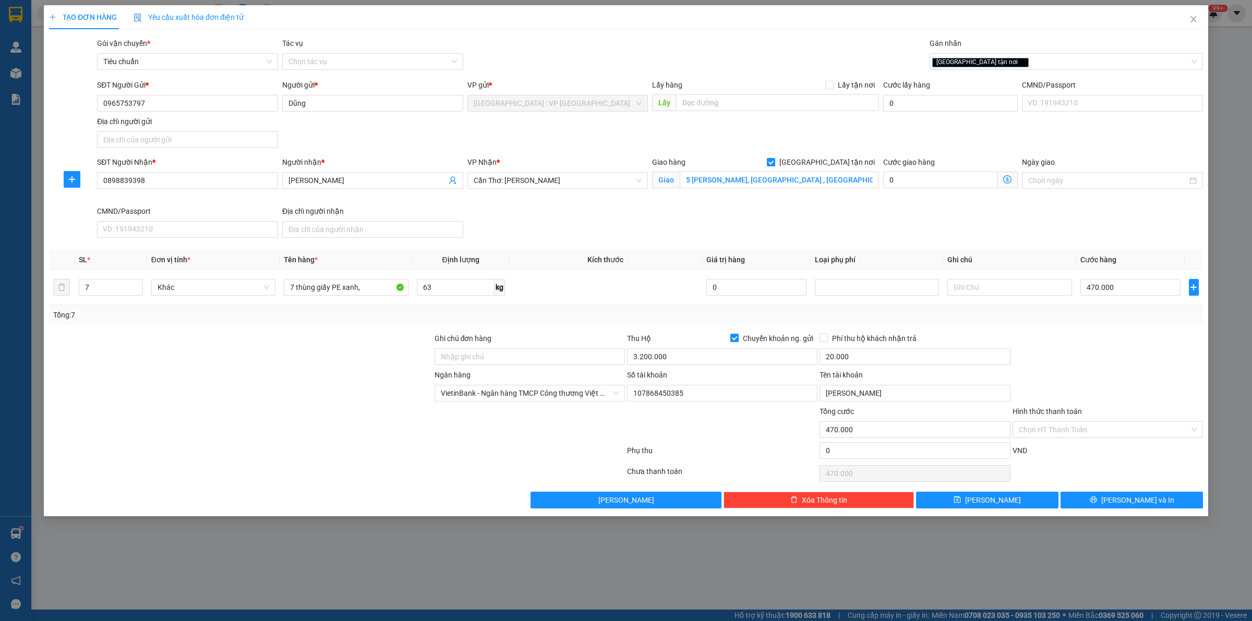
drag, startPoint x: 1080, startPoint y: 349, endPoint x: 1116, endPoint y: 426, distance: 85.0
click at [1081, 350] on div at bounding box center [1108, 351] width 193 height 37
drag, startPoint x: 1118, startPoint y: 512, endPoint x: 1117, endPoint y: 496, distance: 15.7
click at [1117, 496] on div "TẠO ĐƠN HÀNG Yêu cầu xuất hóa đơn điện tử Transit Pickup Surcharge Ids Transit …" at bounding box center [626, 260] width 1165 height 511
click at [1117, 496] on button "[PERSON_NAME] và In" at bounding box center [1132, 500] width 142 height 17
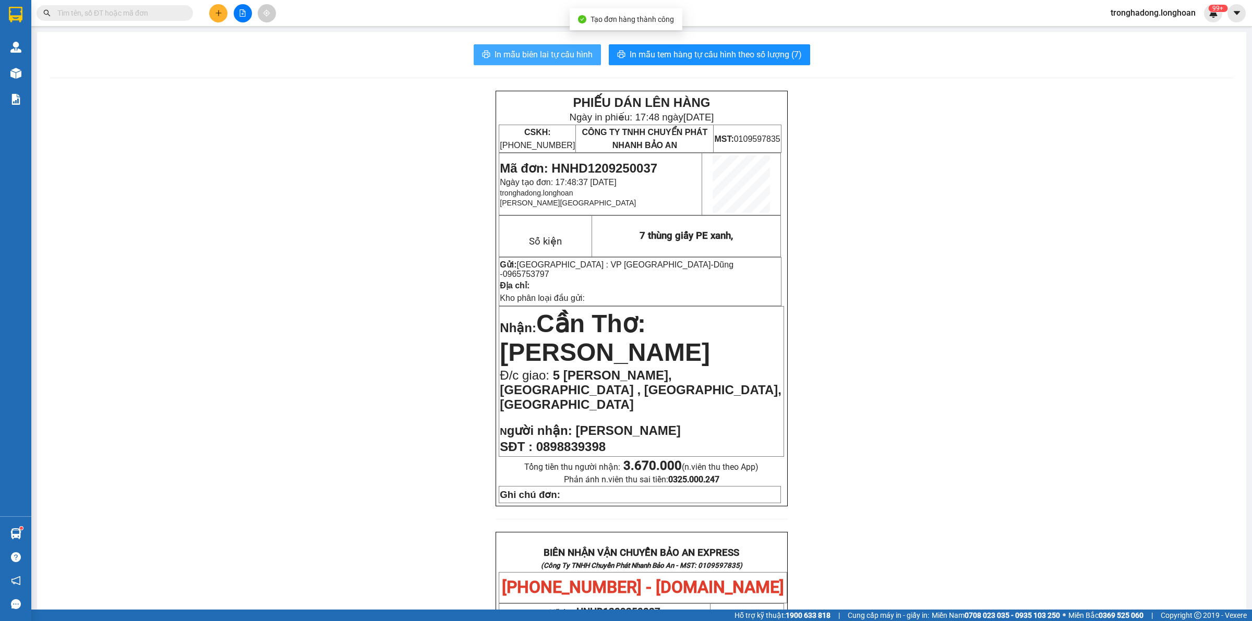
click at [511, 48] on span "In mẫu biên lai tự cấu hình" at bounding box center [544, 54] width 98 height 13
click at [674, 53] on span "In mẫu tem hàng tự cấu hình theo số lượng (7)" at bounding box center [716, 54] width 172 height 13
click at [937, 158] on div "PHIẾU DÁN LÊN HÀNG Ngày in phiếu: 17:48 ngày 12-09-2025 CSKH: 1900.06.88.33 CÔN…" at bounding box center [642, 586] width 1184 height 990
click at [215, 17] on button at bounding box center [218, 13] width 18 height 18
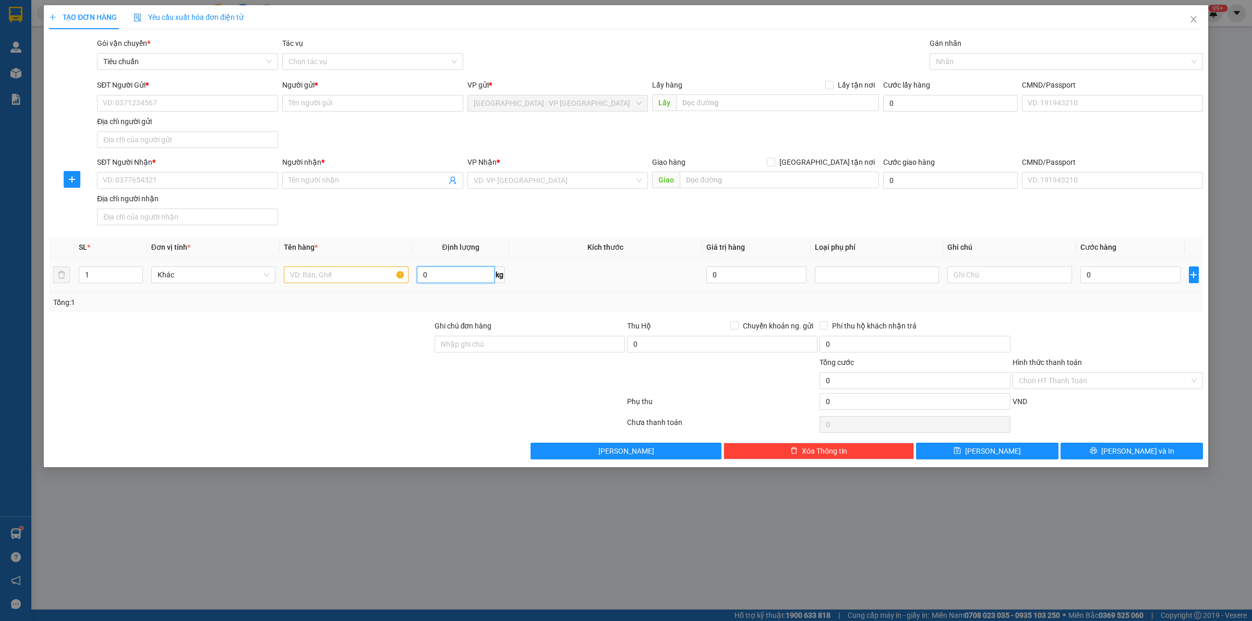
click at [447, 278] on input "0" at bounding box center [456, 275] width 78 height 17
click at [329, 277] on input "text" at bounding box center [346, 275] width 124 height 17
drag, startPoint x: 104, startPoint y: 285, endPoint x: 106, endPoint y: 279, distance: 6.5
click at [106, 279] on div "1" at bounding box center [111, 275] width 64 height 21
click at [106, 279] on input "1" at bounding box center [110, 275] width 63 height 16
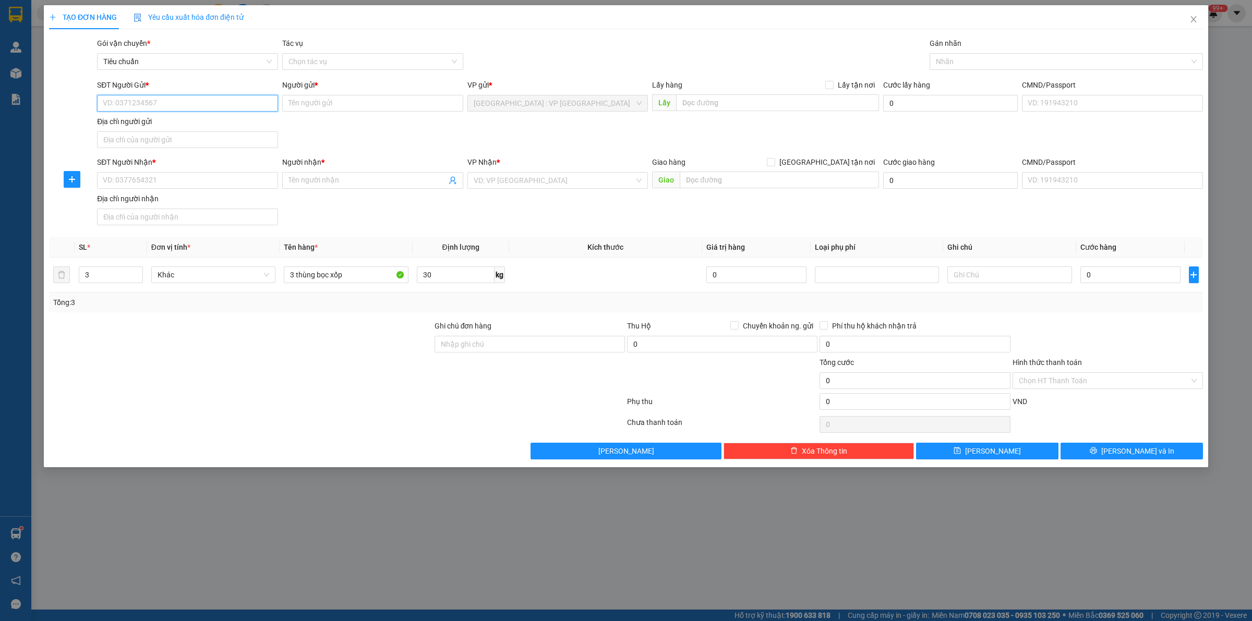
click at [136, 95] on input "SĐT Người Gửi *" at bounding box center [187, 103] width 181 height 17
click at [144, 181] on input "SĐT Người Nhận *" at bounding box center [187, 180] width 181 height 17
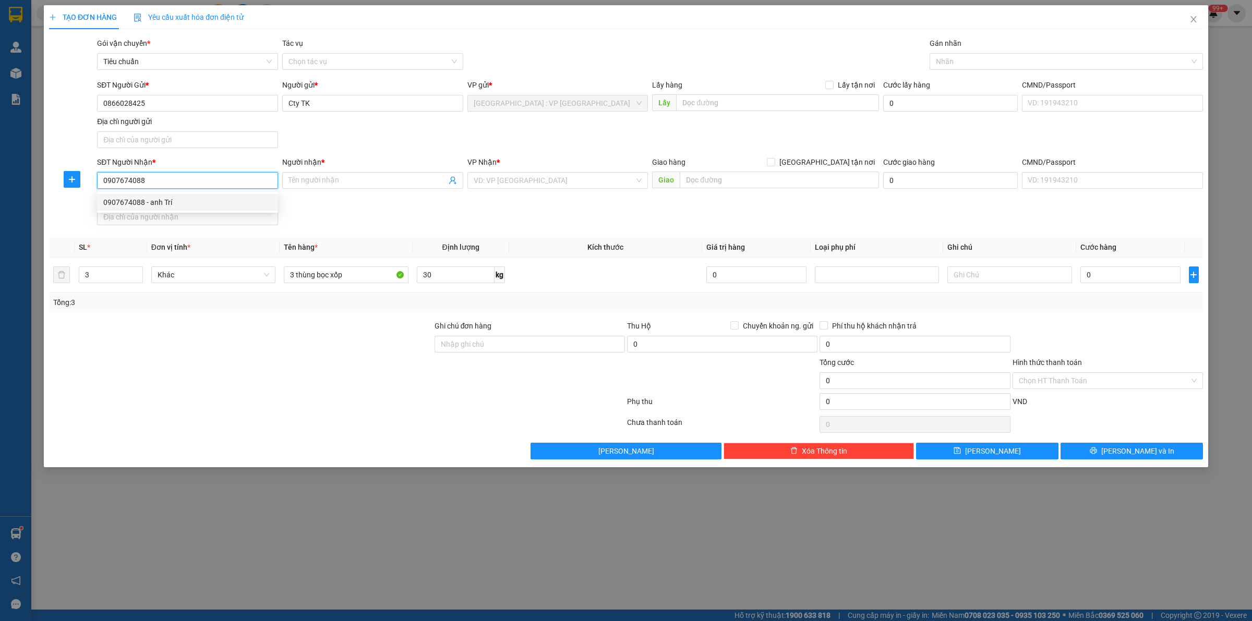
click at [160, 203] on div "0907674088 - anh Trí" at bounding box center [187, 202] width 169 height 11
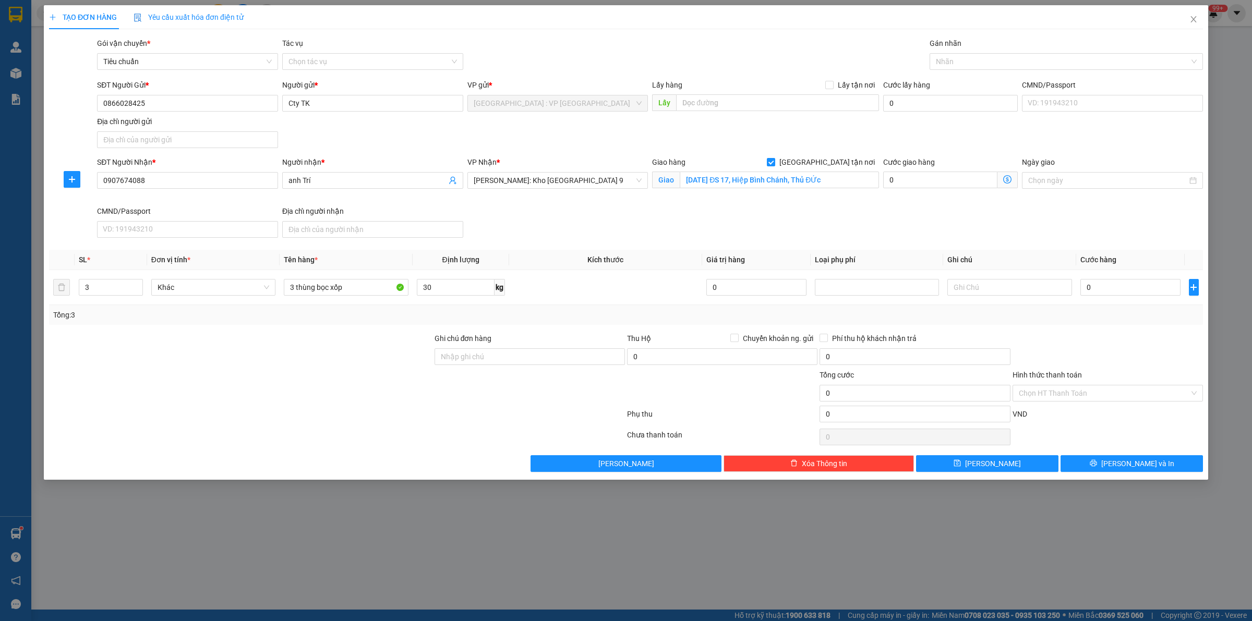
click at [627, 217] on div "SĐT Người Nhận * 0907674088 0907674088 Người nhận * anh Trí VP Nhận * Hồ Chí Mi…" at bounding box center [650, 200] width 1110 height 86
click at [576, 182] on span "Hồ Chí Minh: Kho Thủ Đức & Quận 9" at bounding box center [558, 181] width 169 height 16
click at [974, 61] on div at bounding box center [1061, 61] width 258 height 13
click at [611, 272] on td at bounding box center [605, 287] width 193 height 35
click at [1135, 290] on input "0" at bounding box center [1131, 287] width 100 height 17
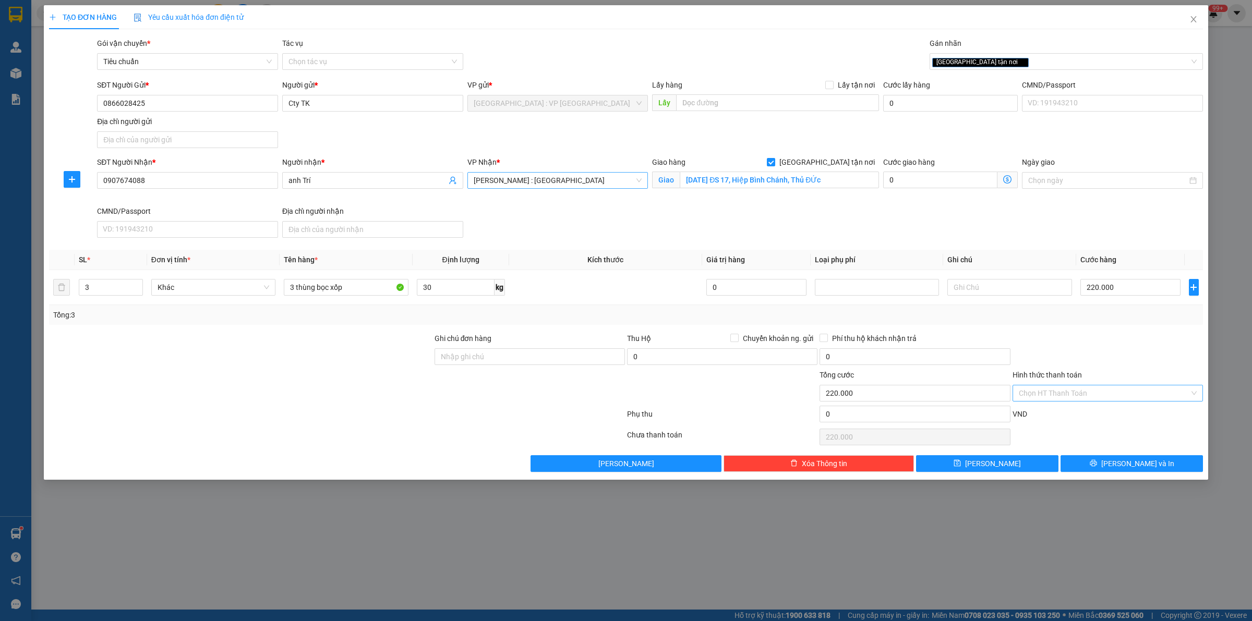
click at [1131, 400] on input "Hình thức thanh toán" at bounding box center [1104, 394] width 171 height 16
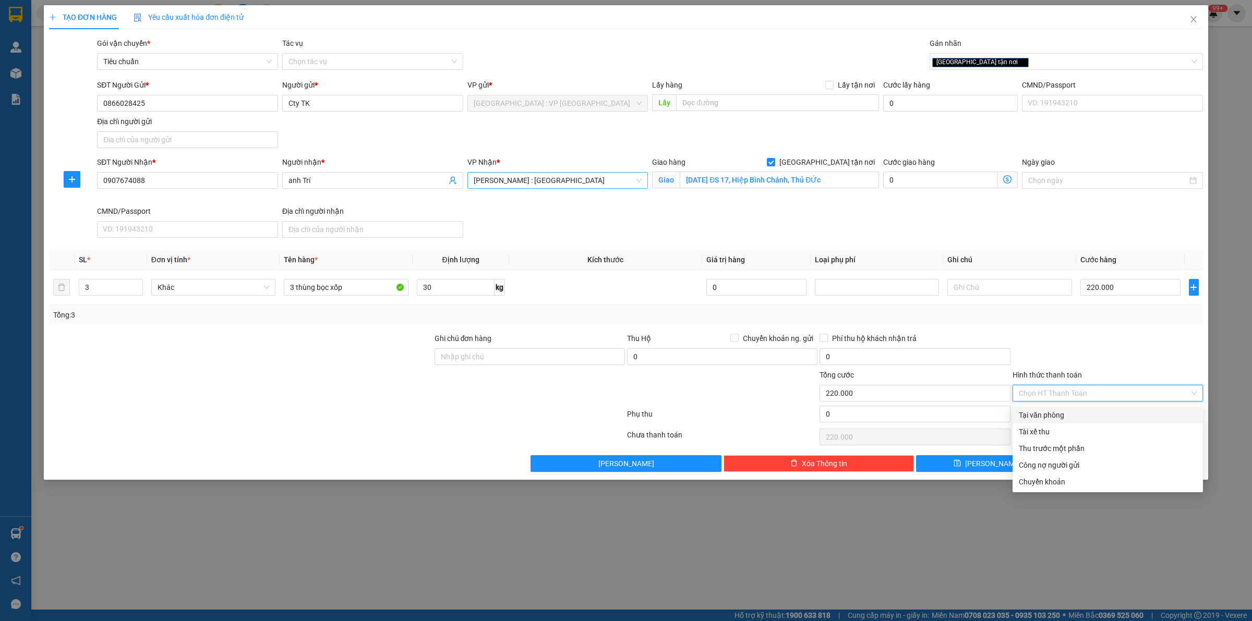
click at [1104, 418] on div "Tại văn phòng" at bounding box center [1108, 415] width 178 height 11
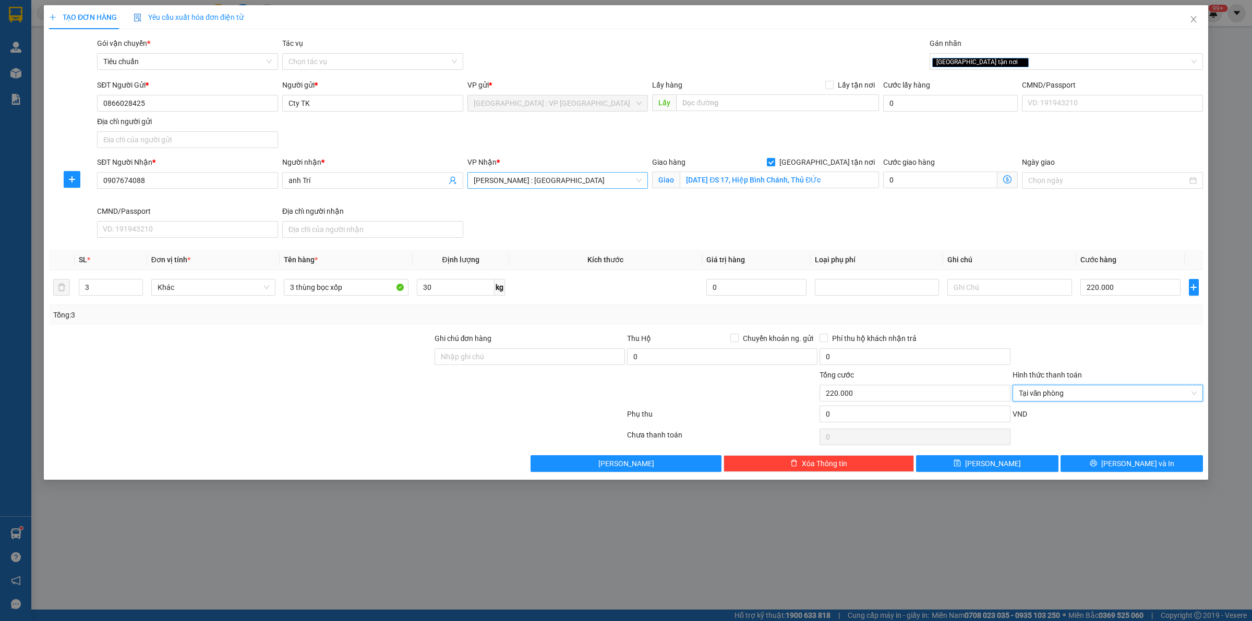
click at [1099, 348] on div at bounding box center [1108, 351] width 193 height 37
click at [1097, 466] on icon "printer" at bounding box center [1093, 463] width 7 height 7
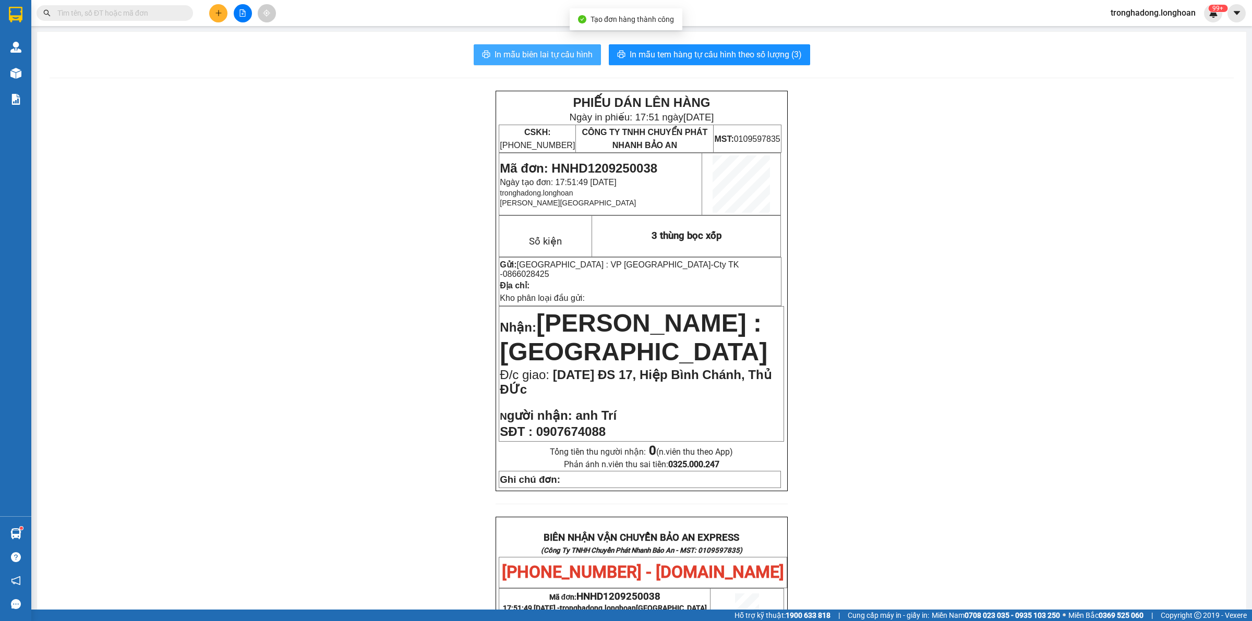
click at [543, 52] on span "In mẫu biên lai tự cấu hình" at bounding box center [544, 54] width 98 height 13
click at [680, 50] on span "In mẫu tem hàng tự cấu hình theo số lượng (3)" at bounding box center [716, 54] width 172 height 13
click at [908, 130] on div "PHIẾU DÁN LÊN HÀNG Ngày in phiếu: 17:52 ngày 12-09-2025 CSKH: 1900.06.88.33 CÔN…" at bounding box center [642, 555] width 1184 height 929
click at [222, 18] on button at bounding box center [218, 13] width 18 height 18
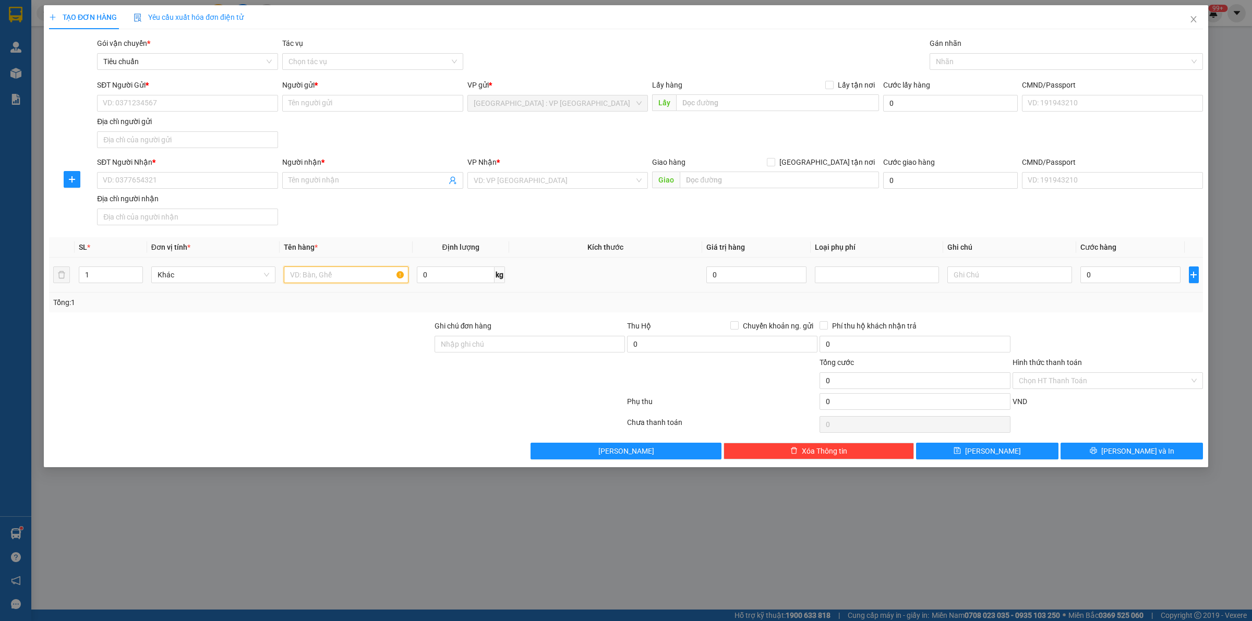
click at [321, 280] on input "text" at bounding box center [346, 275] width 124 height 17
drag, startPoint x: 290, startPoint y: 361, endPoint x: 312, endPoint y: 337, distance: 33.2
click at [289, 361] on div at bounding box center [241, 375] width 386 height 37
click at [390, 278] on input "1 kiện bọc xốp, 1 hộp gaiays" at bounding box center [346, 275] width 124 height 17
click at [339, 277] on input "1 kiện bọc xốp, 1 hộp giayas" at bounding box center [346, 275] width 124 height 17
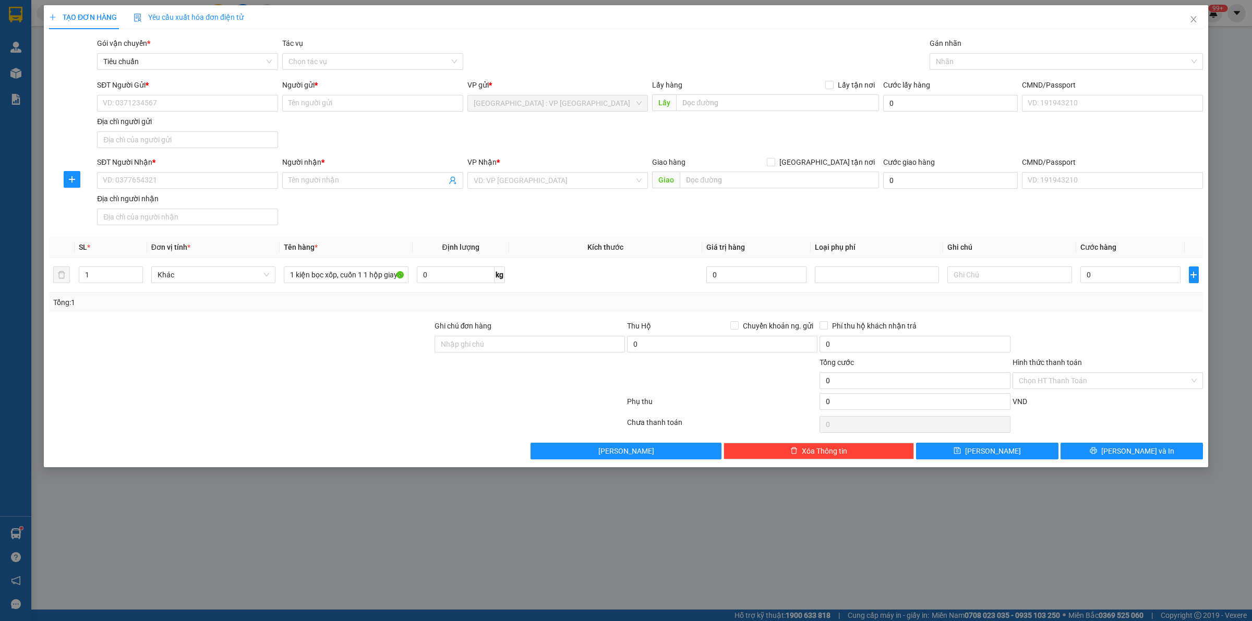
click at [500, 227] on div "SĐT Người Nhận * VD: 0377654321 Người nhận * Tên người nhận VP Nhận * VD: VP Sà…" at bounding box center [650, 193] width 1110 height 73
click at [429, 273] on input "0" at bounding box center [456, 275] width 78 height 17
click at [248, 110] on input "SĐT Người Gửi *" at bounding box center [187, 103] width 181 height 17
paste input "0902121562"
click at [570, 259] on td at bounding box center [605, 275] width 193 height 35
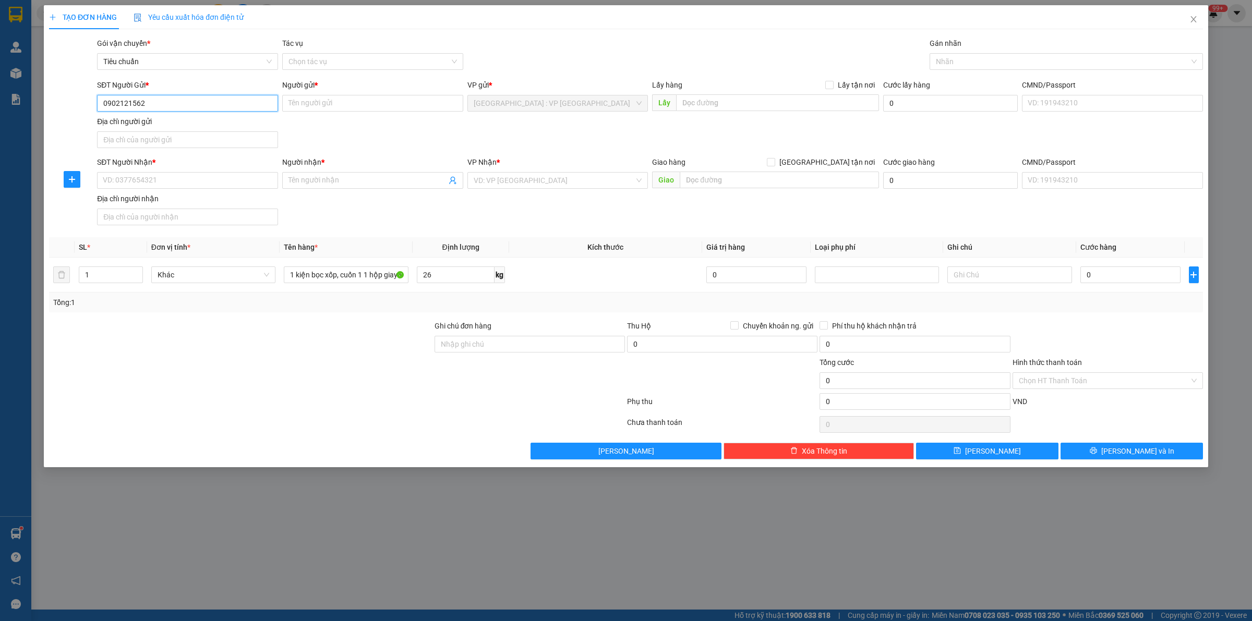
click at [174, 103] on input "0902121562" at bounding box center [187, 103] width 181 height 17
click at [264, 124] on div "Địa chỉ người gửi" at bounding box center [187, 121] width 181 height 11
click at [264, 131] on input "Địa chỉ người gửi" at bounding box center [187, 139] width 181 height 17
click at [236, 107] on input "0902121562" at bounding box center [187, 103] width 181 height 17
click at [209, 122] on div "0902121562 - thúy" at bounding box center [187, 124] width 169 height 11
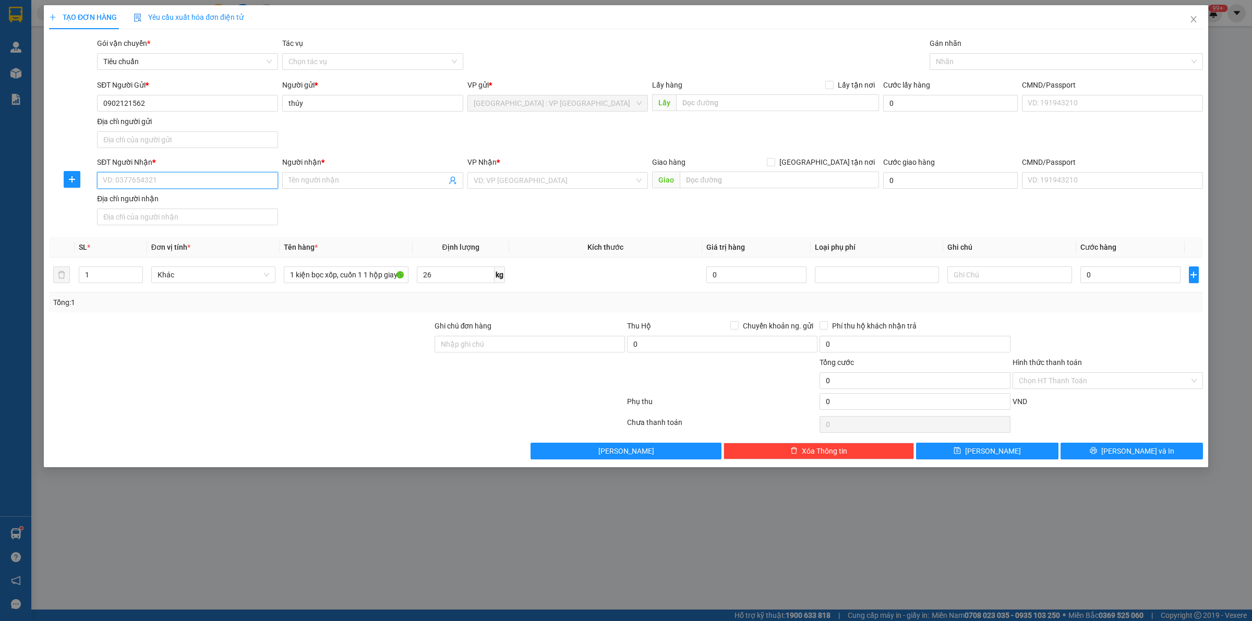
click at [207, 181] on input "SĐT Người Nhận *" at bounding box center [187, 180] width 181 height 17
paste input "0383483127"
click at [347, 181] on input "Người nhận *" at bounding box center [368, 180] width 158 height 11
paste input "[PERSON_NAME]"
click at [718, 179] on input "text" at bounding box center [779, 180] width 199 height 17
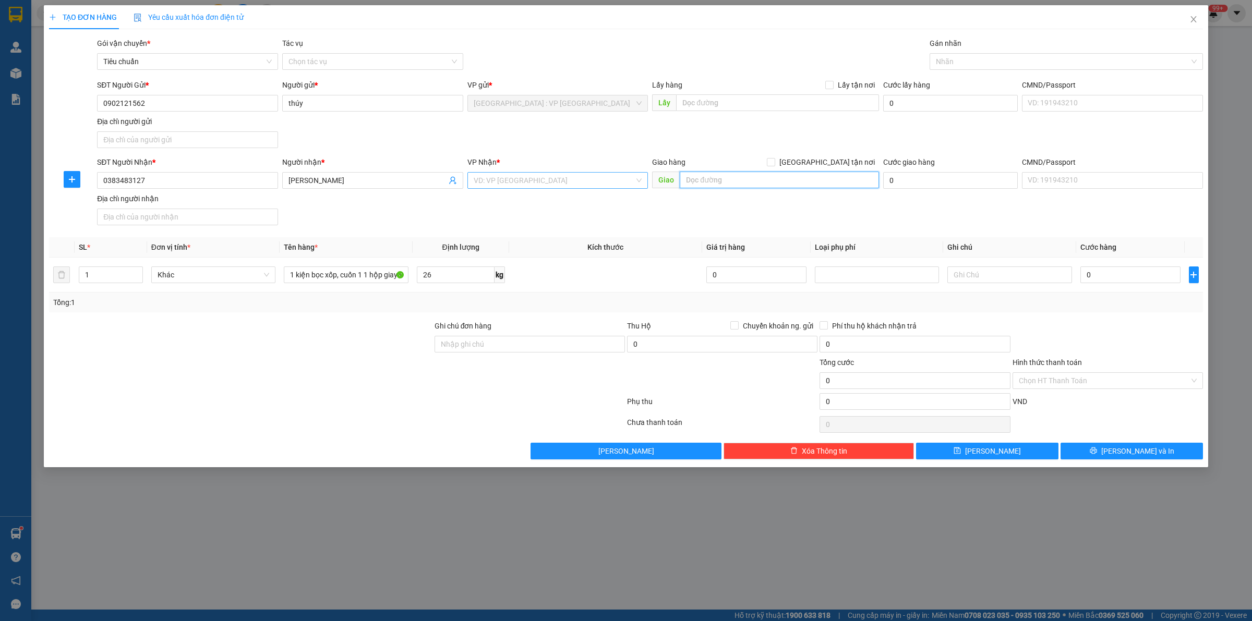
paste input "83 Yết Kiêu - Thọ Quang-[GEOGRAPHIC_DATA]"
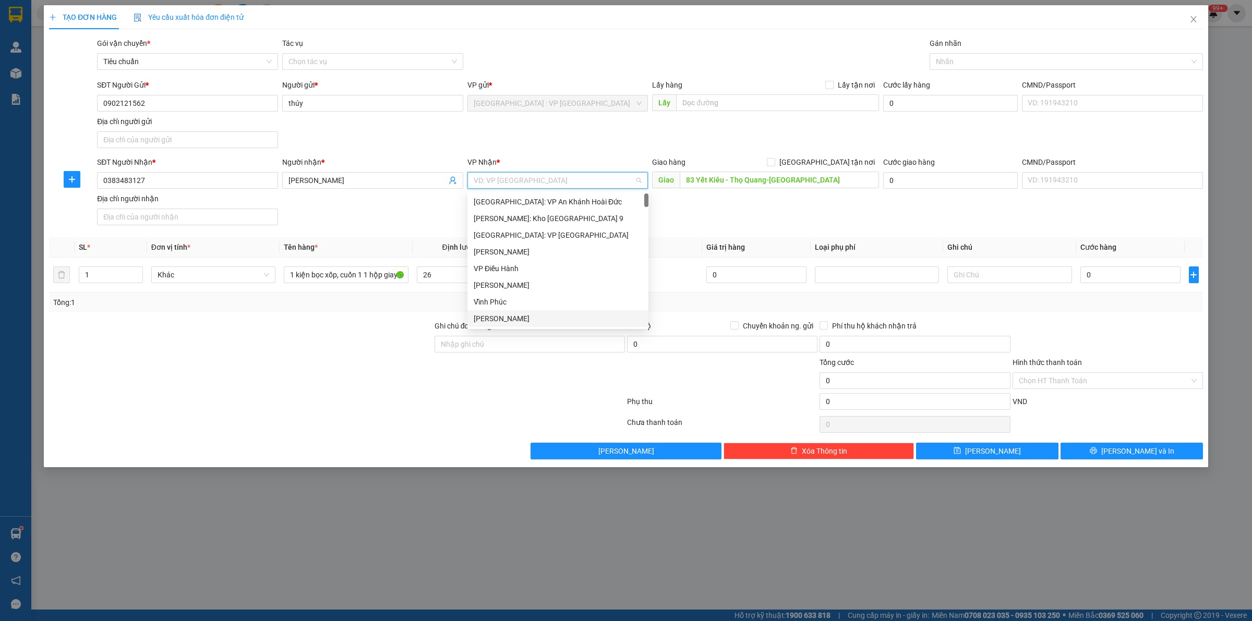
click at [598, 181] on input "search" at bounding box center [554, 181] width 161 height 16
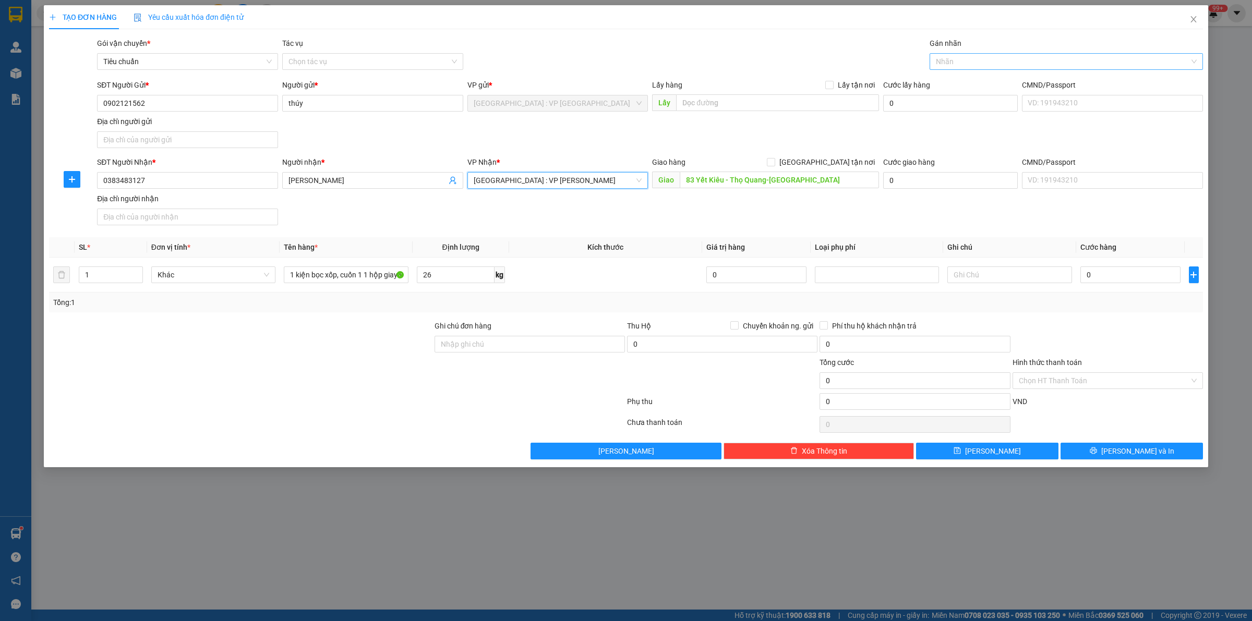
click at [971, 67] on div at bounding box center [1061, 61] width 258 height 13
click at [775, 162] on span at bounding box center [771, 162] width 8 height 8
click at [774, 162] on input "[GEOGRAPHIC_DATA] tận nơi" at bounding box center [770, 161] width 7 height 7
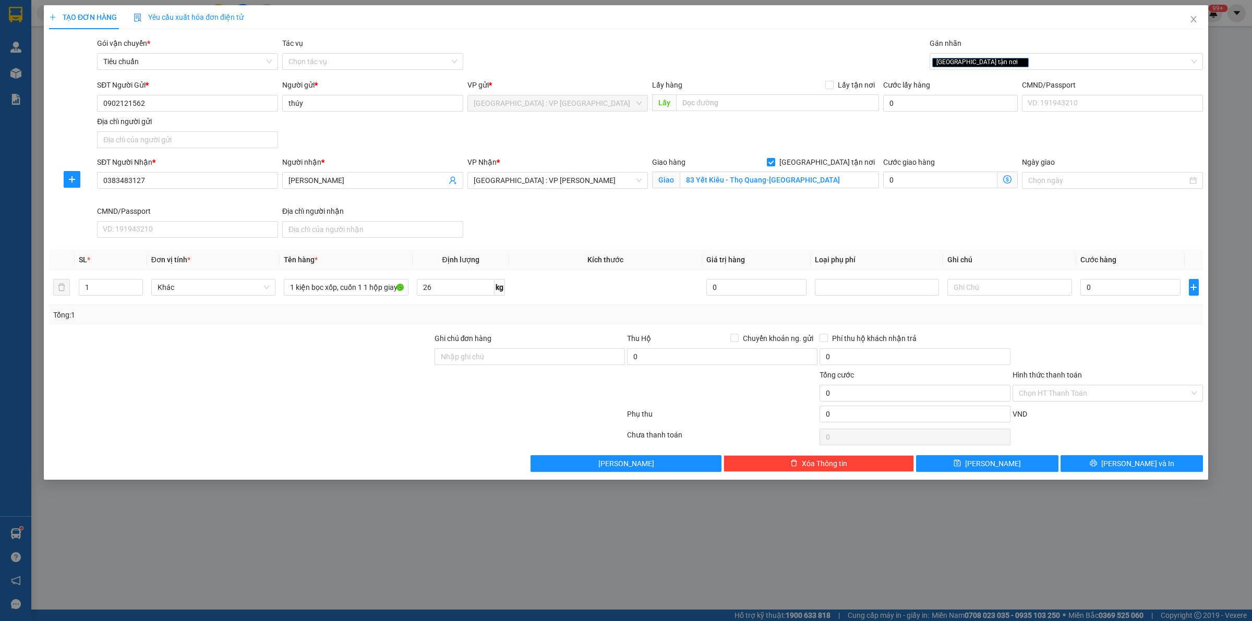
drag, startPoint x: 603, startPoint y: 209, endPoint x: 599, endPoint y: 214, distance: 6.7
click at [602, 209] on div "SĐT Người Nhận * 0383483127 Người nhận * Trịnh Thị Huyền VP Nhận * Đà Nẵng : VP…" at bounding box center [650, 200] width 1110 height 86
click at [538, 254] on th "Kích thước" at bounding box center [605, 260] width 193 height 20
click at [364, 283] on input "1 kiện bọc xốp, cuốn 1 1 hộp giayas" at bounding box center [346, 287] width 124 height 17
click at [370, 285] on input "1 kiện bọc xốp, cuốn 1 hộp giayas" at bounding box center [346, 287] width 124 height 17
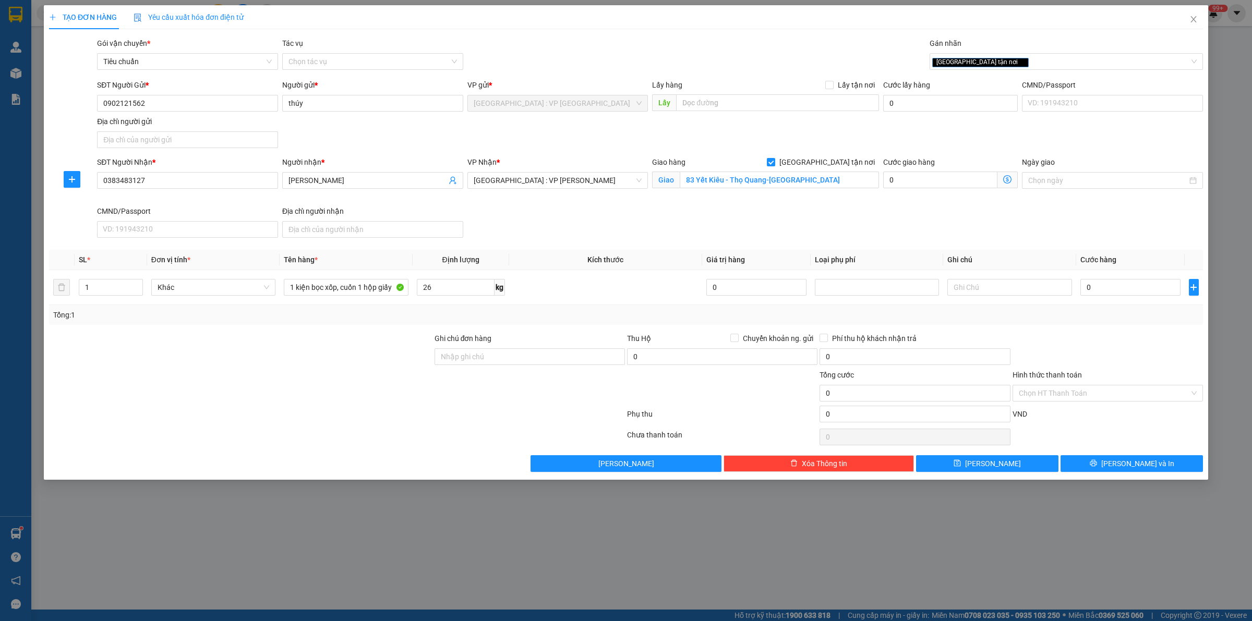
click at [397, 357] on div at bounding box center [241, 351] width 386 height 37
click at [1097, 290] on input "0" at bounding box center [1131, 287] width 100 height 17
click at [1081, 334] on div at bounding box center [1108, 351] width 193 height 37
click at [715, 358] on input "0" at bounding box center [722, 357] width 190 height 17
click at [742, 334] on span "Chuyển khoản ng. gửi" at bounding box center [778, 338] width 79 height 11
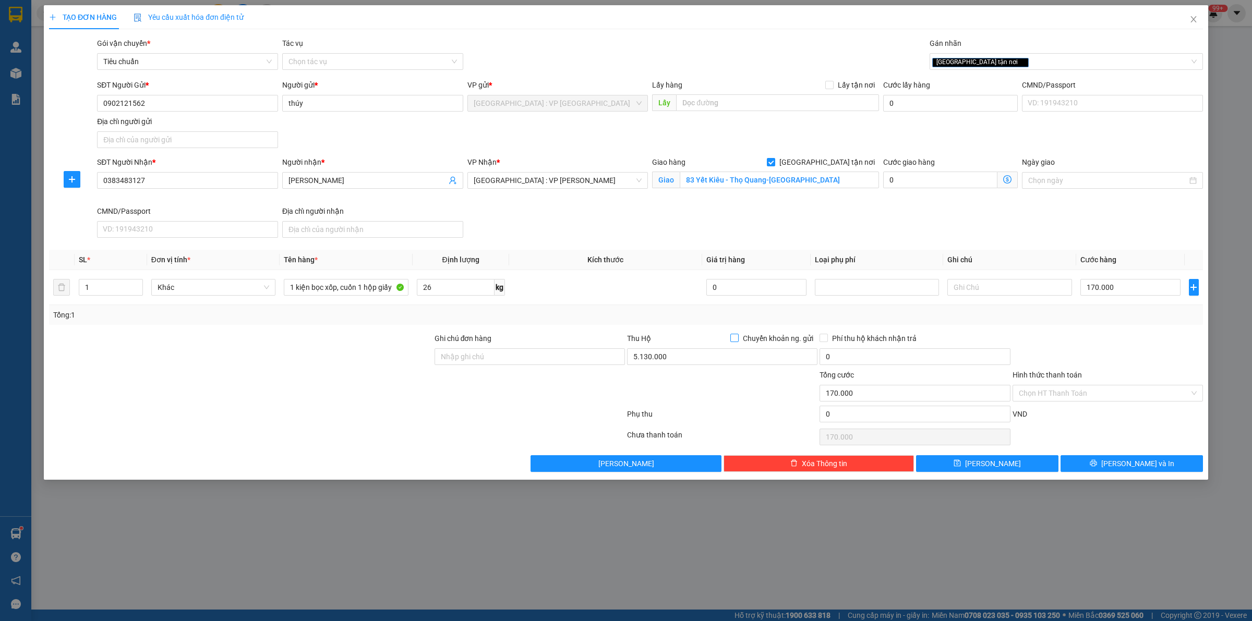
click at [738, 334] on input "Chuyển khoản ng. gửi" at bounding box center [734, 337] width 7 height 7
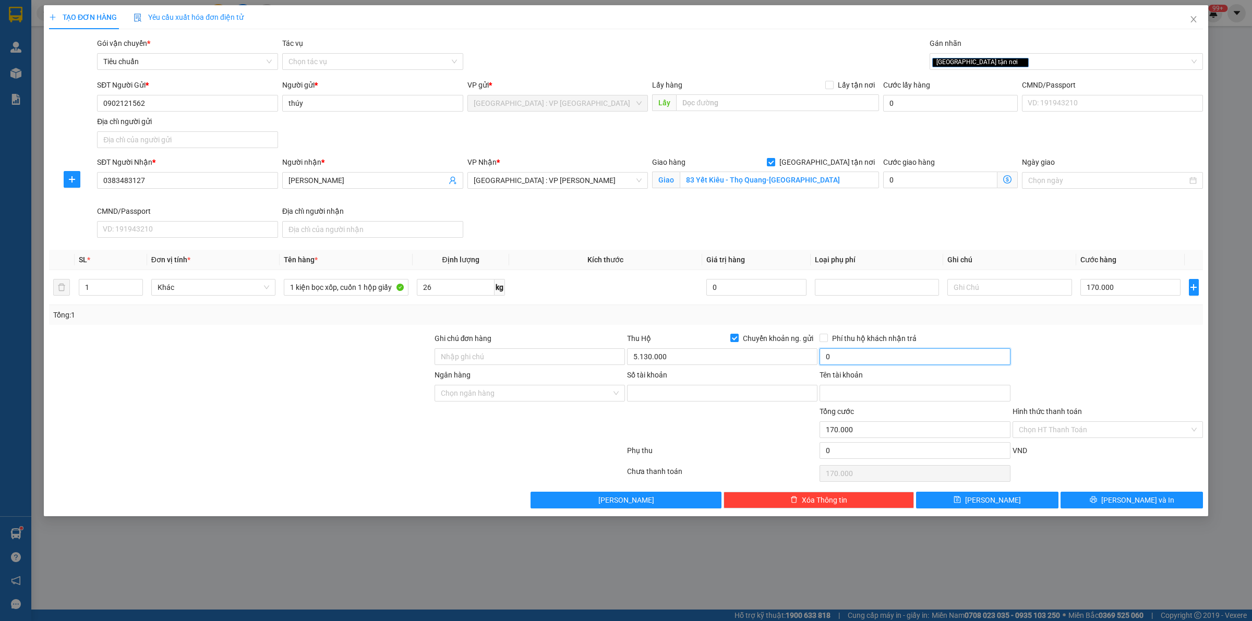
click at [861, 352] on input "0" at bounding box center [915, 357] width 190 height 17
click at [634, 393] on input "Số tài khoản" at bounding box center [722, 393] width 190 height 17
click at [488, 395] on input "Ngân hàng" at bounding box center [526, 394] width 171 height 16
click at [655, 398] on input "Số tài khoản" at bounding box center [722, 393] width 190 height 17
click at [856, 394] on input "Tên tài khoản" at bounding box center [915, 393] width 190 height 17
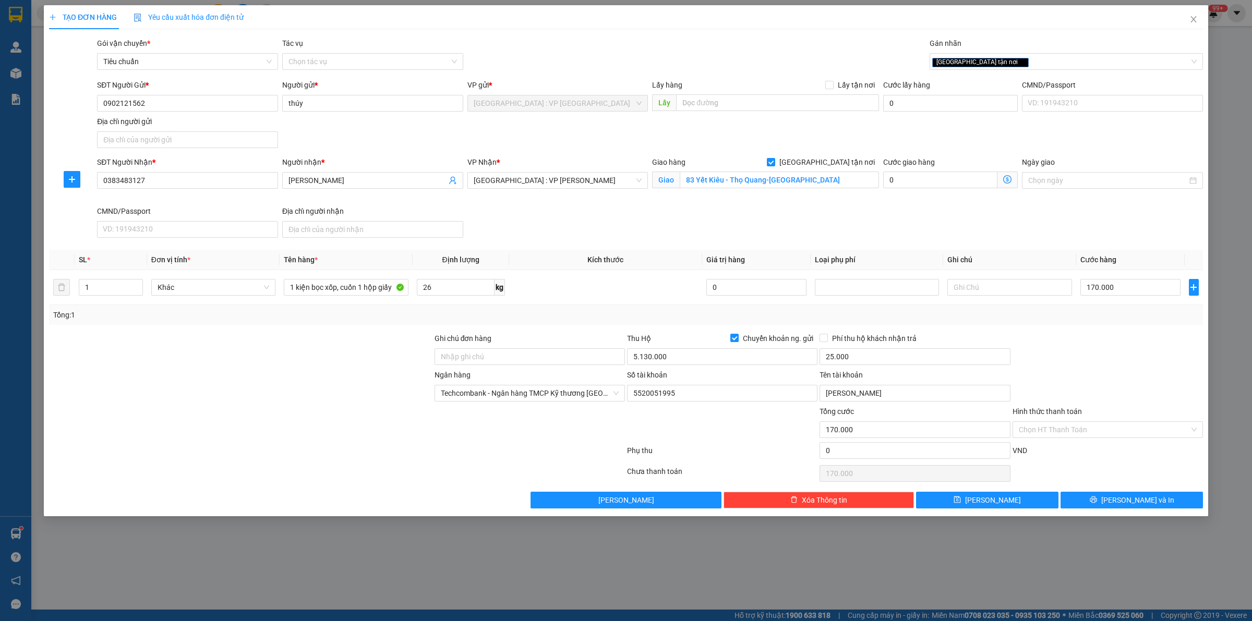
click at [1131, 344] on div at bounding box center [1108, 351] width 193 height 37
click at [1107, 501] on button "[PERSON_NAME] và In" at bounding box center [1132, 500] width 142 height 17
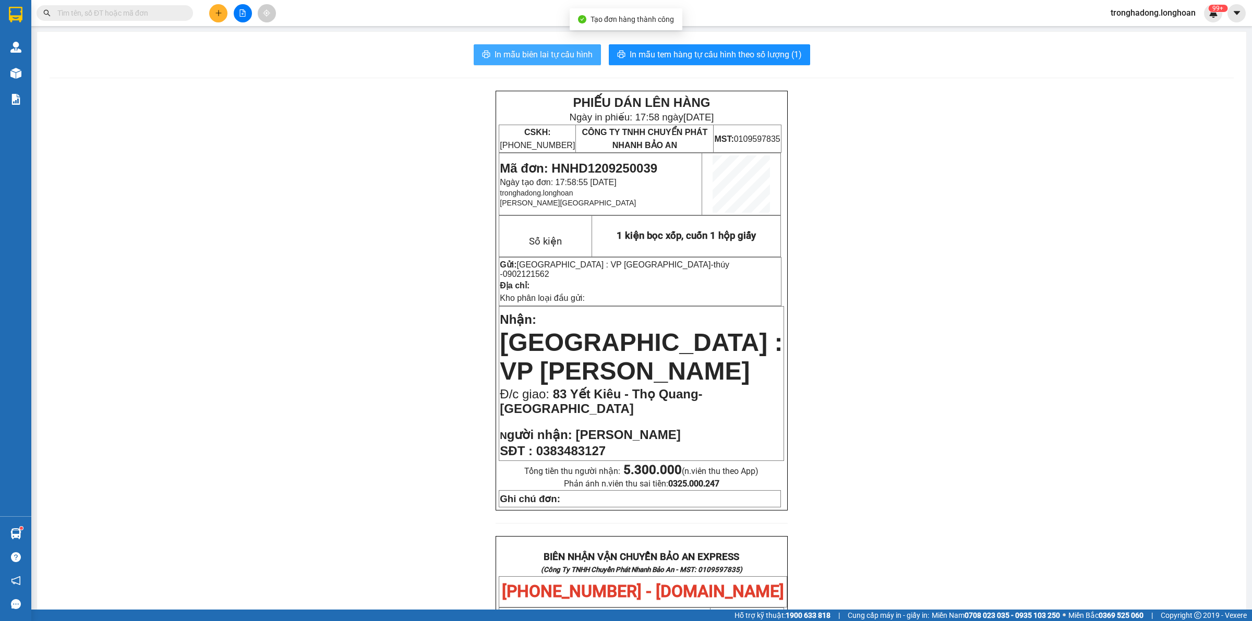
click at [520, 55] on span "In mẫu biên lai tự cấu hình" at bounding box center [544, 54] width 98 height 13
click at [741, 53] on span "In mẫu tem hàng tự cấu hình theo số lượng (1)" at bounding box center [716, 54] width 172 height 13
click at [176, 14] on input "text" at bounding box center [118, 12] width 123 height 11
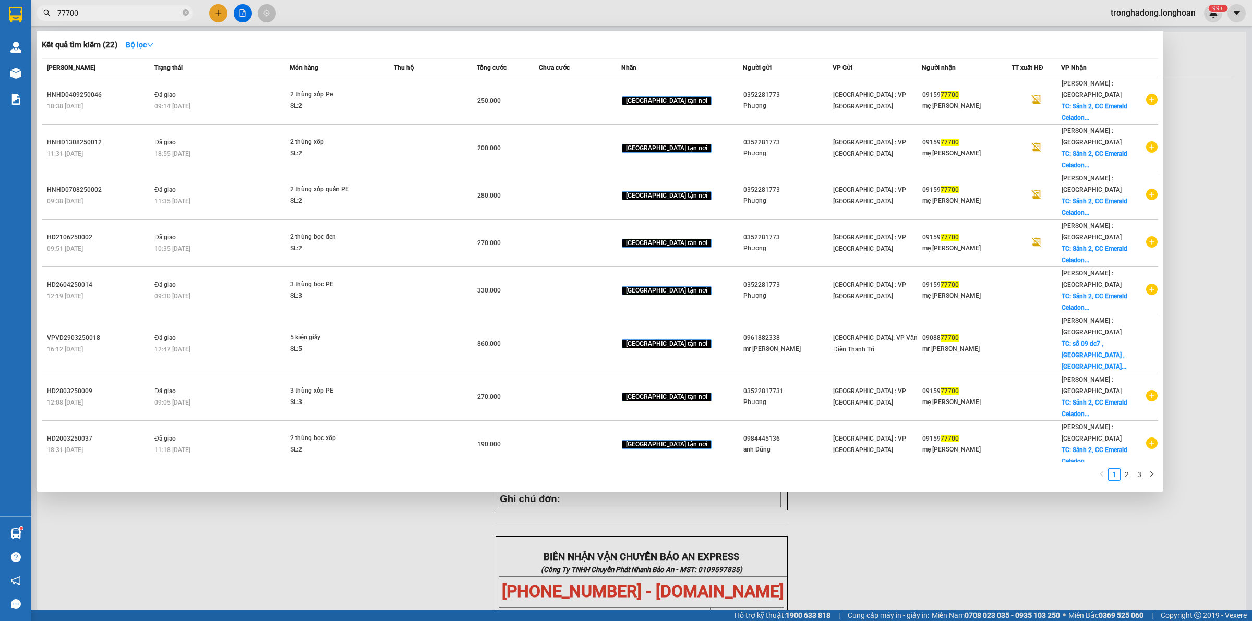
click at [255, 537] on div at bounding box center [626, 310] width 1252 height 621
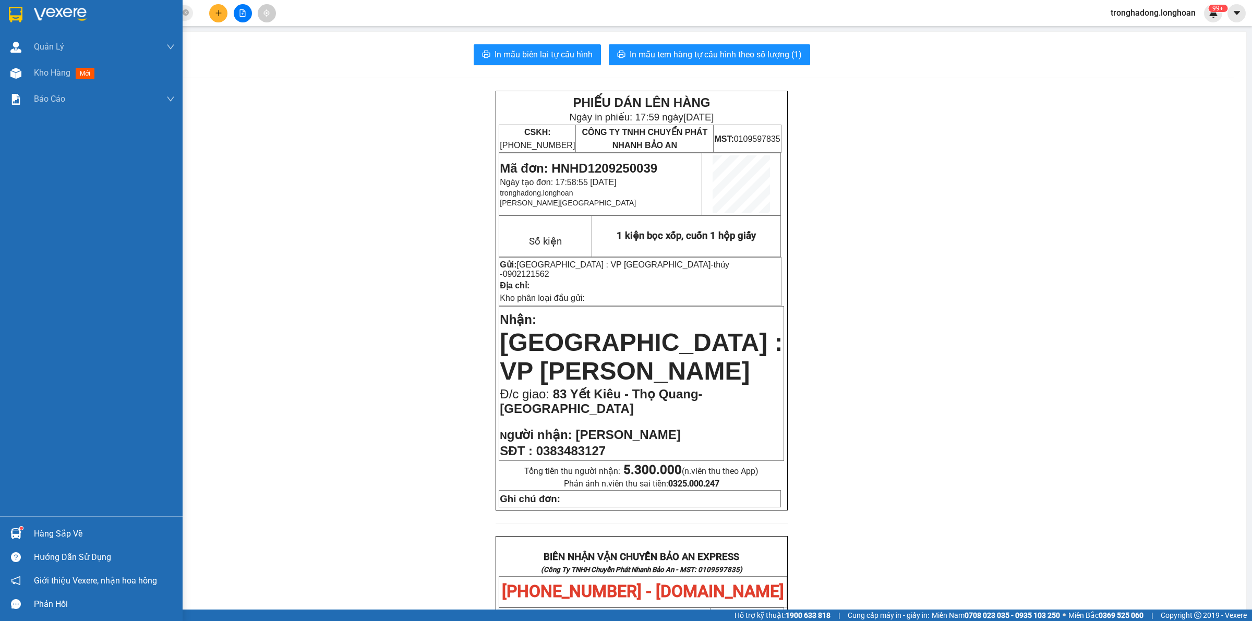
click at [22, 7] on img at bounding box center [16, 15] width 14 height 16
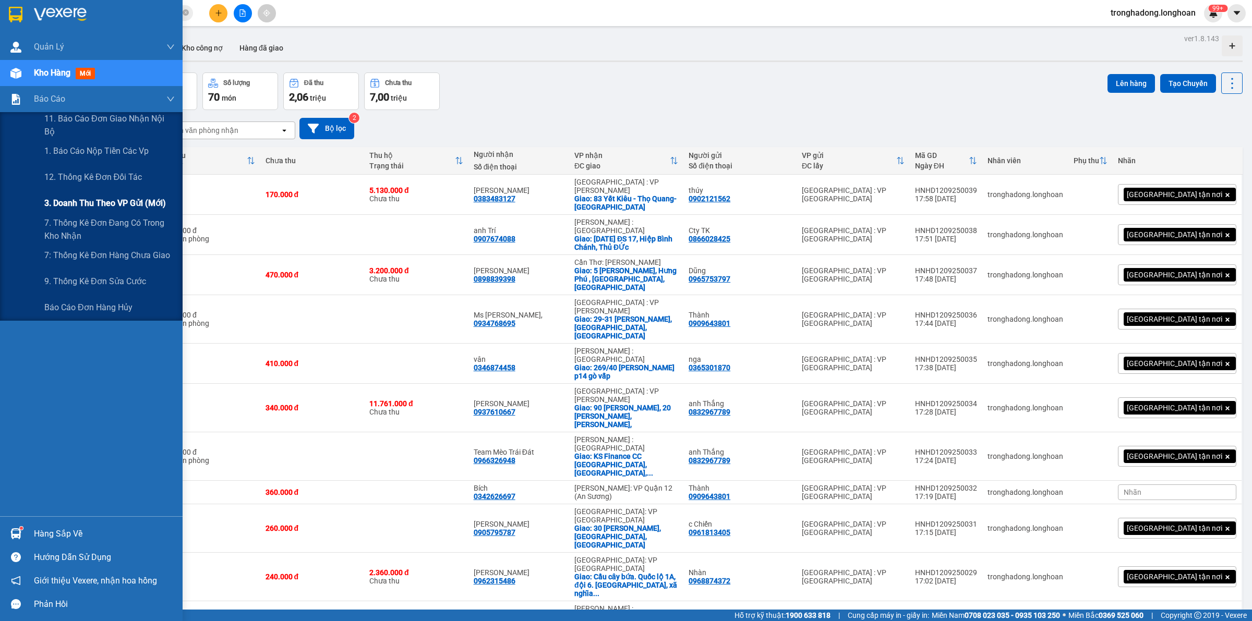
click at [102, 194] on div "3. Doanh Thu theo VP Gửi (mới)" at bounding box center [109, 203] width 130 height 26
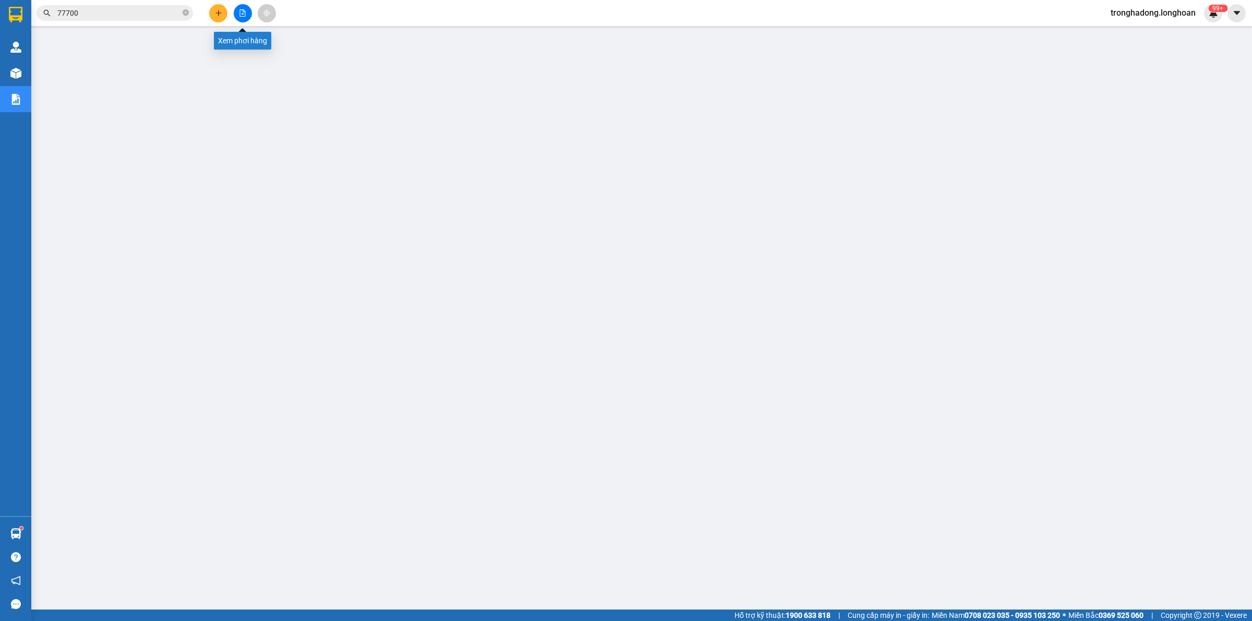
drag, startPoint x: 244, startPoint y: 16, endPoint x: 234, endPoint y: 21, distance: 11.5
click at [243, 16] on icon "file-add" at bounding box center [242, 12] width 7 height 7
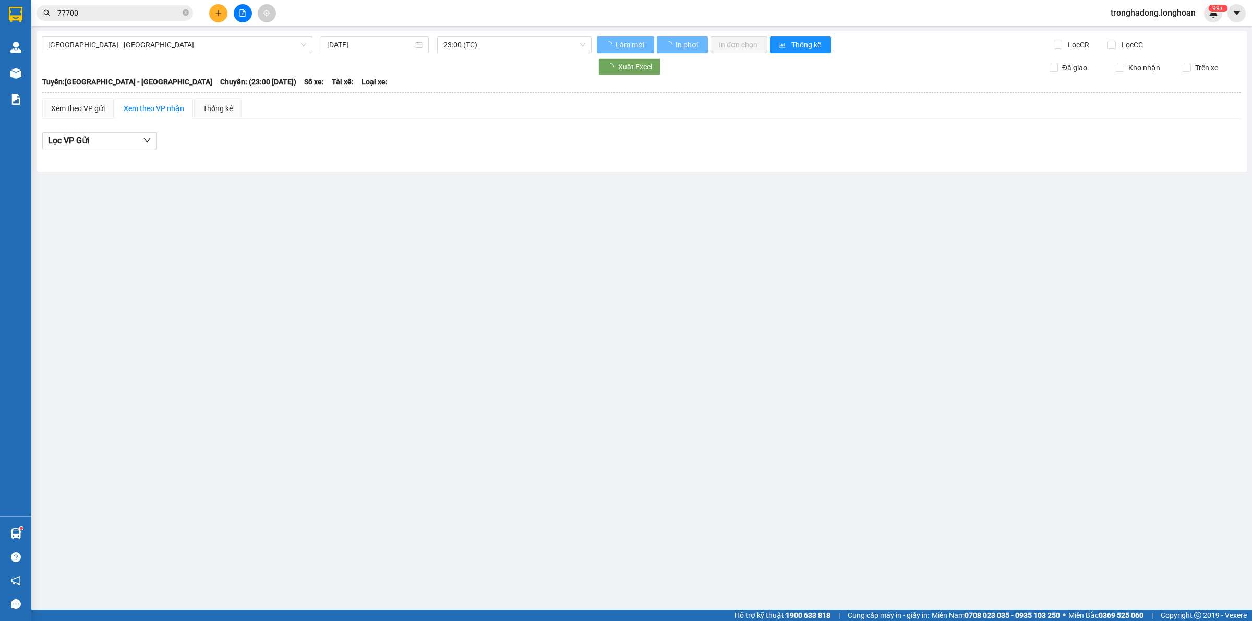
click at [184, 55] on div "Hải Phòng - Hà Nội 12/09/2025 23:00 (TC) Làm mới In phơi In đơn chọn Thống kê L…" at bounding box center [642, 101] width 1211 height 140
click at [184, 47] on span "[GEOGRAPHIC_DATA] - [GEOGRAPHIC_DATA]" at bounding box center [177, 45] width 258 height 16
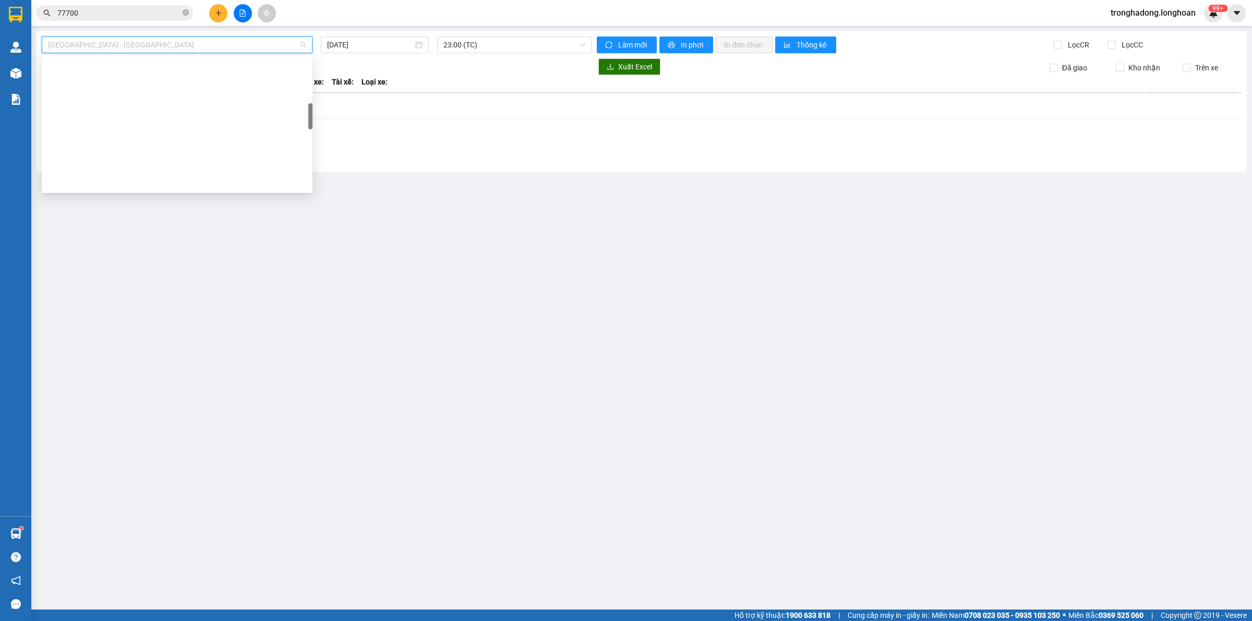
click at [128, 377] on div "Kho HN - VP [GEOGRAPHIC_DATA]" at bounding box center [177, 382] width 258 height 11
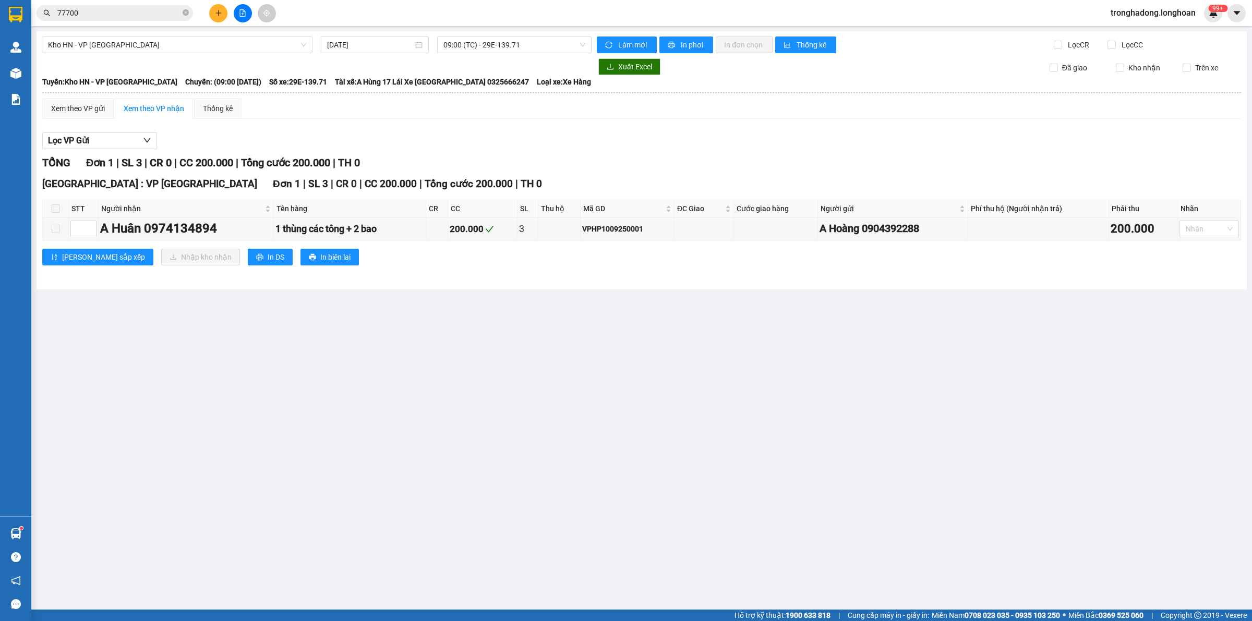
click at [188, 53] on div "Kho HN - VP Hà Đông 12/09/2025 09:00 (TC) - 29E-139.71 Làm mới In phơi In đơn c…" at bounding box center [642, 160] width 1211 height 258
click at [187, 47] on span "Kho HN - VP [GEOGRAPHIC_DATA]" at bounding box center [177, 45] width 258 height 16
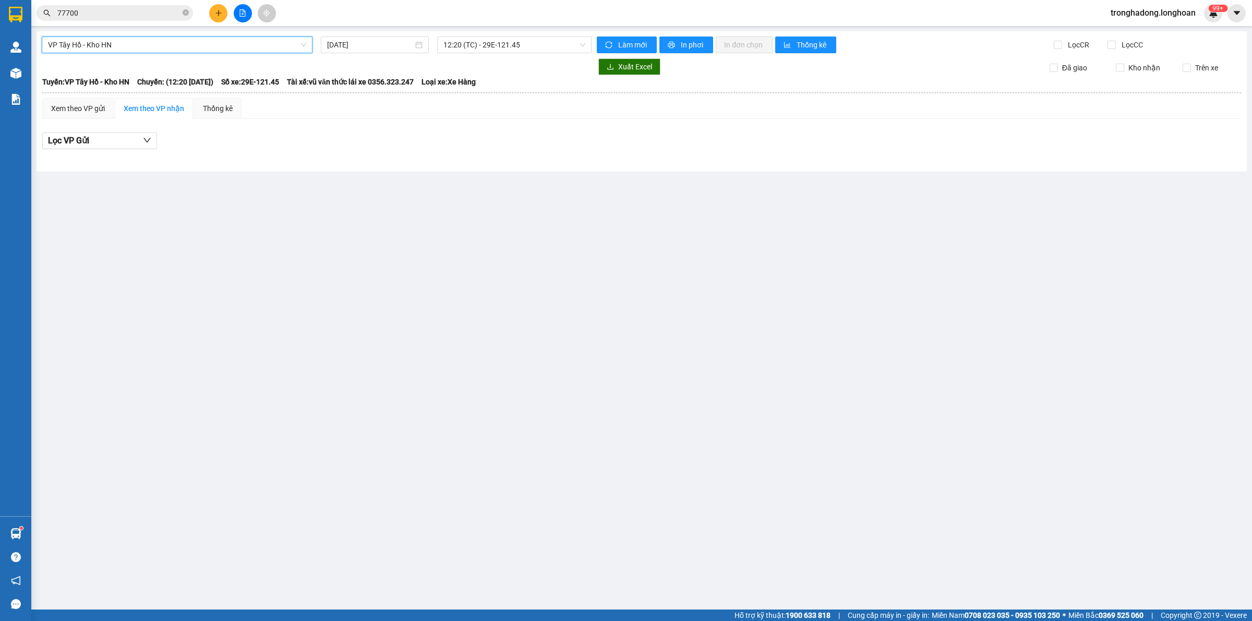
click at [129, 78] on b "Tuyến: VP Tây Hồ - Kho HN" at bounding box center [85, 82] width 87 height 8
click at [145, 45] on span "VP Tây Hồ - Kho HN" at bounding box center [177, 45] width 258 height 16
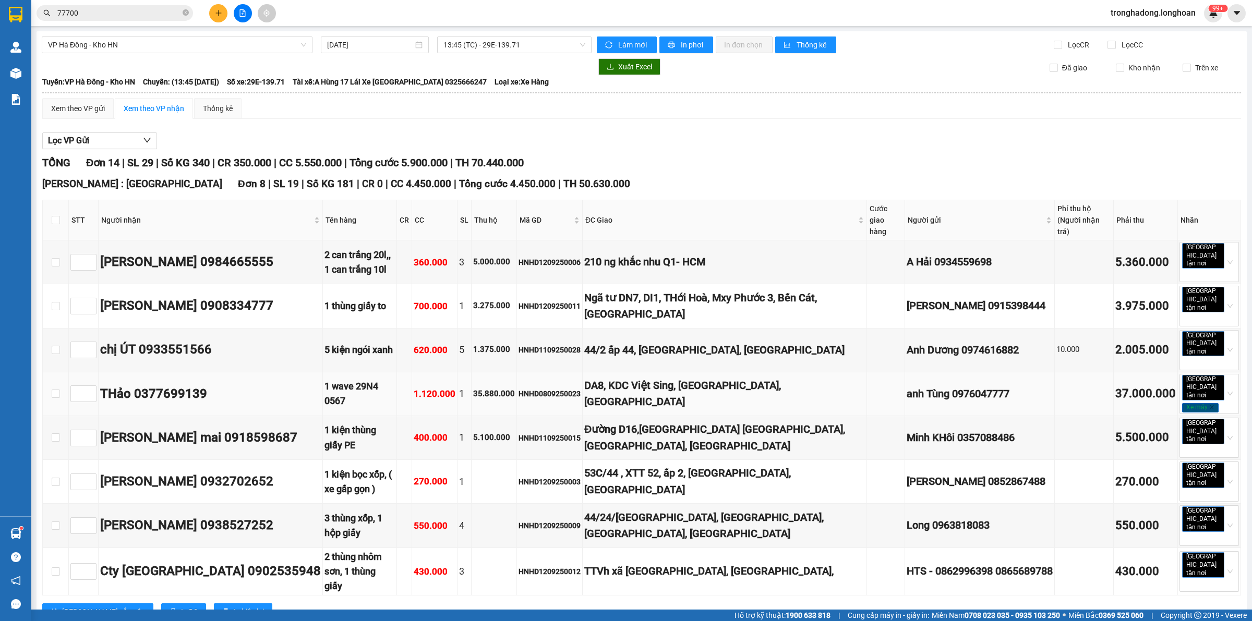
drag, startPoint x: 215, startPoint y: 324, endPoint x: 138, endPoint y: 336, distance: 78.2
click at [138, 373] on td "THảo 0377699139" at bounding box center [211, 395] width 224 height 44
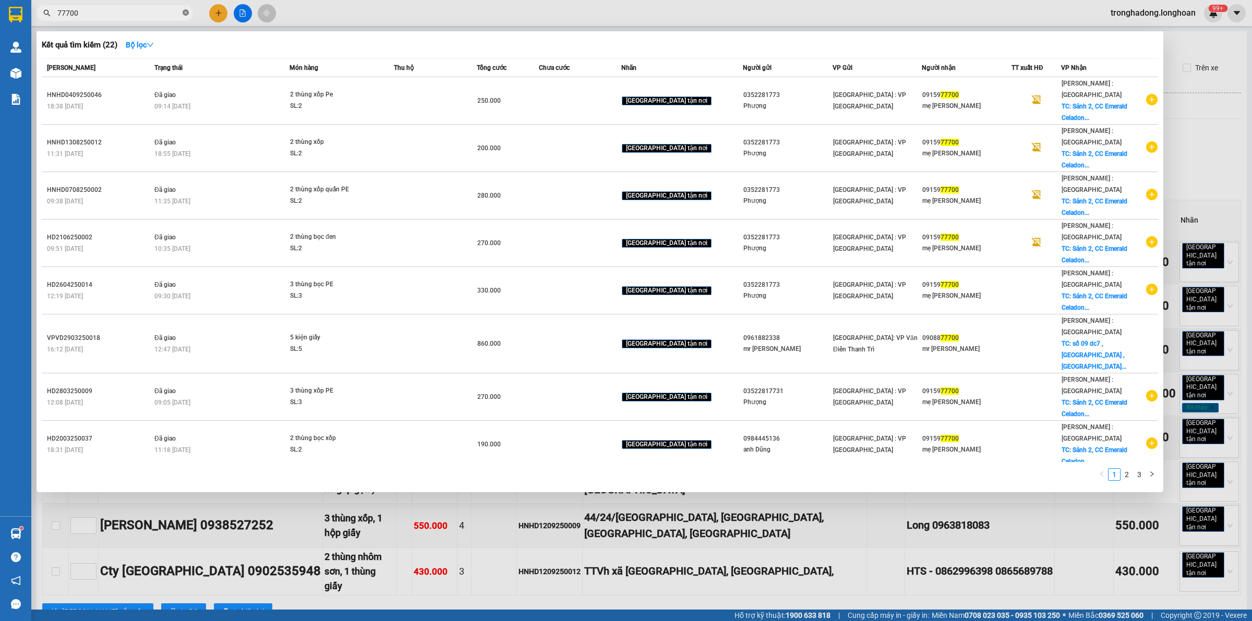
click at [183, 10] on icon "close-circle" at bounding box center [186, 12] width 6 height 6
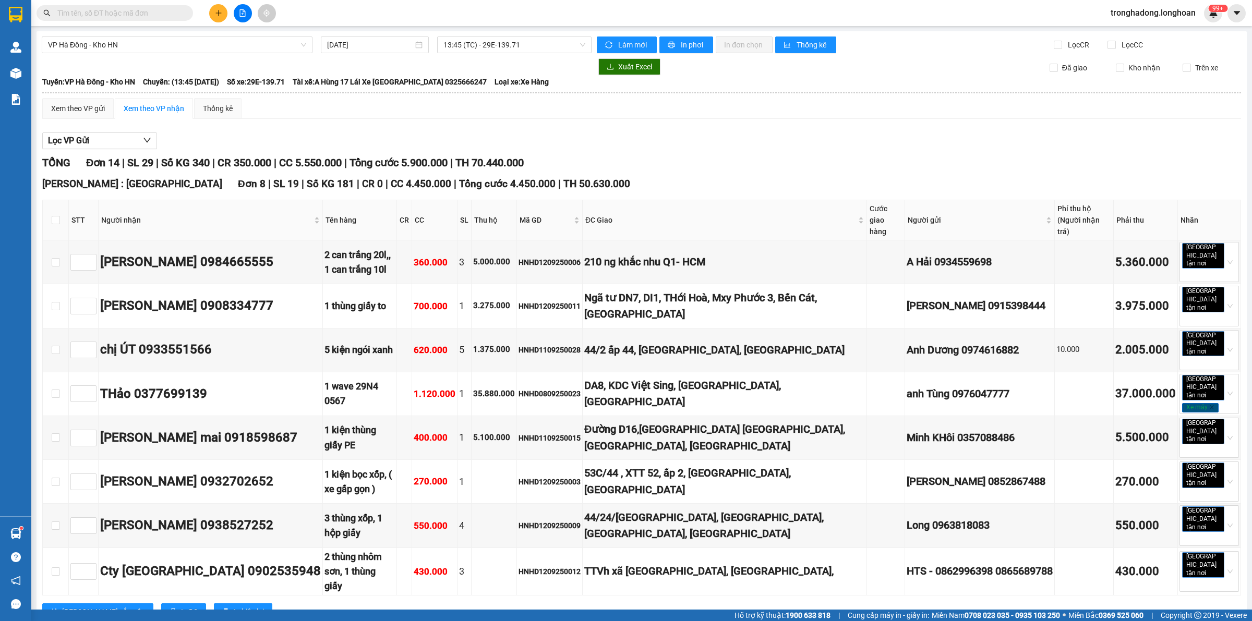
paste input "0377699139"
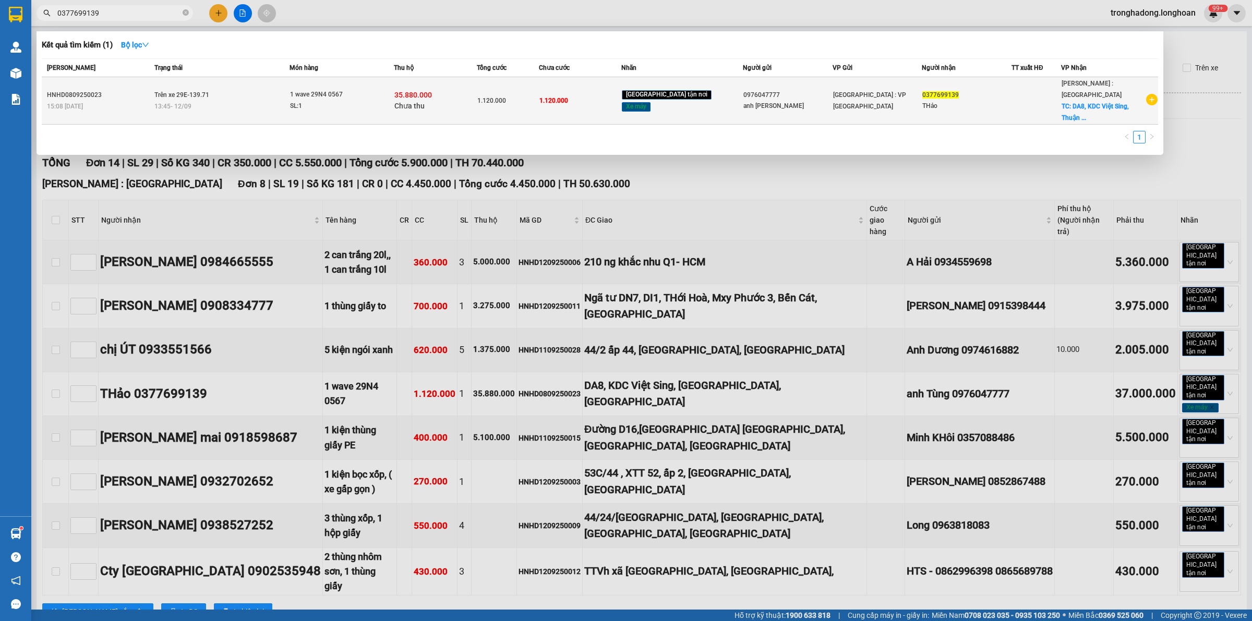
click at [289, 101] on div "13:45 - 12/09" at bounding box center [221, 106] width 135 height 11
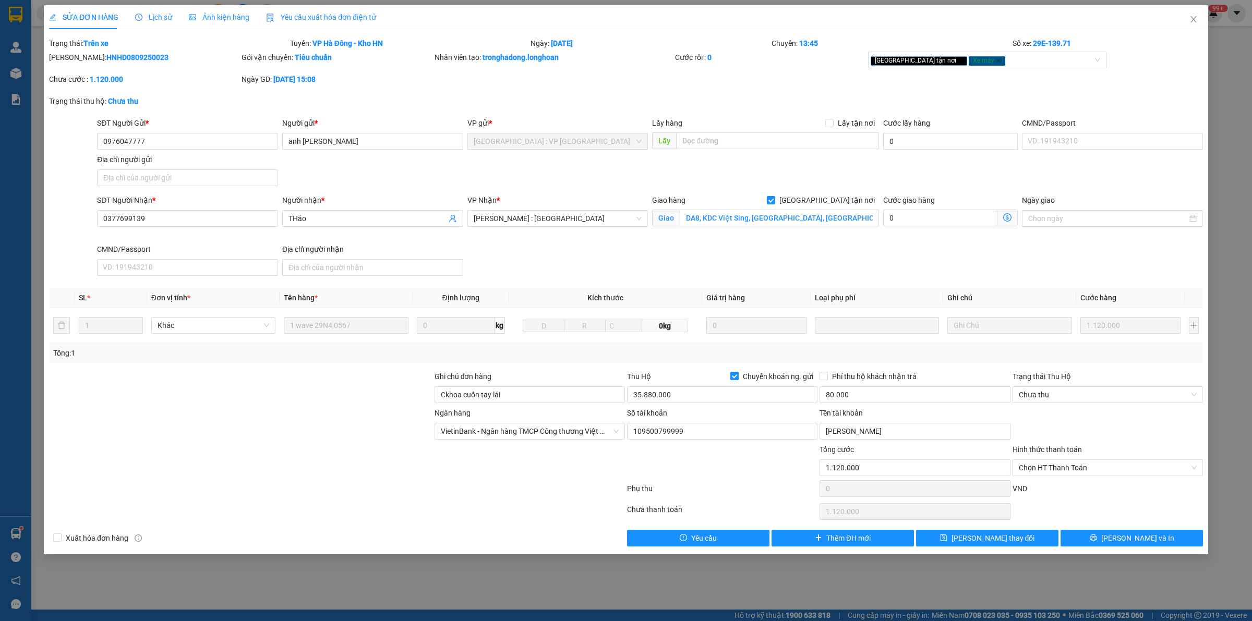
drag, startPoint x: 160, startPoint y: 11, endPoint x: 131, endPoint y: 16, distance: 29.1
click at [160, 11] on div "Lịch sử" at bounding box center [153, 16] width 37 height 11
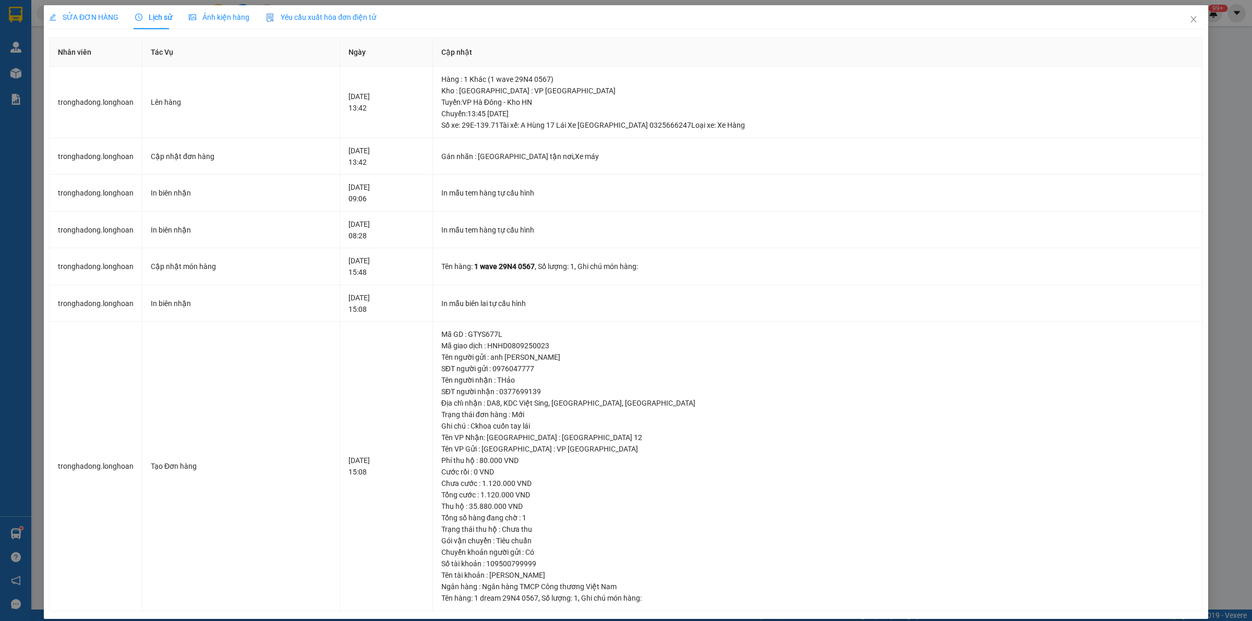
click at [66, 19] on span "SỬA ĐƠN HÀNG" at bounding box center [83, 17] width 69 height 8
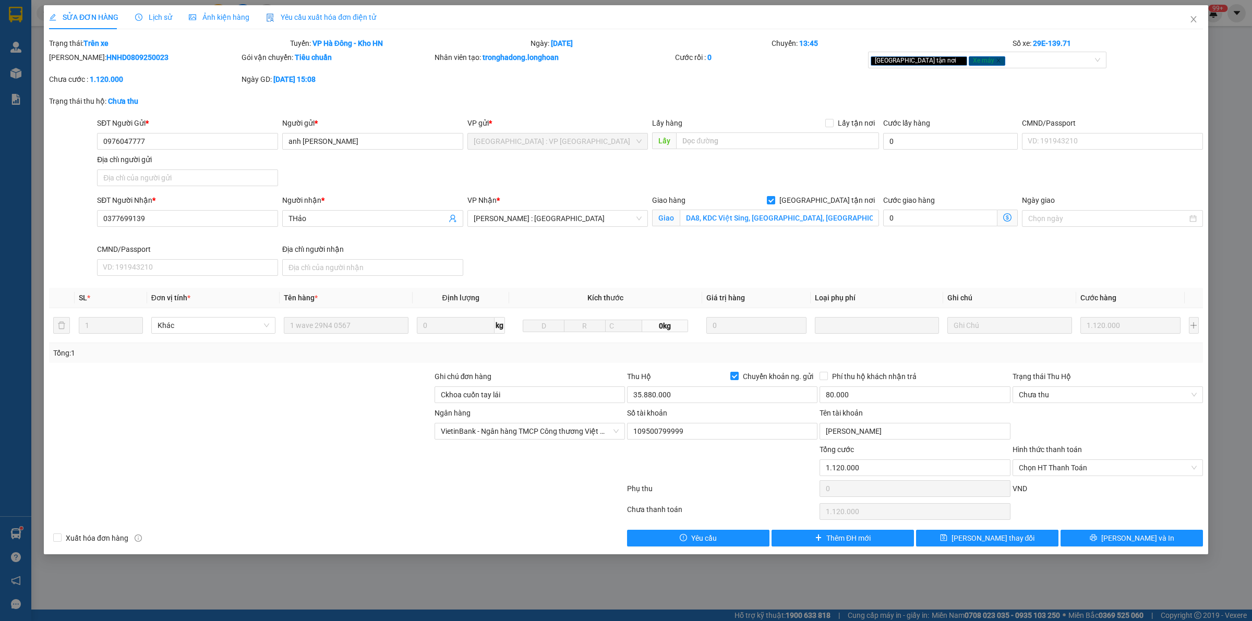
click at [1146, 531] on div "Total Paid Fee 0 Total UnPaid Fee 1.120.000 Cash Collection Total Fee Trạng thá…" at bounding box center [626, 292] width 1154 height 509
click at [1145, 534] on span "[PERSON_NAME] và In" at bounding box center [1137, 538] width 73 height 11
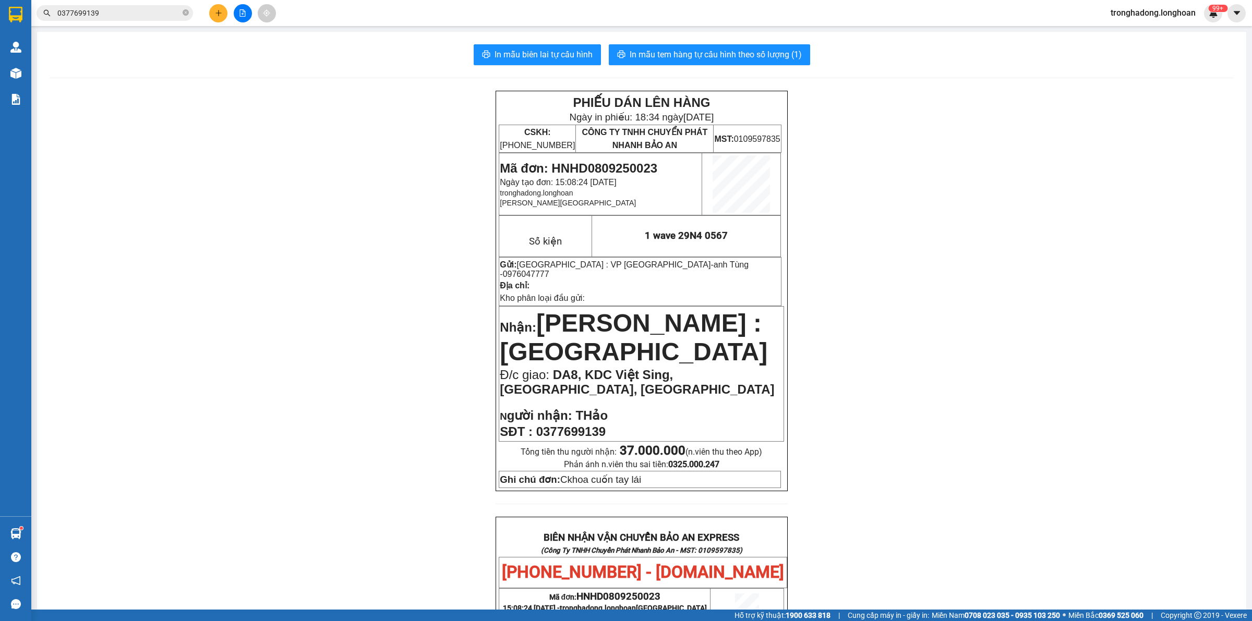
drag, startPoint x: 267, startPoint y: 285, endPoint x: 141, endPoint y: 118, distance: 208.7
click at [264, 277] on div "PHIẾU DÁN LÊN HÀNG Ngày in phiếu: 18:34 ngày 12-09-2025 CSKH: 1900.06.88.33 CÔN…" at bounding box center [642, 568] width 1184 height 955
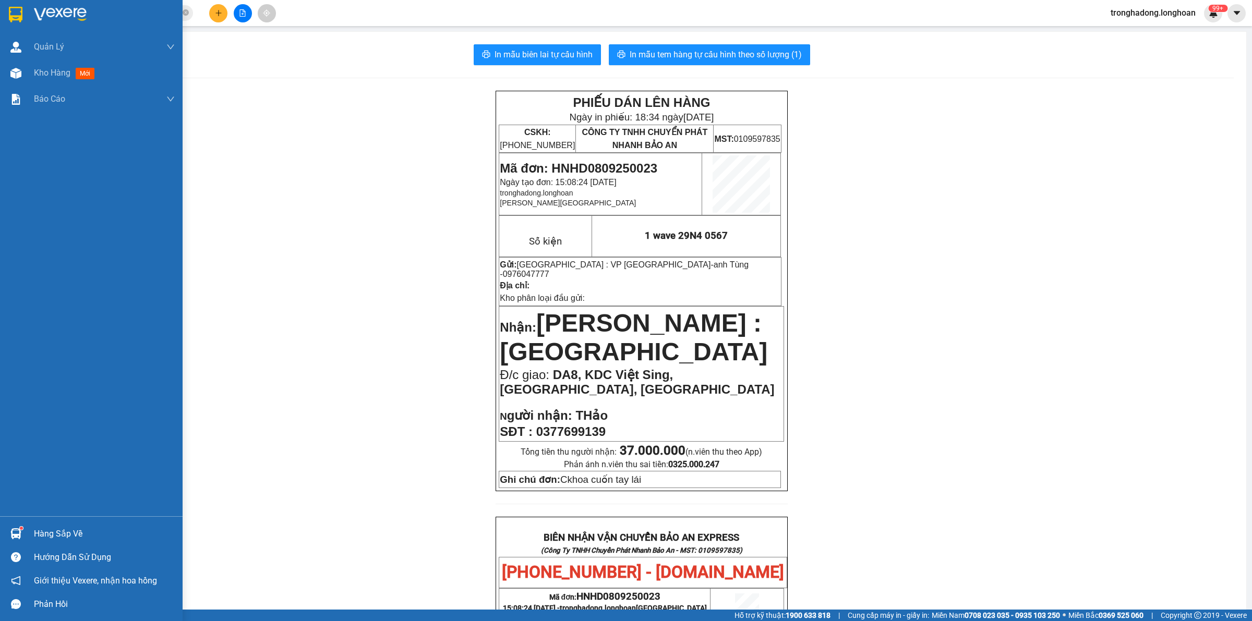
click at [19, 15] on img at bounding box center [16, 15] width 14 height 16
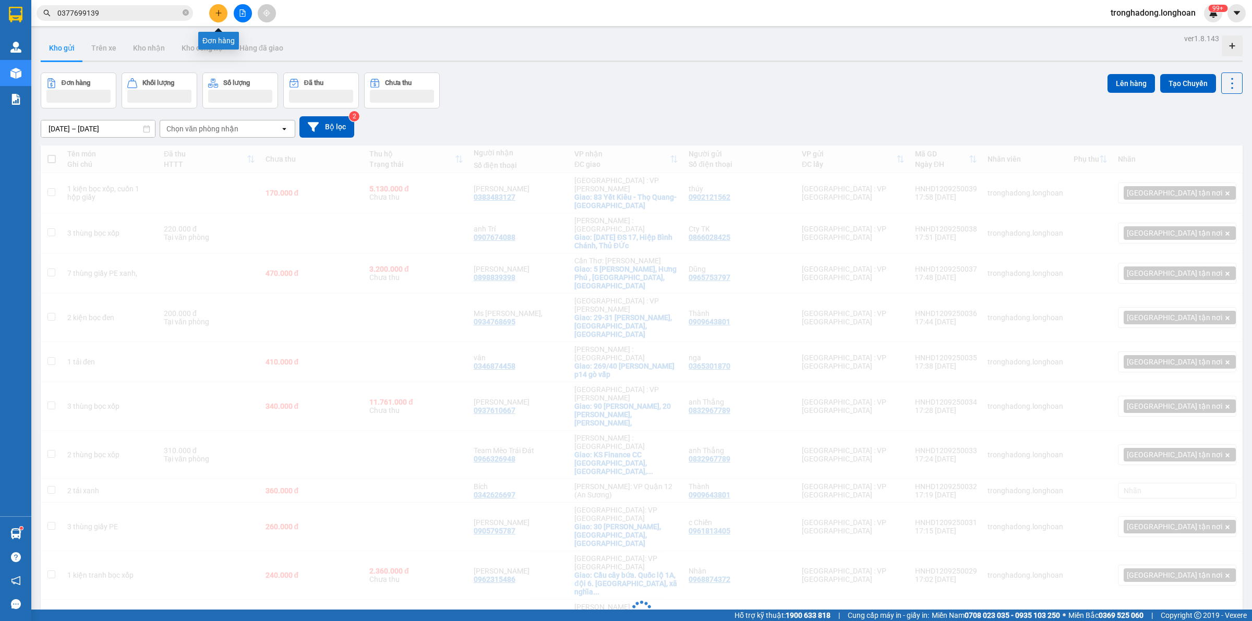
click at [214, 8] on button at bounding box center [218, 13] width 18 height 18
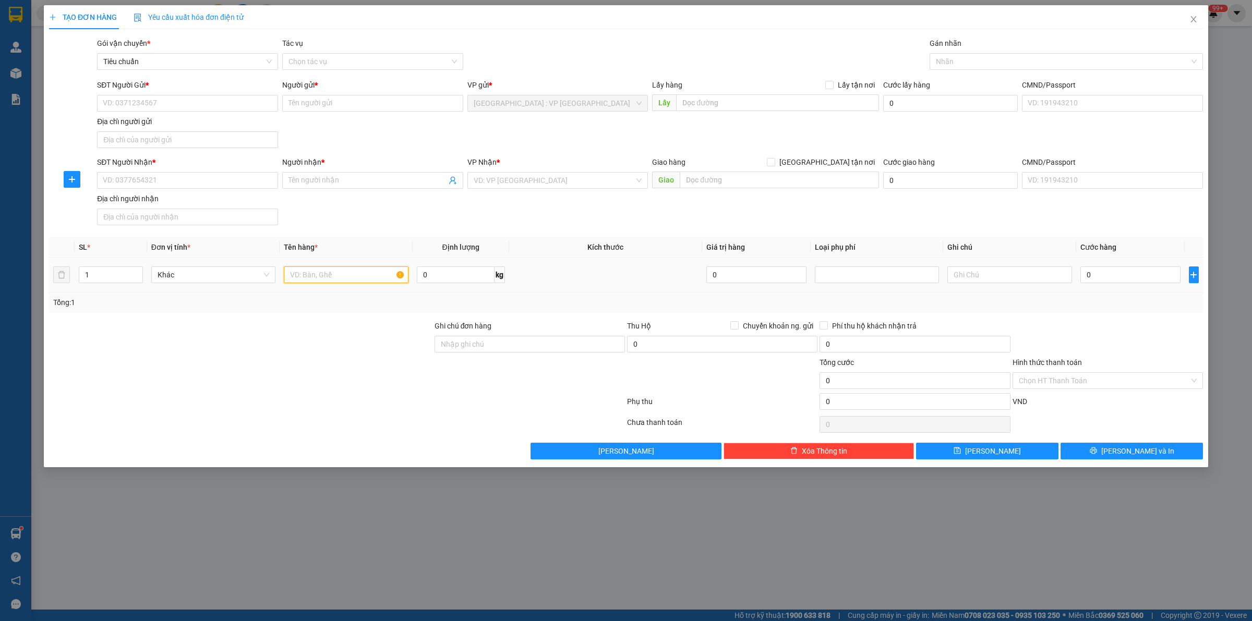
click at [345, 270] on input "text" at bounding box center [346, 275] width 124 height 17
click at [191, 98] on input "SĐT Người Gửi *" at bounding box center [187, 103] width 181 height 17
click at [183, 176] on input "SĐT Người Nhận *" at bounding box center [187, 180] width 181 height 17
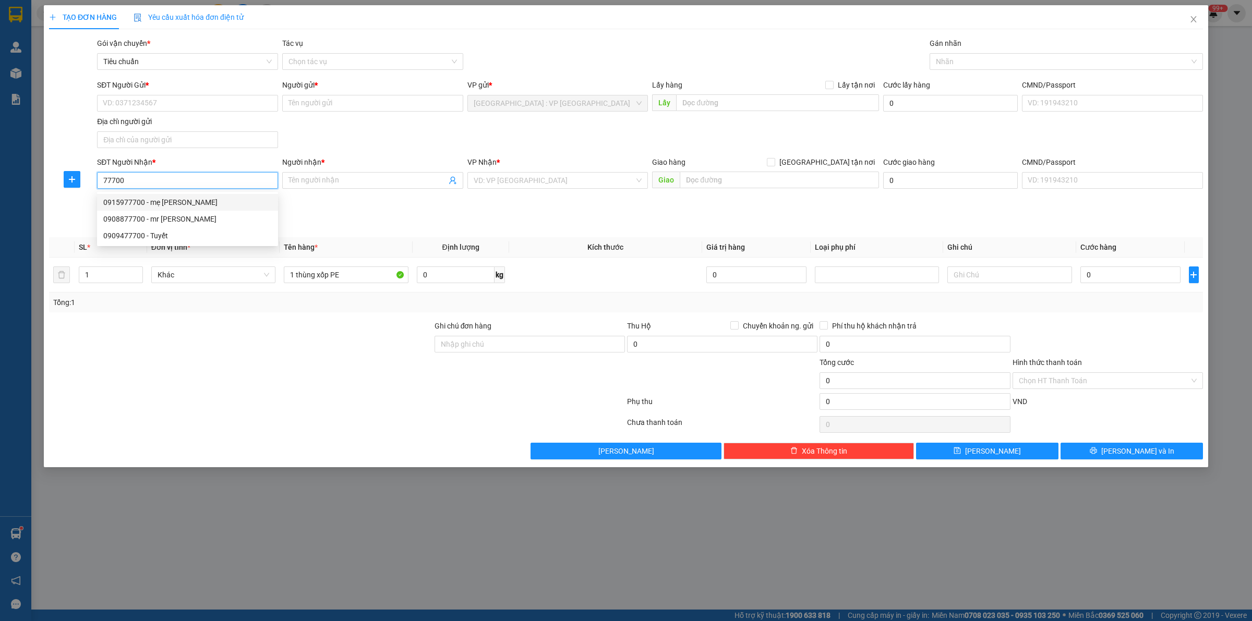
click at [162, 196] on div "0915977700 - mẹ David" at bounding box center [187, 202] width 181 height 17
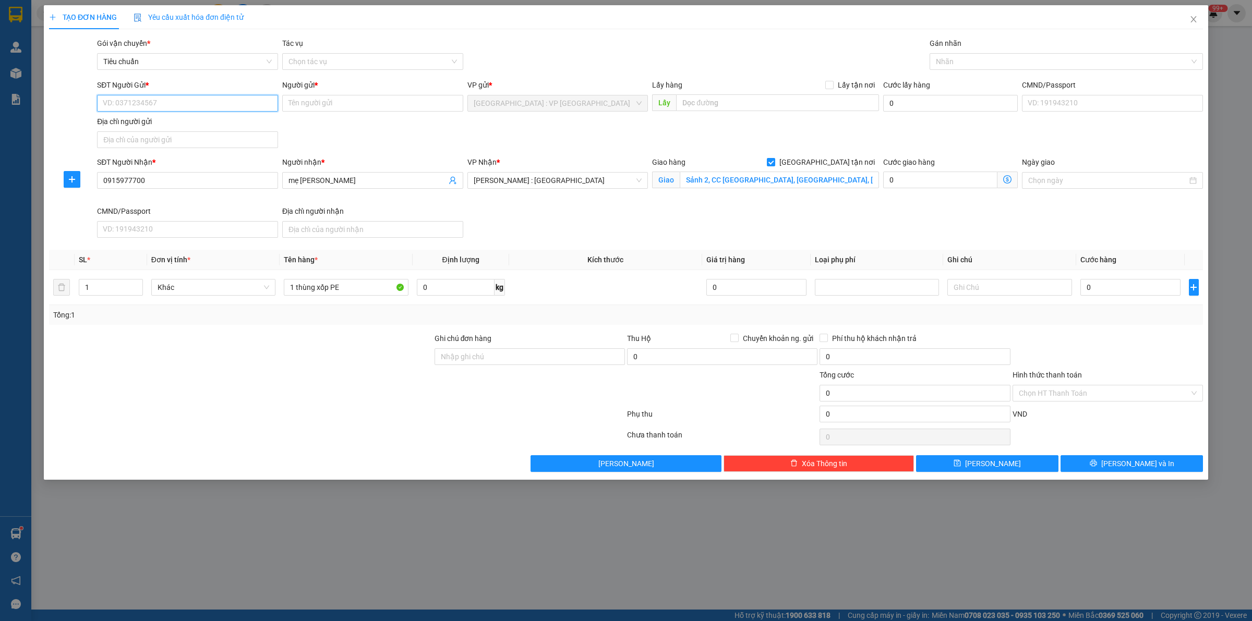
click at [183, 100] on input "SĐT Người Gửi *" at bounding box center [187, 103] width 181 height 17
click at [182, 129] on div "0352281773 - Phượng" at bounding box center [187, 124] width 169 height 11
click at [419, 137] on div "SĐT Người Gửi * 0352281773 0352281773 Người gửi * Phượng VP gửi * Hà Nội : VP H…" at bounding box center [650, 115] width 1110 height 73
click at [447, 291] on input "0" at bounding box center [456, 287] width 78 height 17
click at [1120, 285] on input "0" at bounding box center [1131, 287] width 100 height 17
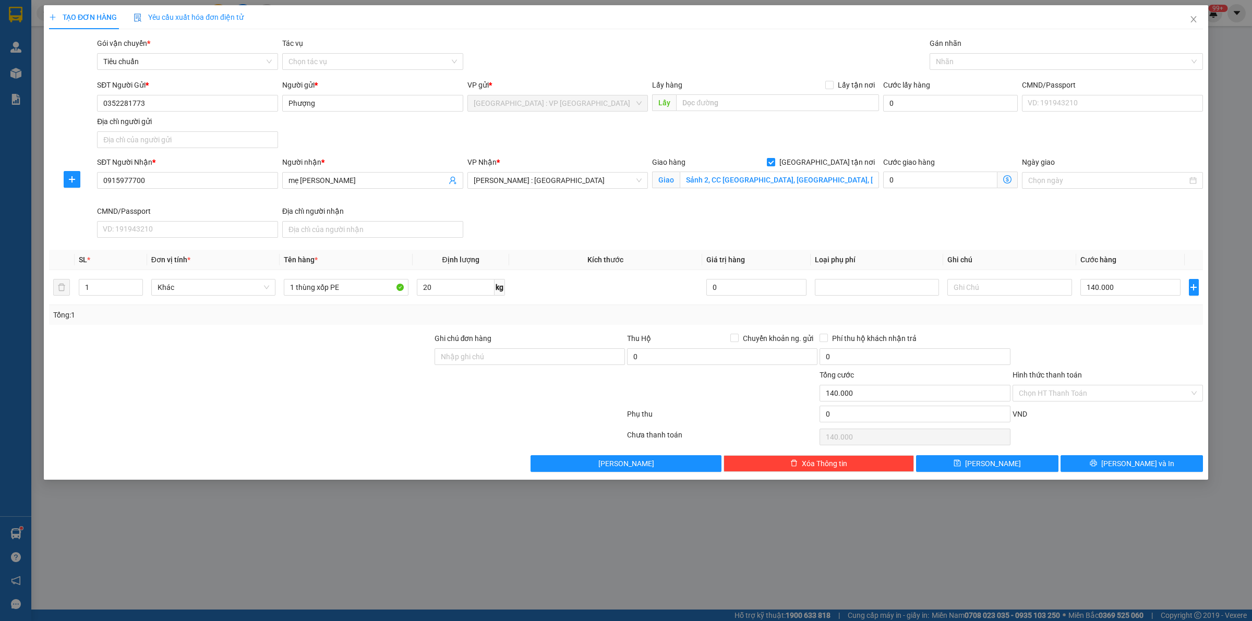
click at [987, 70] on div "Gán nhãn Nhãn" at bounding box center [1066, 56] width 273 height 37
click at [986, 68] on div at bounding box center [1061, 61] width 258 height 13
click at [1082, 460] on button "[PERSON_NAME] và In" at bounding box center [1132, 464] width 142 height 17
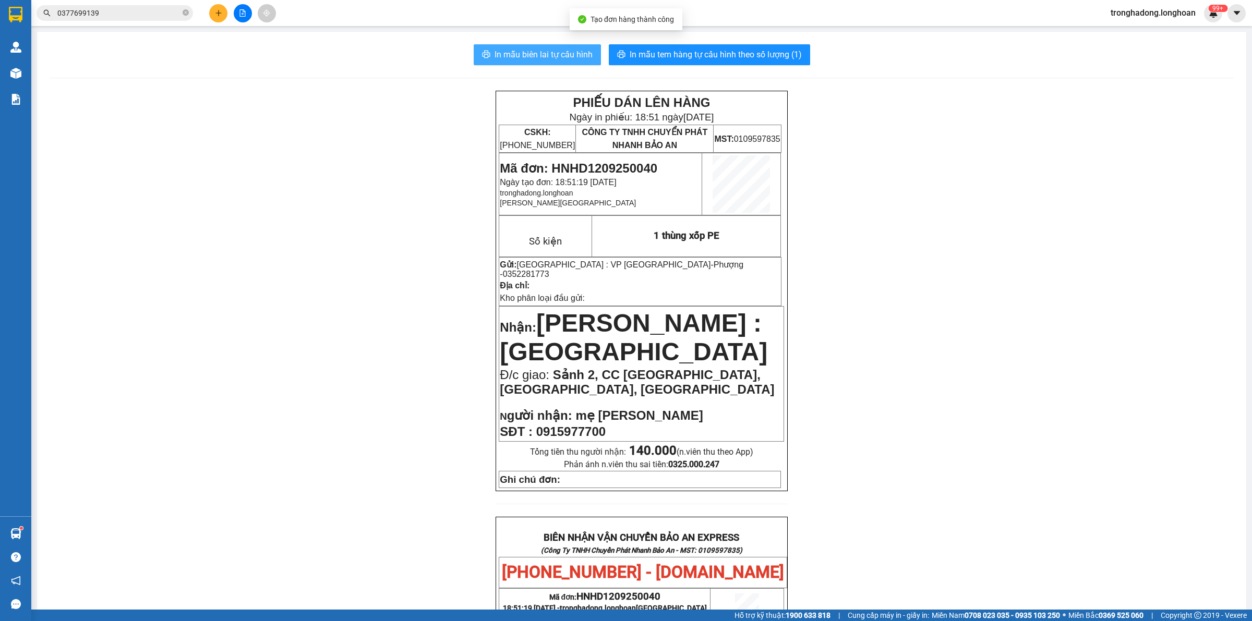
click at [530, 52] on span "In mẫu biên lai tự cấu hình" at bounding box center [544, 54] width 98 height 13
click at [721, 55] on span "In mẫu tem hàng tự cấu hình theo số lượng (1)" at bounding box center [716, 54] width 172 height 13
click at [459, 363] on div "PHIẾU DÁN LÊN HÀNG Ngày in phiếu: 18:51 ngày 12-09-2025 CSKH: 1900.06.88.33 CÔN…" at bounding box center [642, 568] width 1184 height 955
click at [215, 17] on button at bounding box center [218, 13] width 18 height 18
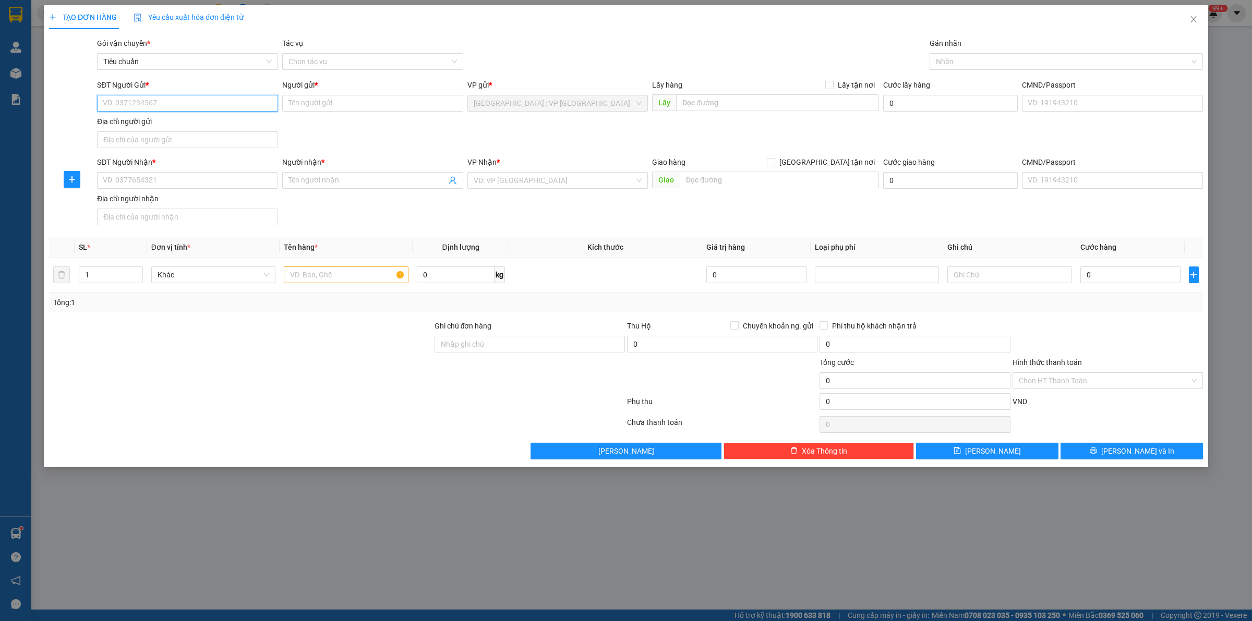
click at [189, 105] on input "SĐT Người Gửi *" at bounding box center [187, 103] width 181 height 17
click at [194, 181] on input "SĐT Người Nhận *" at bounding box center [187, 180] width 181 height 17
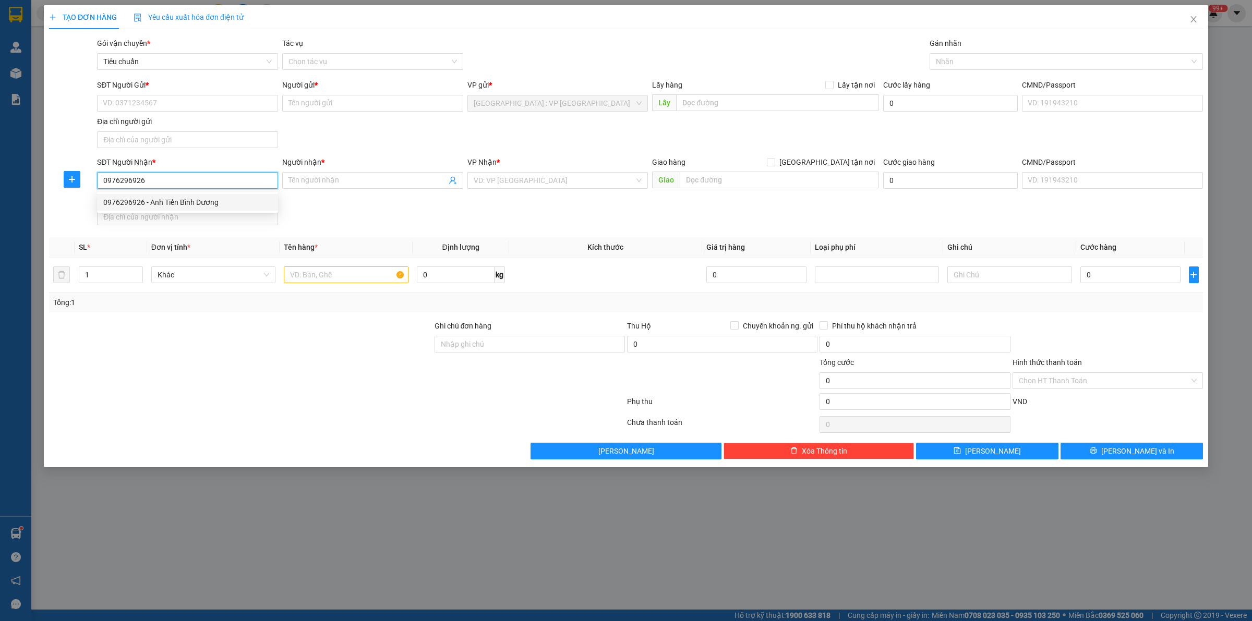
click at [204, 195] on div "0976296926 - Anh Tiến Bình Dương" at bounding box center [187, 202] width 181 height 17
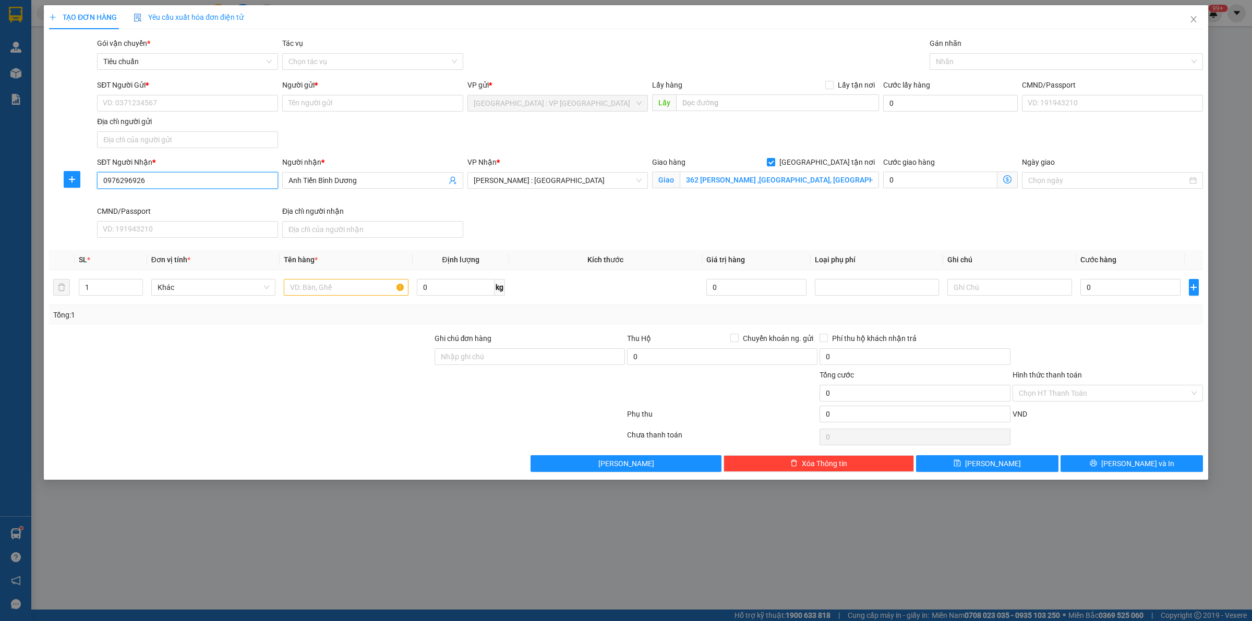
drag, startPoint x: 184, startPoint y: 177, endPoint x: 4, endPoint y: 215, distance: 184.0
click at [0, 214] on div "TẠO ĐƠN HÀNG Yêu cầu xuất hóa đơn điện tử Transit Pickup Surcharge Ids Transit …" at bounding box center [626, 310] width 1252 height 621
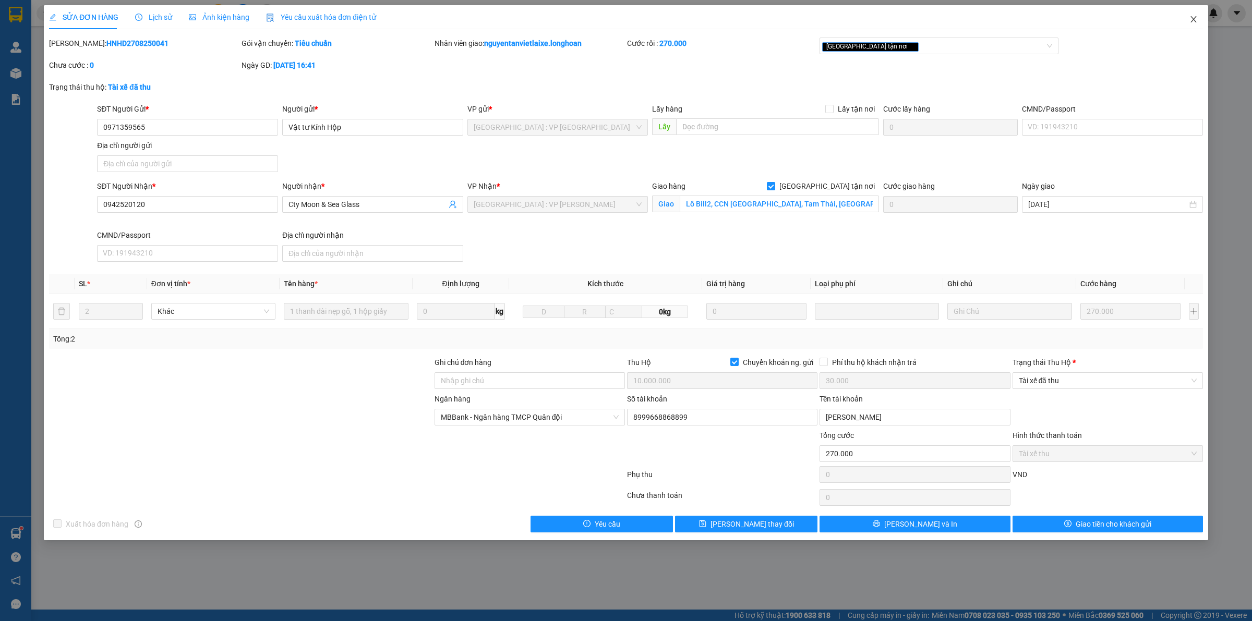
click at [1198, 17] on span "Close" at bounding box center [1193, 19] width 29 height 29
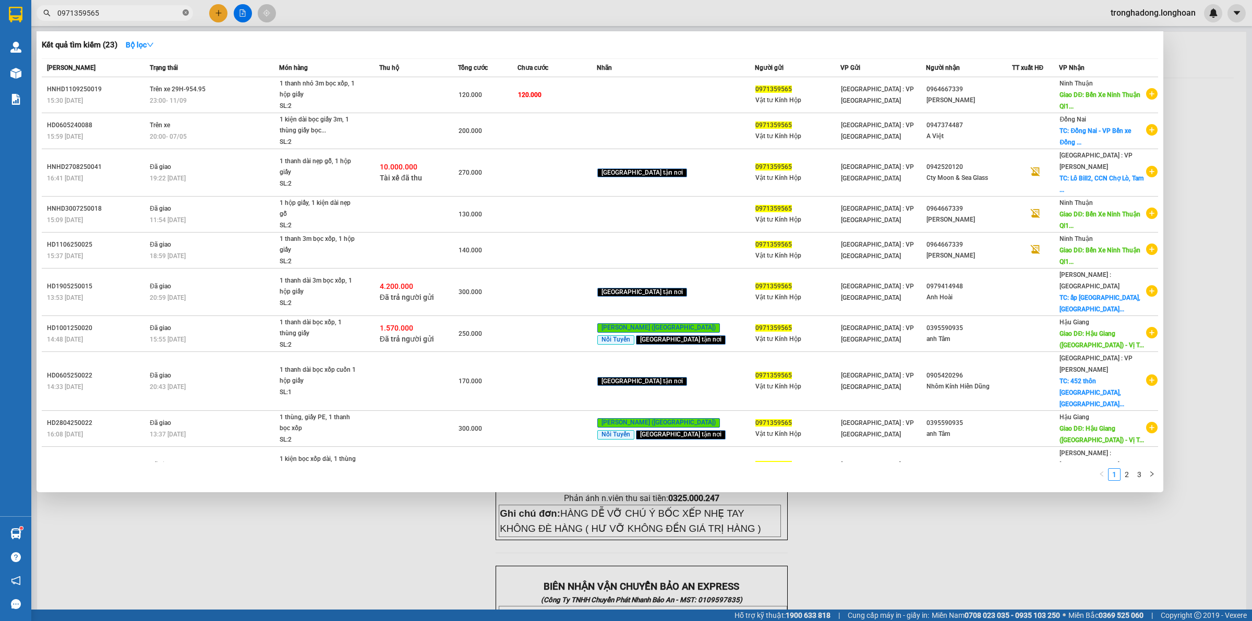
click at [187, 14] on icon "close-circle" at bounding box center [186, 12] width 6 height 6
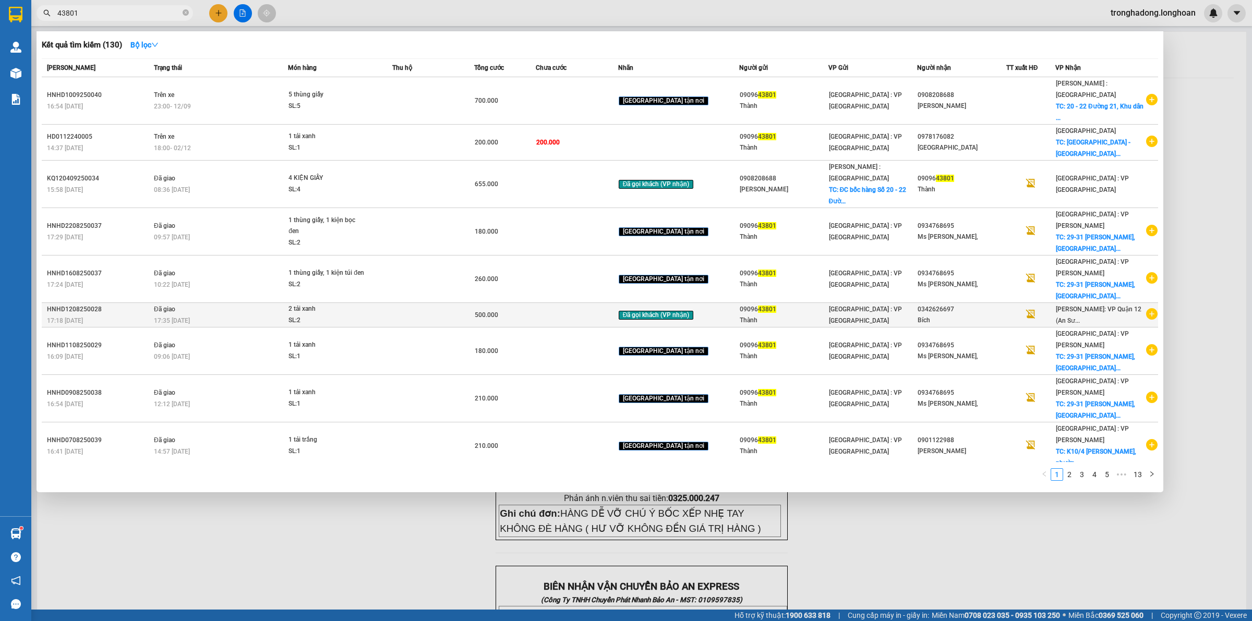
type input "43801"
click at [876, 303] on td "[GEOGRAPHIC_DATA] : VP [GEOGRAPHIC_DATA]" at bounding box center [873, 315] width 89 height 25
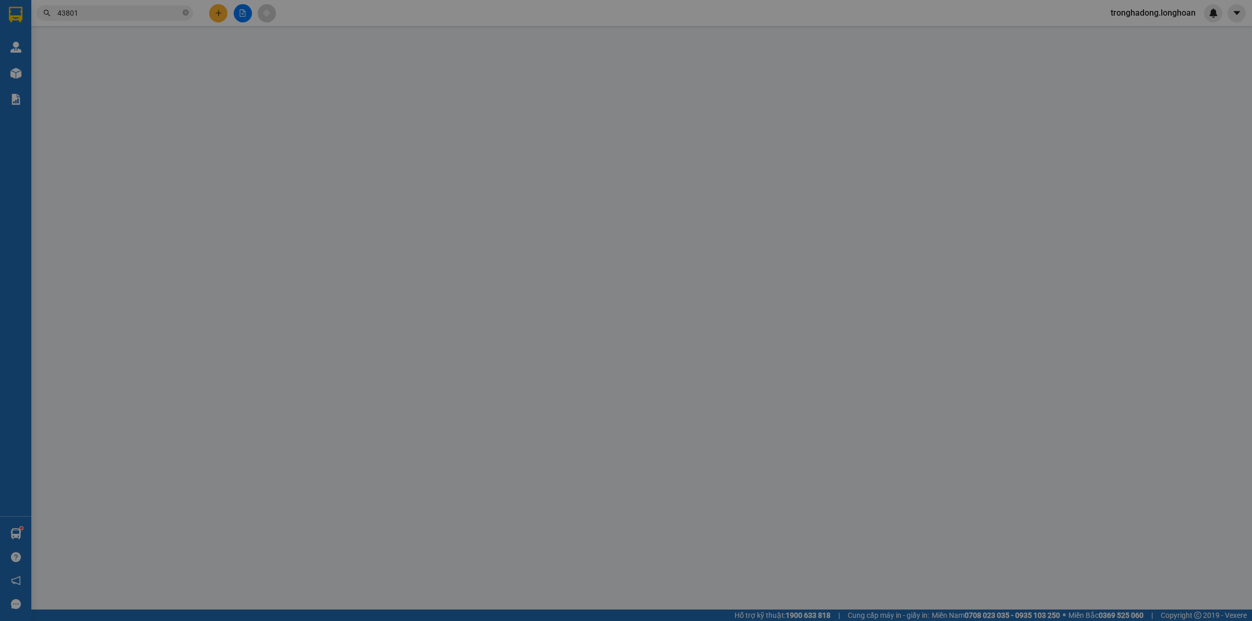
type input "0909643801"
type input "Thành"
type input "0342626697"
type input "Bích"
type input "500.000"
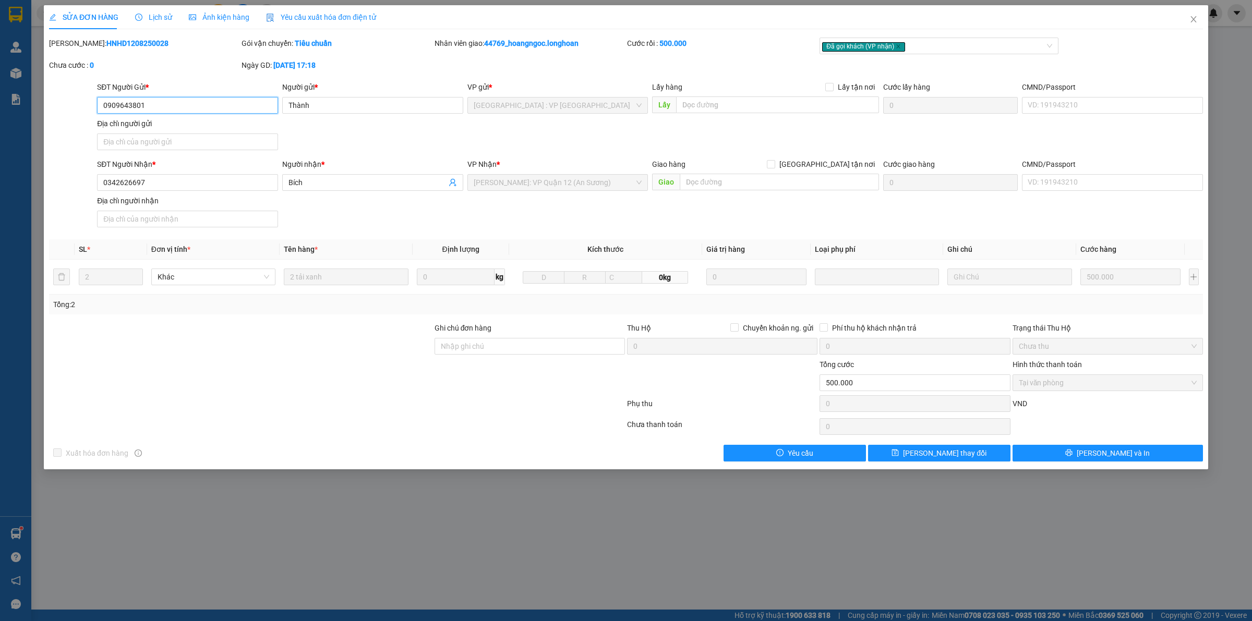
drag, startPoint x: 159, startPoint y: 104, endPoint x: 0, endPoint y: 136, distance: 162.3
click at [0, 136] on div "SỬA ĐƠN HÀNG Lịch sử Ảnh kiện hàng Yêu cầu xuất hóa đơn điện tử Total Paid Fee …" at bounding box center [626, 310] width 1252 height 621
drag, startPoint x: 81, startPoint y: 194, endPoint x: 122, endPoint y: 70, distance: 129.5
click at [68, 194] on div "SĐT Người Nhận * 0342626697 0342626697 Người nhận * Bích VP Nhận * Hồ Chí Minh:…" at bounding box center [626, 195] width 1156 height 73
drag, startPoint x: 350, startPoint y: 376, endPoint x: 359, endPoint y: 380, distance: 9.6
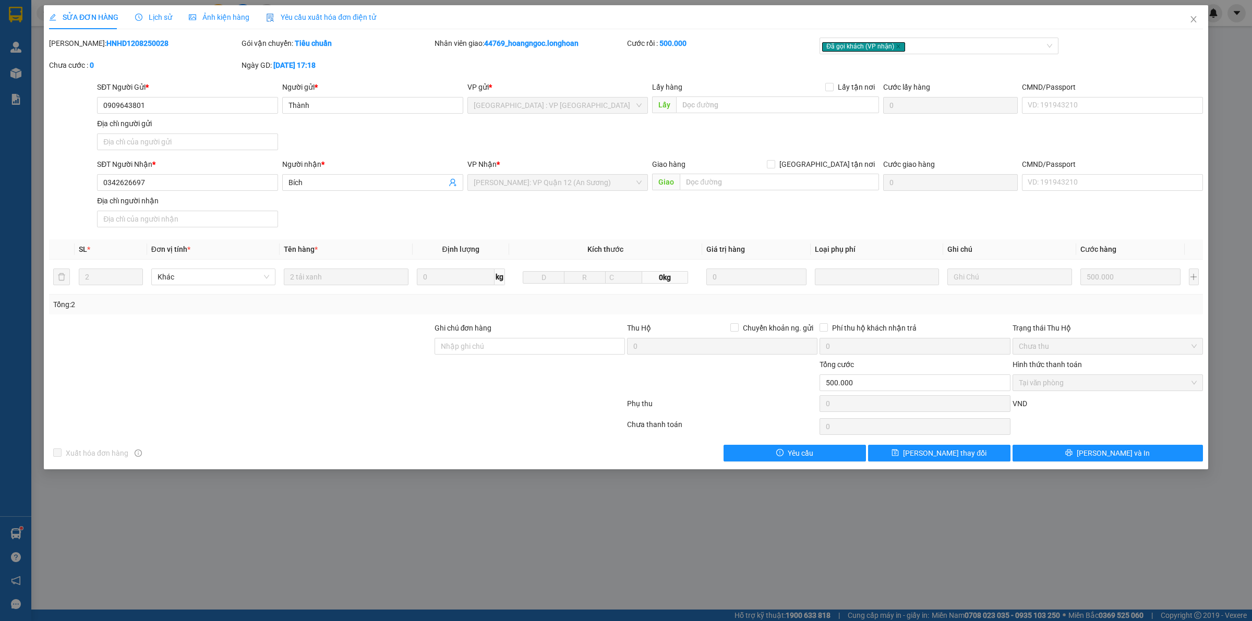
click at [355, 377] on div at bounding box center [241, 377] width 386 height 37
click at [358, 369] on div at bounding box center [241, 377] width 386 height 37
click at [359, 375] on div at bounding box center [241, 377] width 386 height 37
click at [367, 377] on div at bounding box center [241, 377] width 386 height 37
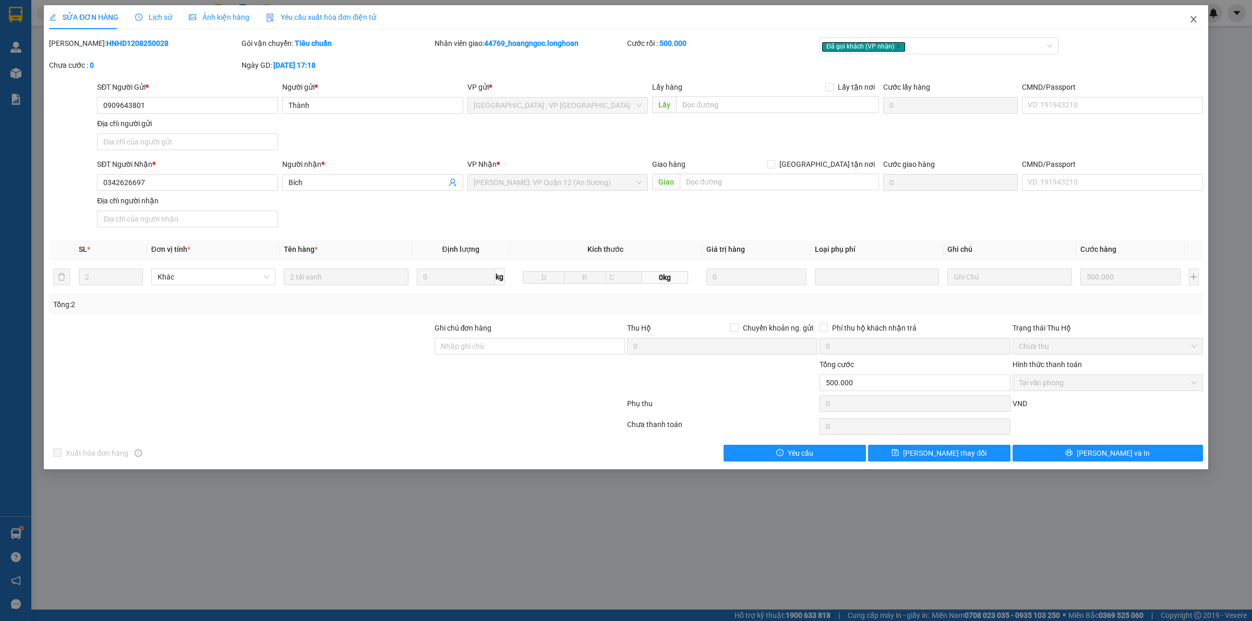
click at [1198, 14] on span "Close" at bounding box center [1193, 19] width 29 height 29
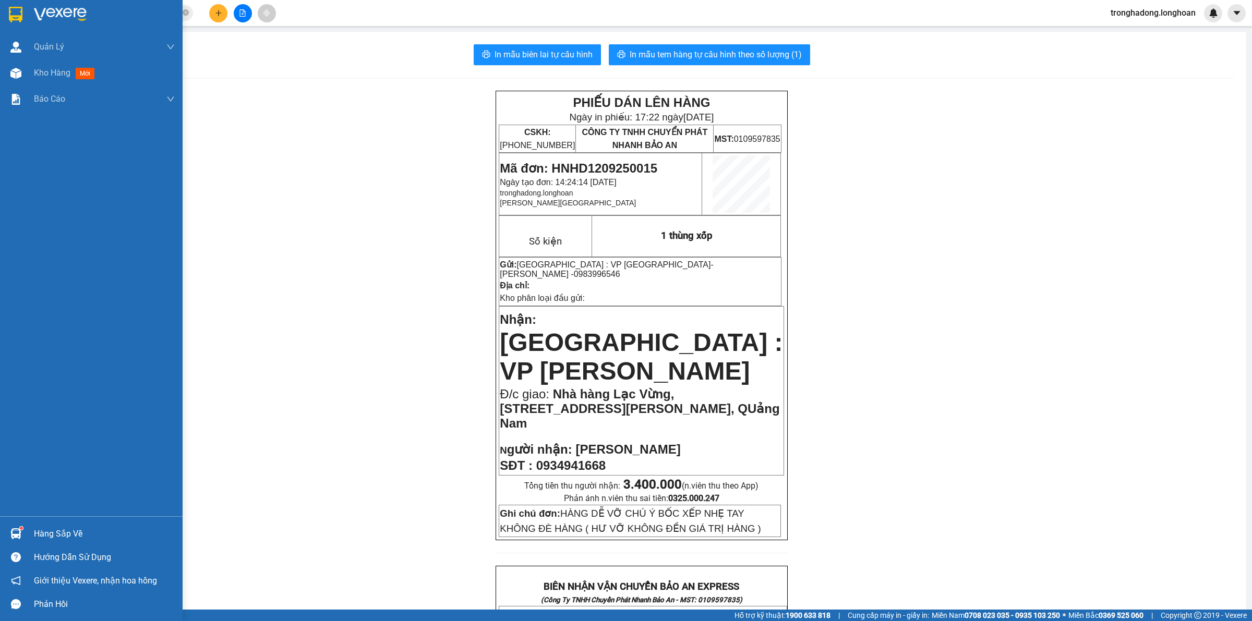
click at [9, 9] on img at bounding box center [16, 15] width 14 height 16
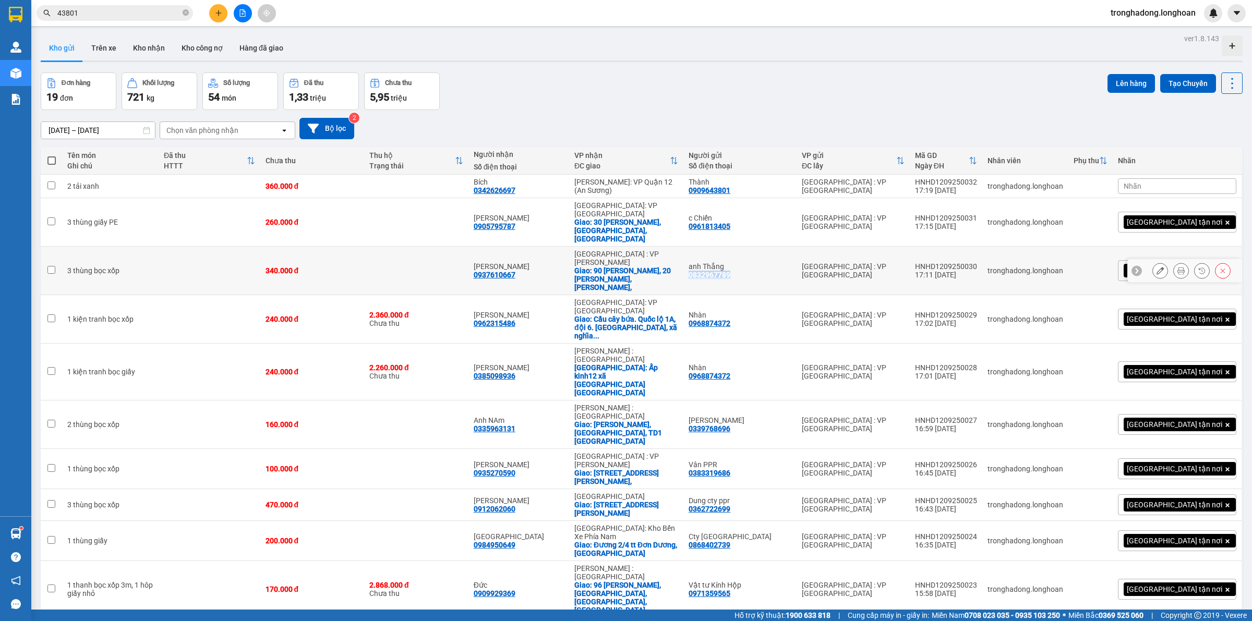
drag, startPoint x: 780, startPoint y: 249, endPoint x: 734, endPoint y: 254, distance: 46.7
click at [734, 262] on div "anh Thắng 0832967789" at bounding box center [740, 270] width 103 height 17
checkbox input "true"
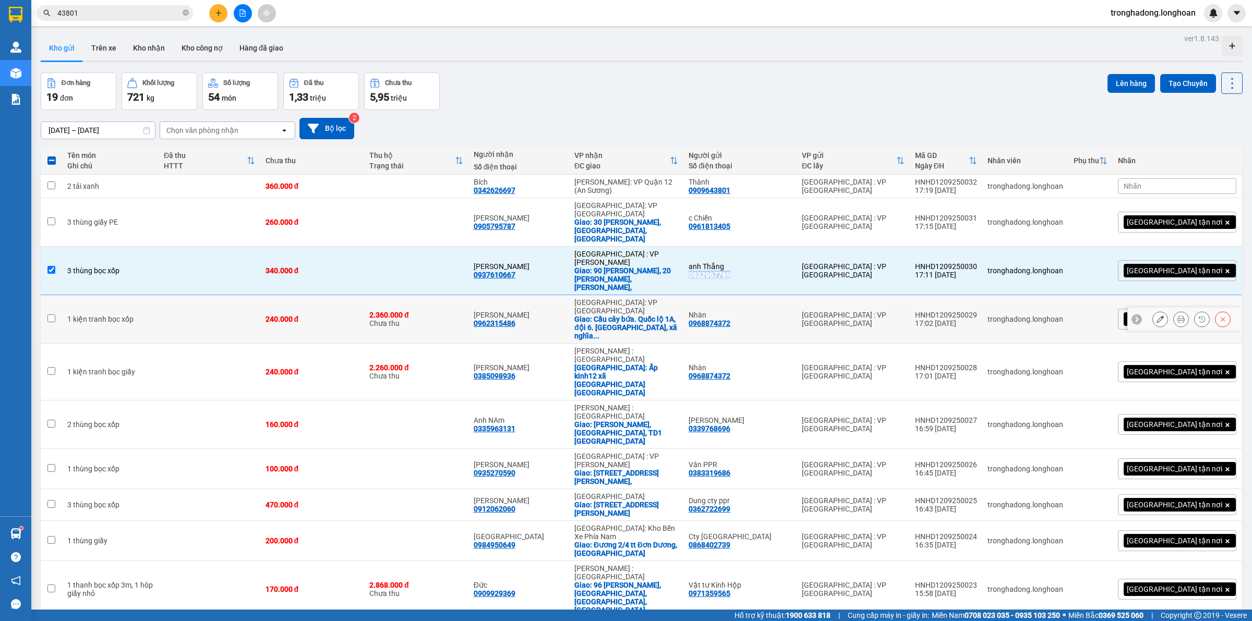
copy div "0832967789"
click at [556, 532] on div "ver 1.8.143 Kho gửi Trên xe Kho nhận Kho công nợ Hàng đã giao Đơn hàng 19 đơn K…" at bounding box center [642, 343] width 1211 height 625
click at [641, 80] on div "Đơn hàng 19 đơn Khối lượng 721 kg Số lượng 54 món Đã thu 1,33 triệu Chưa thu 5,…" at bounding box center [642, 92] width 1202 height 38
click at [501, 30] on main "ver 1.8.143 Kho gửi Trên xe Kho nhận Kho công nợ Hàng đã giao Đơn hàng 19 đơn K…" at bounding box center [626, 305] width 1252 height 610
click at [477, 73] on div "Đơn hàng 19 đơn Khối lượng 721 kg Số lượng 54 món Đã thu 1,33 triệu Chưa thu 5,…" at bounding box center [642, 92] width 1202 height 38
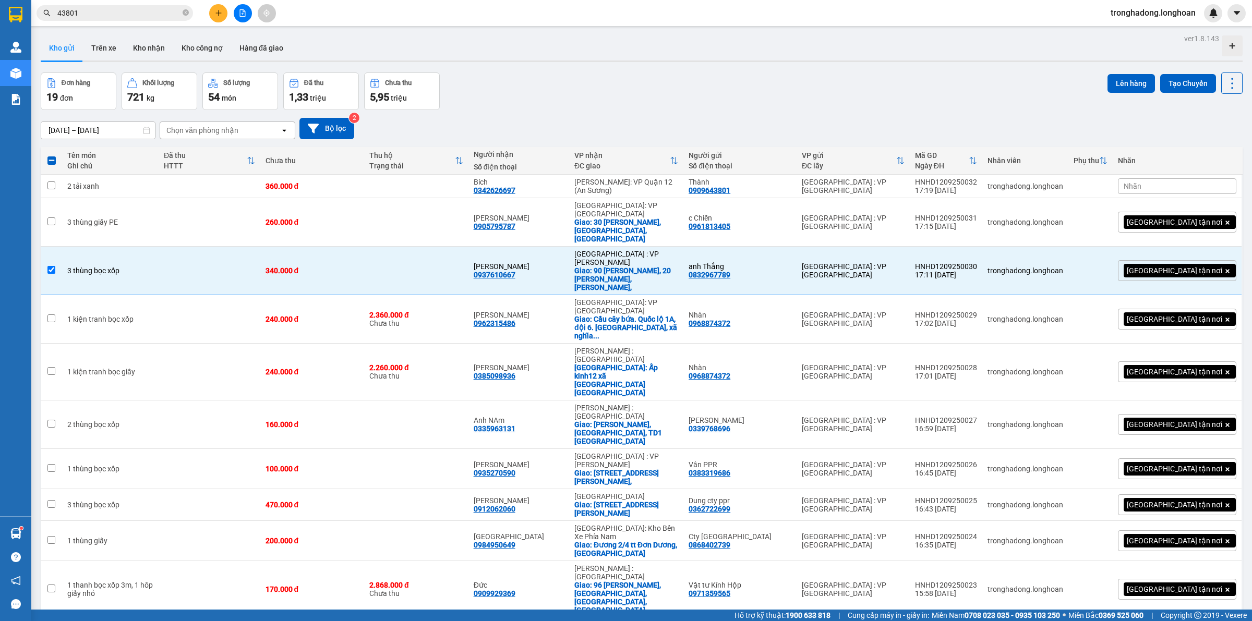
click at [469, 82] on div "Đơn hàng 19 đơn Khối lượng 721 kg Số lượng 54 món Đã thu 1,33 triệu Chưa thu 5,…" at bounding box center [642, 92] width 1202 height 38
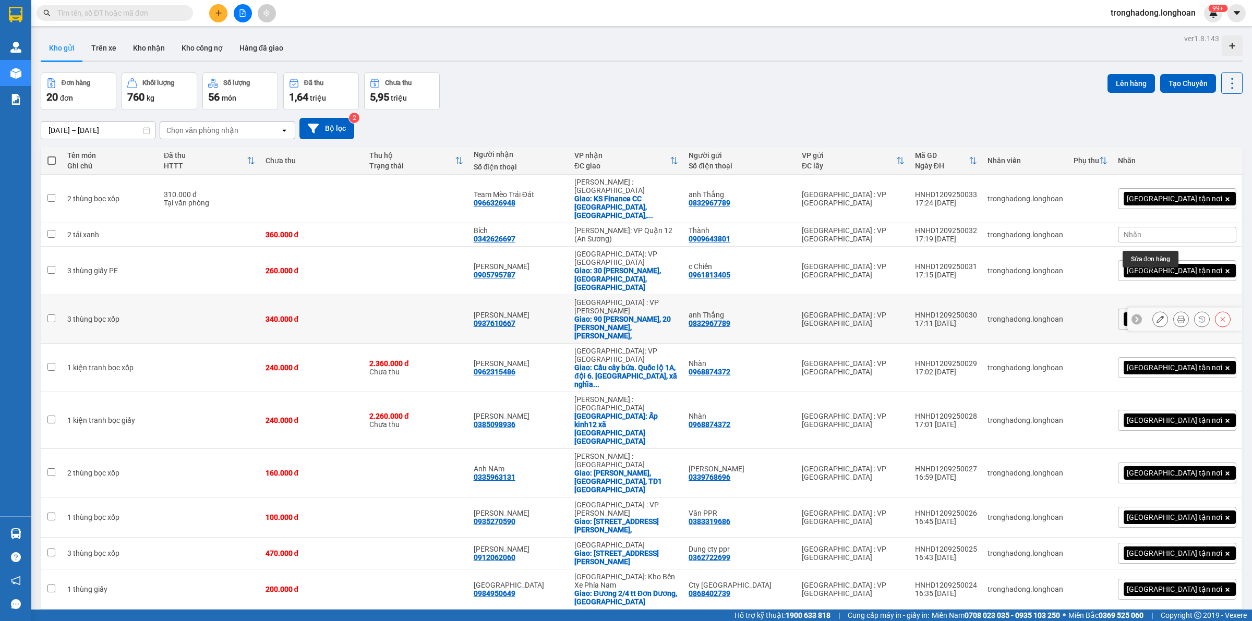
click at [1154, 310] on button at bounding box center [1160, 319] width 15 height 18
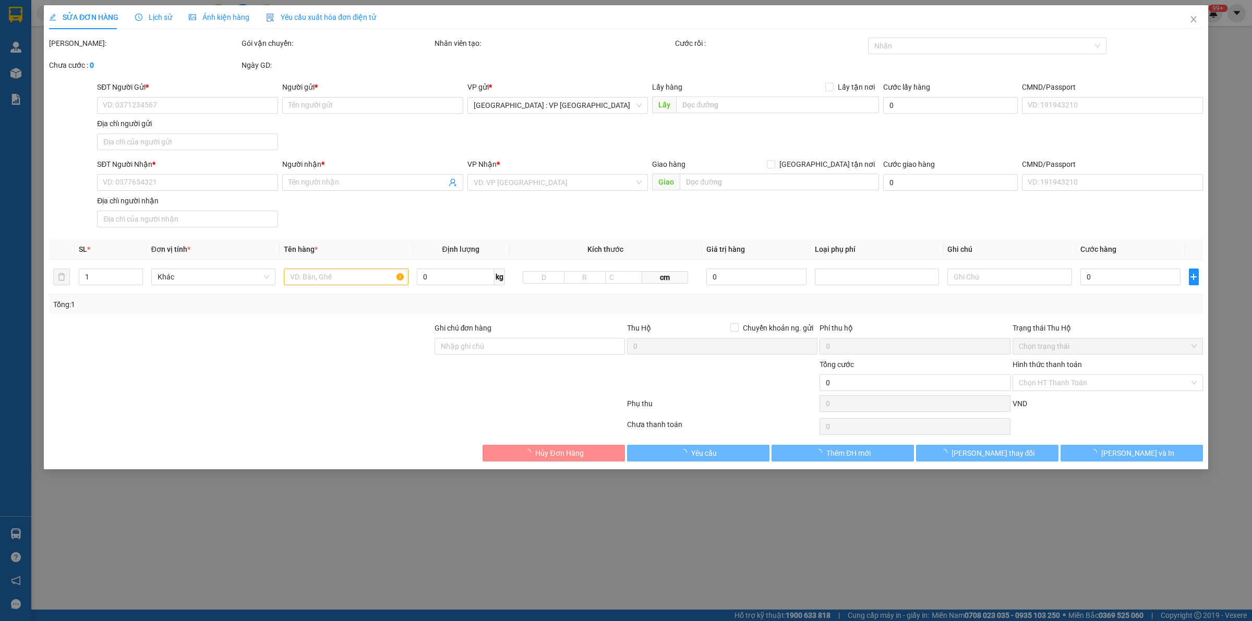
type input "0832967789"
type input "anh Thắng"
type input "0937610667"
type input "[PERSON_NAME]"
checkbox input "true"
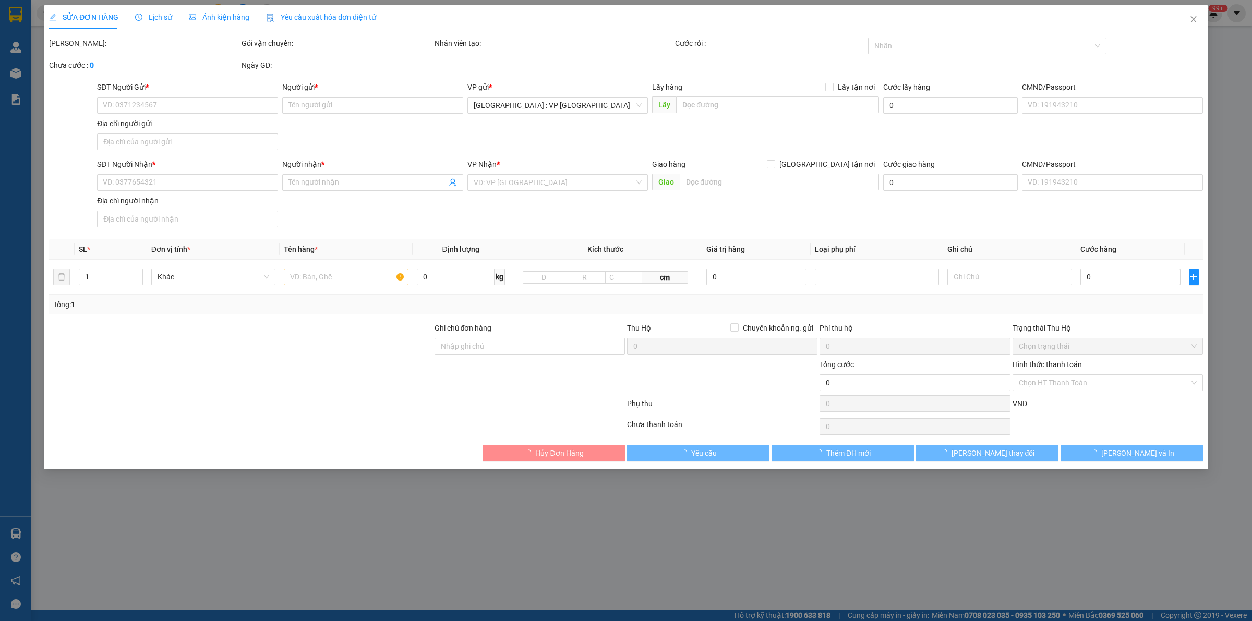
type input "90 [PERSON_NAME], 20 [PERSON_NAME], [PERSON_NAME],"
type input "340.000"
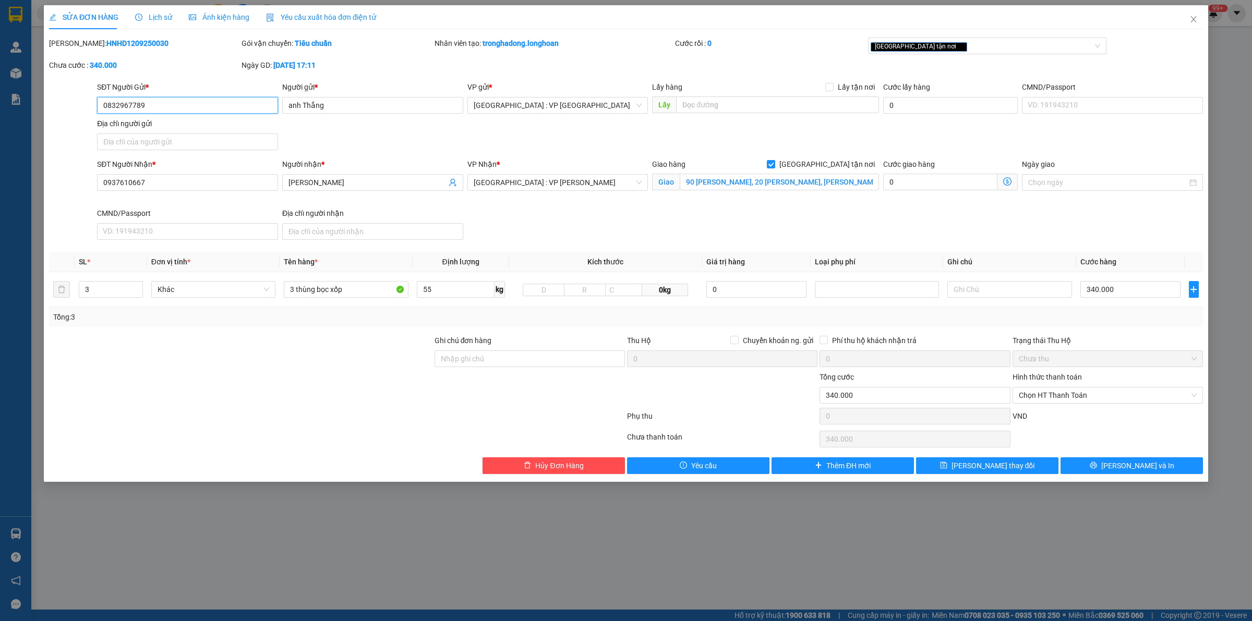
drag, startPoint x: 170, startPoint y: 108, endPoint x: 32, endPoint y: 134, distance: 140.7
click at [42, 126] on div "SỬA ĐƠN HÀNG Lịch sử Ảnh kiện hàng Yêu cầu xuất hóa đơn điện tử Total Paid Fee …" at bounding box center [626, 310] width 1252 height 621
drag, startPoint x: 142, startPoint y: 186, endPoint x: 0, endPoint y: 210, distance: 144.5
click at [5, 210] on div "SỬA ĐƠN HÀNG Lịch sử Ảnh kiện hàng Yêu cầu xuất hóa đơn điện tử Total Paid Fee …" at bounding box center [626, 310] width 1252 height 621
drag, startPoint x: 375, startPoint y: 303, endPoint x: 329, endPoint y: 296, distance: 46.4
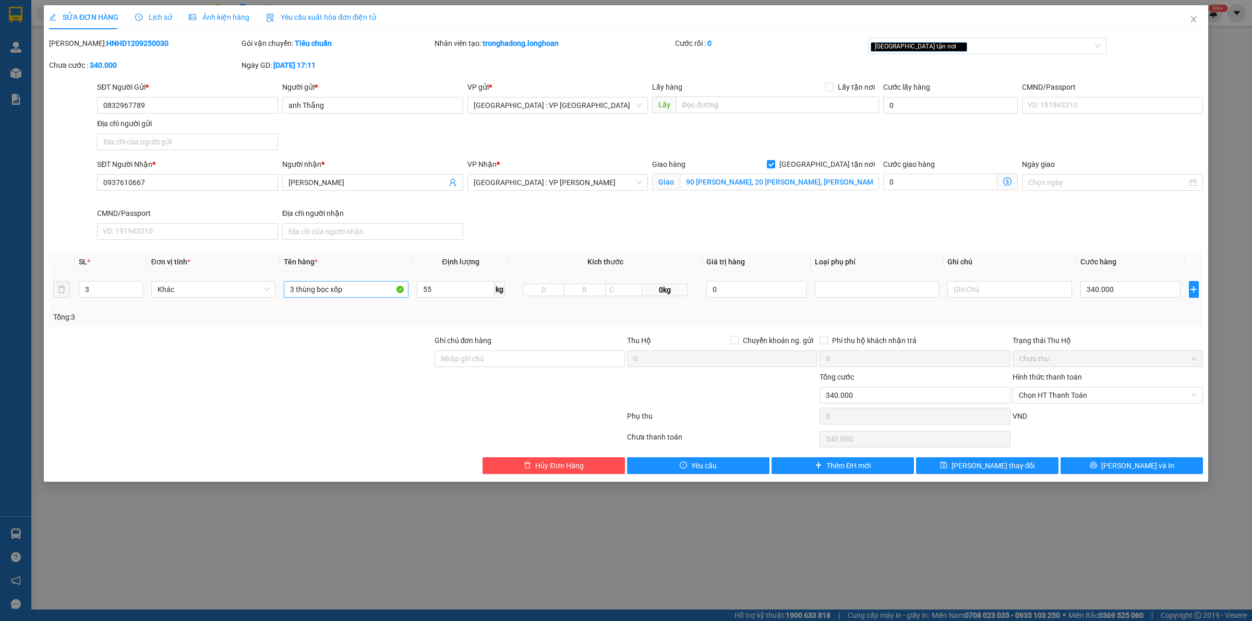
click at [319, 301] on td "3 thùng bọc xốp" at bounding box center [346, 289] width 133 height 35
drag, startPoint x: 353, startPoint y: 293, endPoint x: 182, endPoint y: 201, distance: 194.7
click at [210, 314] on div "SL * Đơn vị tính * Tên hàng * Định lượng Kích thước Giá trị hàng Loại phụ phí G…" at bounding box center [626, 289] width 1154 height 75
click at [556, 469] on span "Hủy Đơn Hàng" at bounding box center [559, 465] width 48 height 11
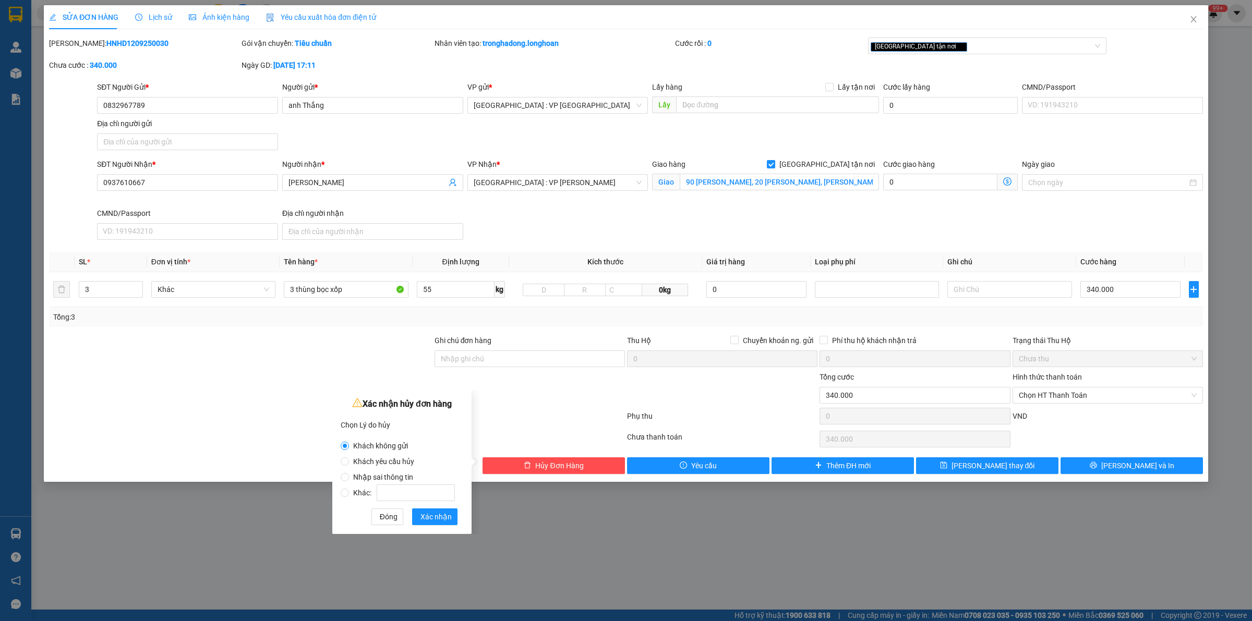
click at [375, 475] on span "Nhập sai thông tin" at bounding box center [383, 477] width 68 height 8
click at [349, 475] on input "Nhập sai thông tin" at bounding box center [345, 477] width 8 height 8
radio input "true"
radio input "false"
click at [429, 520] on span "Xác nhận" at bounding box center [436, 516] width 31 height 11
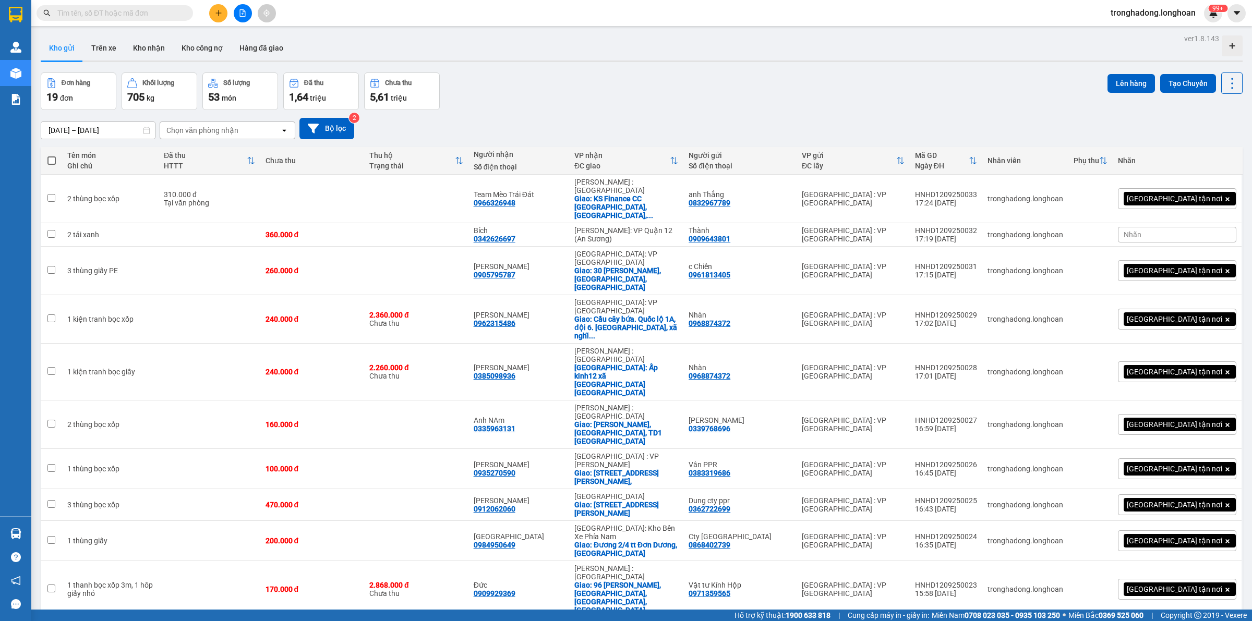
click at [141, 16] on input "text" at bounding box center [118, 12] width 123 height 11
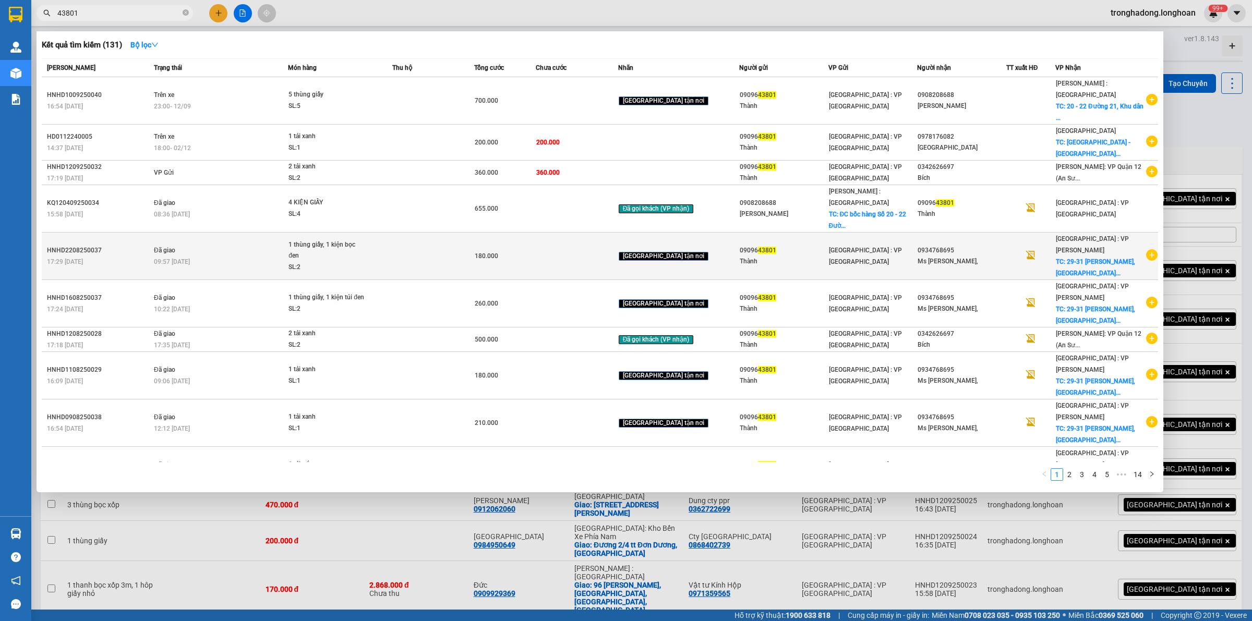
type input "43801"
click at [972, 245] on div "0934768695" at bounding box center [962, 250] width 88 height 11
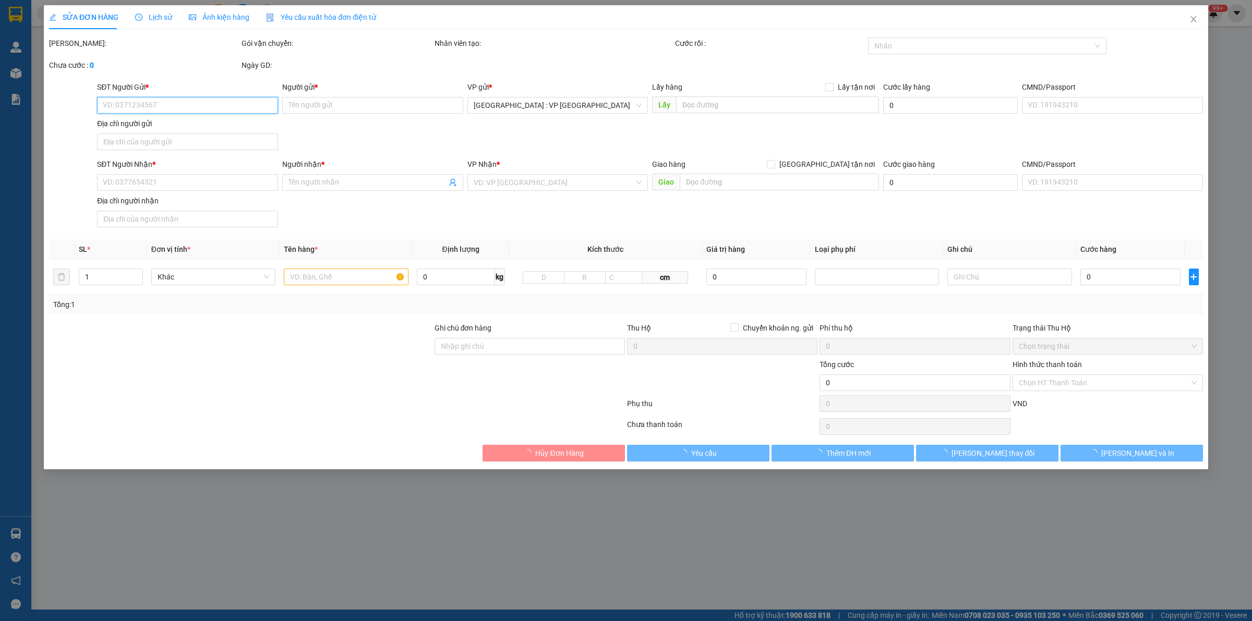
type input "0909643801"
type input "Thành"
type input "0934768695"
type input "Ms [PERSON_NAME],"
checkbox input "true"
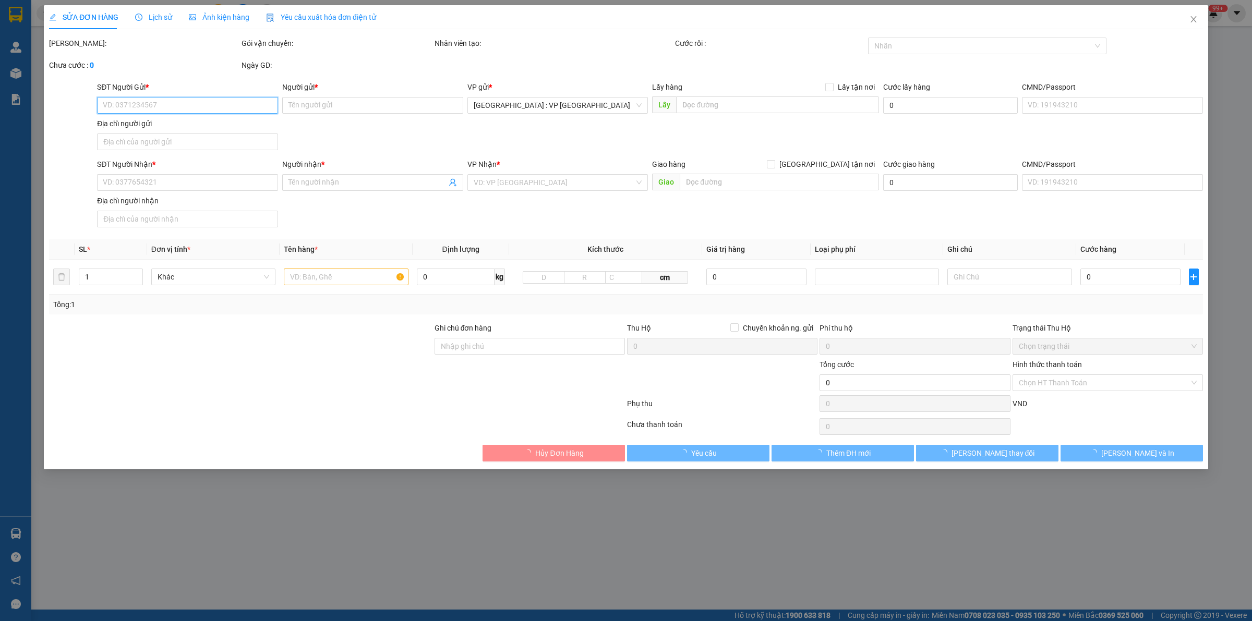
type input "29-31 [PERSON_NAME] Trinh, [GEOGRAPHIC_DATA], [GEOGRAPHIC_DATA]"
type input "180.000"
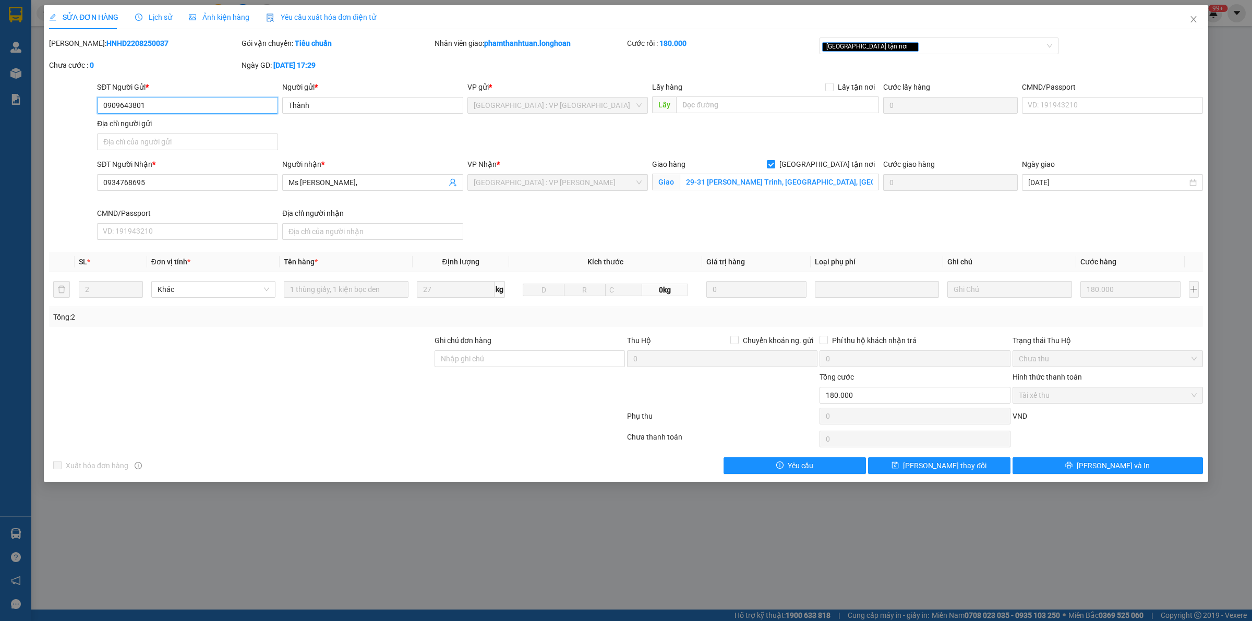
drag, startPoint x: 162, startPoint y: 108, endPoint x: 48, endPoint y: 111, distance: 113.8
click at [102, 108] on input "0909643801" at bounding box center [187, 105] width 181 height 17
drag, startPoint x: 145, startPoint y: 180, endPoint x: 7, endPoint y: 193, distance: 138.9
click at [11, 193] on div "SỬA ĐƠN HÀNG Lịch sử Ảnh kiện hàng Yêu cầu xuất hóa đơn điện tử Total Paid Fee …" at bounding box center [626, 310] width 1252 height 621
drag, startPoint x: 1201, startPoint y: 15, endPoint x: 132, endPoint y: 25, distance: 1068.7
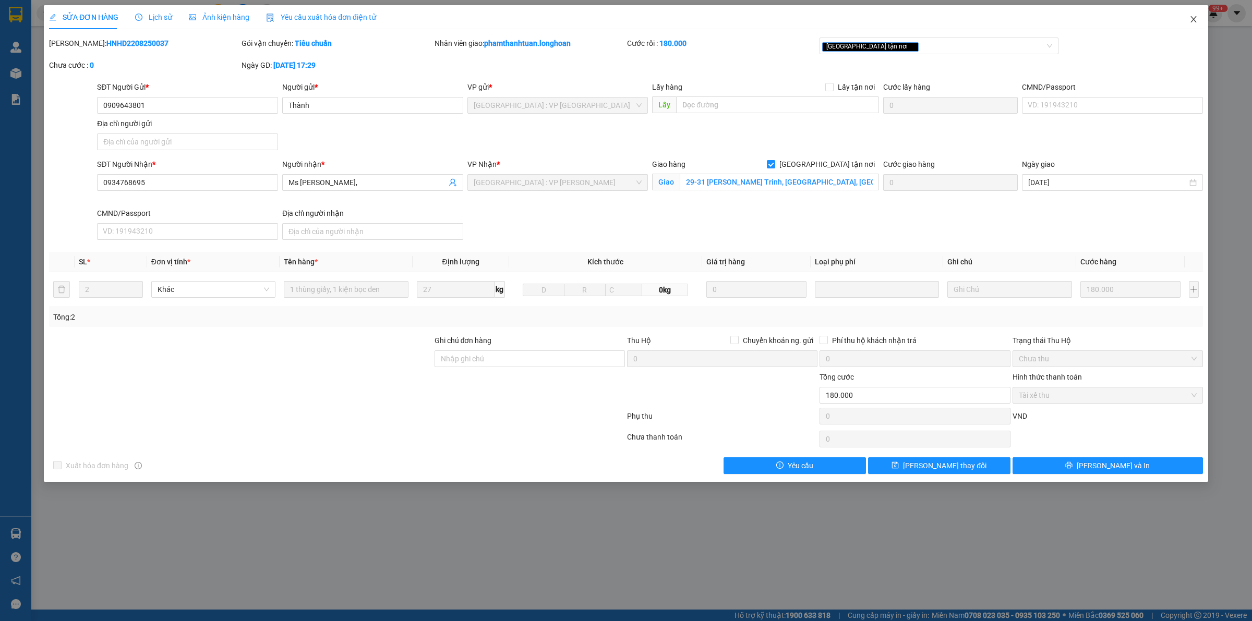
click at [1199, 15] on span "Close" at bounding box center [1193, 19] width 29 height 29
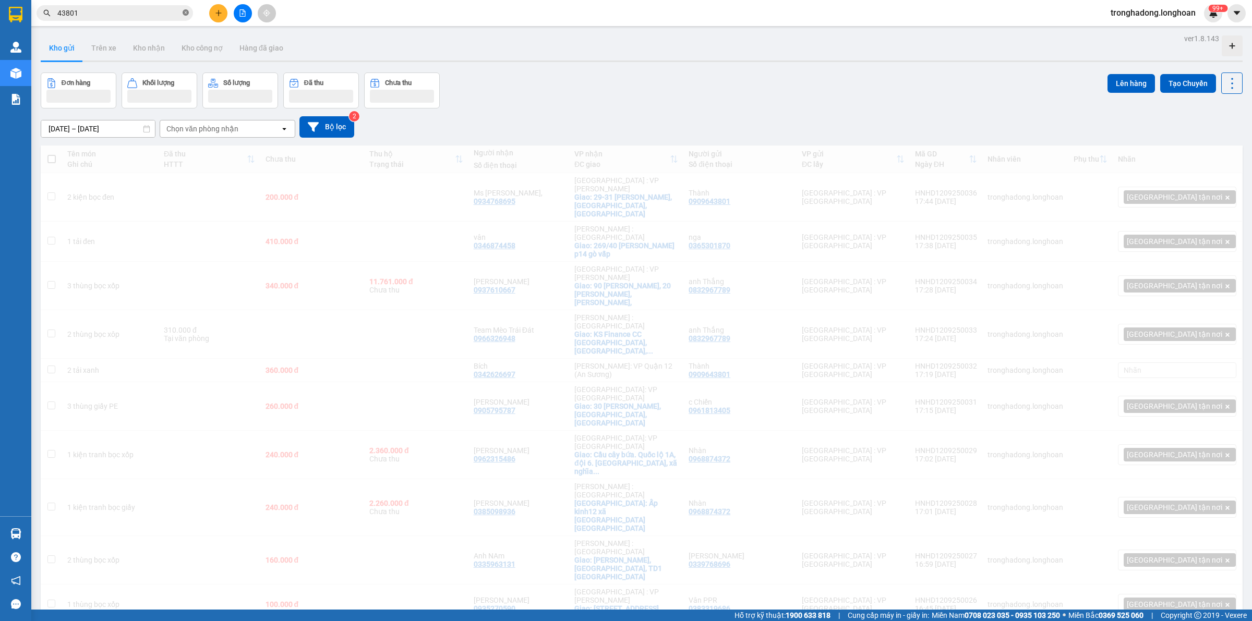
click at [186, 14] on icon "close-circle" at bounding box center [186, 12] width 6 height 6
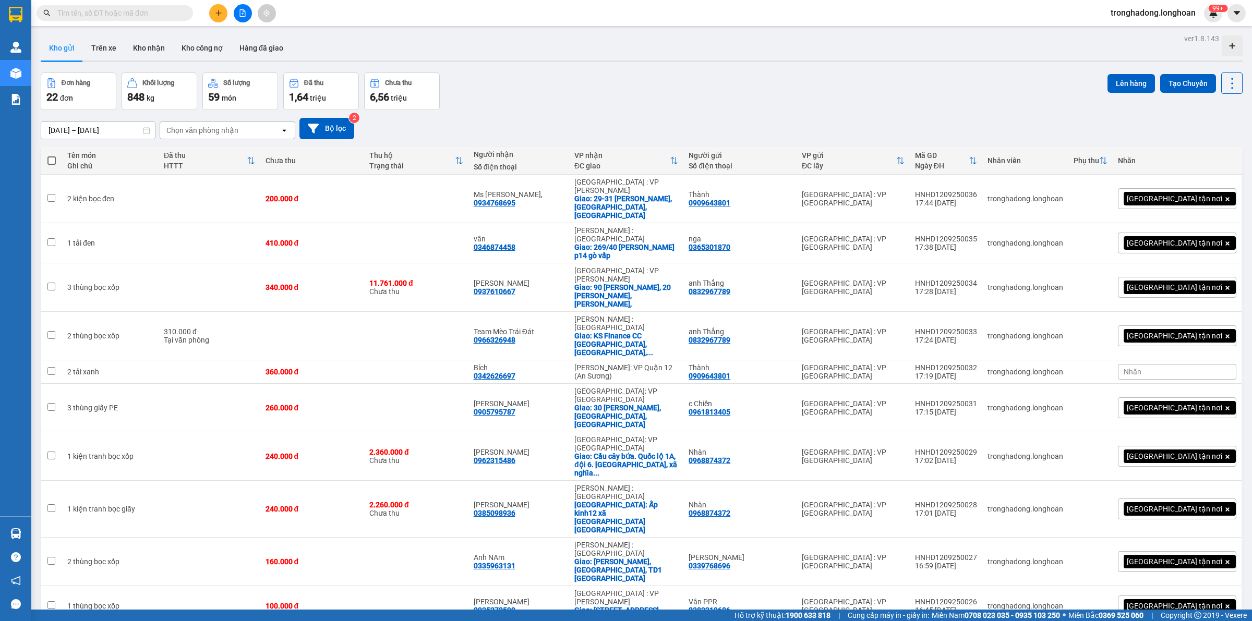
paste input "0965753797"
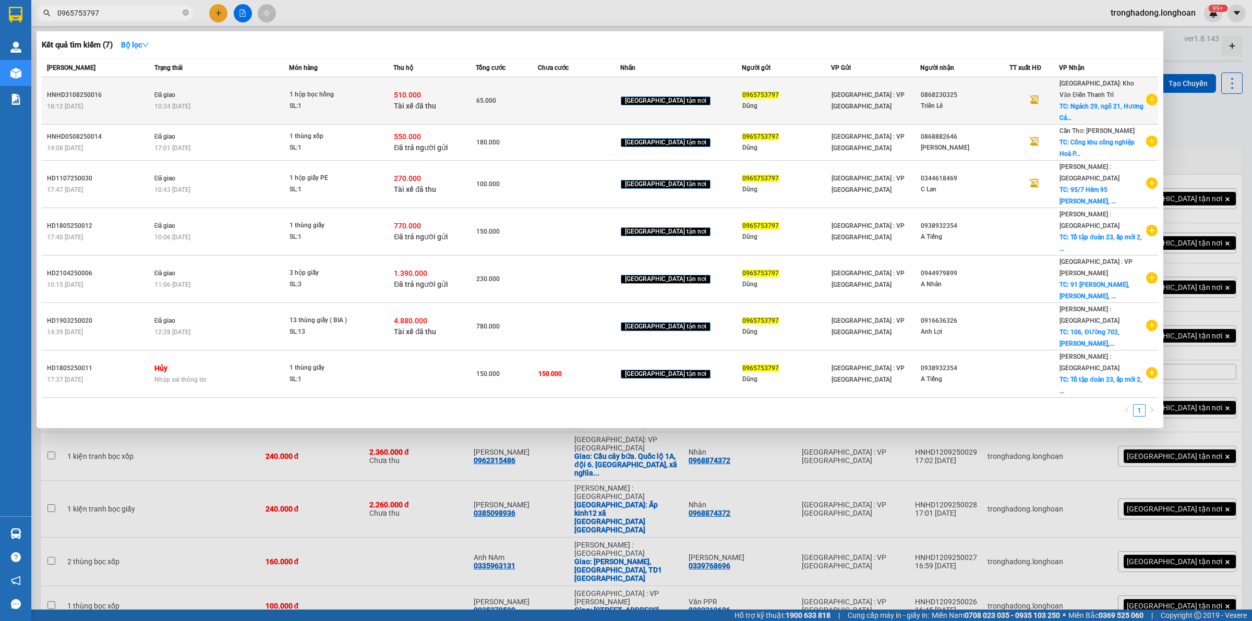
type input "0965753797"
click at [393, 90] on span "1 hộp bọc hồng SL: 1" at bounding box center [341, 100] width 103 height 22
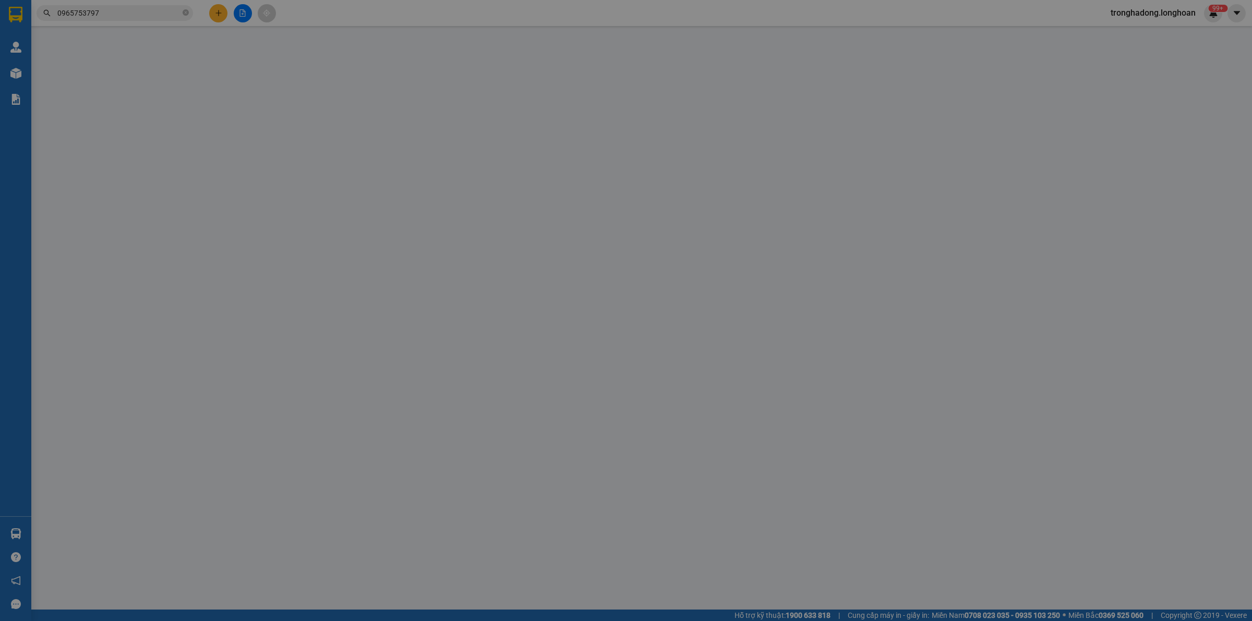
type input "0965753797"
type input "Dũng"
type input "0868230325"
type input "Triển Lê"
checkbox input "true"
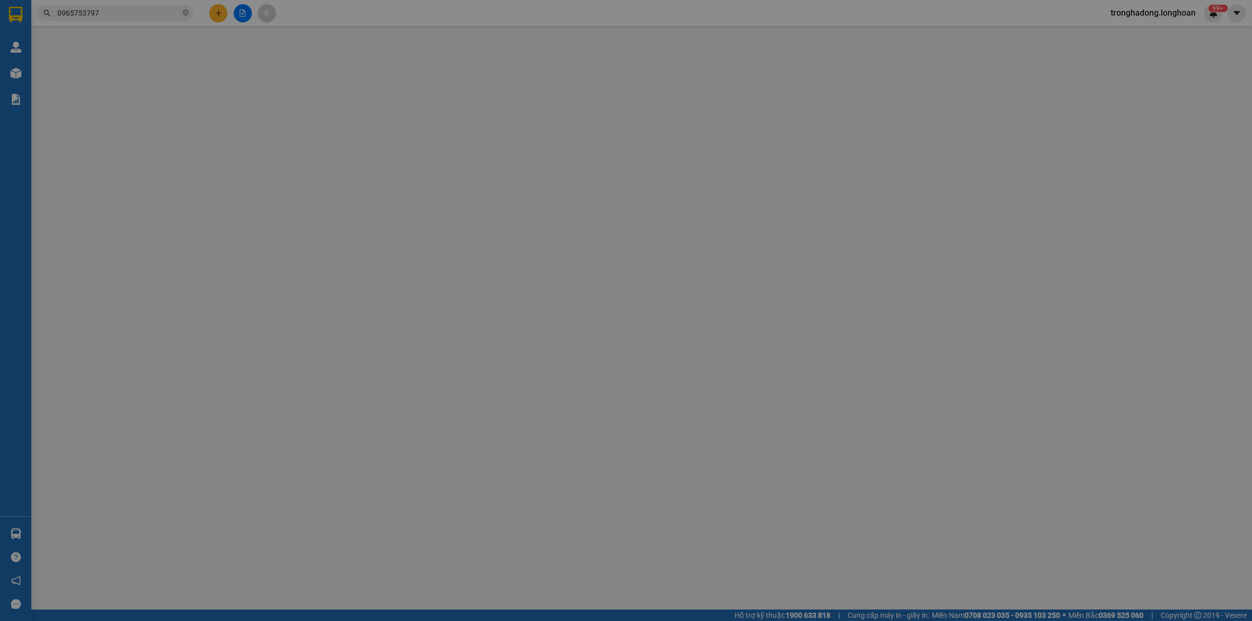
type input "Ngách 29, ngõ 21, [GEOGRAPHIC_DATA], [GEOGRAPHIC_DATA], [GEOGRAPHIC_DATA], [GEO…"
checkbox input "true"
type input "510.000"
type input "5.000"
type input "65.000"
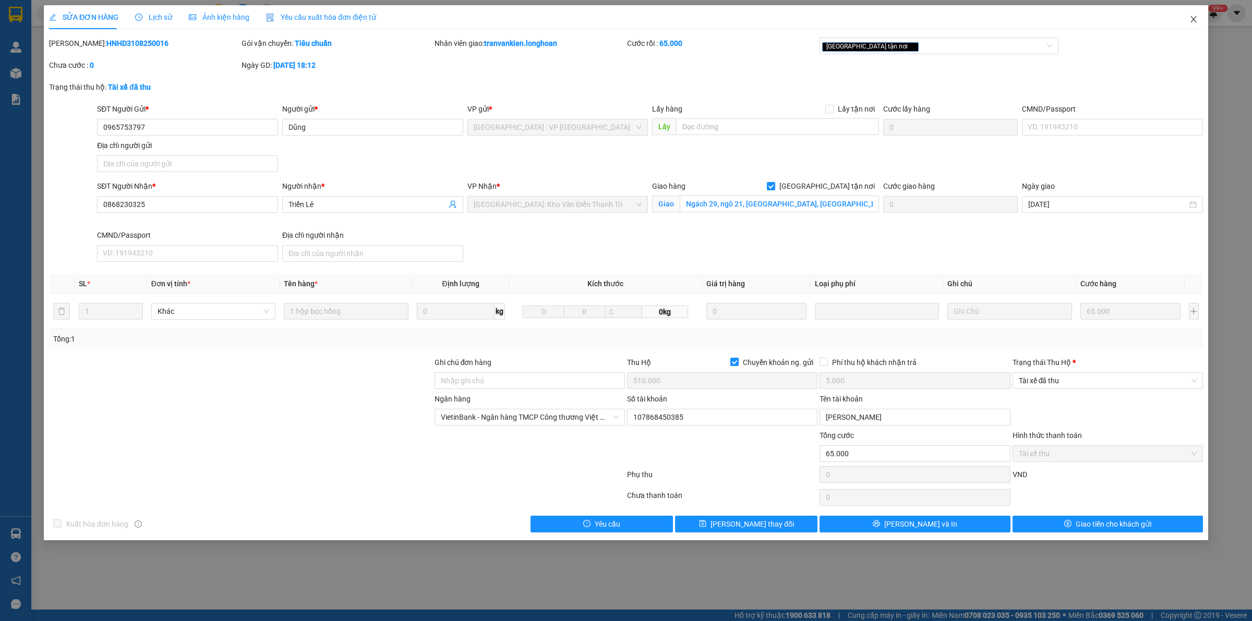
click at [1193, 17] on icon "close" at bounding box center [1194, 19] width 8 height 8
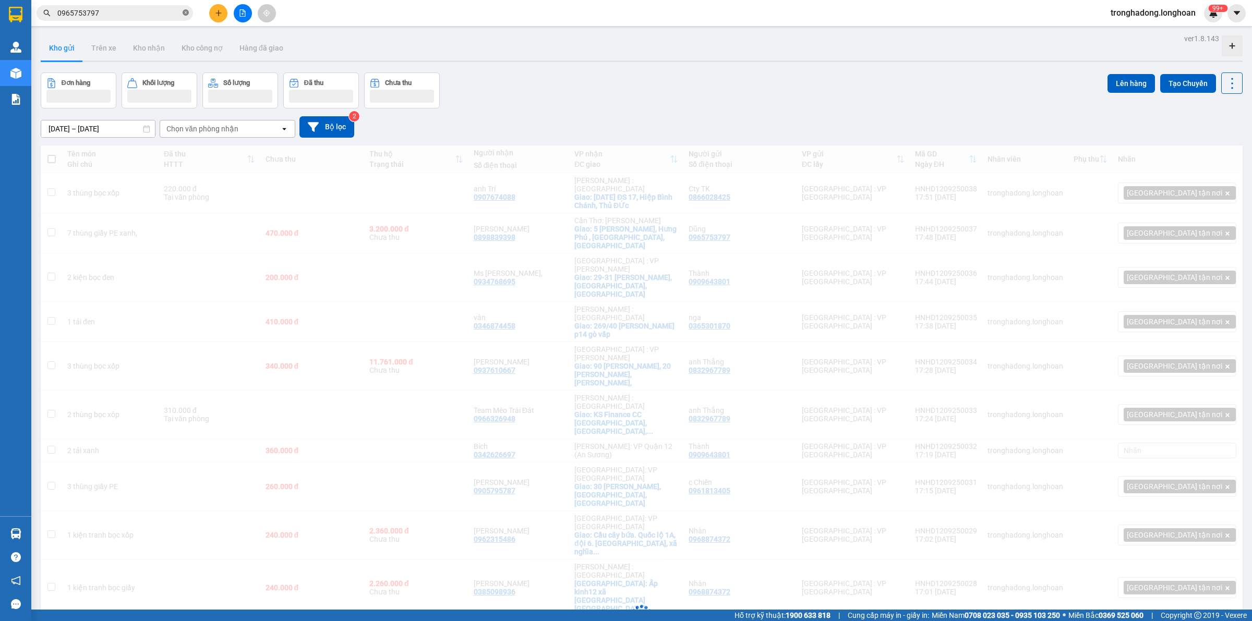
click at [184, 14] on icon "close-circle" at bounding box center [186, 12] width 6 height 6
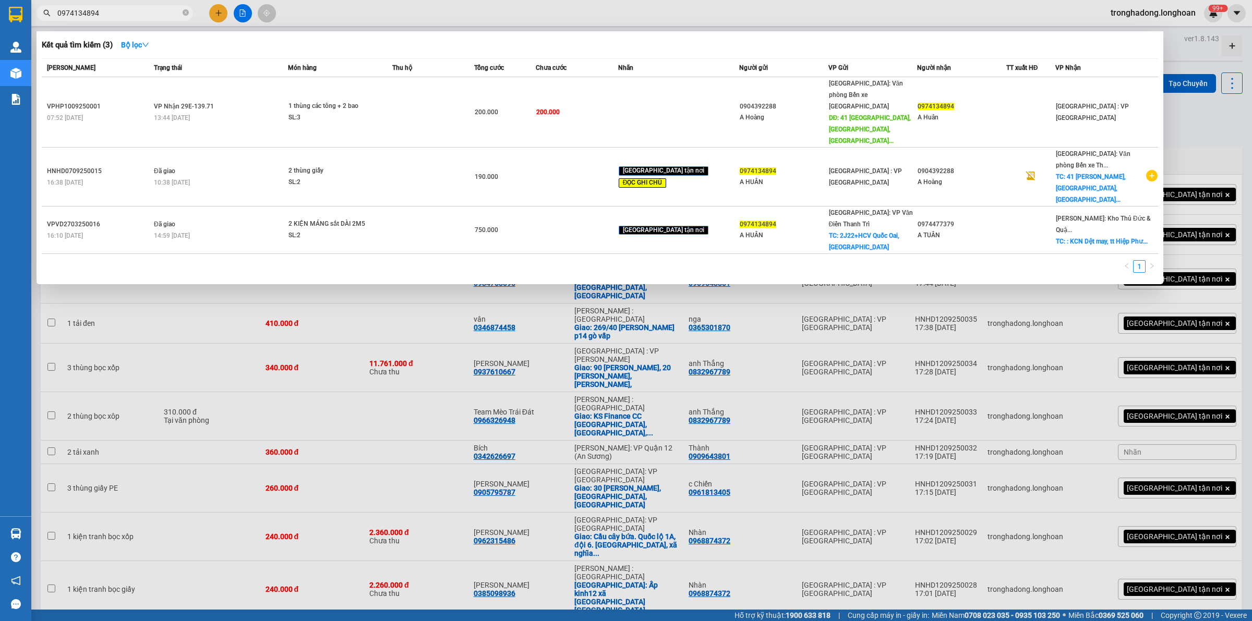
type input "0974134894"
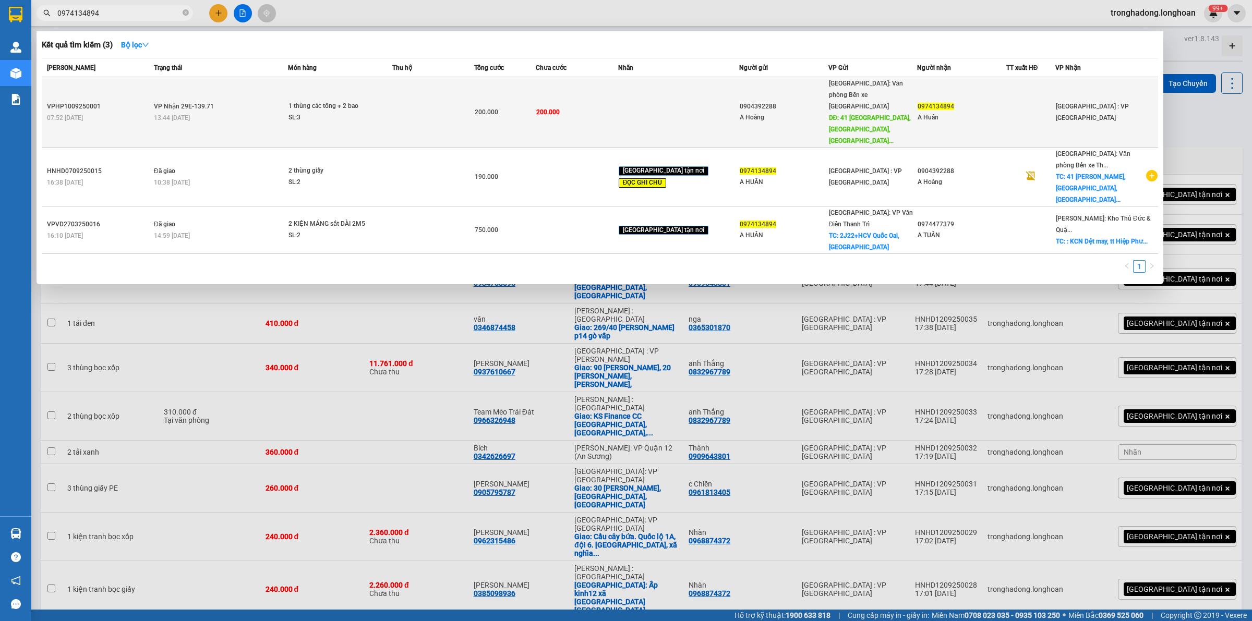
click at [604, 98] on td "200.000" at bounding box center [577, 112] width 82 height 70
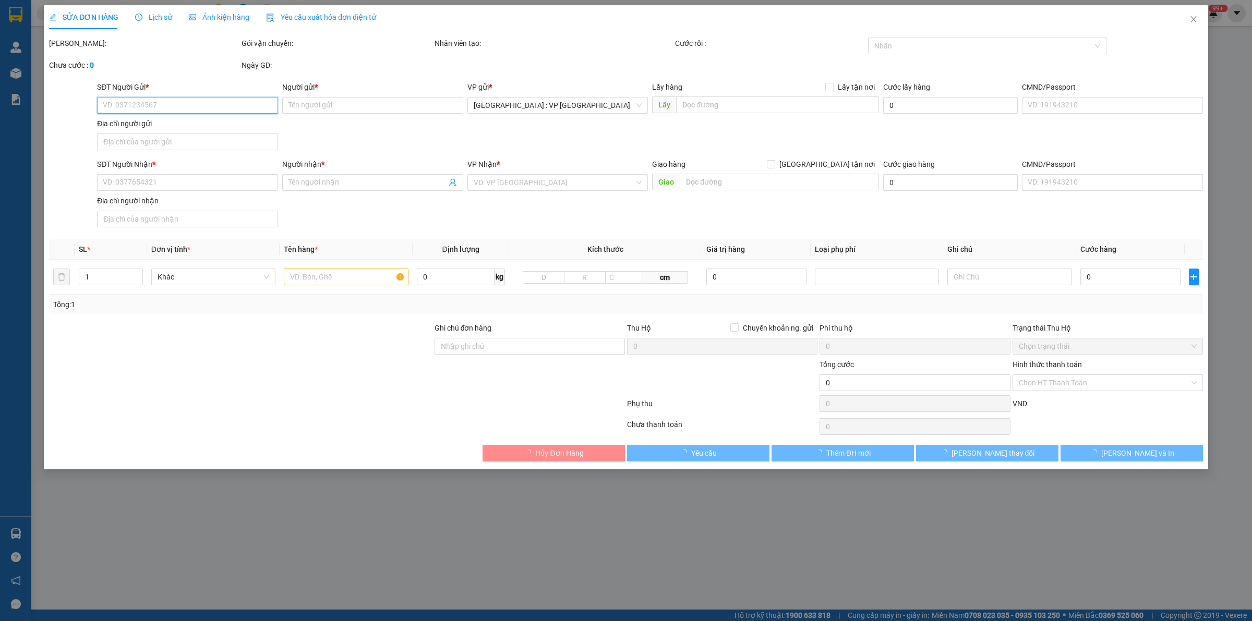
type input "0904392288"
type input "A Hoàng"
type input "41 [GEOGRAPHIC_DATA], [GEOGRAPHIC_DATA], [GEOGRAPHIC_DATA], [GEOGRAPHIC_DATA]"
type input "115.000"
type input "0974134894"
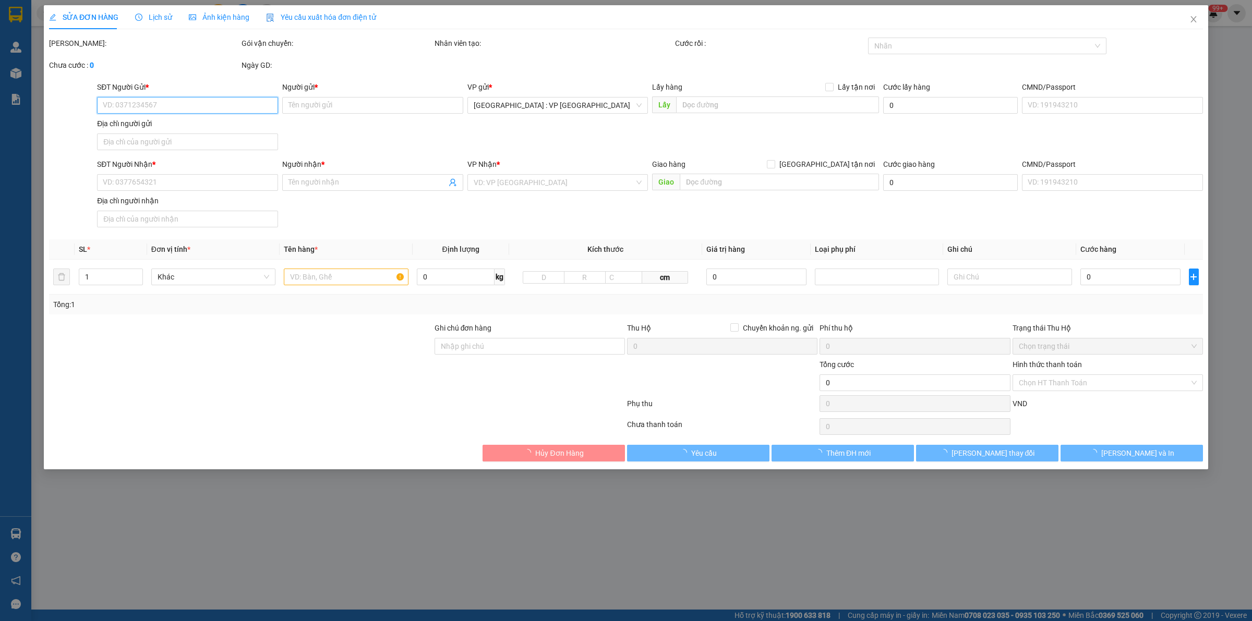
type input "A Huân"
type input "200.000"
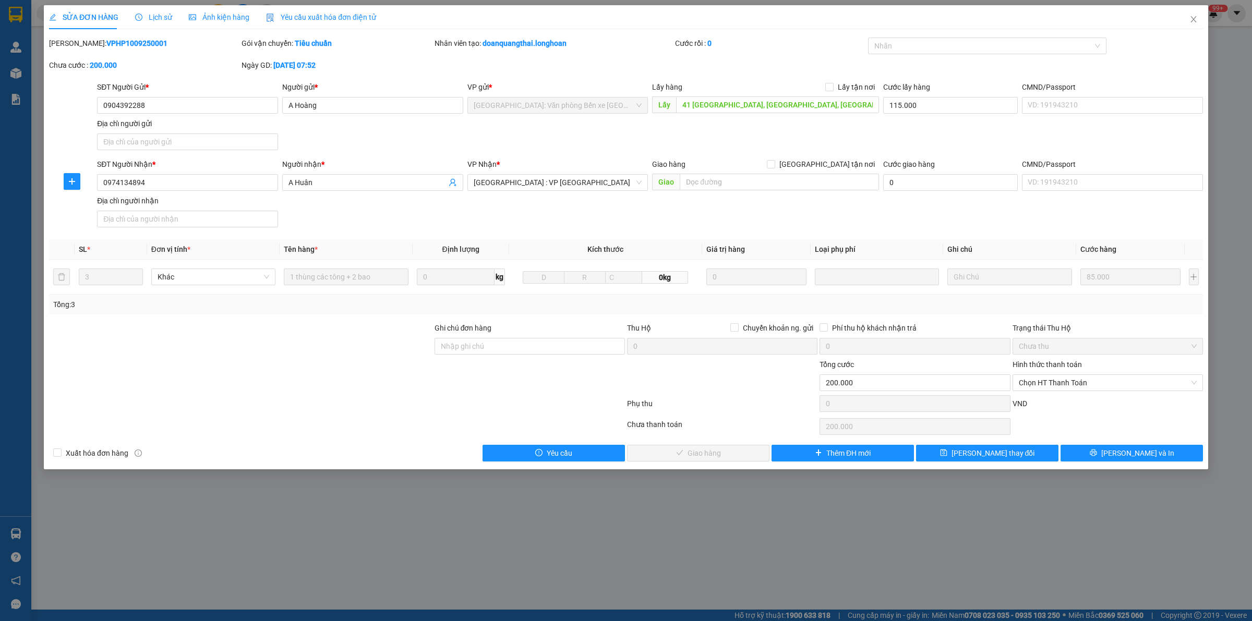
click at [1110, 433] on div "Chọn HT Thanh Toán" at bounding box center [1108, 426] width 193 height 21
click at [1089, 398] on div "Phụ thu 0 VND" at bounding box center [626, 406] width 1156 height 21
click at [1081, 377] on span "Chọn HT Thanh Toán" at bounding box center [1108, 383] width 178 height 16
click at [1073, 403] on div "Tại văn phòng" at bounding box center [1108, 404] width 178 height 11
type input "0"
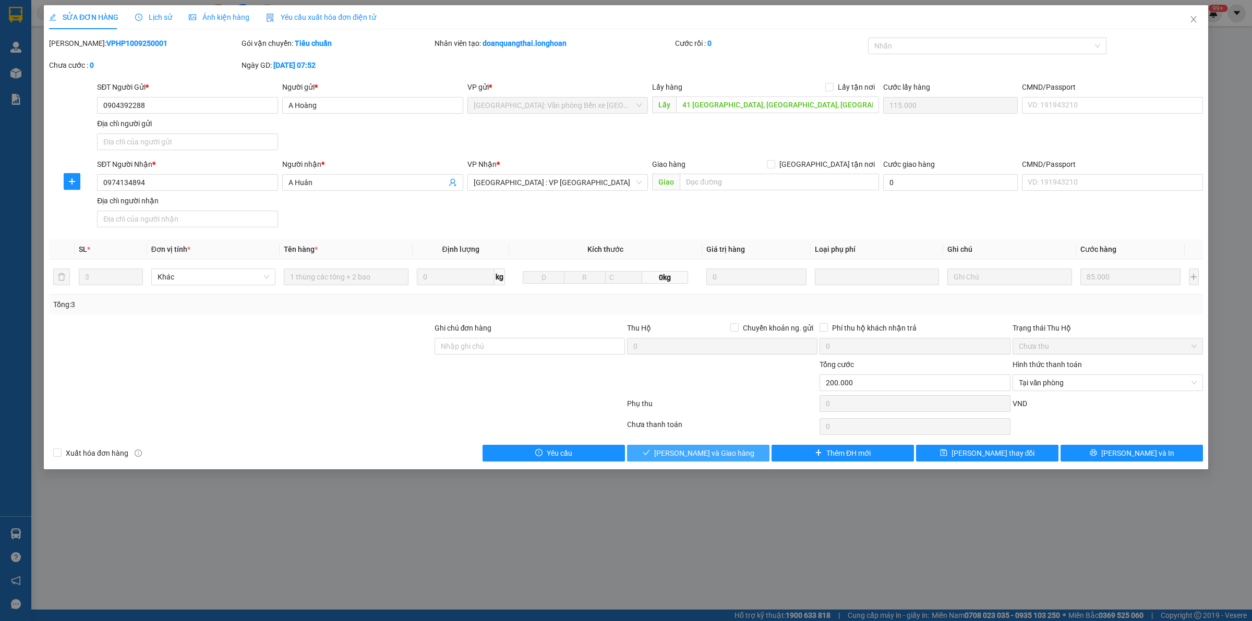
click at [705, 456] on span "[PERSON_NAME] và Giao hàng" at bounding box center [704, 453] width 100 height 11
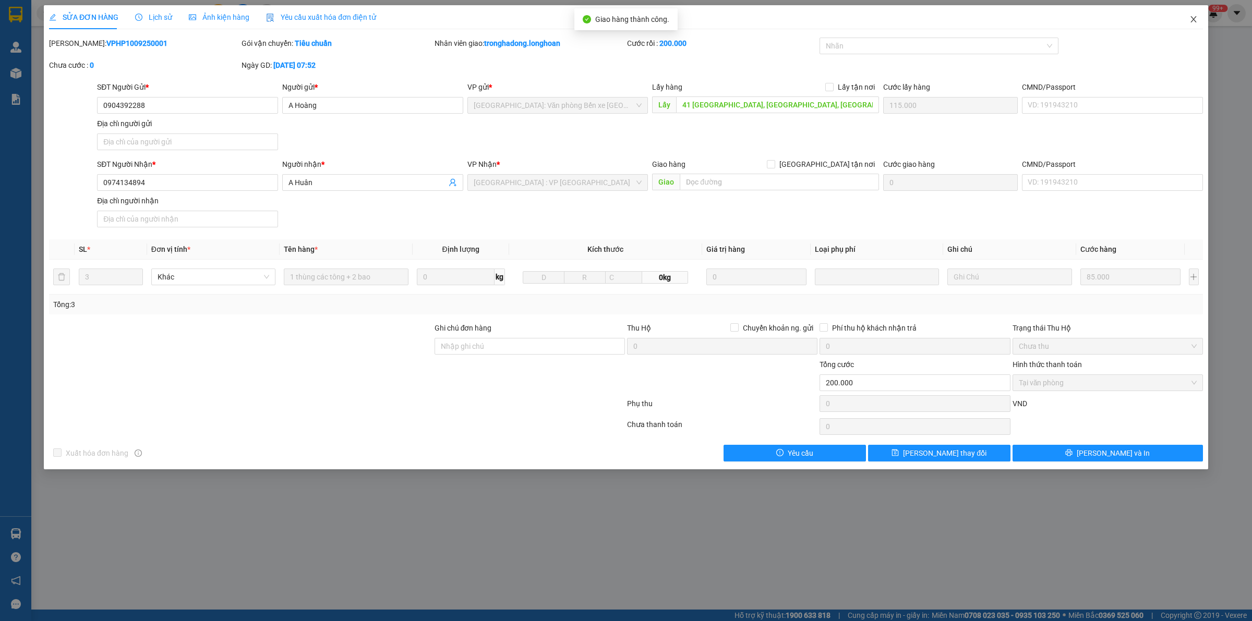
click at [1196, 19] on icon "close" at bounding box center [1194, 19] width 8 height 8
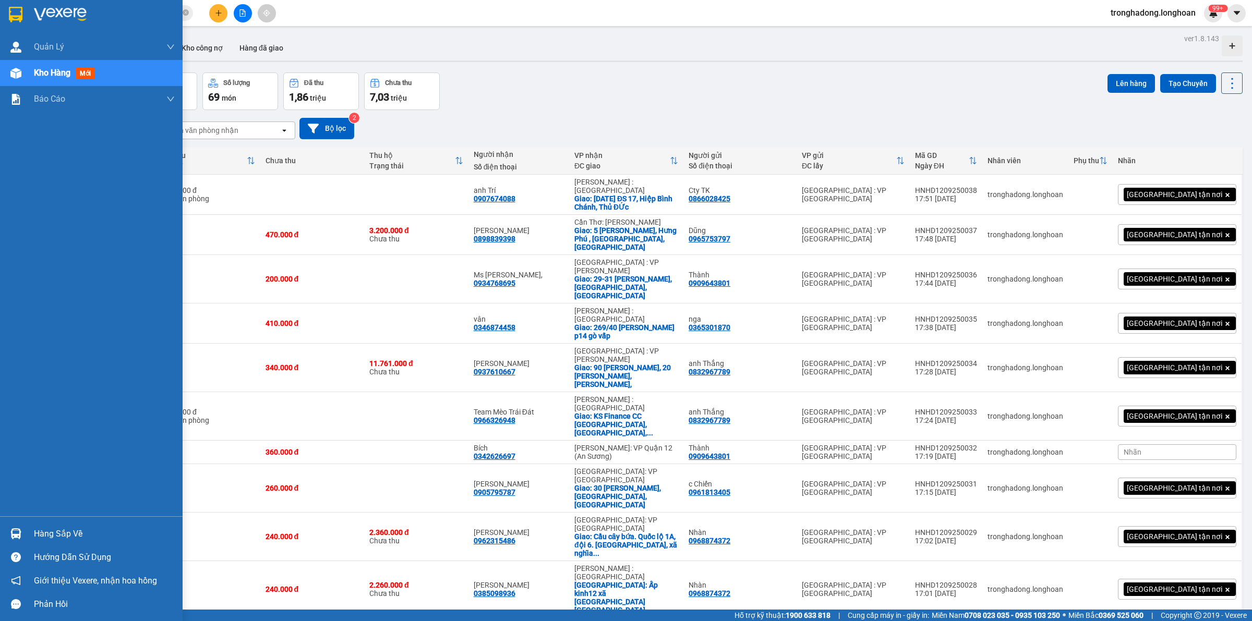
click at [17, 18] on img at bounding box center [16, 15] width 14 height 16
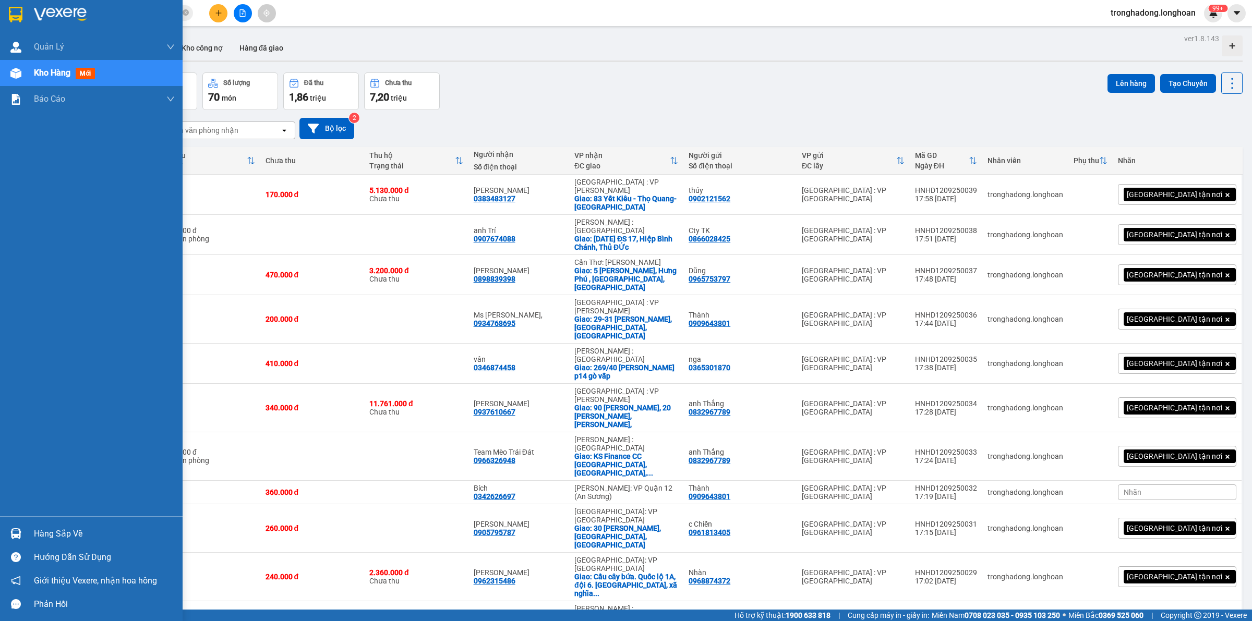
click at [17, 9] on img at bounding box center [16, 15] width 14 height 16
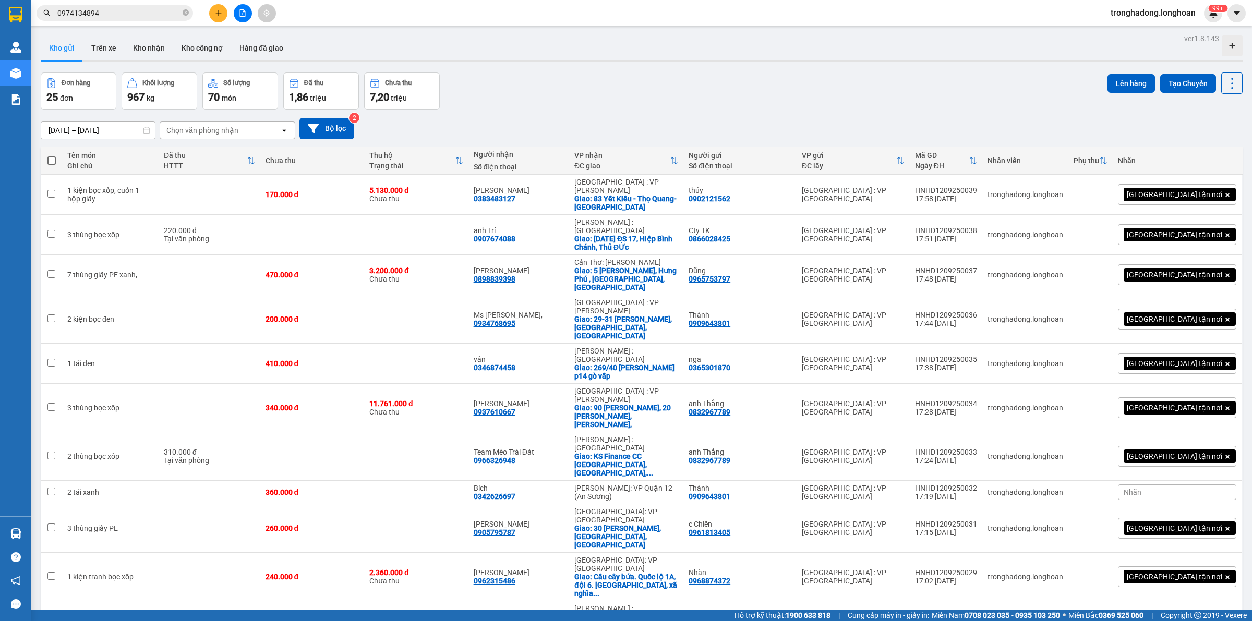
click at [221, 9] on icon "plus" at bounding box center [218, 12] width 7 height 7
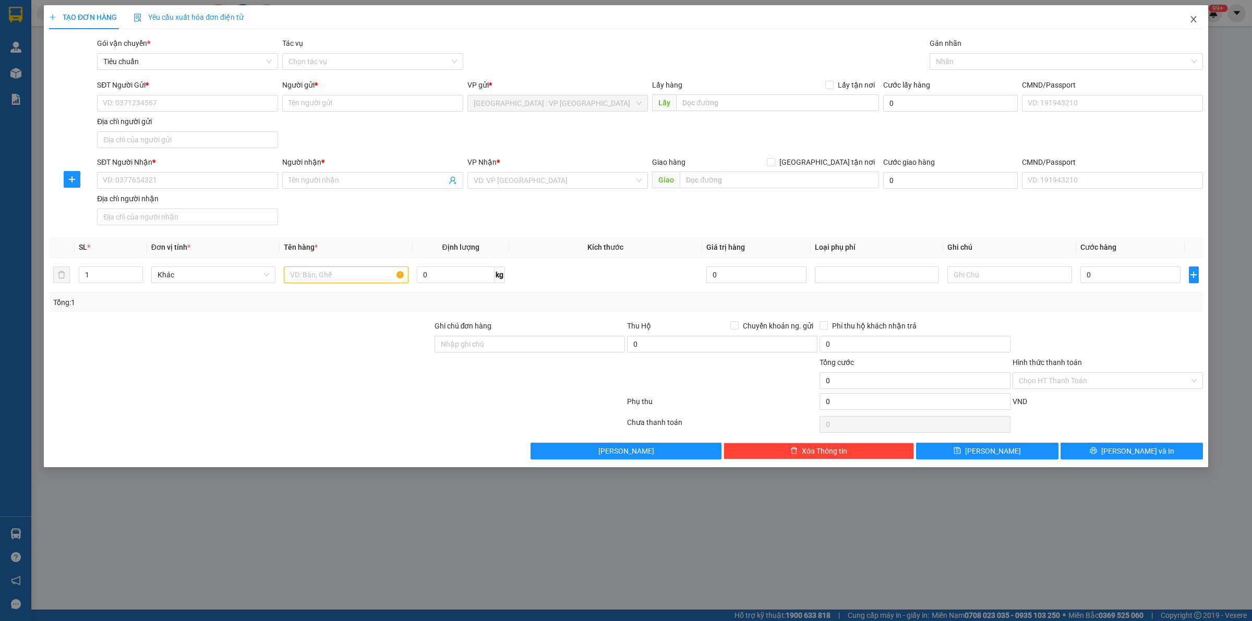
click at [1194, 21] on icon "close" at bounding box center [1194, 19] width 8 height 8
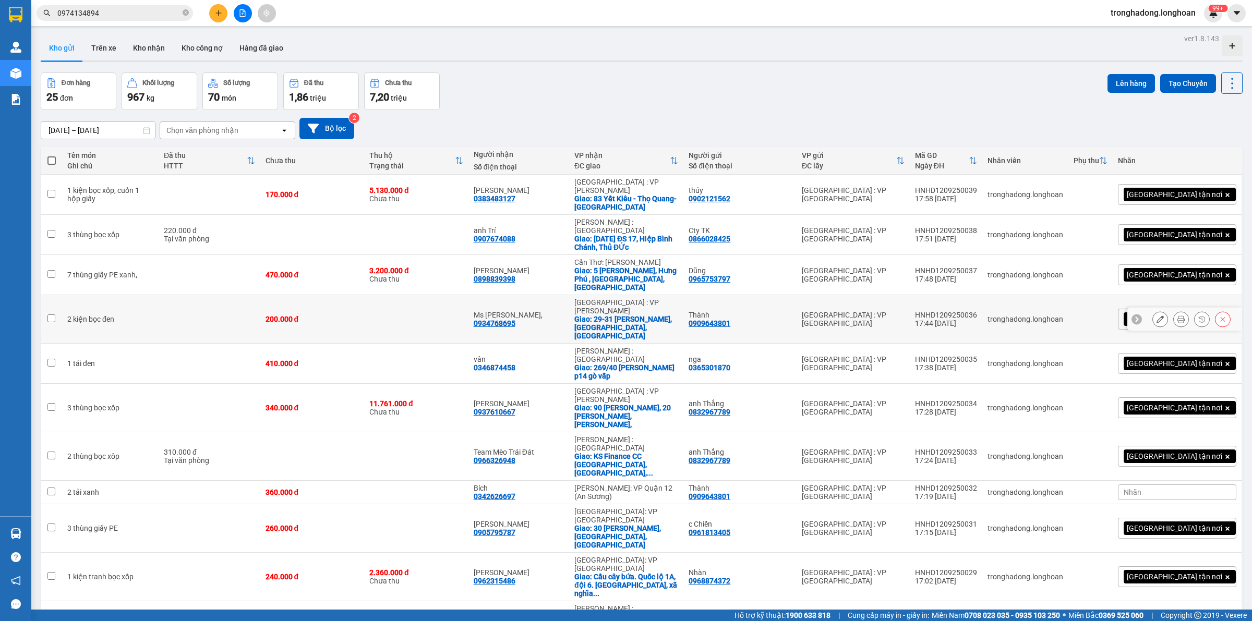
click at [1157, 316] on icon at bounding box center [1160, 319] width 7 height 7
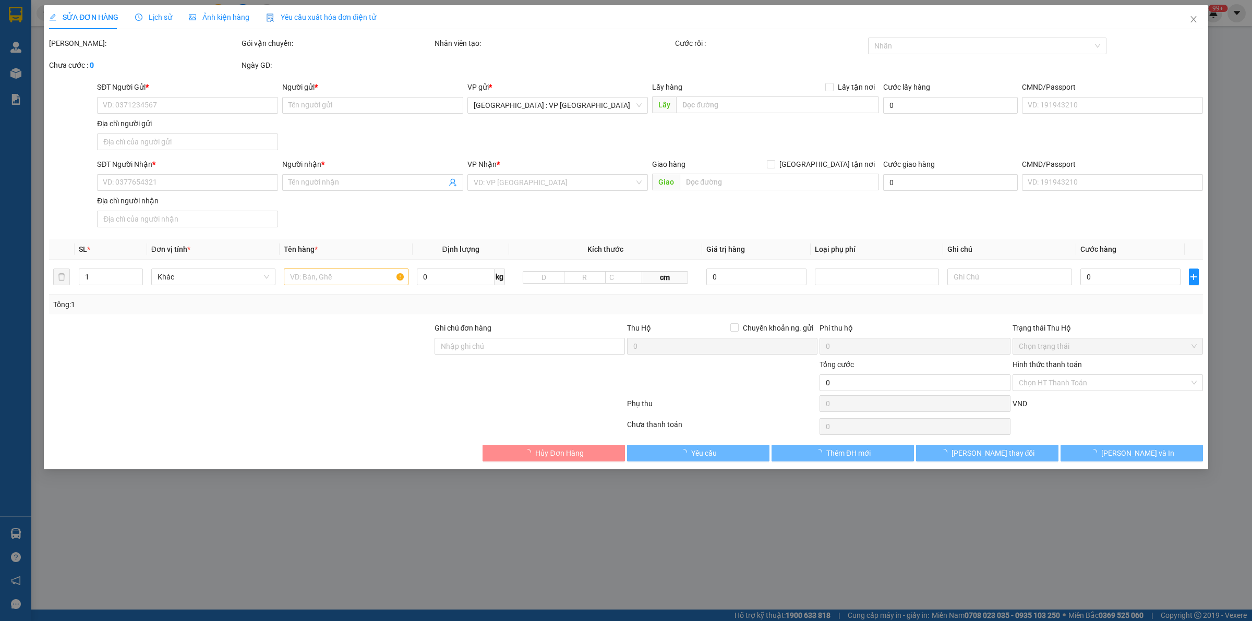
type input "0909643801"
type input "Thành"
type input "0934768695"
type input "Ms [PERSON_NAME],"
checkbox input "true"
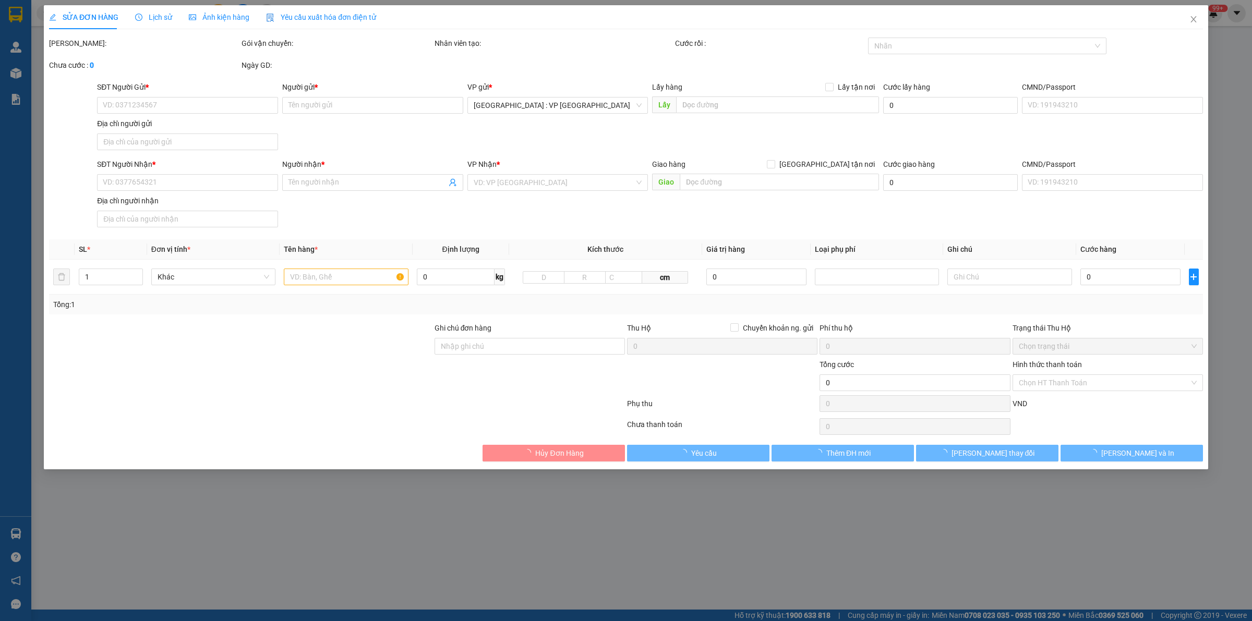
type input "29-31 [PERSON_NAME] Trinh, [GEOGRAPHIC_DATA], [GEOGRAPHIC_DATA]"
type input "200.000"
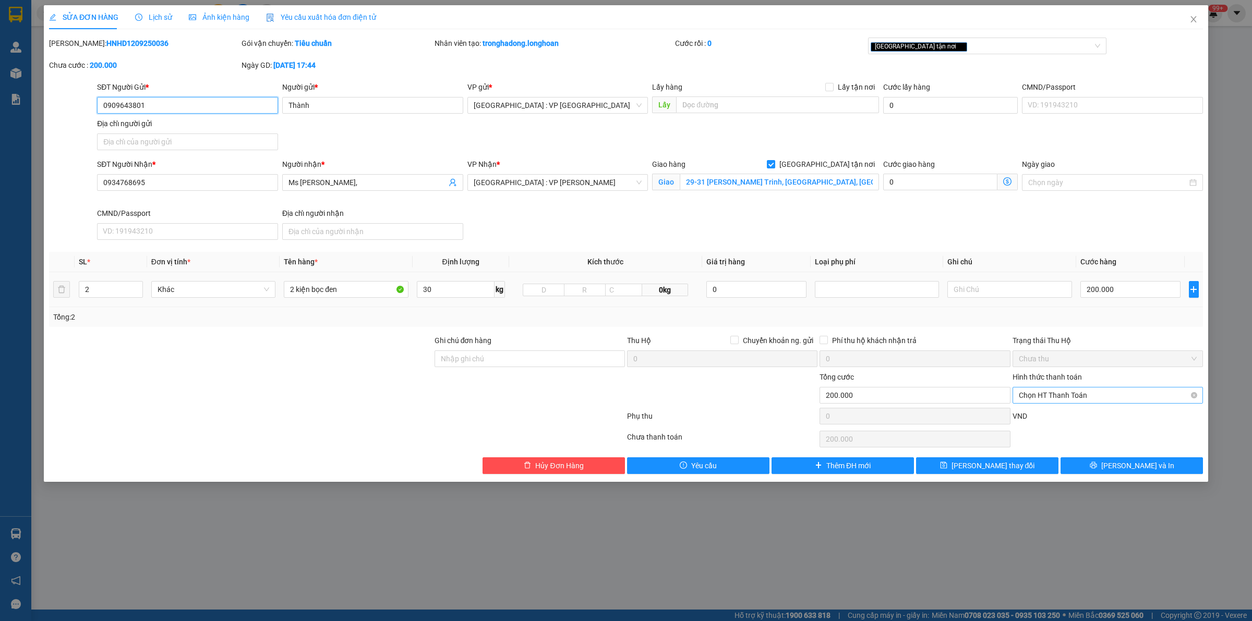
click at [1073, 394] on span "Chọn HT Thanh Toán" at bounding box center [1108, 396] width 178 height 16
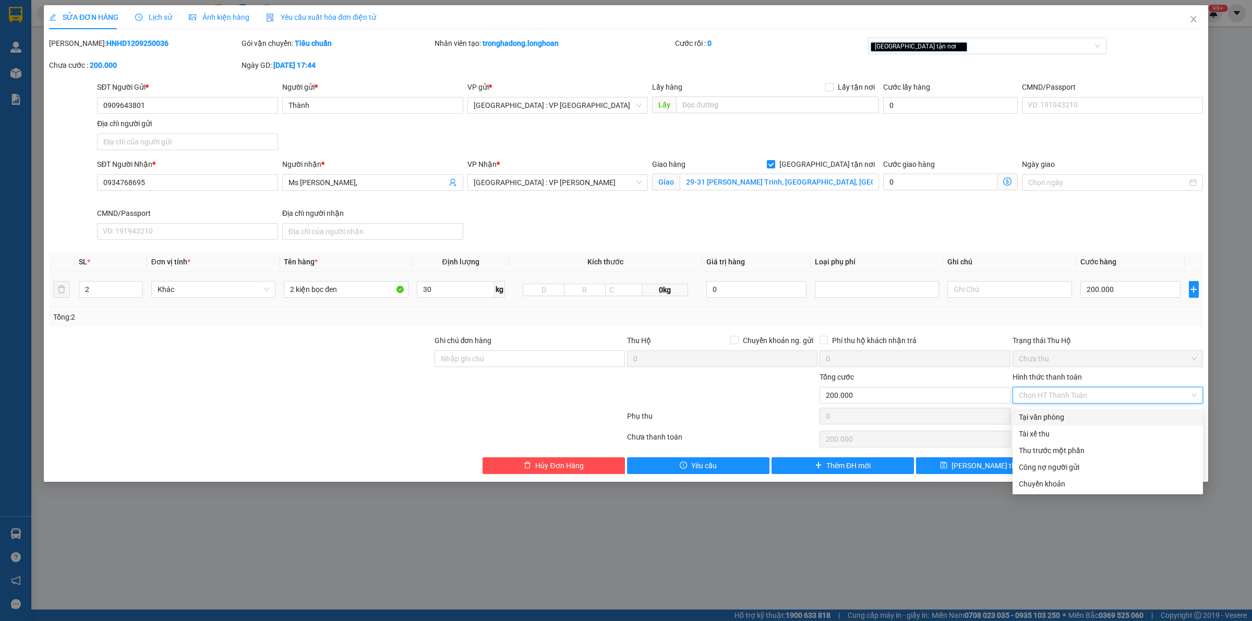
click at [1077, 419] on div "Tại văn phòng" at bounding box center [1108, 417] width 178 height 11
type input "0"
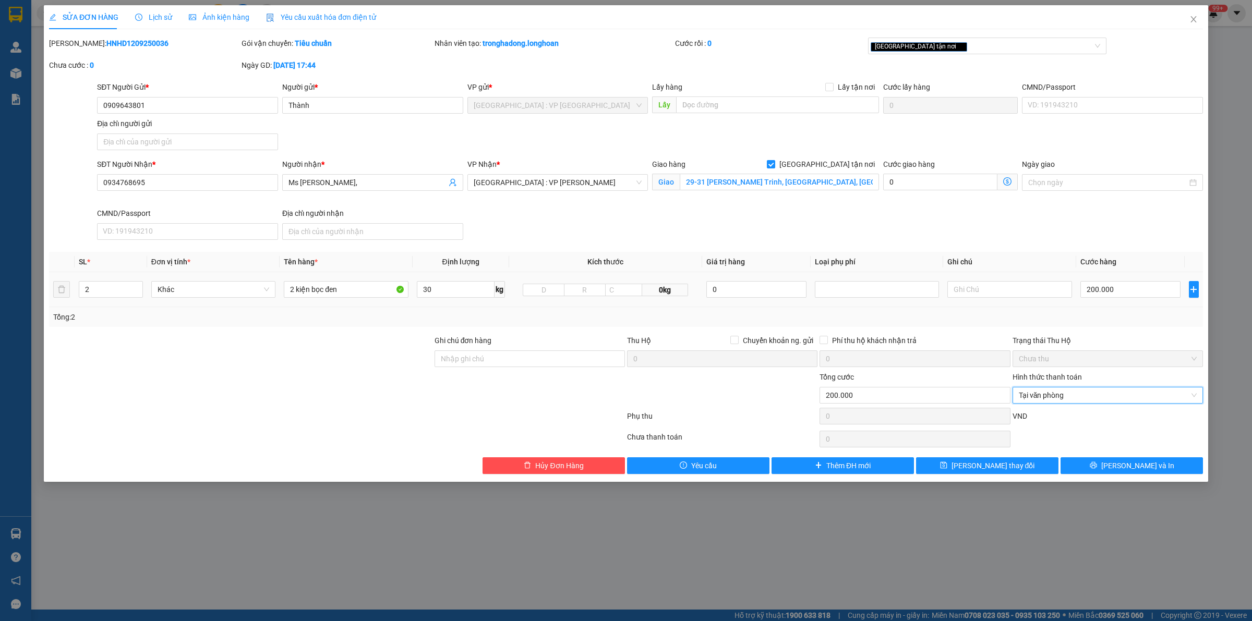
click at [996, 476] on div "SỬA ĐƠN HÀNG Lịch sử Ảnh kiện hàng Yêu cầu xuất hóa đơn điện tử Total Paid Fee …" at bounding box center [626, 243] width 1165 height 477
click at [1025, 464] on button "[PERSON_NAME] thay đổi" at bounding box center [987, 466] width 142 height 17
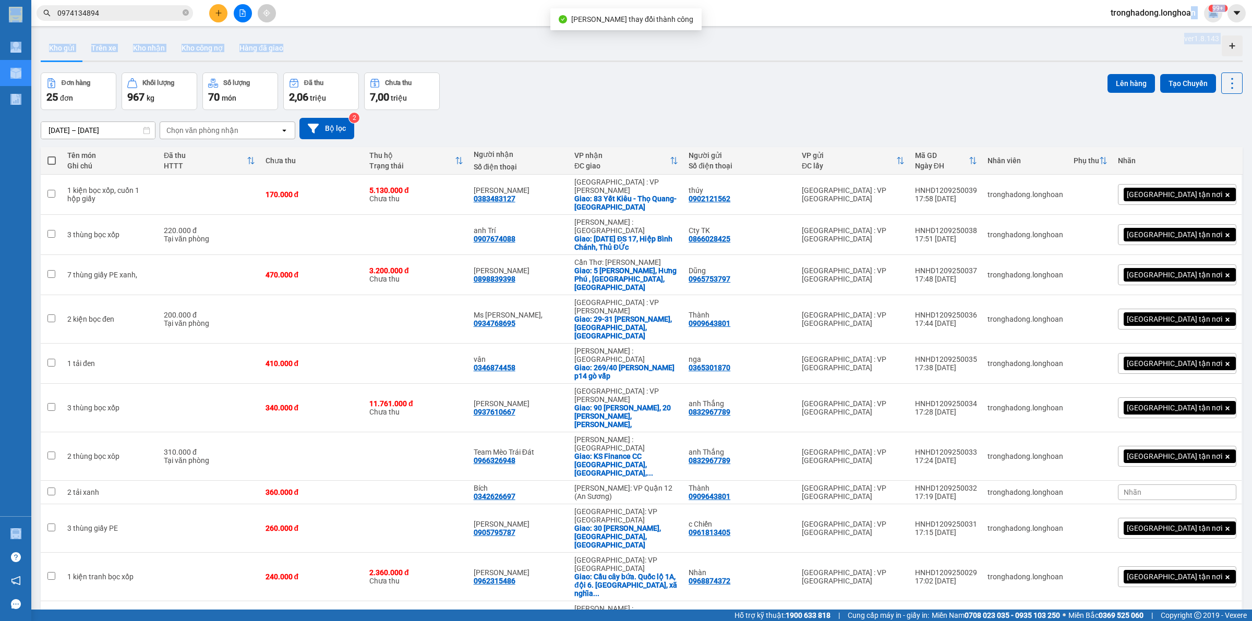
drag, startPoint x: 1192, startPoint y: 16, endPoint x: 1015, endPoint y: 74, distance: 186.0
click at [1015, 74] on section "Kết quả tìm kiếm ( 3 ) Bộ lọc Mã ĐH Trạng thái Món hàng Thu hộ Tổng cước Chưa c…" at bounding box center [626, 310] width 1252 height 621
click at [902, 70] on div "ver 1.8.143 Kho gửi Trên xe Kho nhận Kho công nợ Hàng đã giao Đơn hàng 25 đơn K…" at bounding box center [642, 565] width 1211 height 1068
click at [183, 12] on icon "close-circle" at bounding box center [186, 12] width 6 height 6
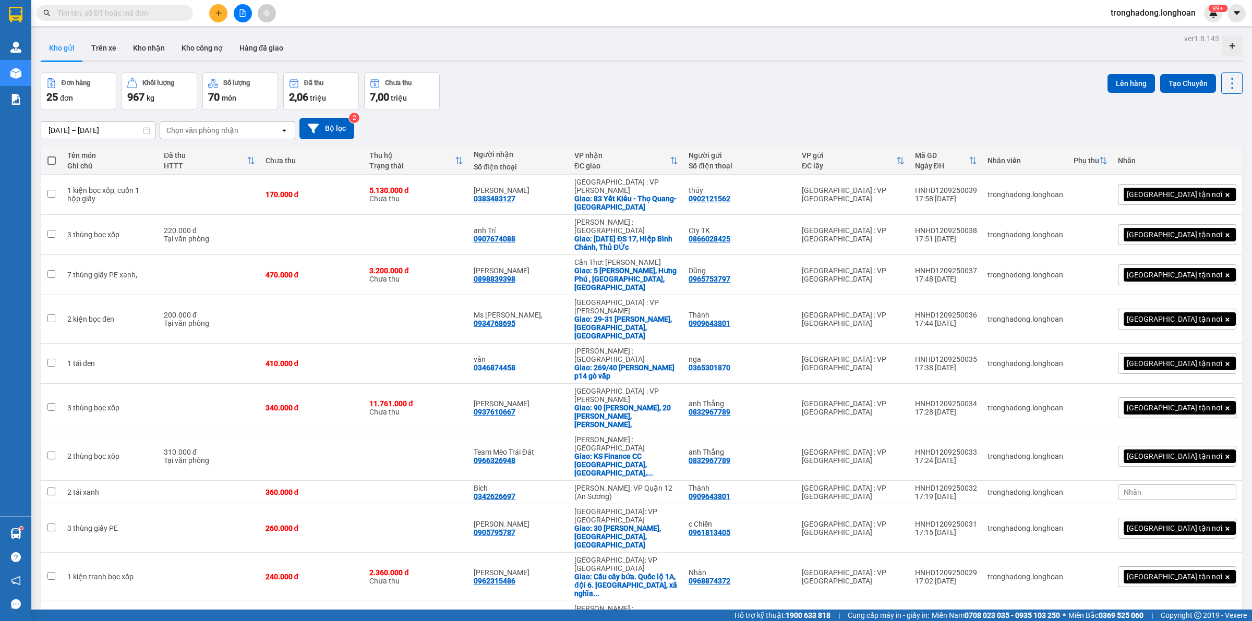
paste input "0976296926"
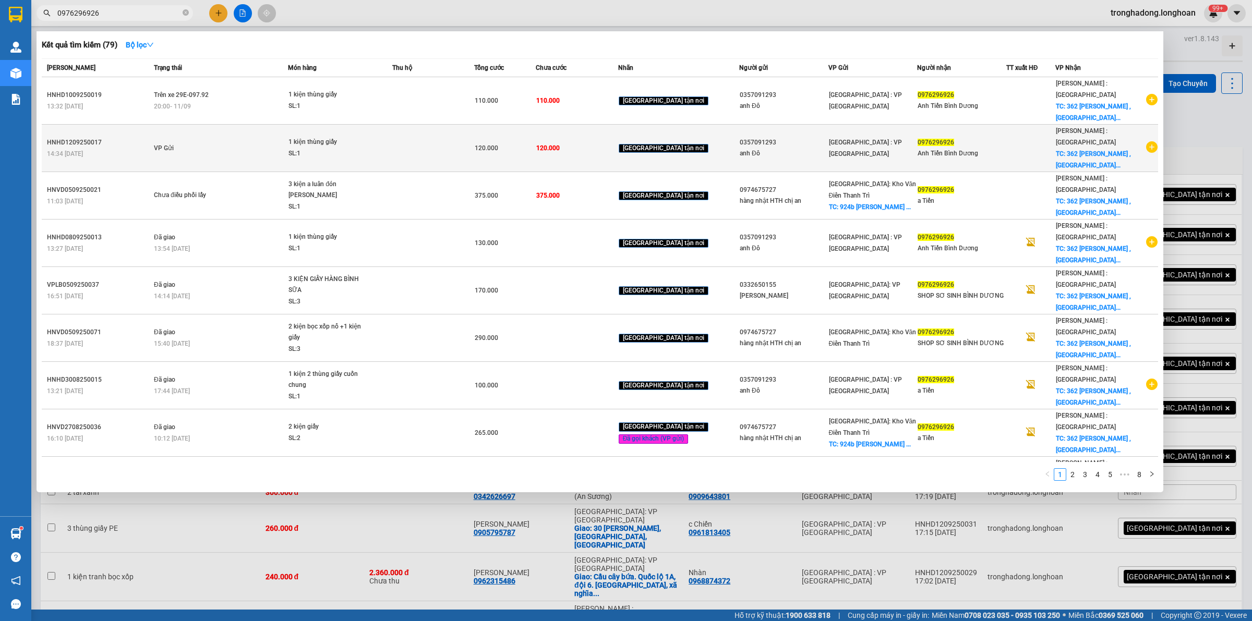
type input "0976296926"
click at [408, 128] on td at bounding box center [433, 148] width 82 height 47
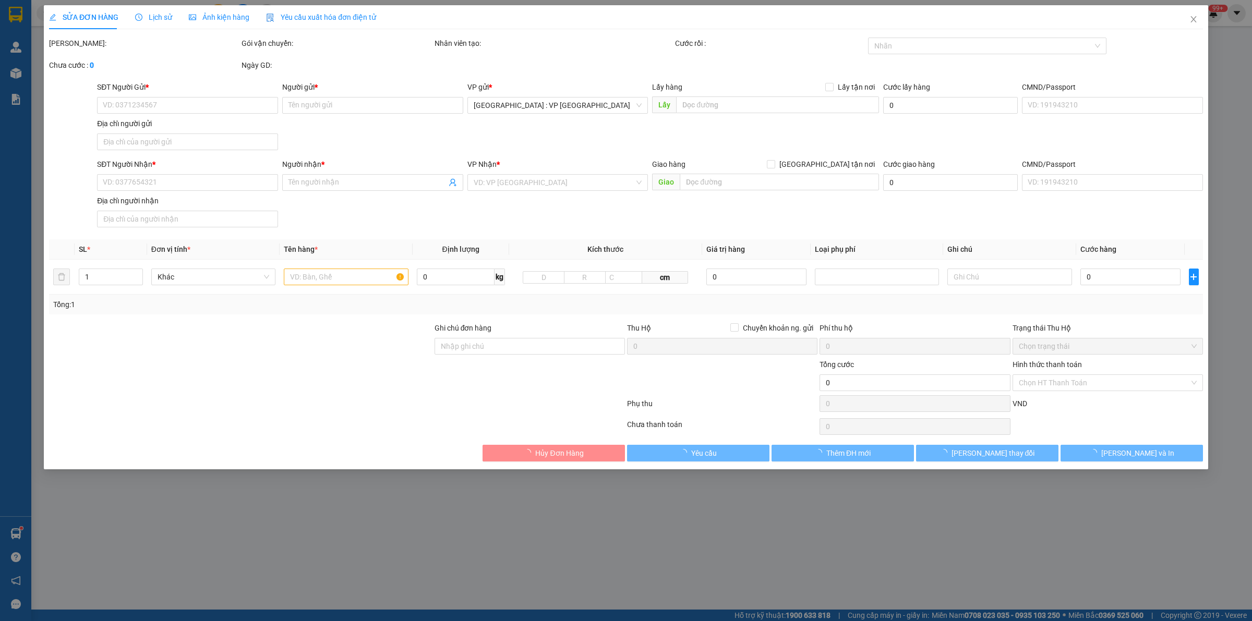
type input "0357091293"
type input "anh Đô"
type input "0976296926"
type input "Anh Tiến Bình Dương"
checkbox input "true"
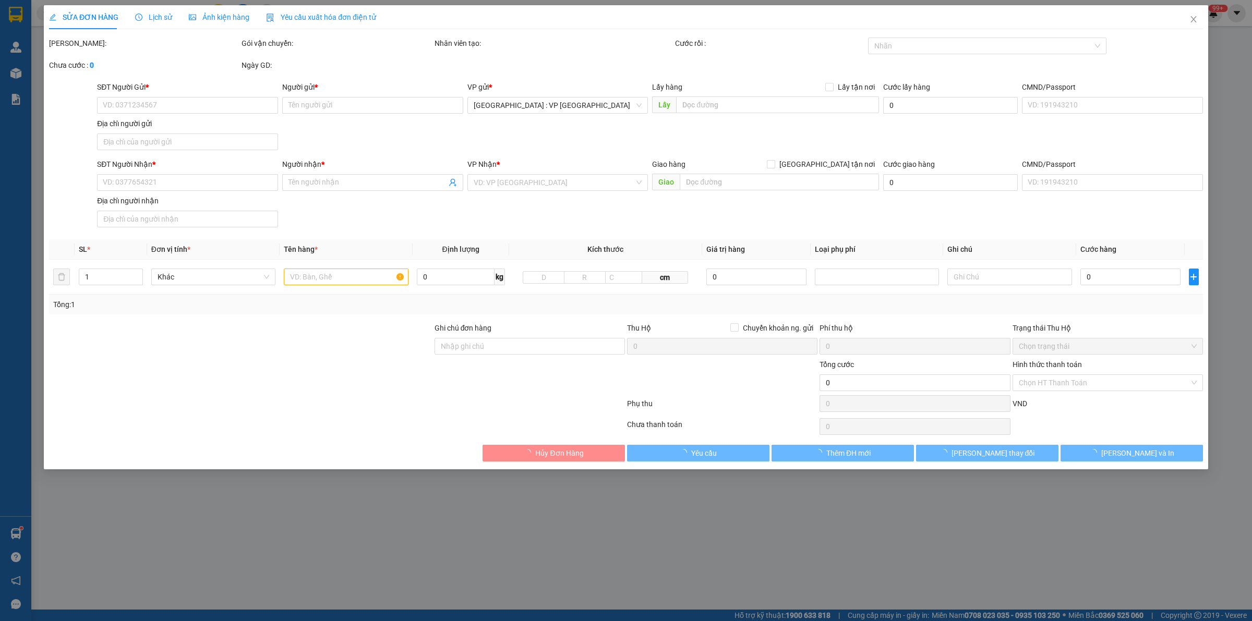
type input "362 [PERSON_NAME] ,[GEOGRAPHIC_DATA], [GEOGRAPHIC_DATA] ,[GEOGRAPHIC_DATA]"
type input "120.000"
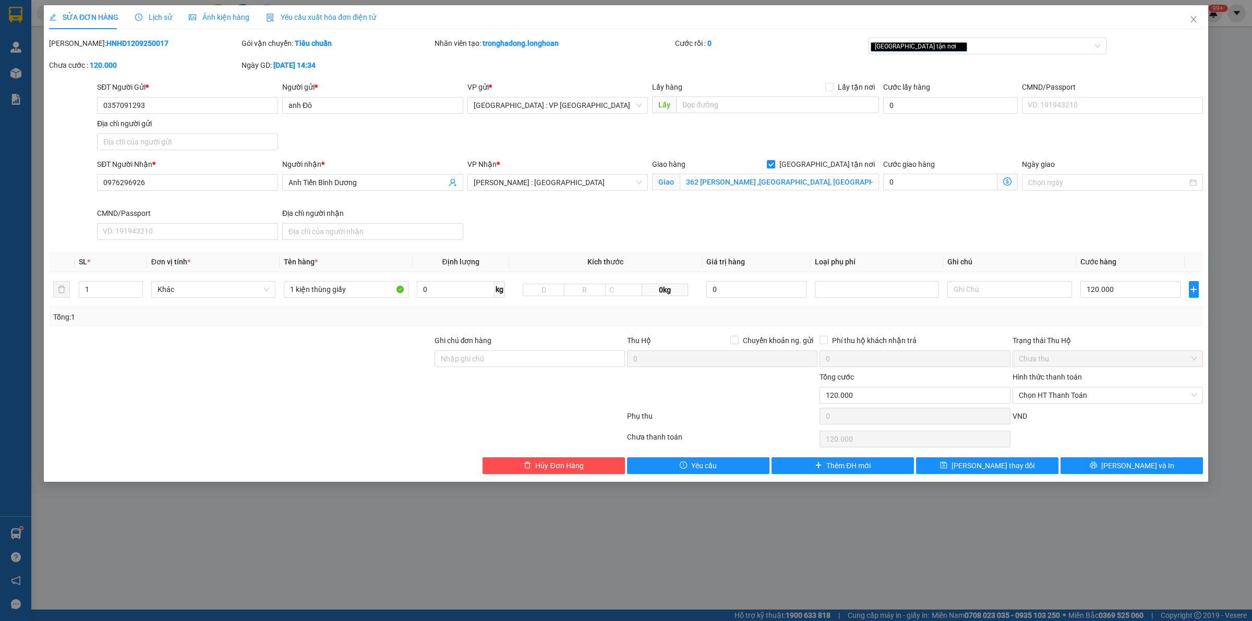
click at [160, 21] on span "Lịch sử" at bounding box center [153, 17] width 37 height 8
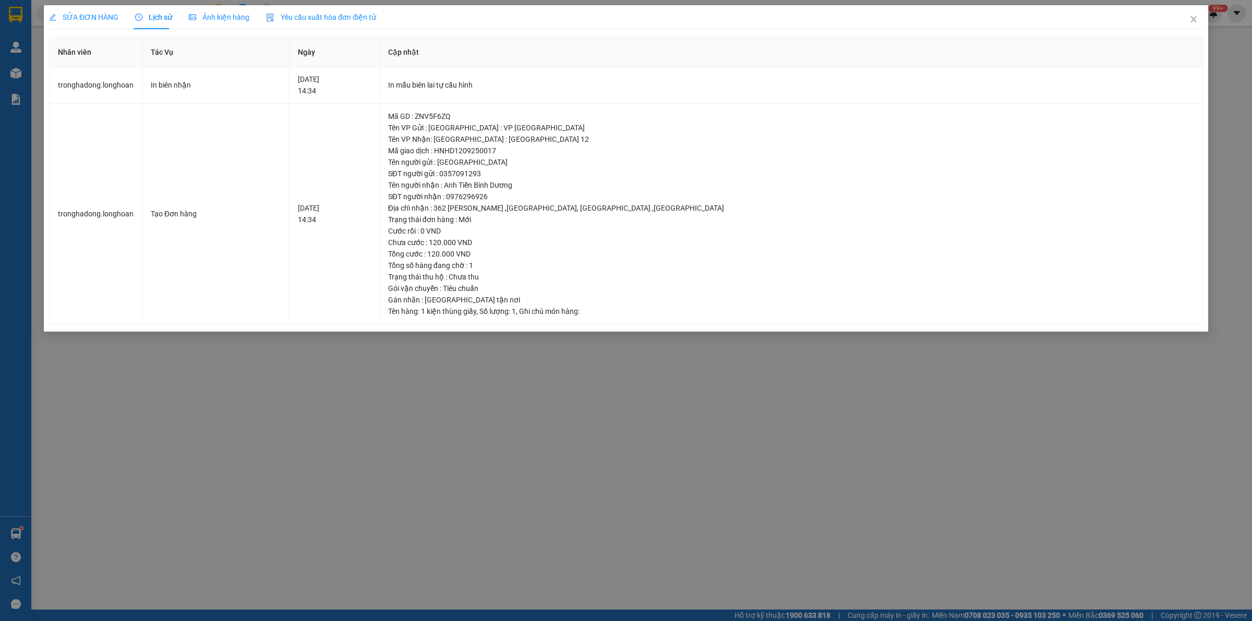
click at [66, 18] on span "SỬA ĐƠN HÀNG" at bounding box center [83, 17] width 69 height 8
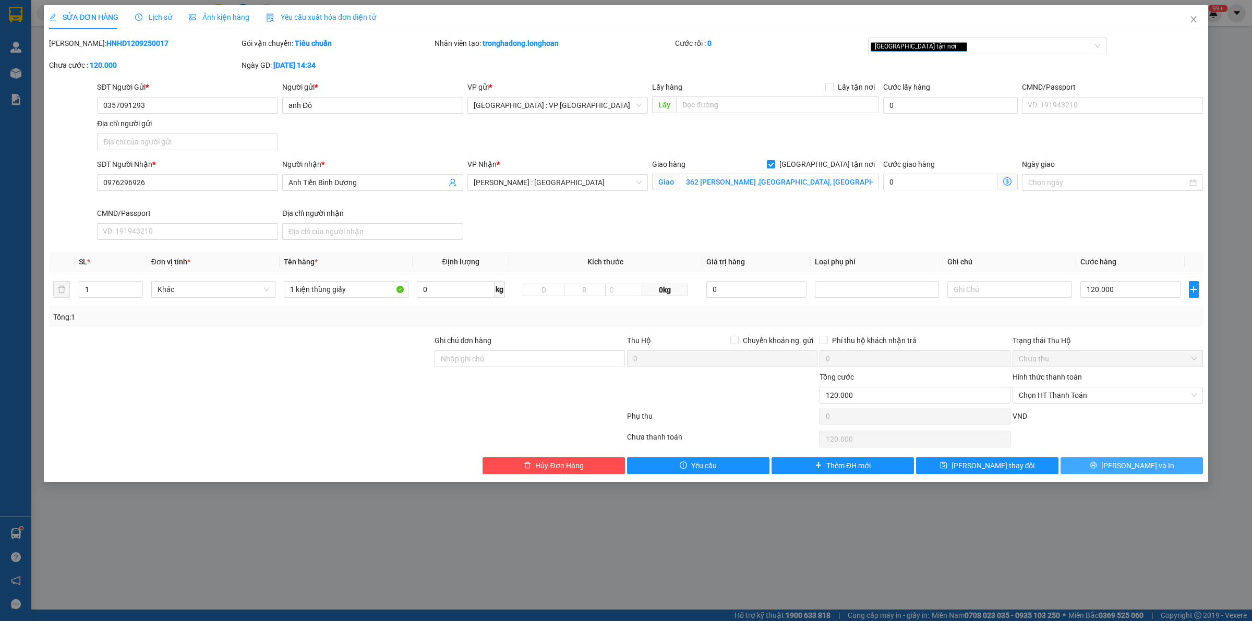
click at [1107, 464] on button "[PERSON_NAME] và In" at bounding box center [1132, 466] width 142 height 17
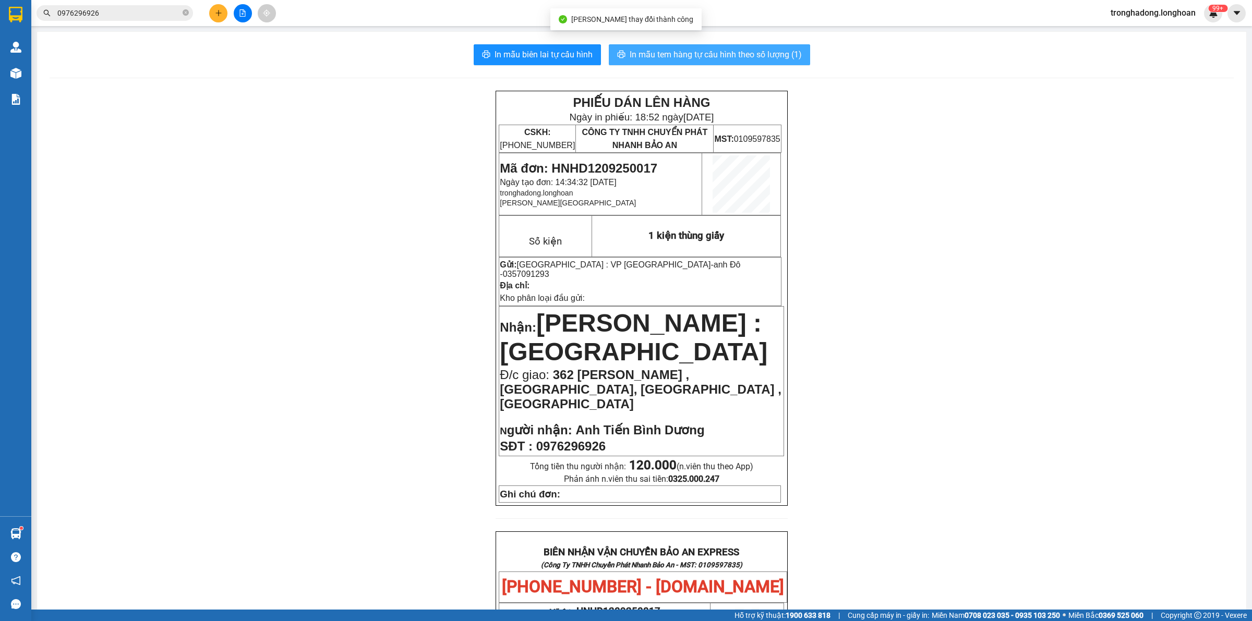
click at [668, 51] on span "In mẫu tem hàng tự cấu hình theo số lượng (1)" at bounding box center [716, 54] width 172 height 13
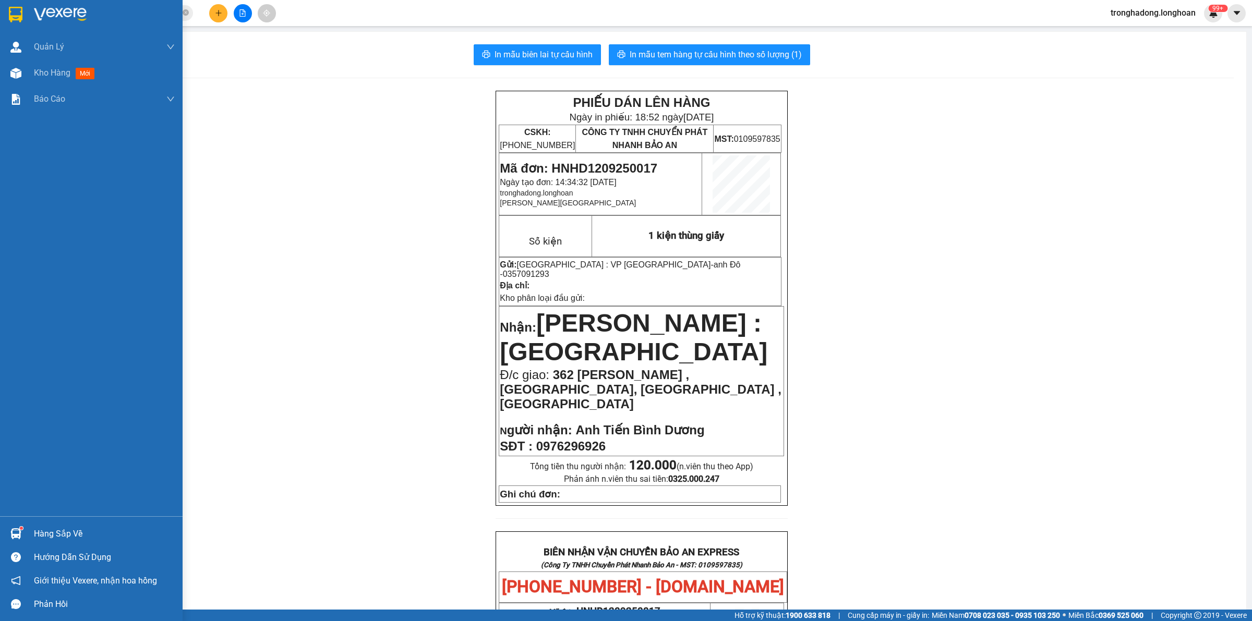
click at [9, 17] on img at bounding box center [16, 15] width 14 height 16
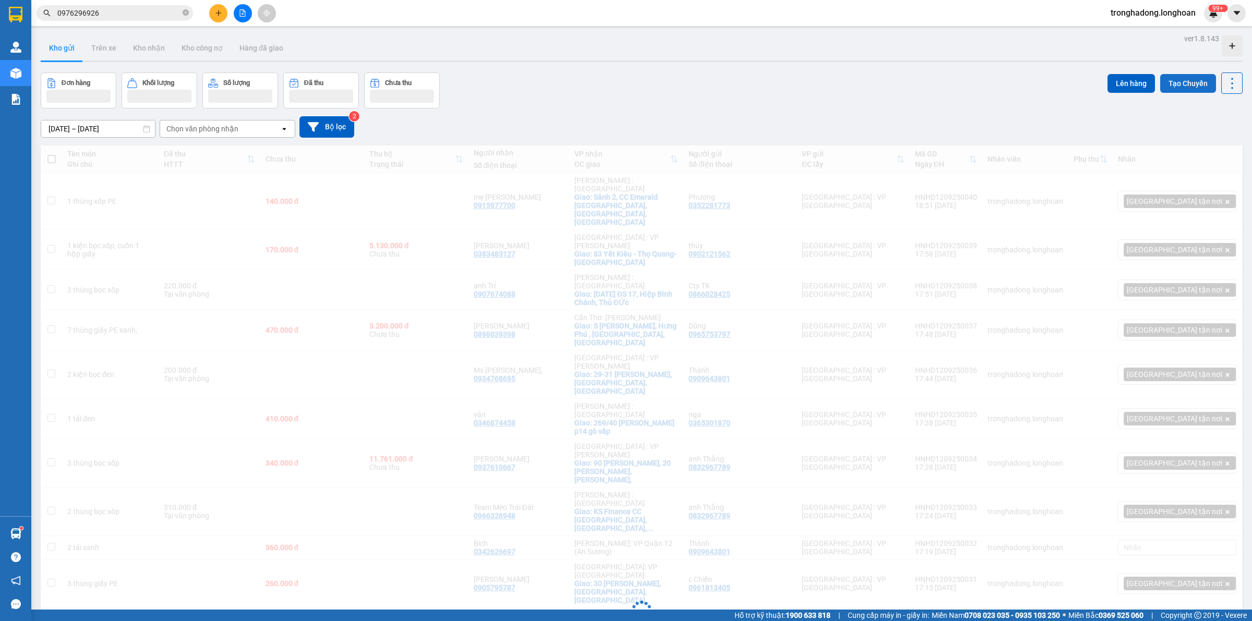
click at [1164, 74] on button "Tạo Chuyến" at bounding box center [1188, 83] width 56 height 19
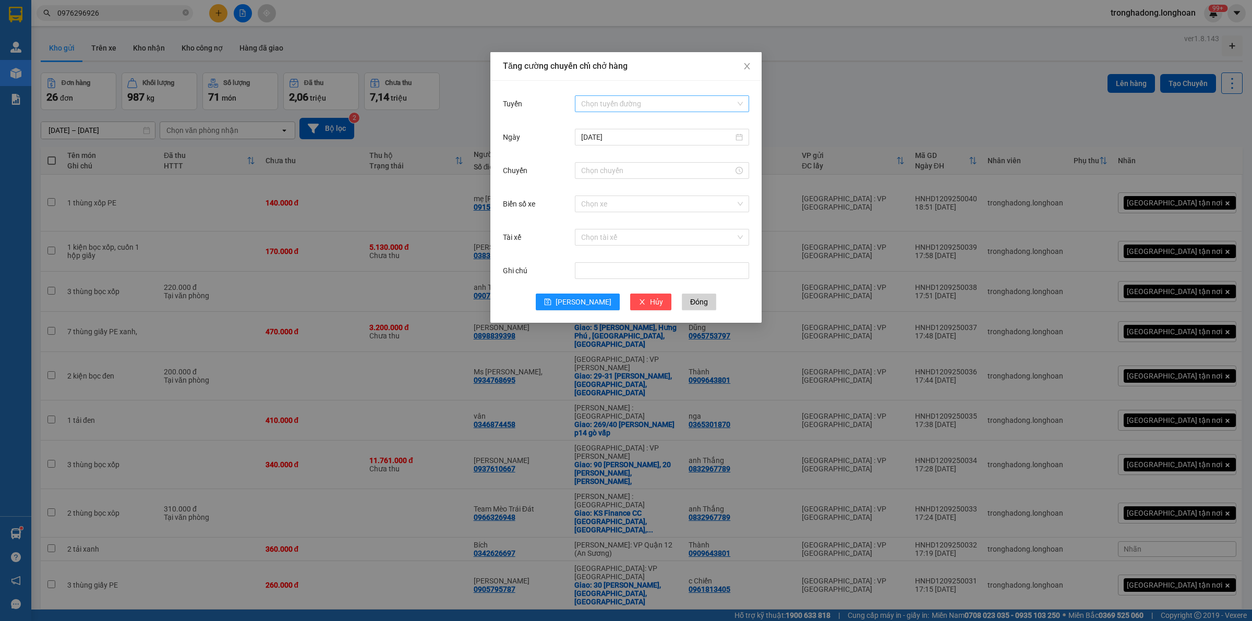
click at [656, 110] on input "Tuyến" at bounding box center [658, 104] width 154 height 16
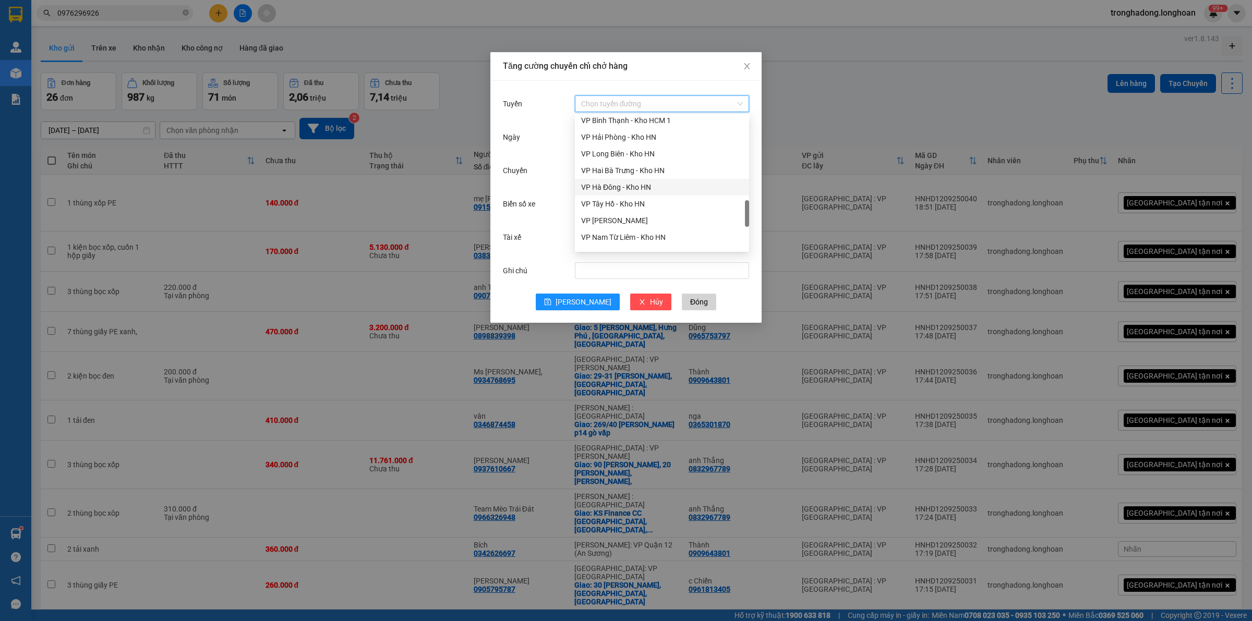
click at [625, 187] on div "VP Hà Đông - Kho HN" at bounding box center [662, 187] width 162 height 11
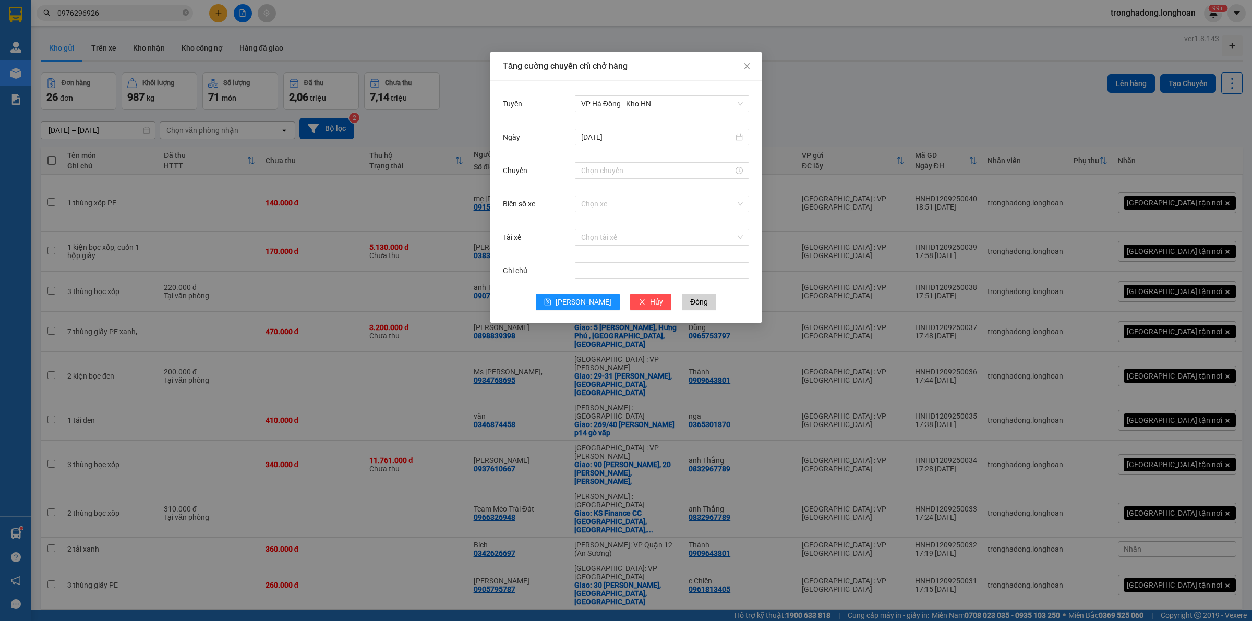
click at [617, 160] on div at bounding box center [662, 170] width 174 height 21
click at [615, 167] on input "Chuyến" at bounding box center [657, 170] width 152 height 11
click at [591, 314] on link "Bây giờ" at bounding box center [593, 311] width 25 height 8
click at [614, 327] on span "OK" at bounding box center [618, 329] width 10 height 11
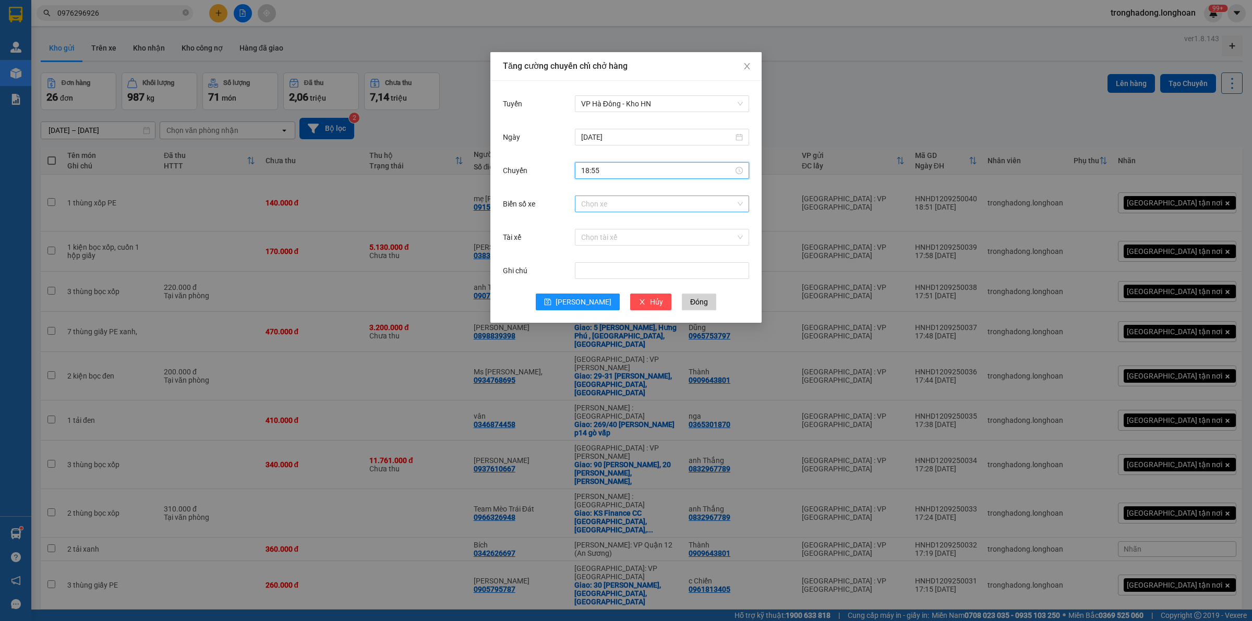
type input "18:55"
click at [615, 208] on input "Biển số xe" at bounding box center [658, 204] width 154 height 16
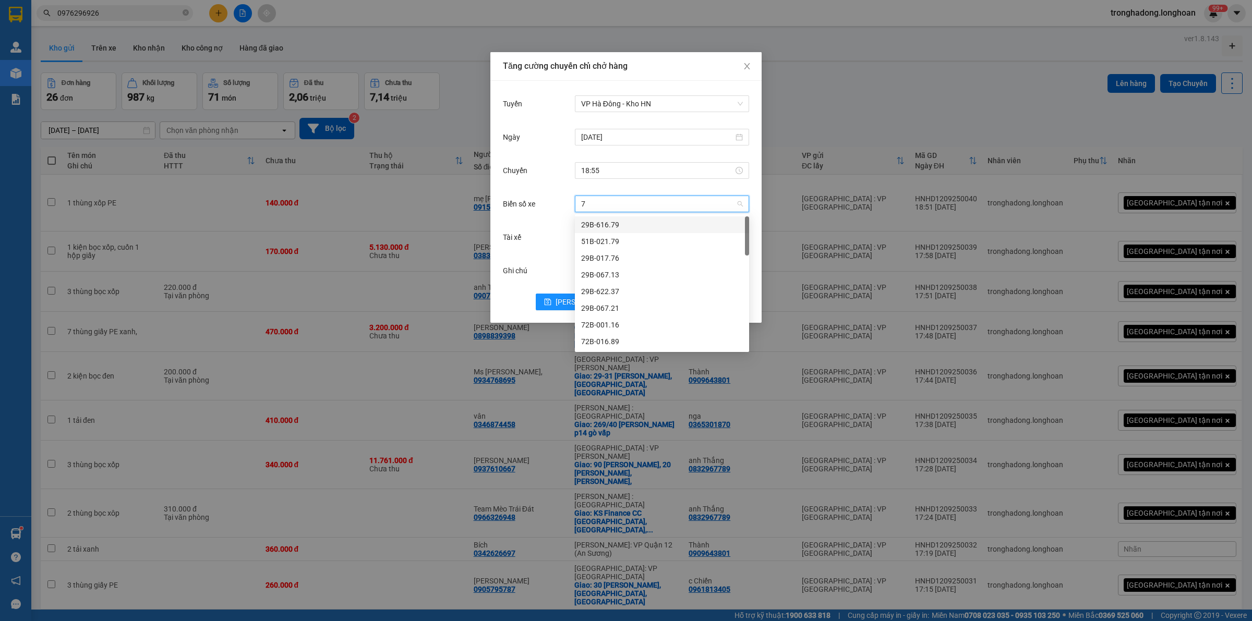
type input "71"
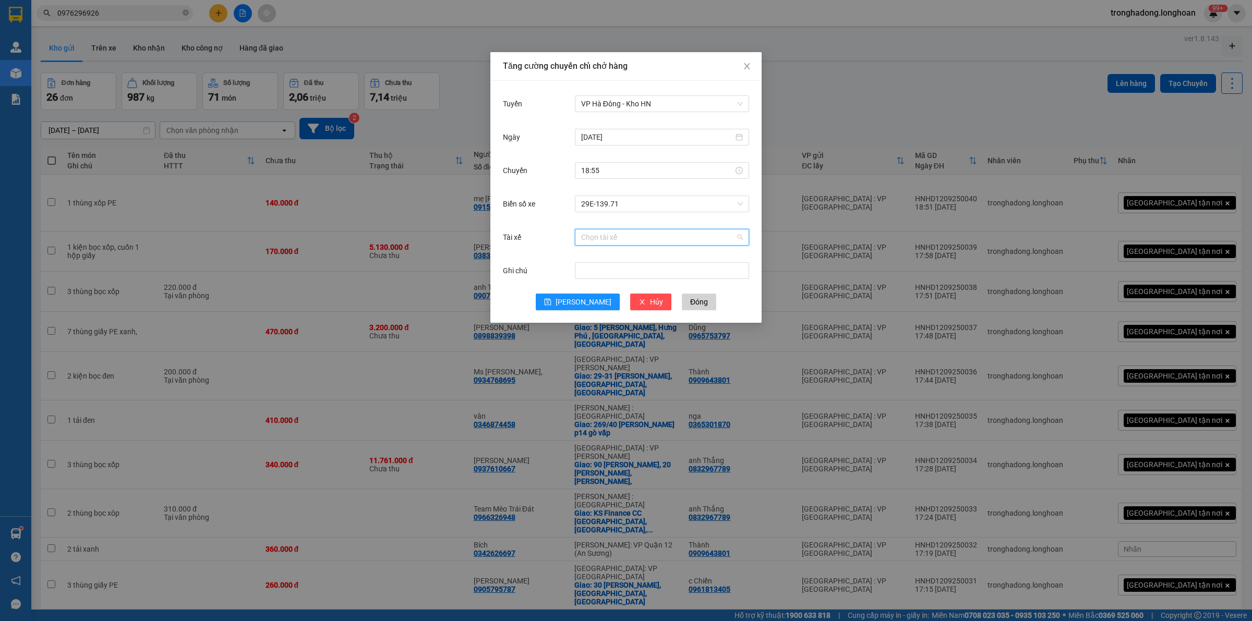
click at [603, 239] on input "Tài xế" at bounding box center [658, 238] width 154 height 16
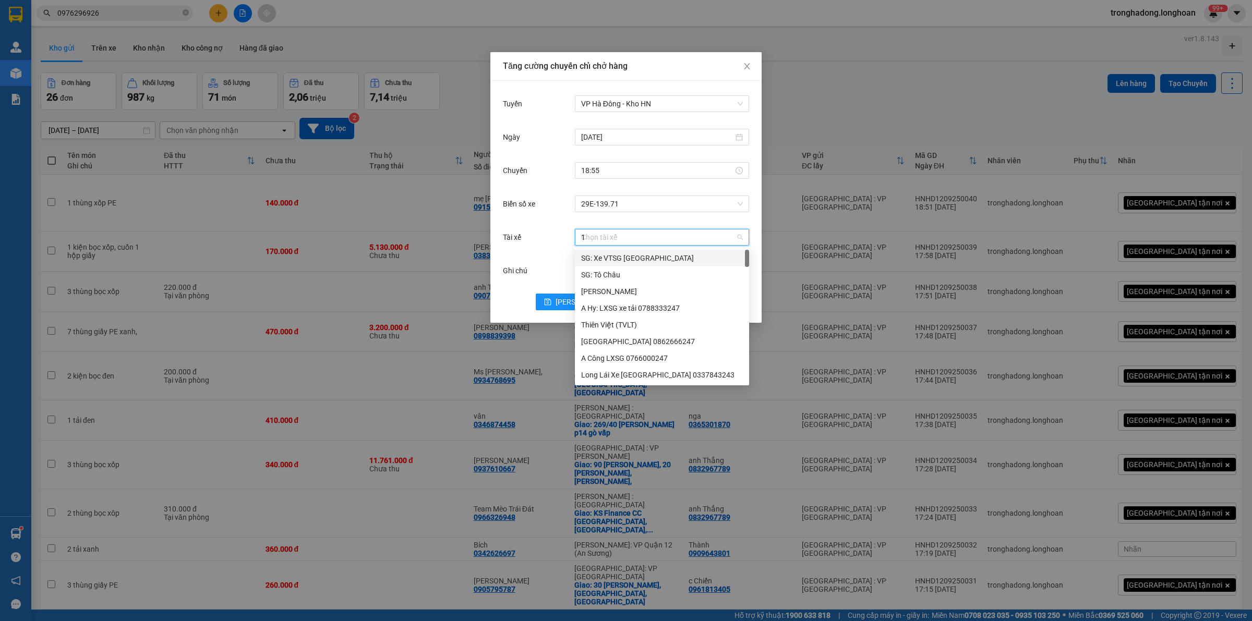
type input "17"
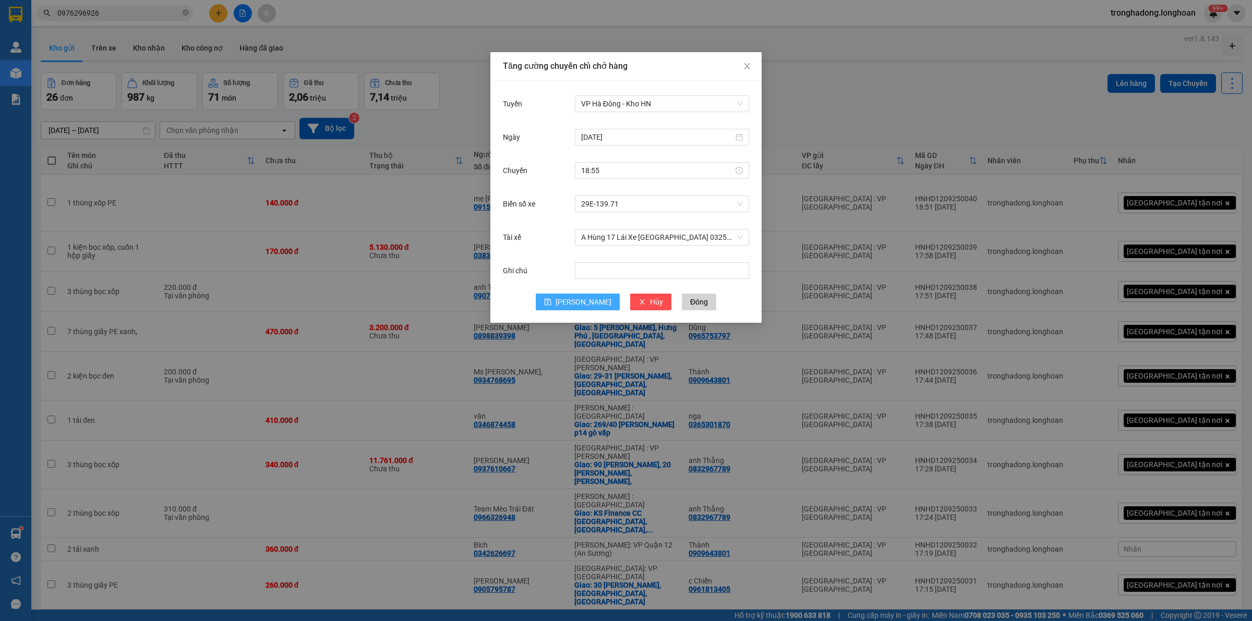
click at [552, 298] on icon "save" at bounding box center [547, 301] width 7 height 7
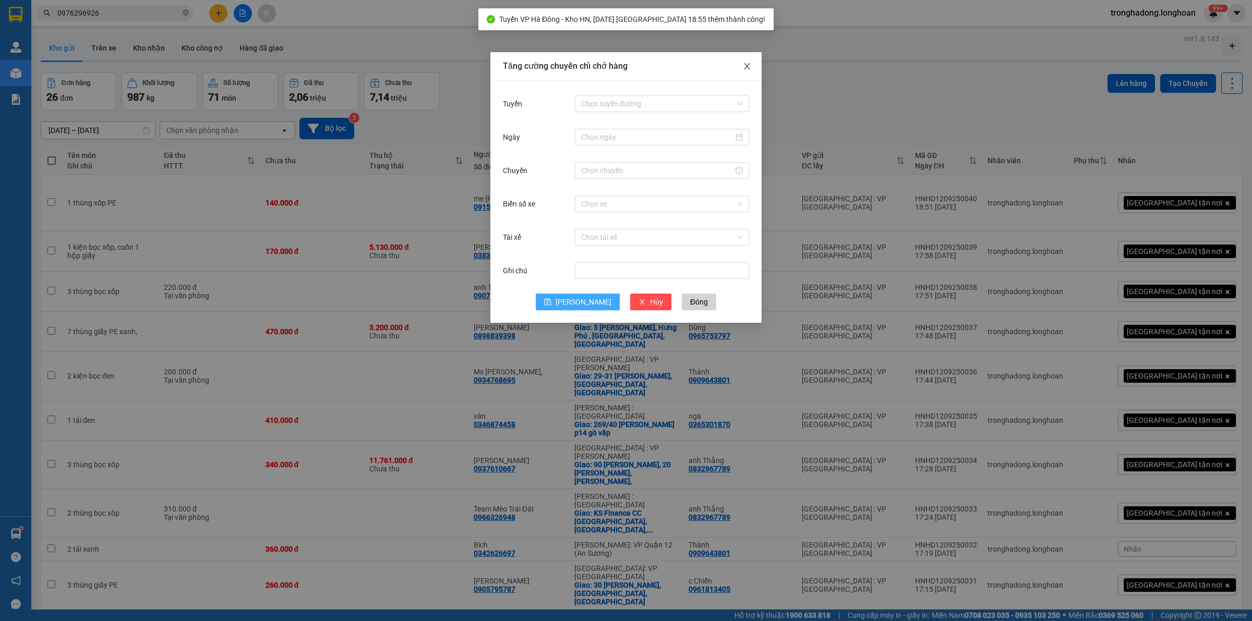
click at [752, 63] on span "Close" at bounding box center [747, 66] width 29 height 29
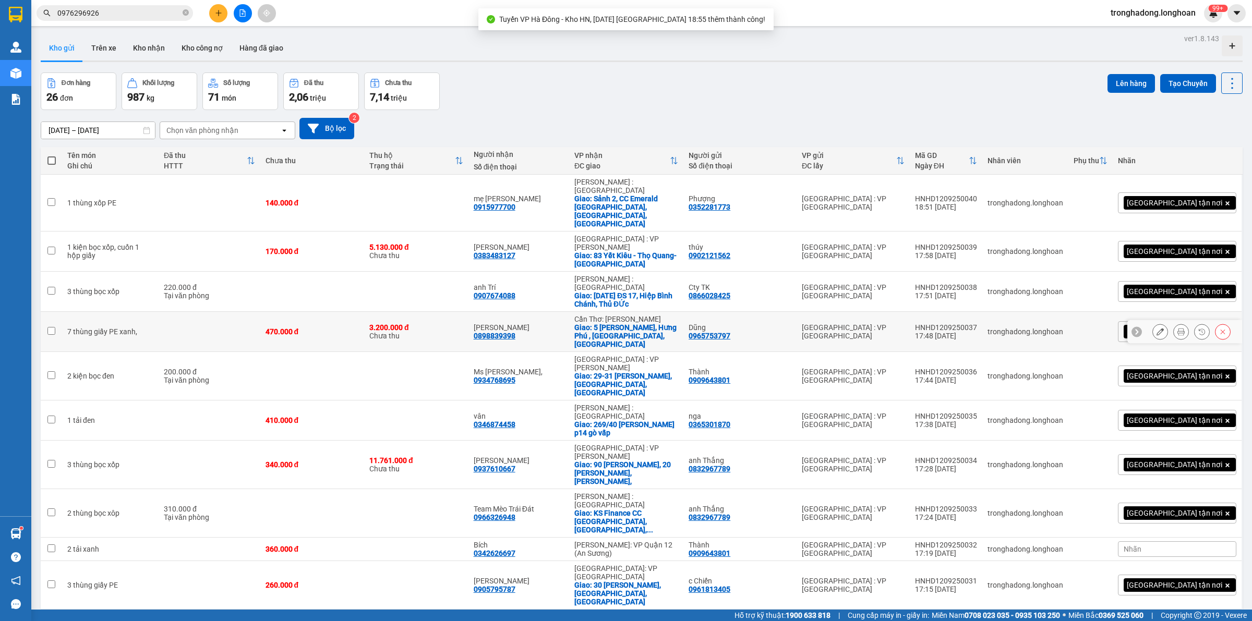
scroll to position [250, 0]
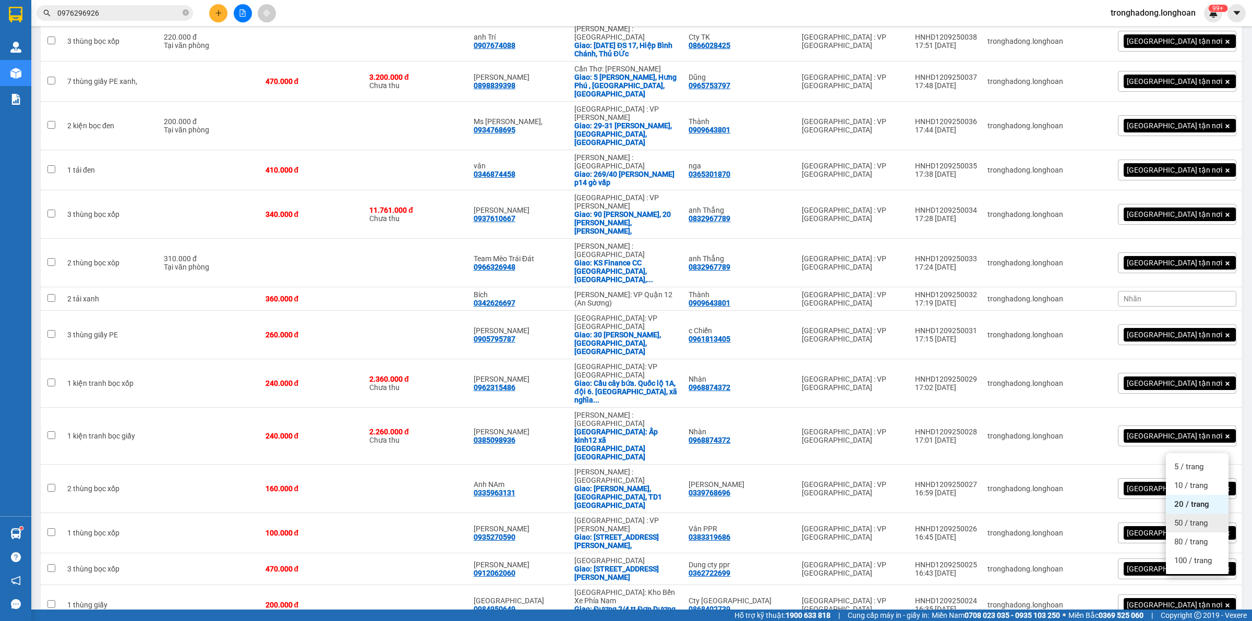
click at [1188, 520] on span "50 / trang" at bounding box center [1191, 523] width 33 height 10
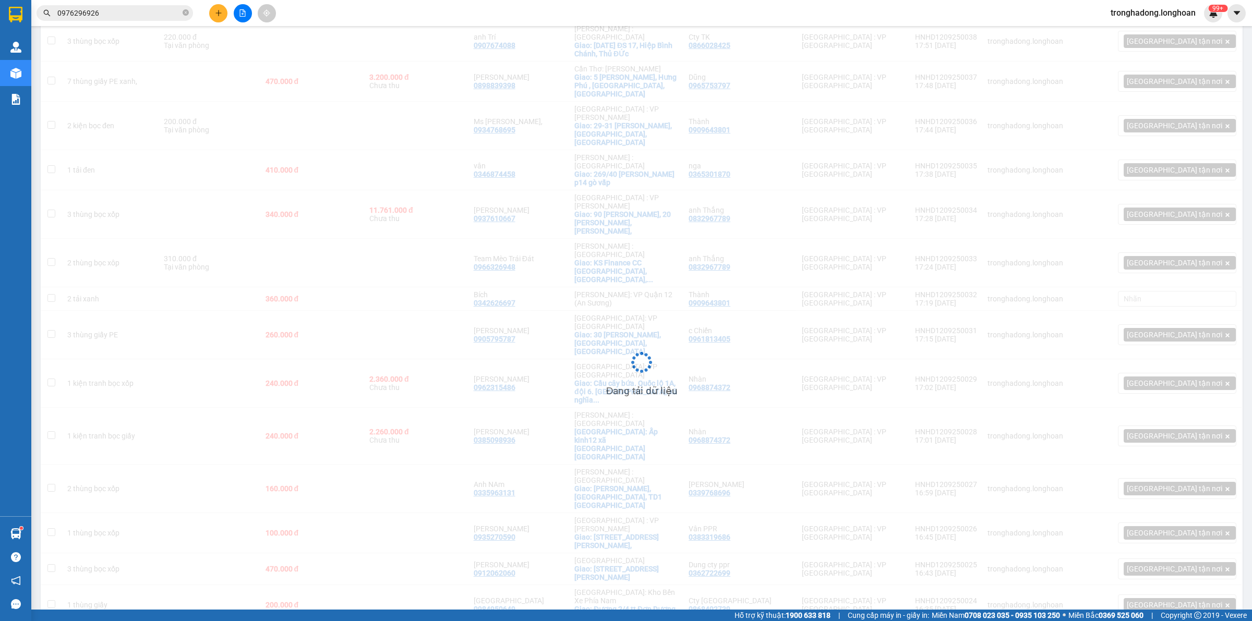
scroll to position [0, 0]
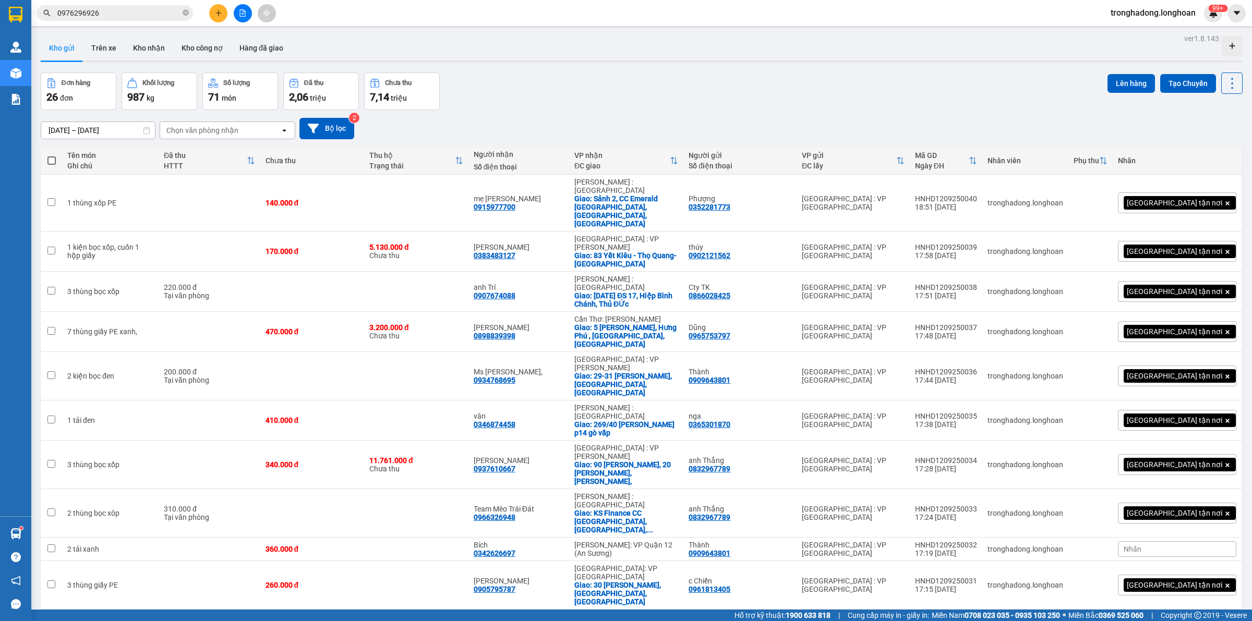
click at [53, 161] on span at bounding box center [51, 161] width 8 height 8
click at [52, 155] on input "checkbox" at bounding box center [52, 155] width 0 height 0
checkbox input "true"
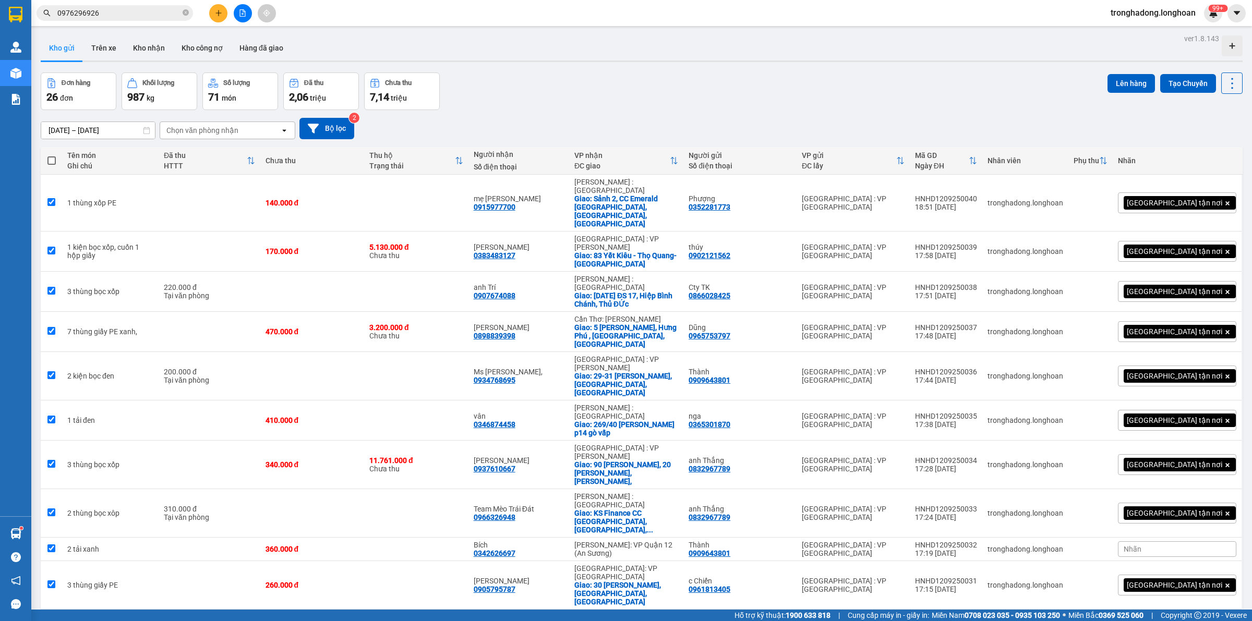
checkbox input "true"
